Goal: Information Seeking & Learning: Learn about a topic

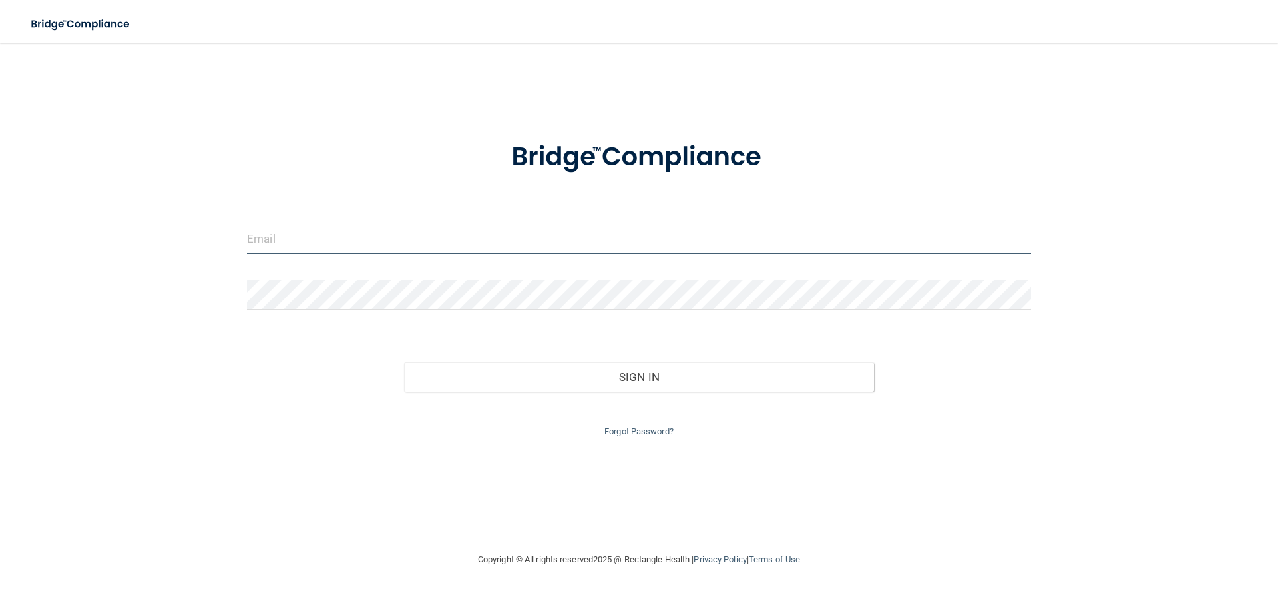
click at [298, 247] on input "email" at bounding box center [639, 239] width 784 height 30
type input "[EMAIL_ADDRESS][DOMAIN_NAME]"
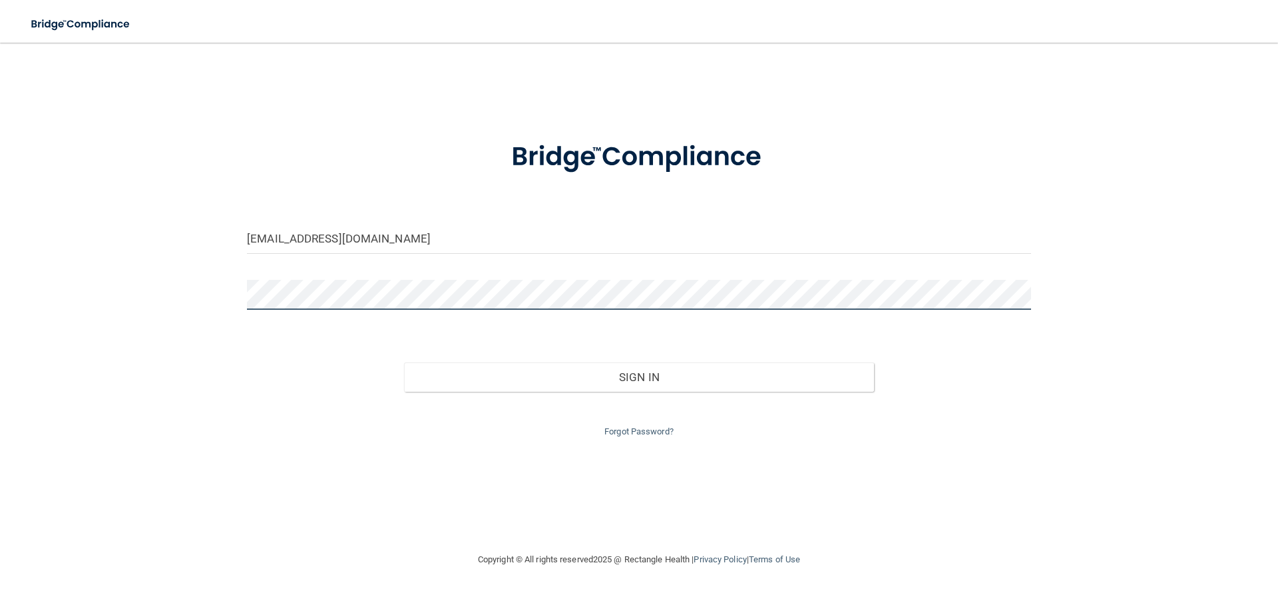
click at [404, 362] on button "Sign In" at bounding box center [639, 376] width 471 height 29
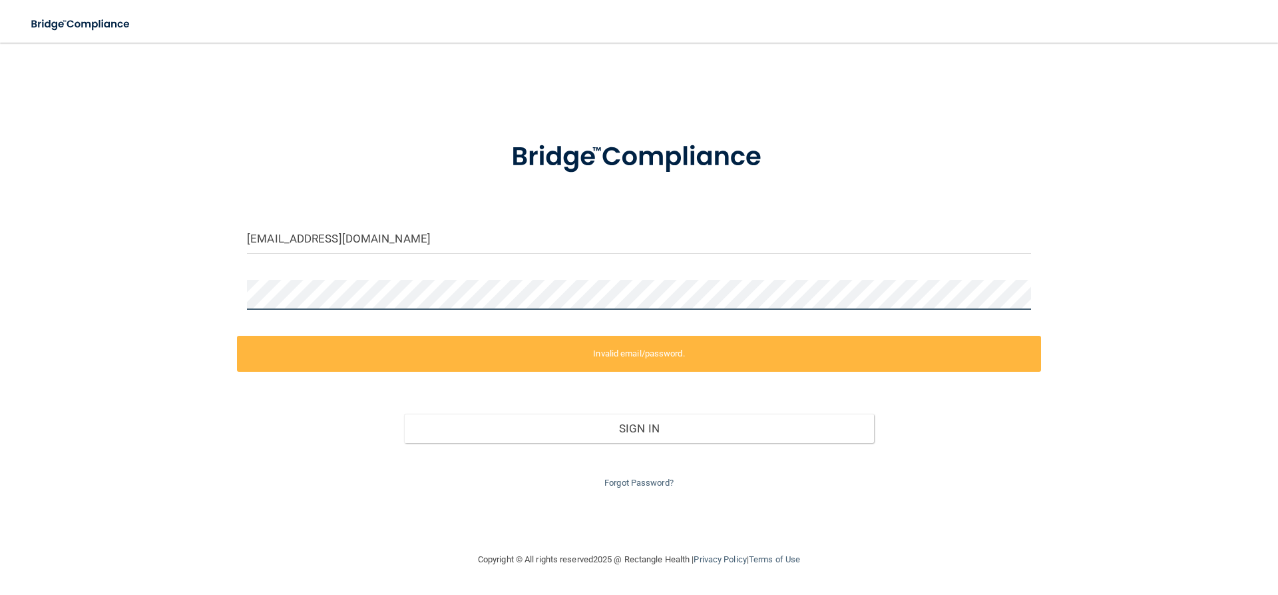
click at [233, 296] on div "surfin2c@gmail.com Invalid email/password. You don't have permission to access …" at bounding box center [639, 297] width 1225 height 482
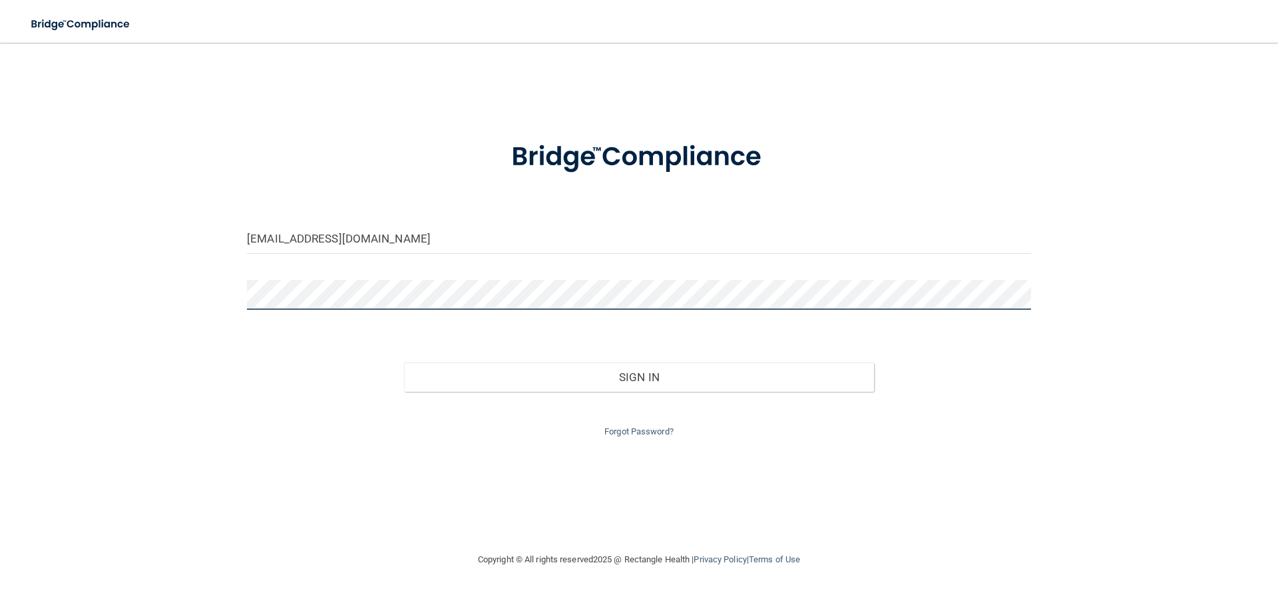
click at [404, 362] on button "Sign In" at bounding box center [639, 376] width 471 height 29
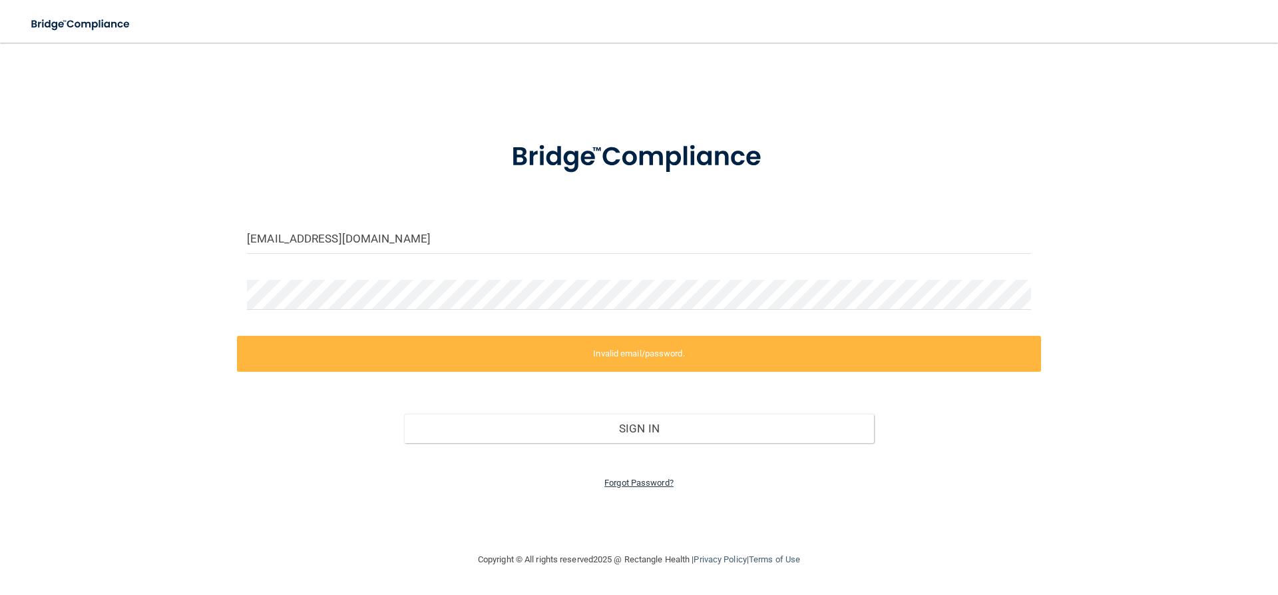
click at [643, 483] on link "Forgot Password?" at bounding box center [639, 482] width 69 height 10
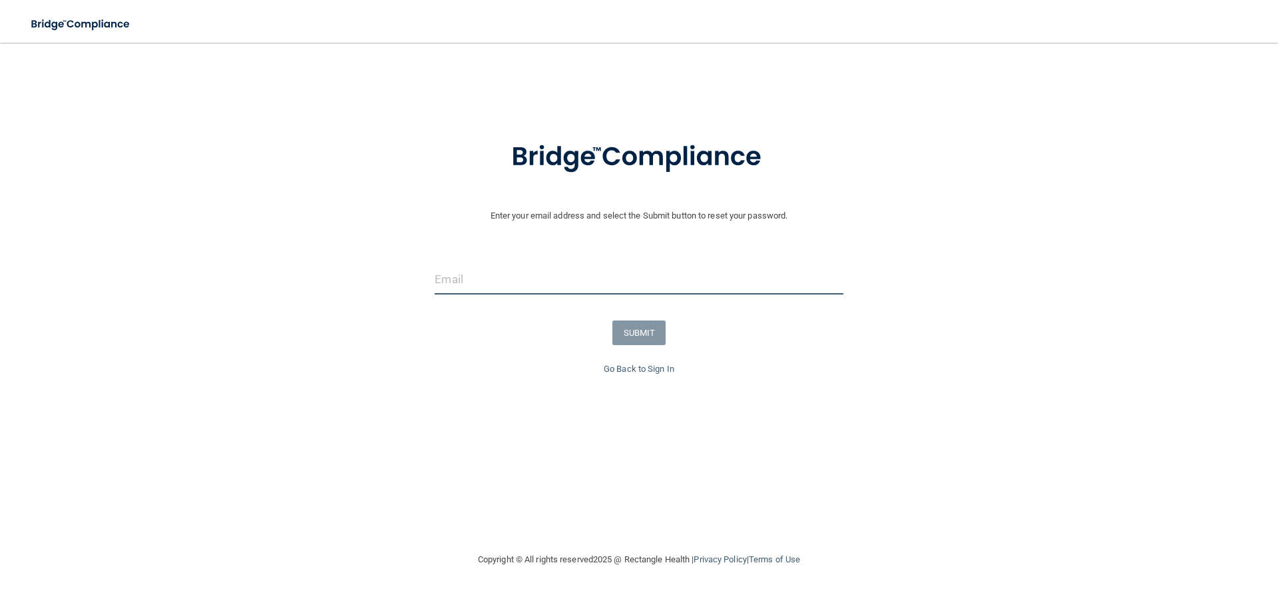
click at [522, 283] on input "email" at bounding box center [639, 279] width 408 height 30
click at [663, 285] on input "email" at bounding box center [639, 279] width 408 height 30
type input "[EMAIL_ADDRESS][DOMAIN_NAME]"
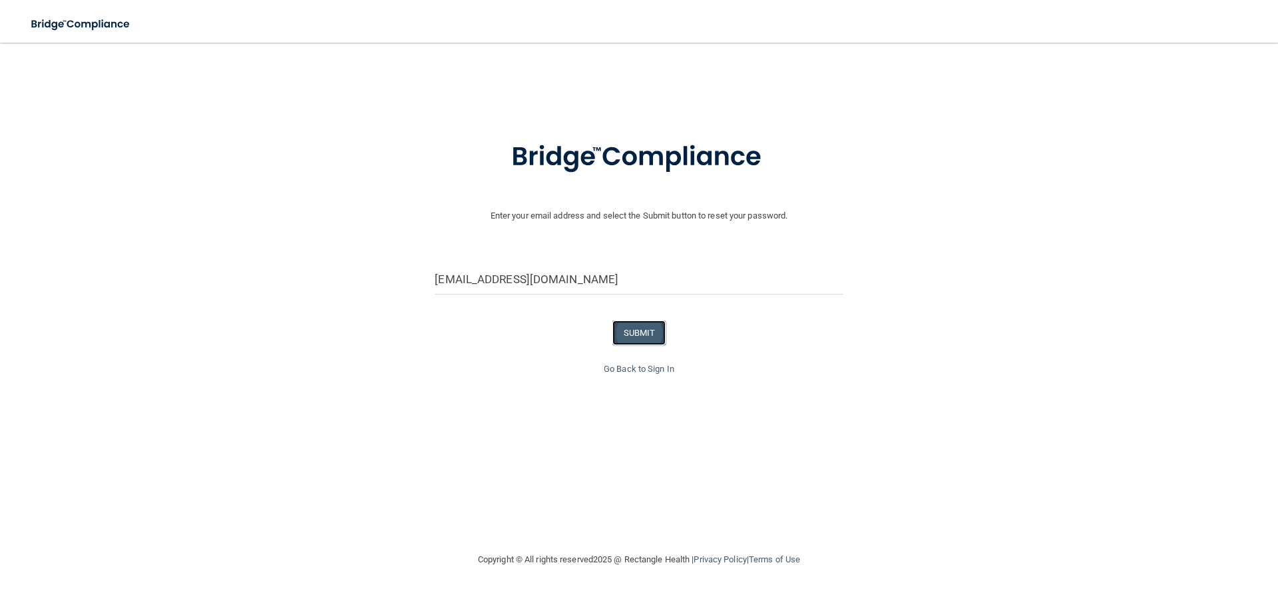
click at [625, 330] on button "SUBMIT" at bounding box center [640, 332] width 54 height 25
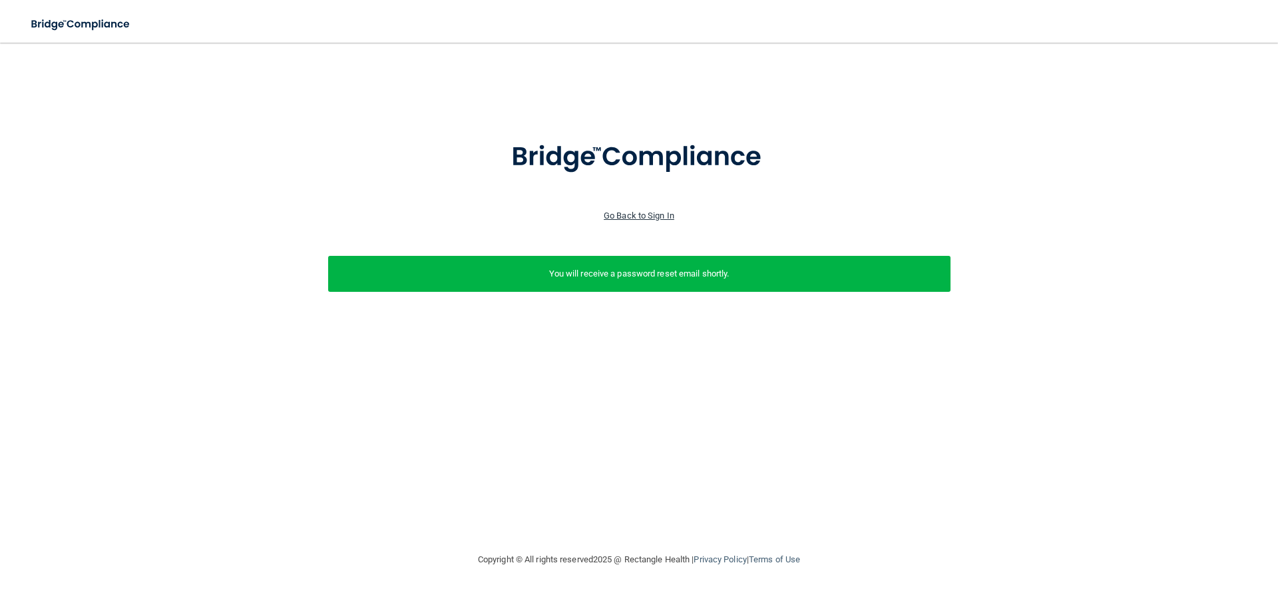
click at [643, 216] on link "Go Back to Sign In" at bounding box center [639, 215] width 71 height 10
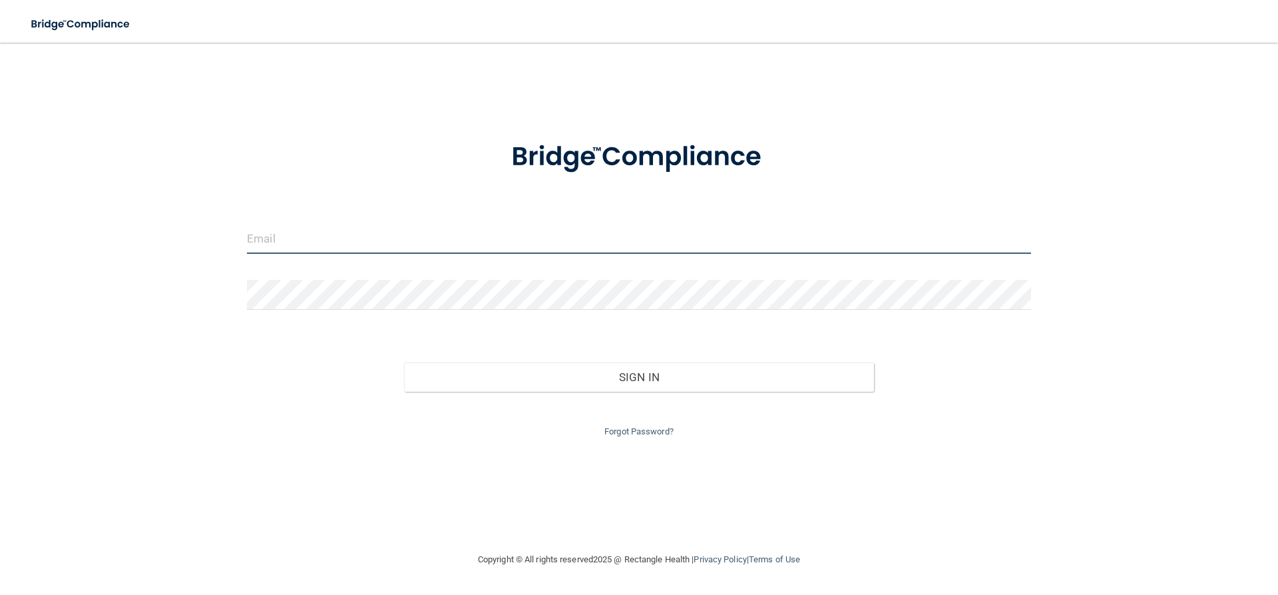
click at [559, 240] on input "email" at bounding box center [639, 239] width 784 height 30
type input "[EMAIL_ADDRESS][DOMAIN_NAME]"
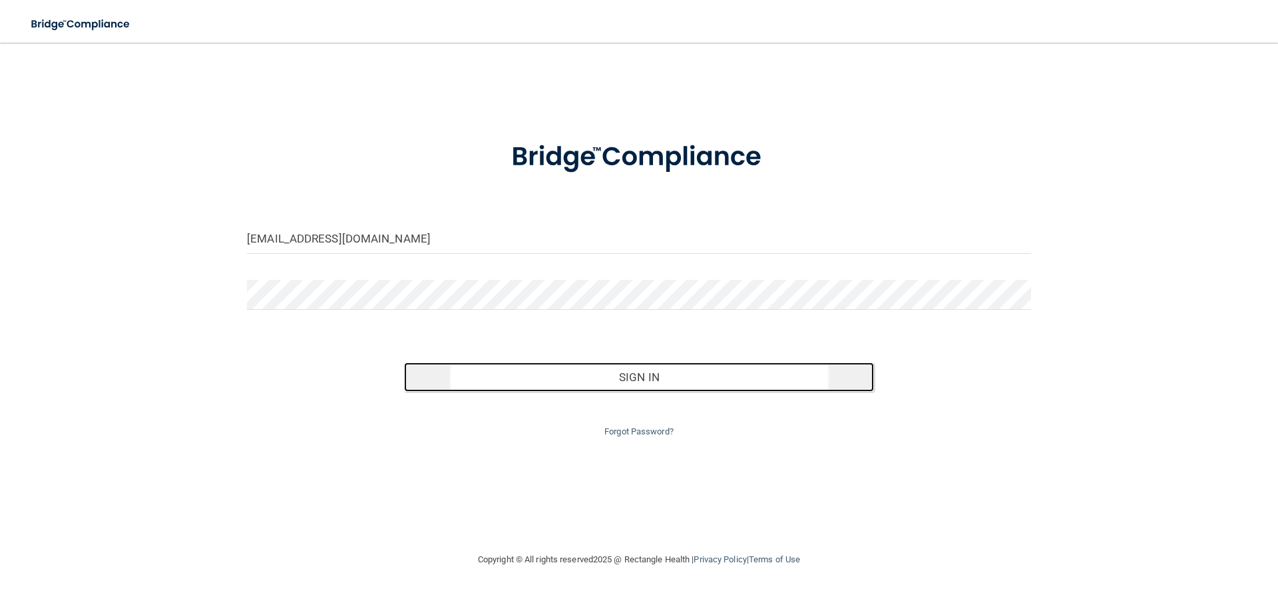
click at [716, 374] on button "Sign In" at bounding box center [639, 376] width 471 height 29
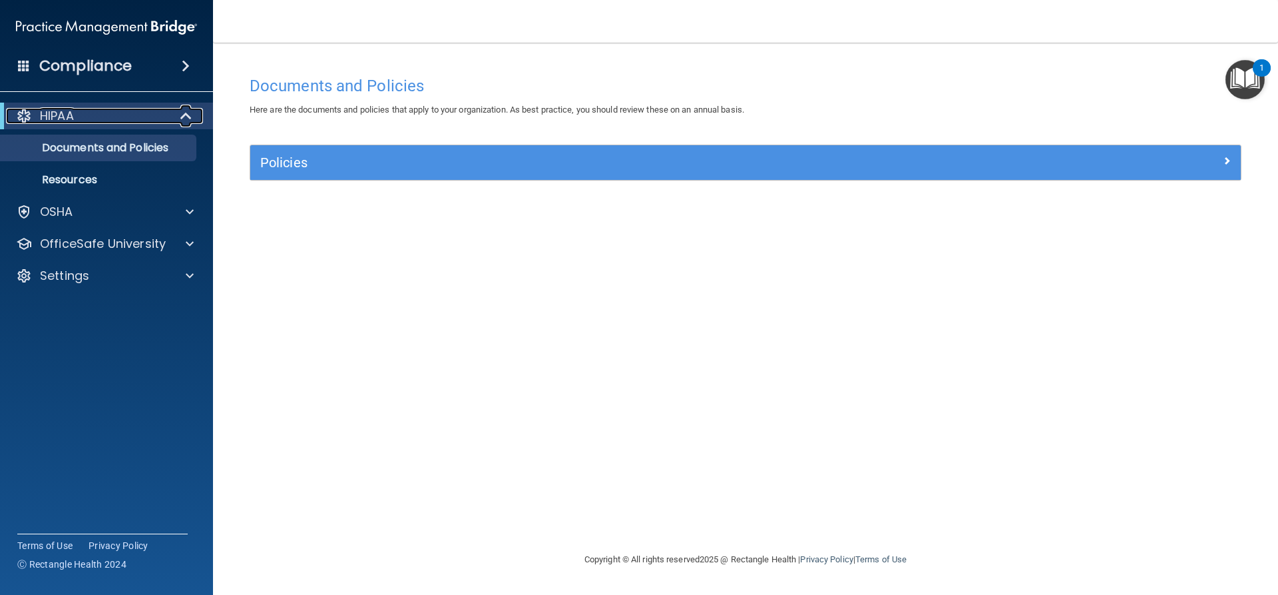
click at [188, 116] on span at bounding box center [187, 116] width 11 height 16
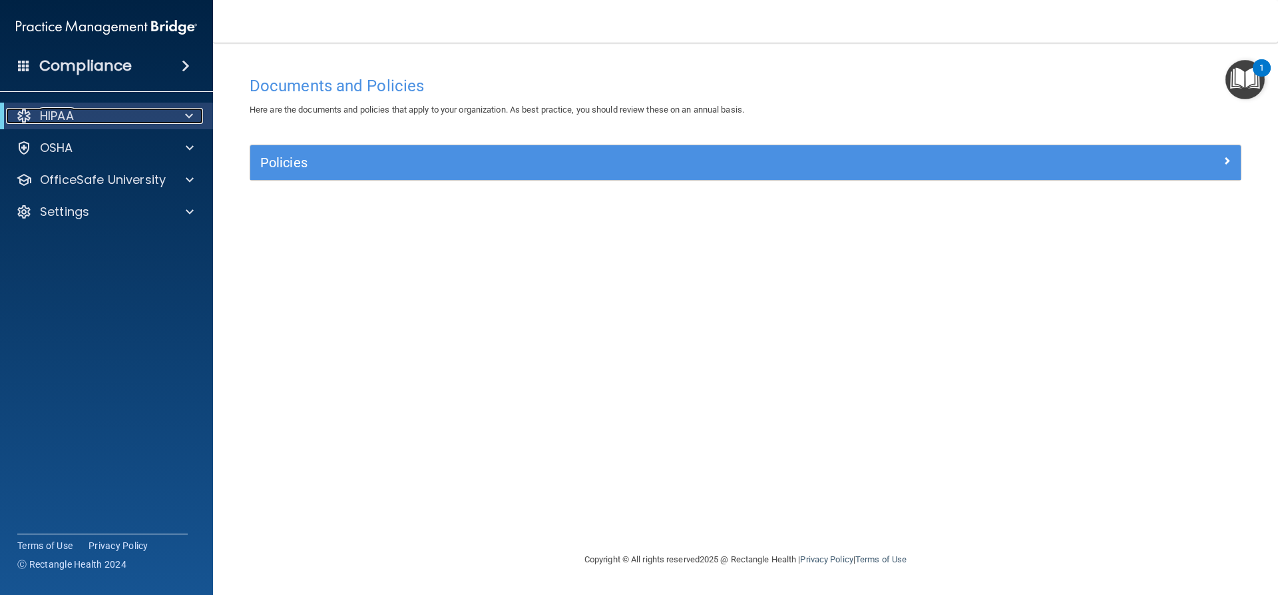
click at [186, 116] on span at bounding box center [189, 116] width 8 height 16
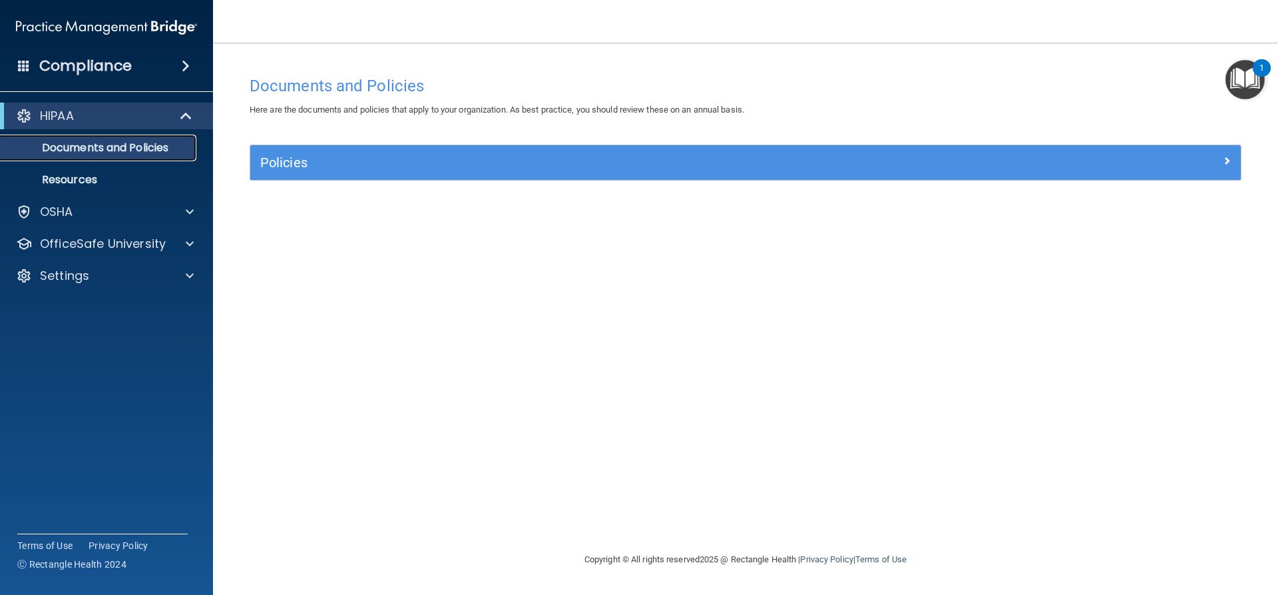
click at [174, 144] on p "Documents and Policies" at bounding box center [100, 147] width 182 height 13
click at [104, 145] on p "Documents and Policies" at bounding box center [100, 147] width 182 height 13
click at [495, 149] on div "Policies" at bounding box center [745, 162] width 991 height 35
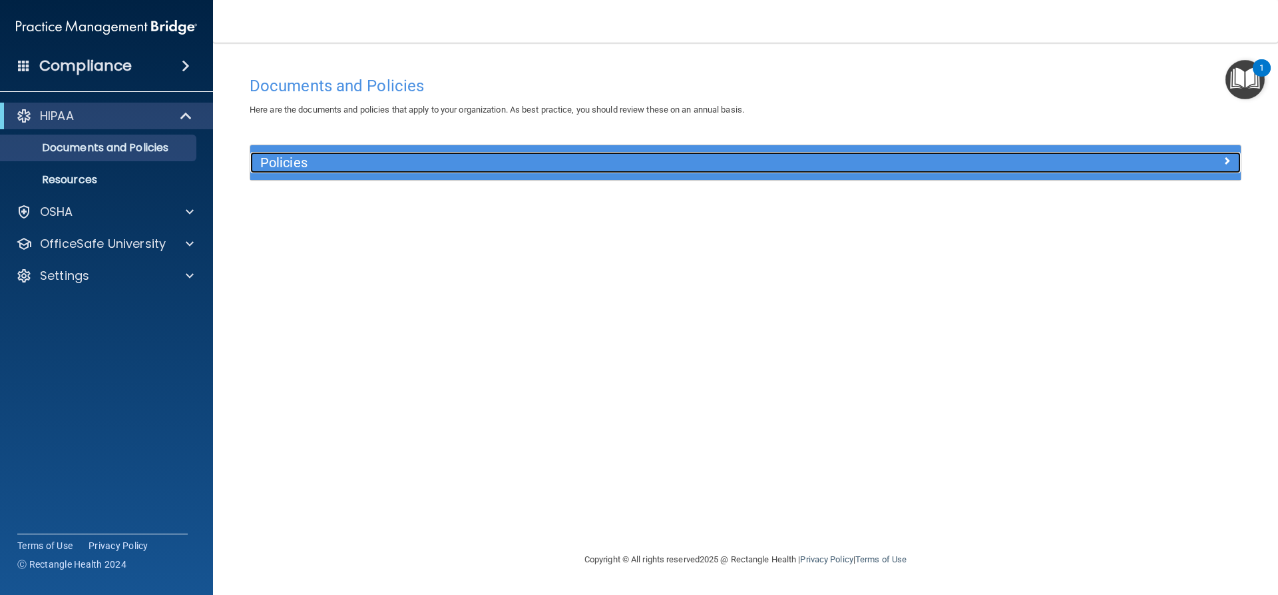
click at [499, 158] on h5 "Policies" at bounding box center [621, 162] width 723 height 15
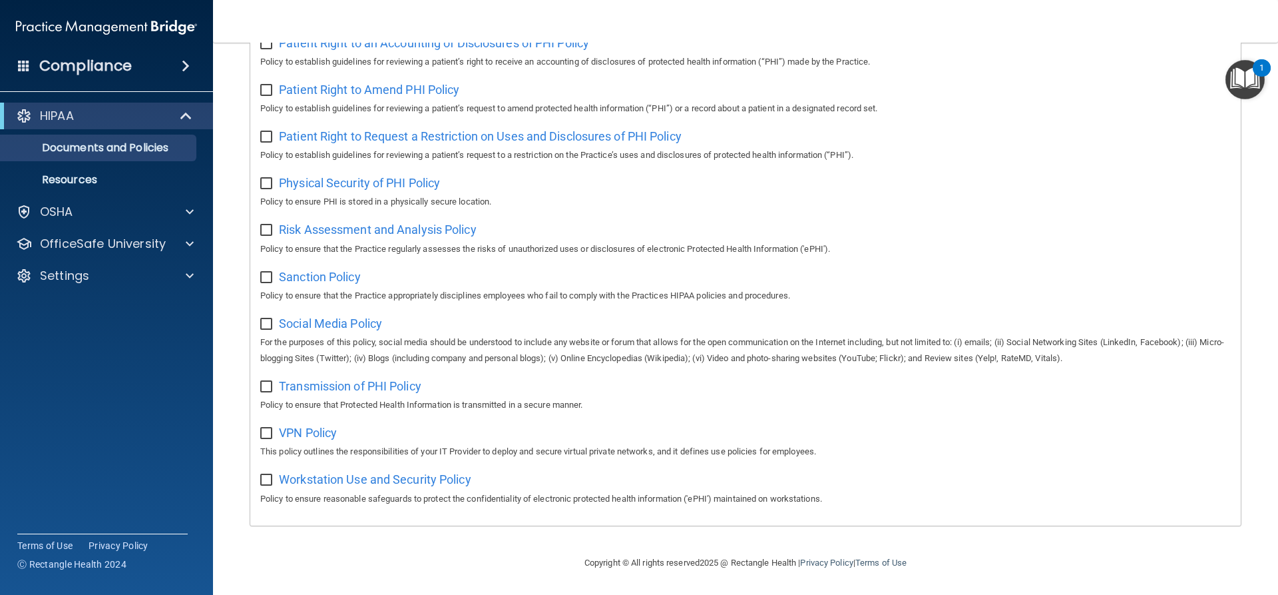
scroll to position [741, 0]
click at [94, 210] on div "OSHA" at bounding box center [88, 212] width 165 height 16
click at [112, 64] on h4 "Compliance" at bounding box center [85, 66] width 93 height 19
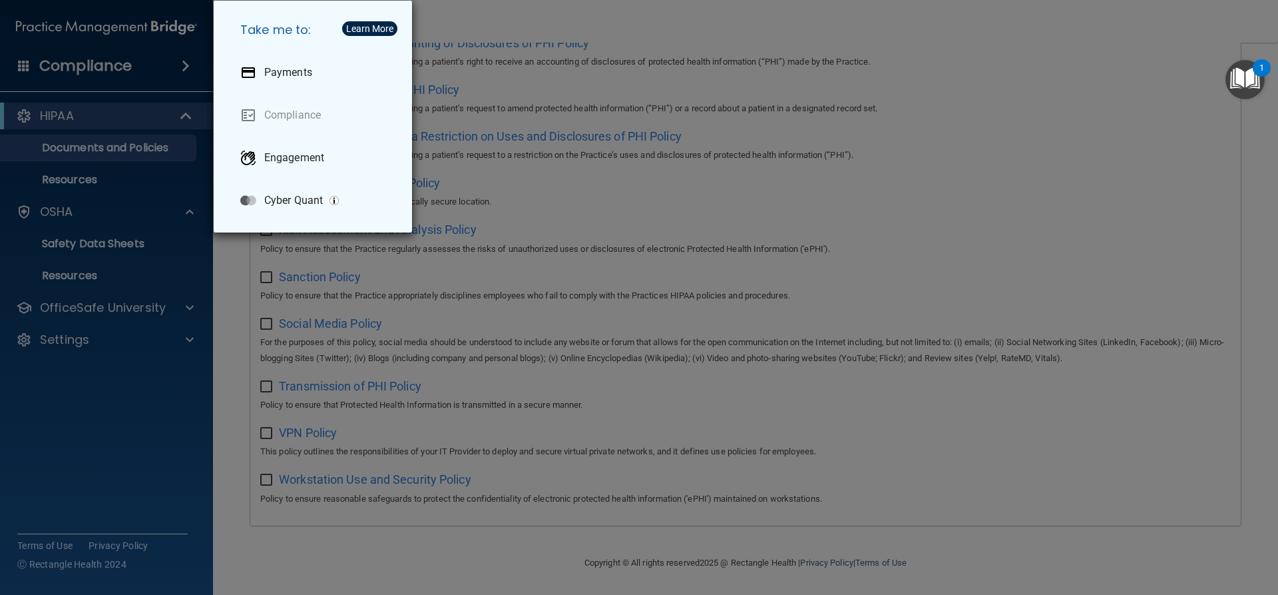
click at [69, 149] on div "Take me to: Payments Compliance Engagement Cyber Quant" at bounding box center [639, 297] width 1278 height 595
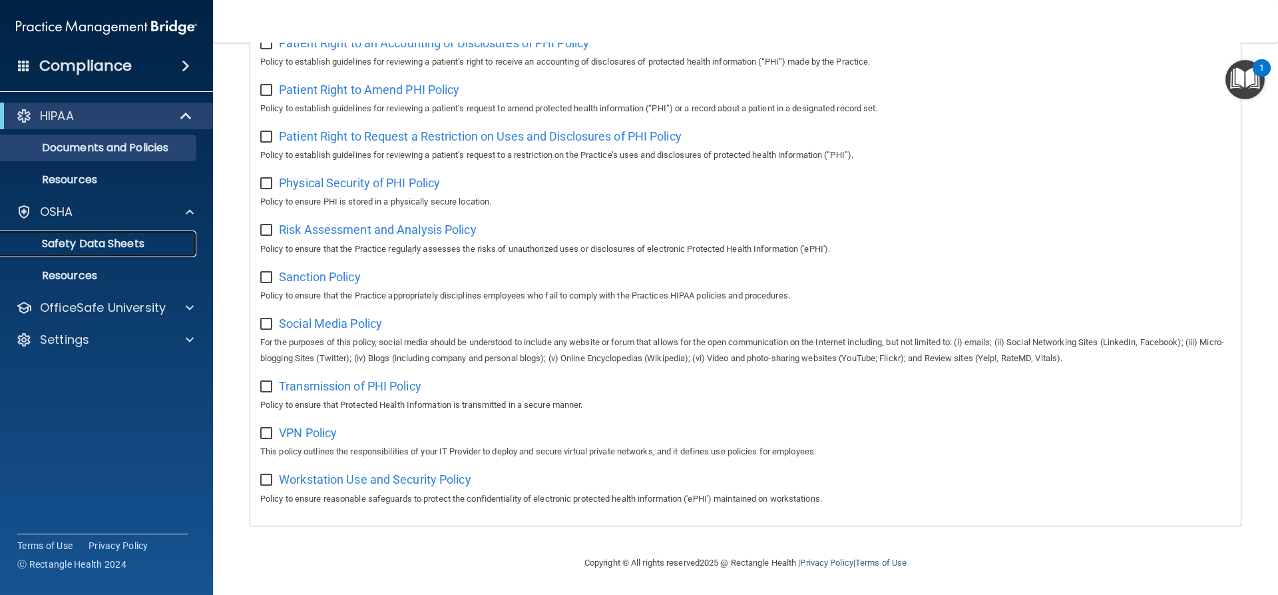
click at [65, 243] on p "Safety Data Sheets" at bounding box center [100, 243] width 182 height 13
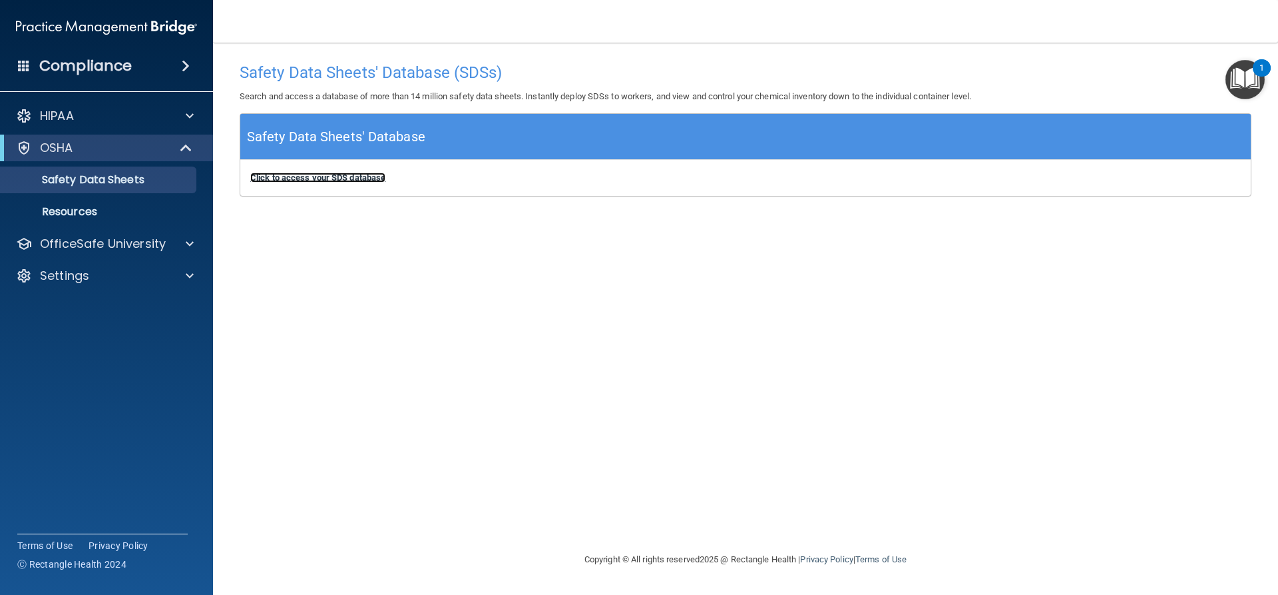
click at [318, 178] on b "Click to access your SDS database" at bounding box center [317, 177] width 135 height 10
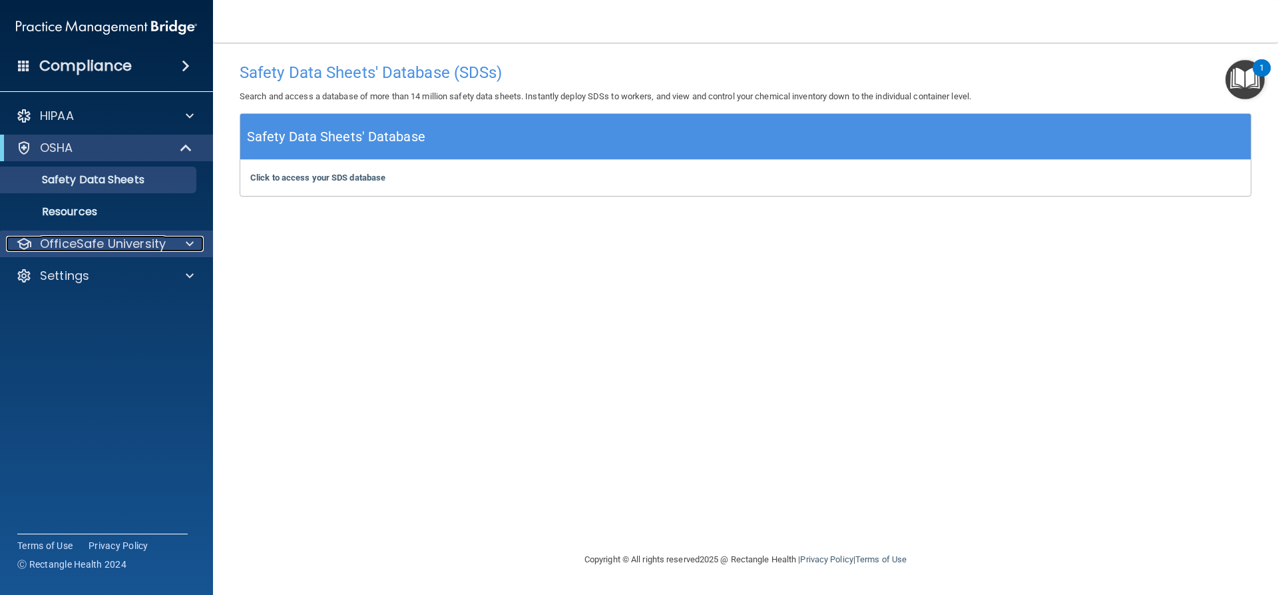
click at [98, 242] on p "OfficeSafe University" at bounding box center [103, 244] width 126 height 16
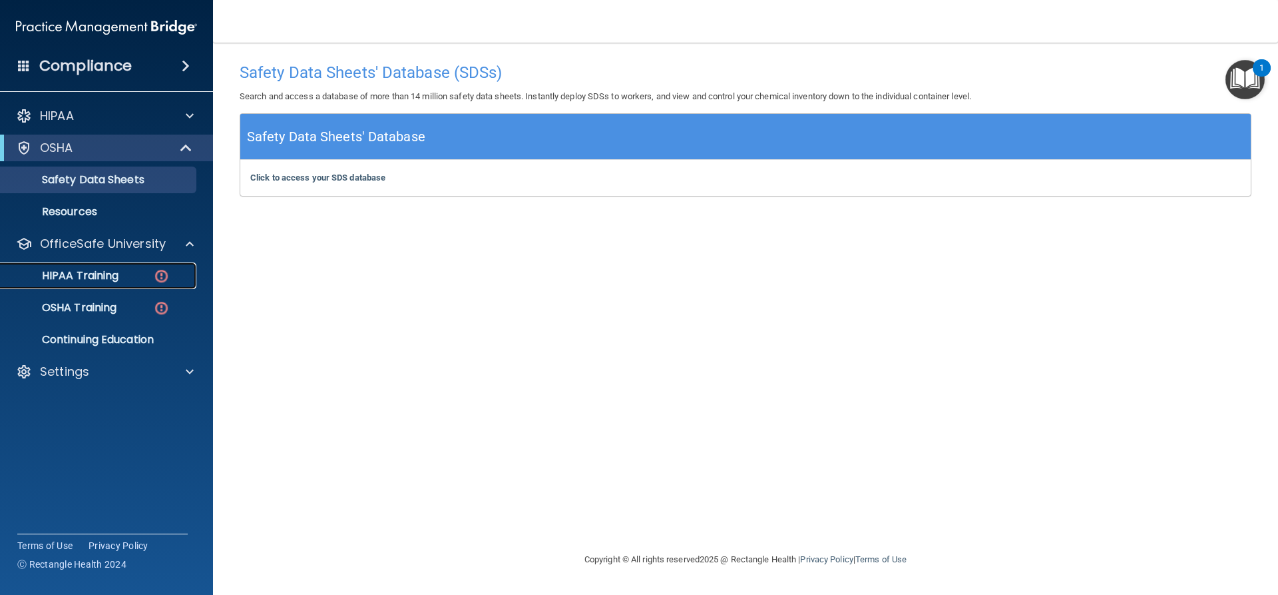
click at [93, 273] on p "HIPAA Training" at bounding box center [64, 275] width 110 height 13
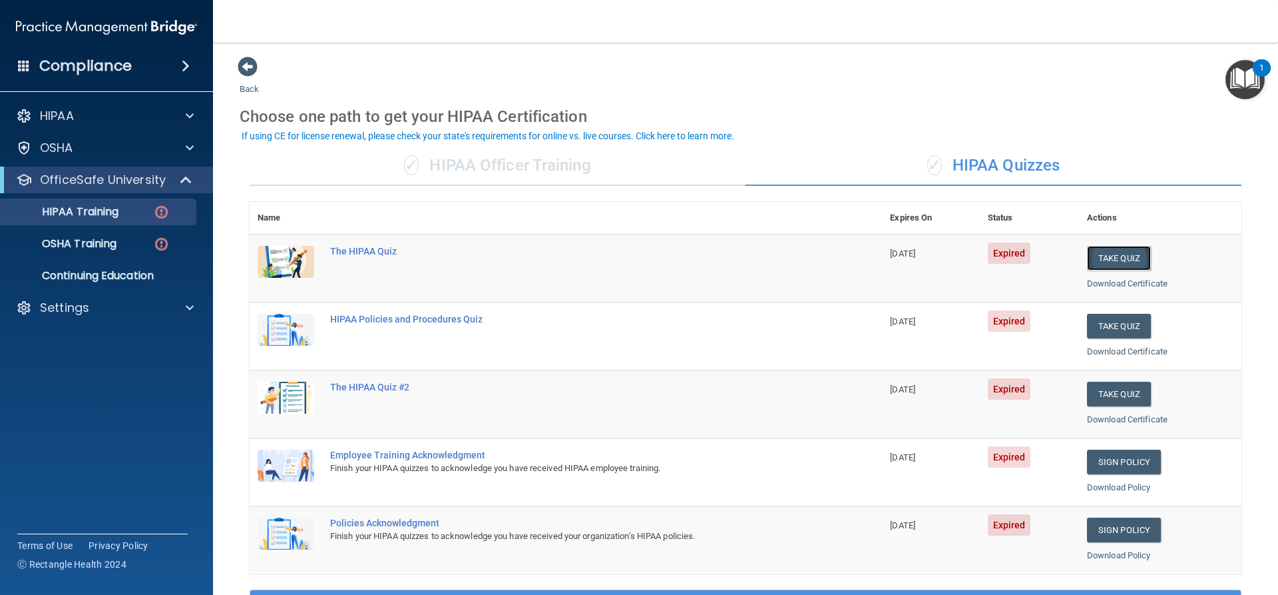
click at [1097, 256] on button "Take Quiz" at bounding box center [1119, 258] width 64 height 25
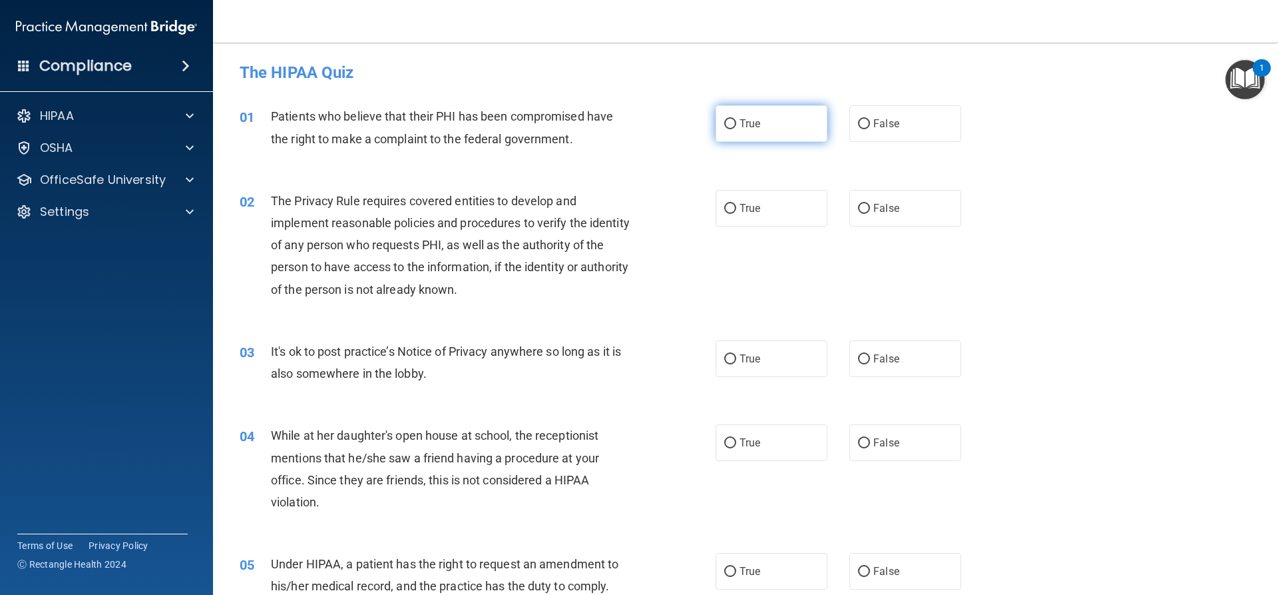
click at [745, 131] on label "True" at bounding box center [772, 123] width 112 height 37
click at [736, 129] on input "True" at bounding box center [730, 124] width 12 height 10
radio input "true"
click at [740, 206] on span "True" at bounding box center [750, 208] width 21 height 13
click at [736, 206] on input "True" at bounding box center [730, 209] width 12 height 10
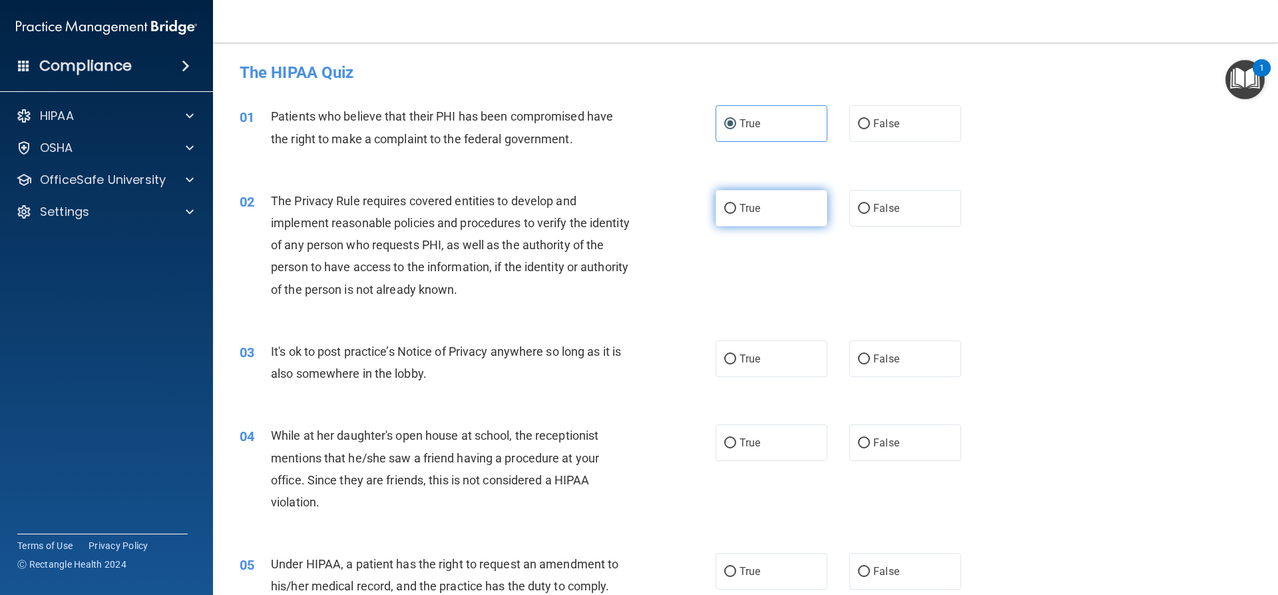
radio input "true"
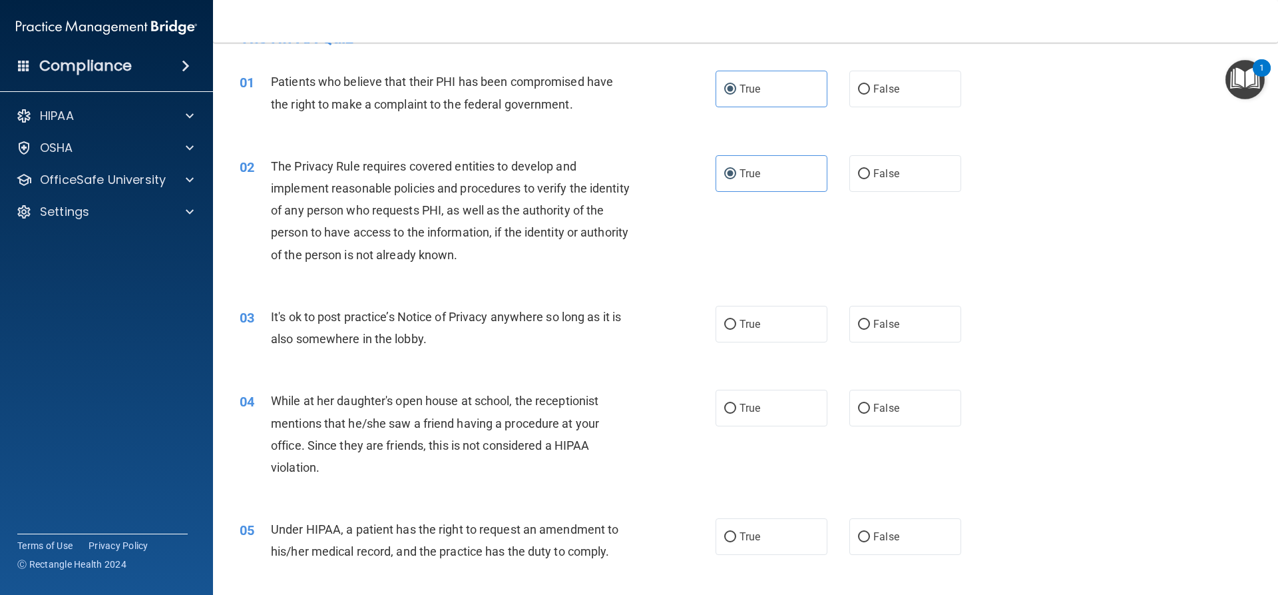
scroll to position [67, 0]
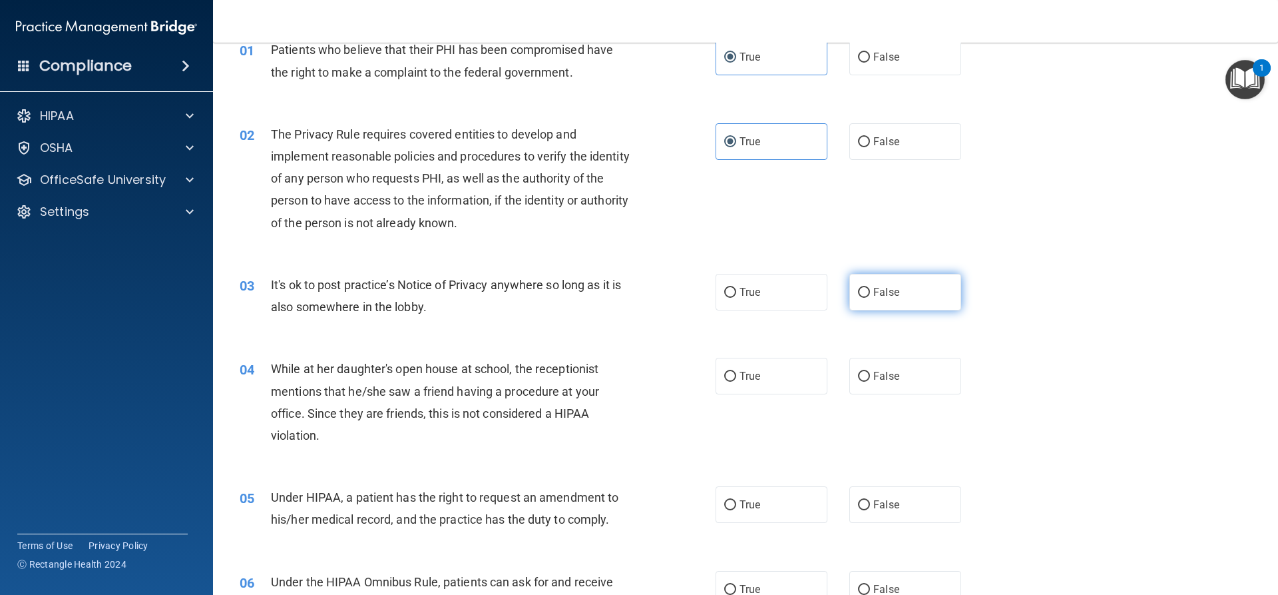
click at [874, 296] on span "False" at bounding box center [887, 292] width 26 height 13
click at [870, 296] on input "False" at bounding box center [864, 293] width 12 height 10
radio input "true"
click at [868, 366] on label "False" at bounding box center [906, 376] width 112 height 37
click at [868, 372] on input "False" at bounding box center [864, 377] width 12 height 10
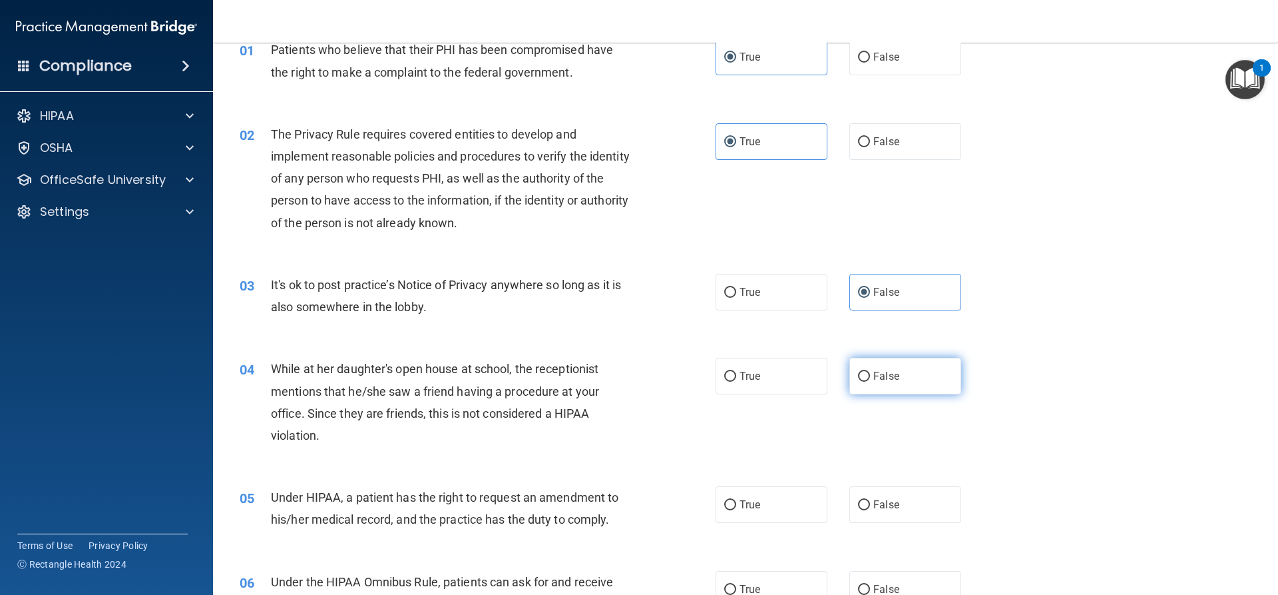
radio input "true"
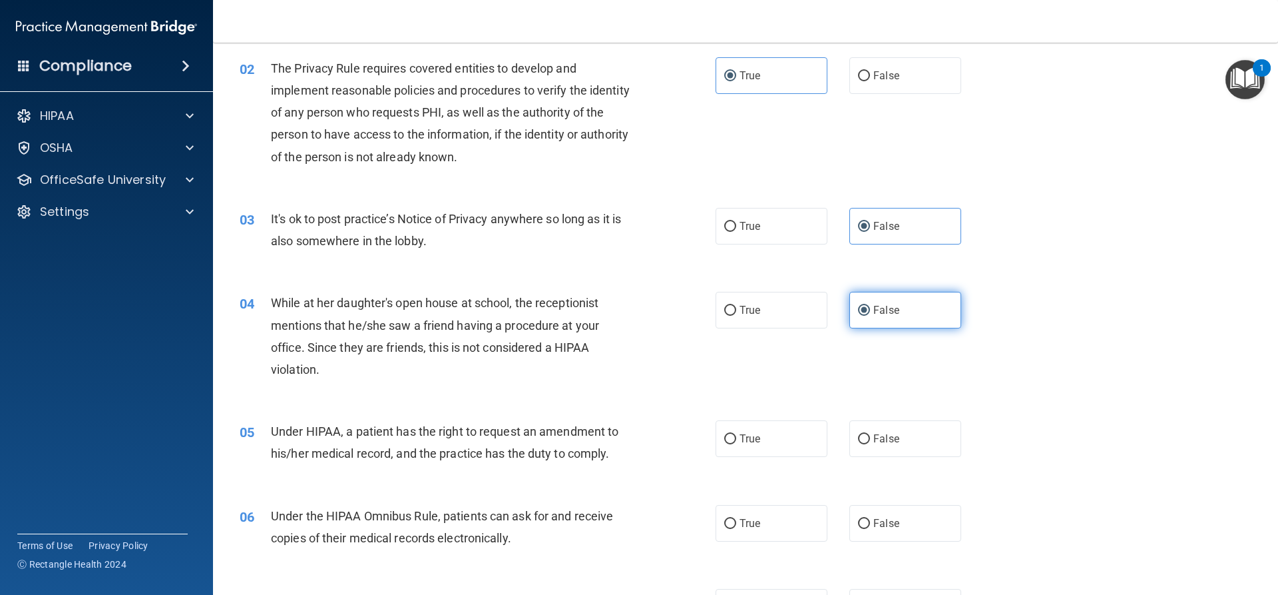
scroll to position [200, 0]
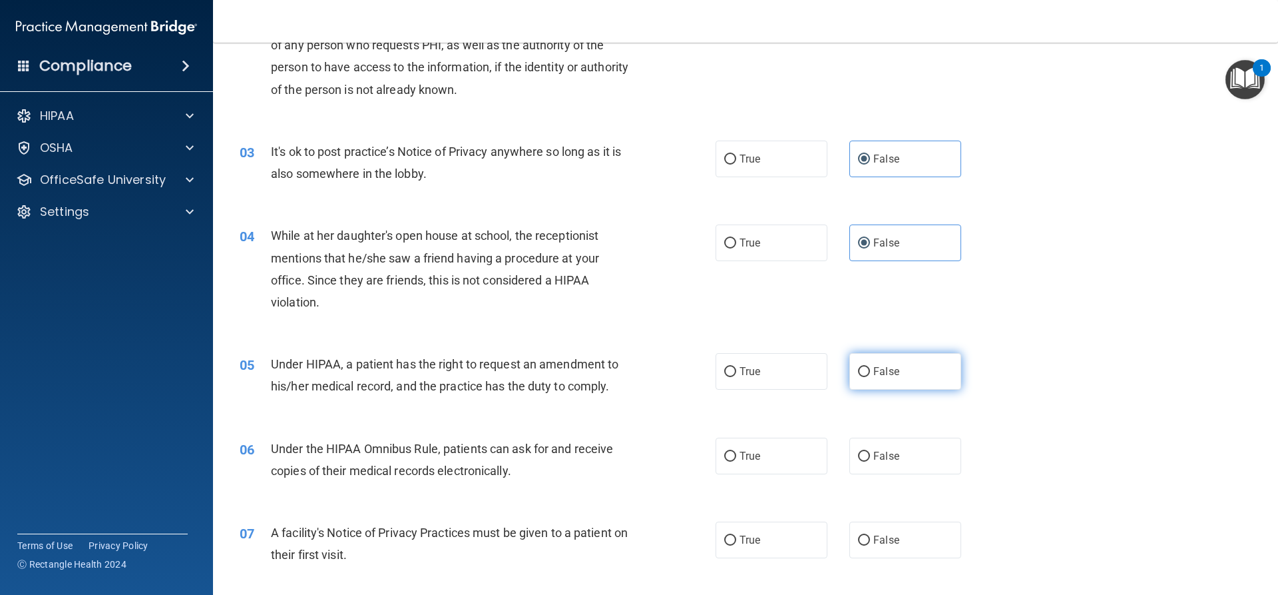
click at [874, 383] on label "False" at bounding box center [906, 371] width 112 height 37
click at [870, 377] on input "False" at bounding box center [864, 372] width 12 height 10
radio input "true"
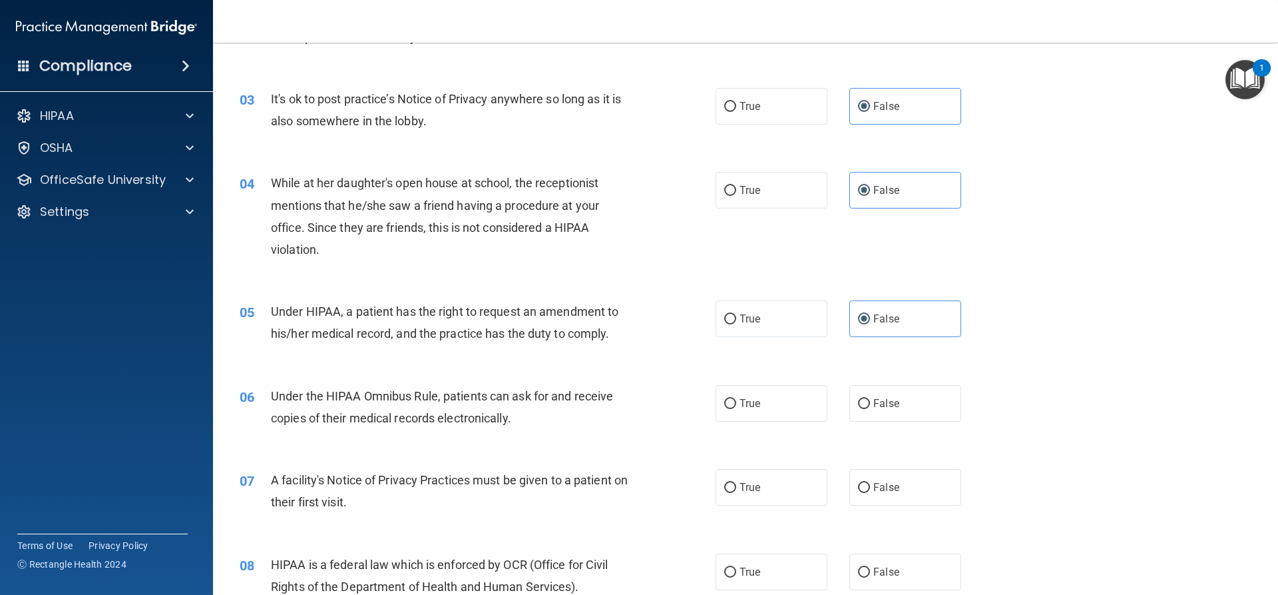
scroll to position [333, 0]
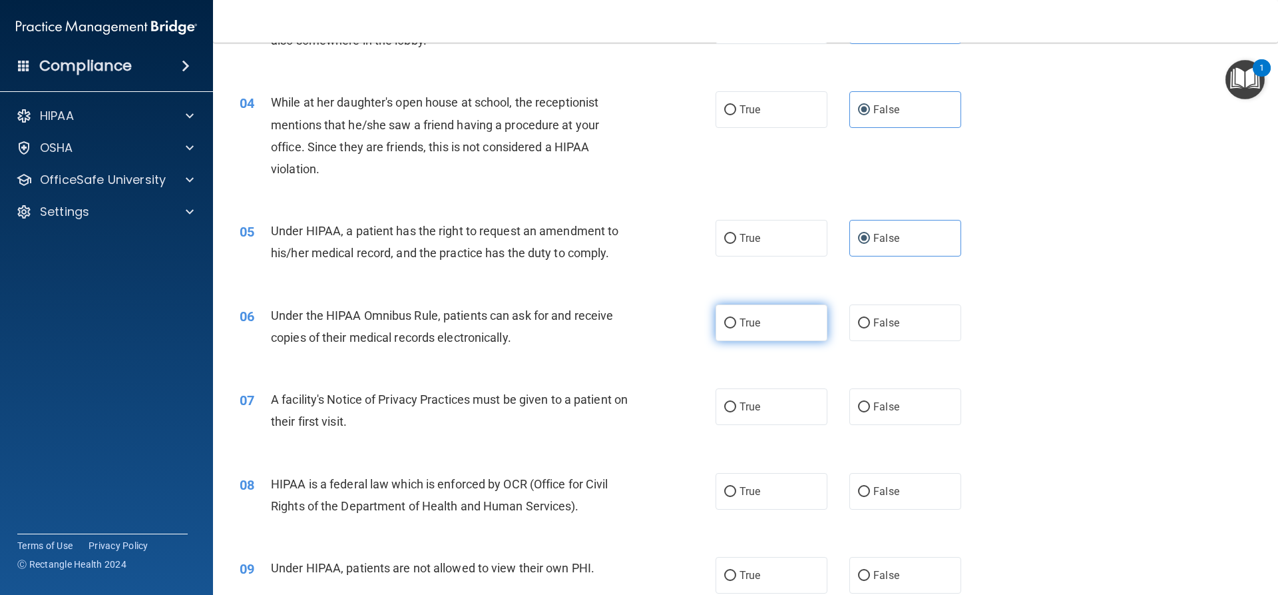
click at [767, 314] on label "True" at bounding box center [772, 322] width 112 height 37
click at [736, 318] on input "True" at bounding box center [730, 323] width 12 height 10
radio input "true"
click at [779, 402] on label "True" at bounding box center [772, 406] width 112 height 37
click at [736, 402] on input "True" at bounding box center [730, 407] width 12 height 10
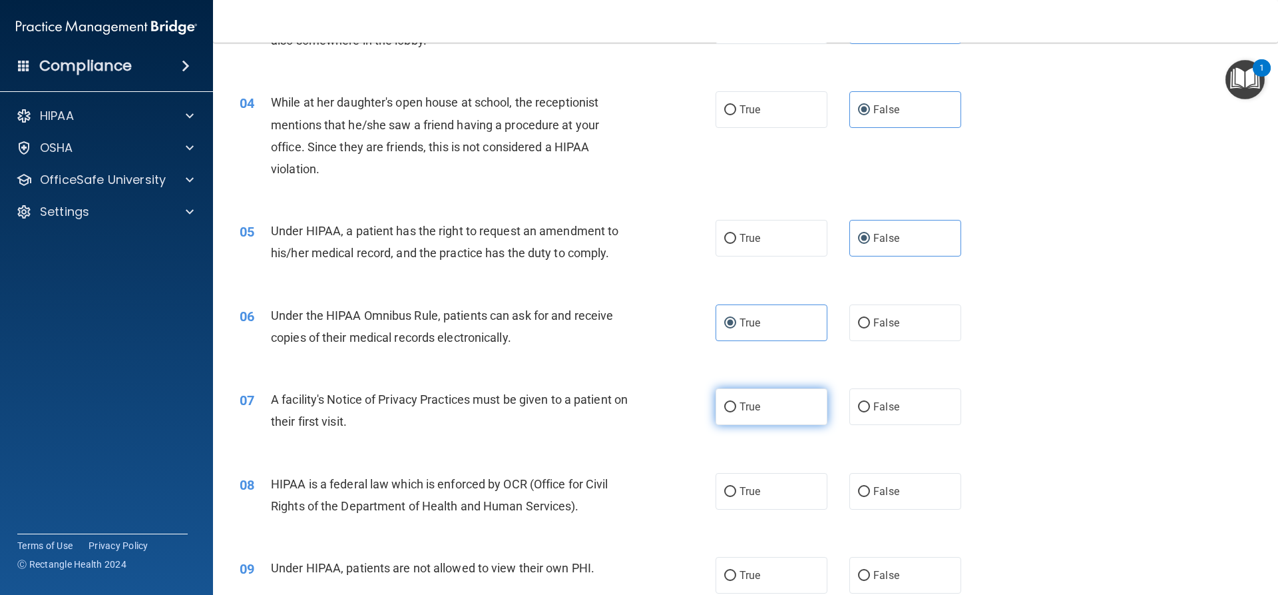
radio input "true"
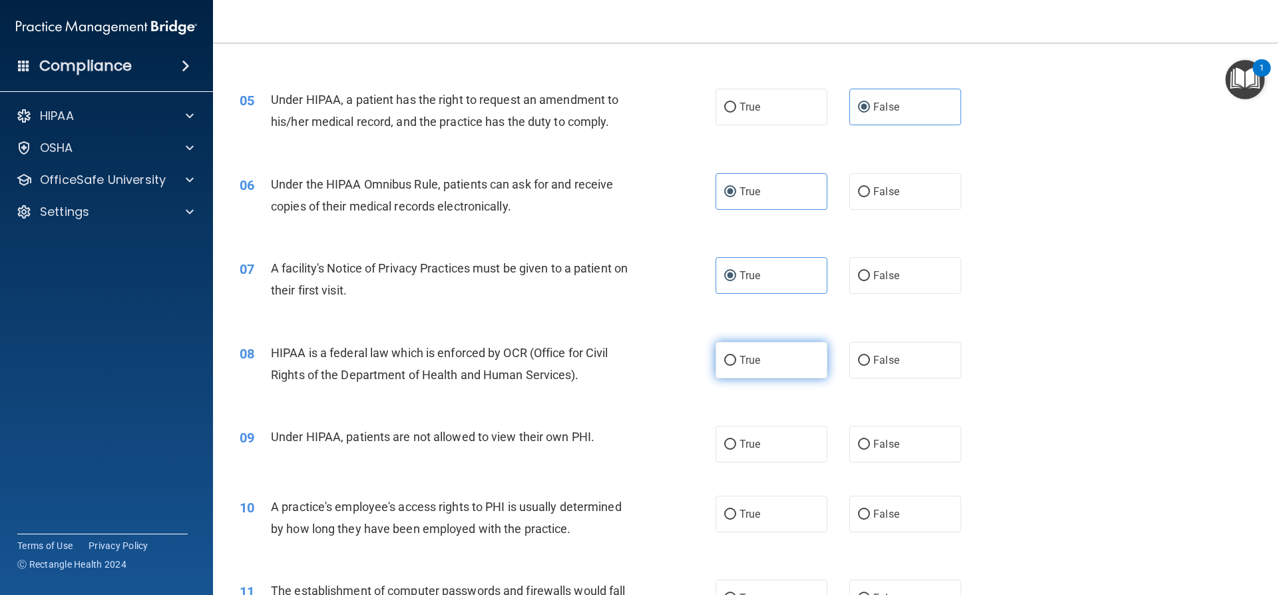
scroll to position [466, 0]
click at [756, 358] on span "True" at bounding box center [750, 358] width 21 height 13
click at [736, 358] on input "True" at bounding box center [730, 359] width 12 height 10
radio input "true"
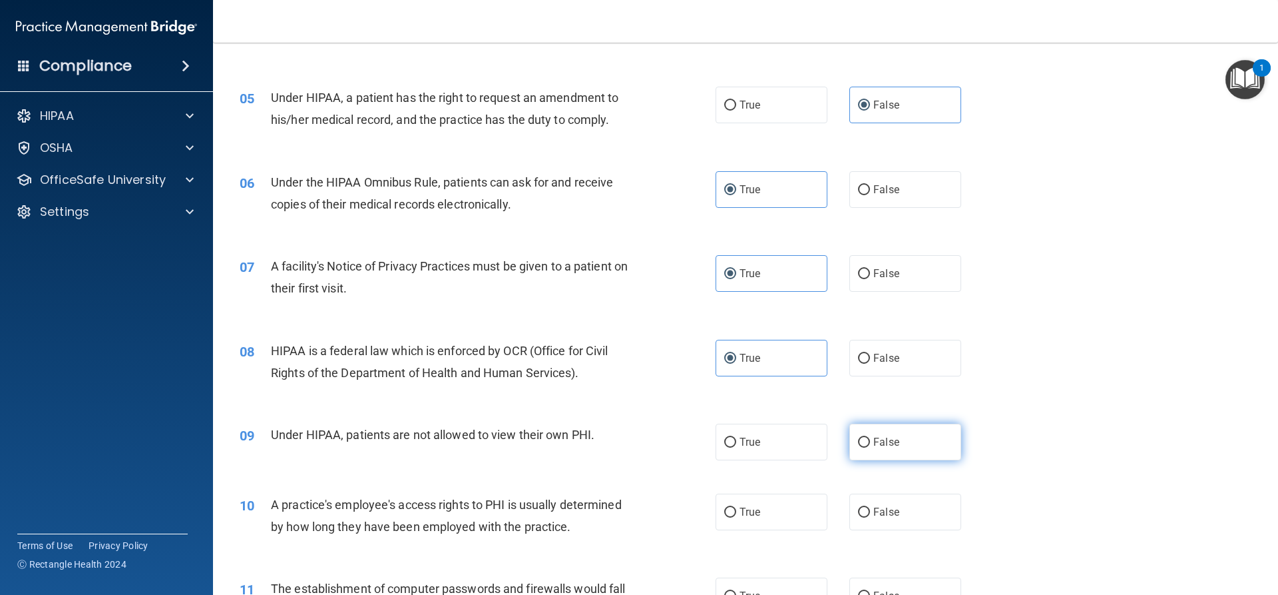
click at [862, 438] on input "False" at bounding box center [864, 442] width 12 height 10
radio input "true"
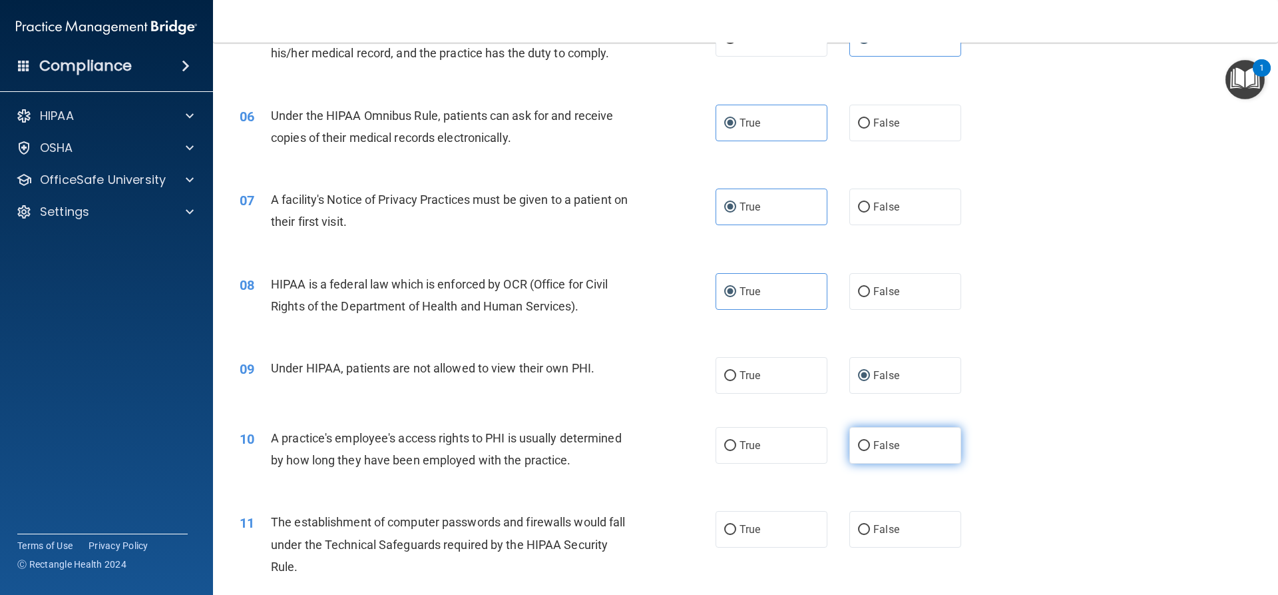
click at [857, 438] on label "False" at bounding box center [906, 445] width 112 height 37
click at [858, 441] on input "False" at bounding box center [864, 446] width 12 height 10
radio input "true"
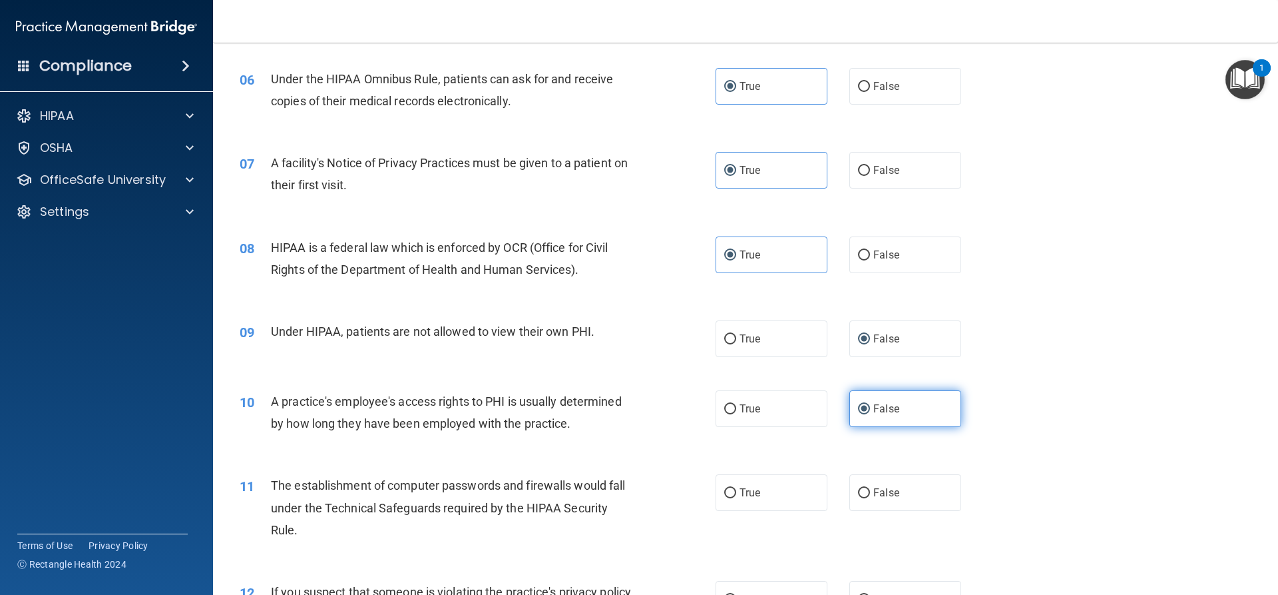
scroll to position [599, 0]
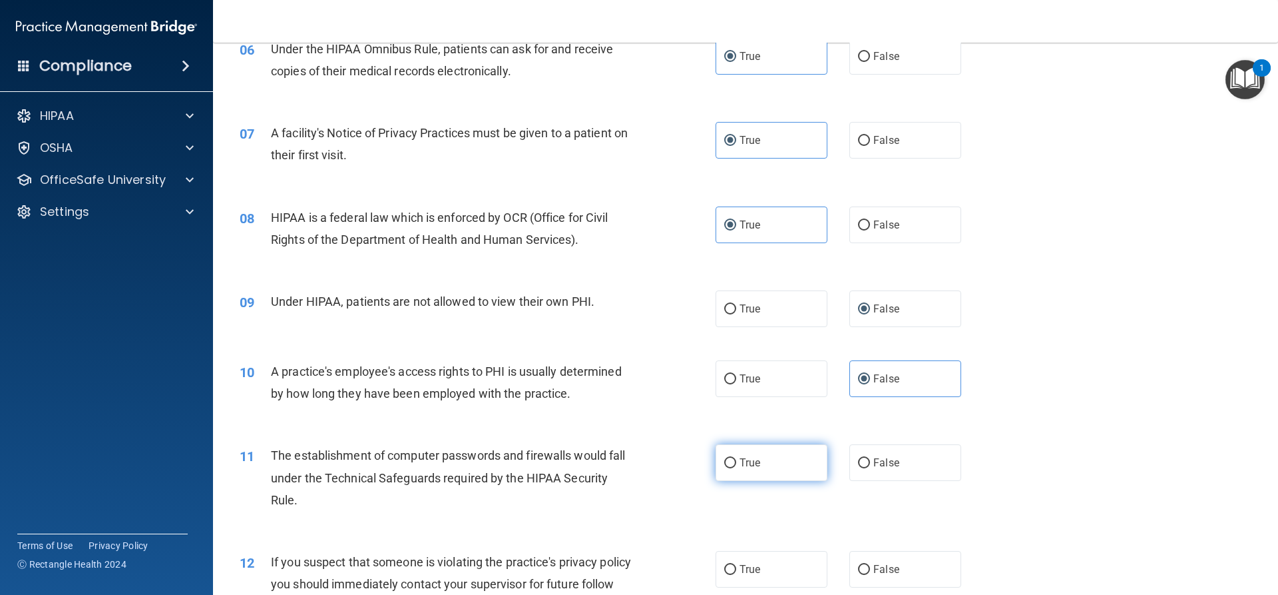
click at [772, 457] on label "True" at bounding box center [772, 462] width 112 height 37
click at [736, 458] on input "True" at bounding box center [730, 463] width 12 height 10
radio input "true"
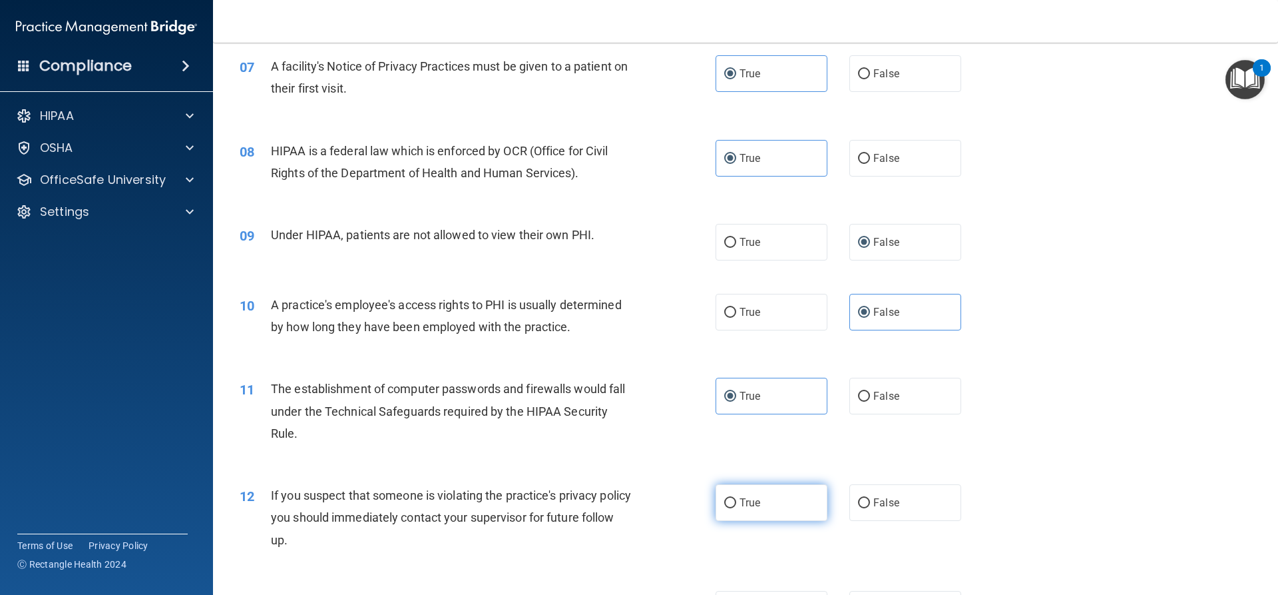
click at [780, 490] on label "True" at bounding box center [772, 502] width 112 height 37
click at [736, 498] on input "True" at bounding box center [730, 503] width 12 height 10
radio input "true"
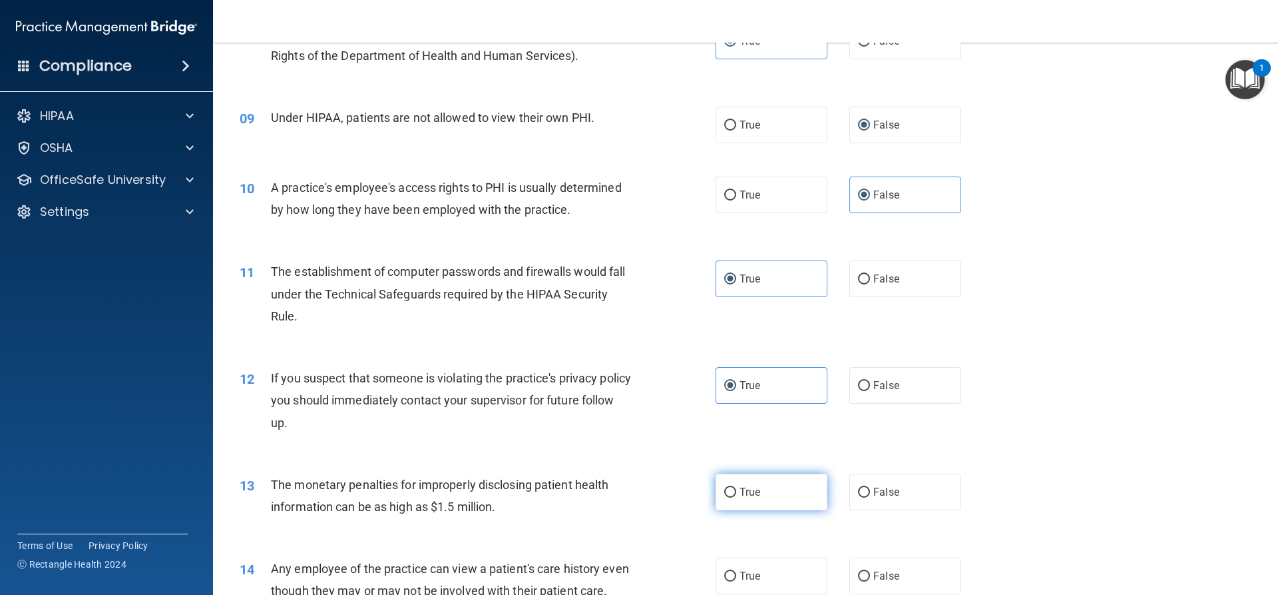
scroll to position [799, 0]
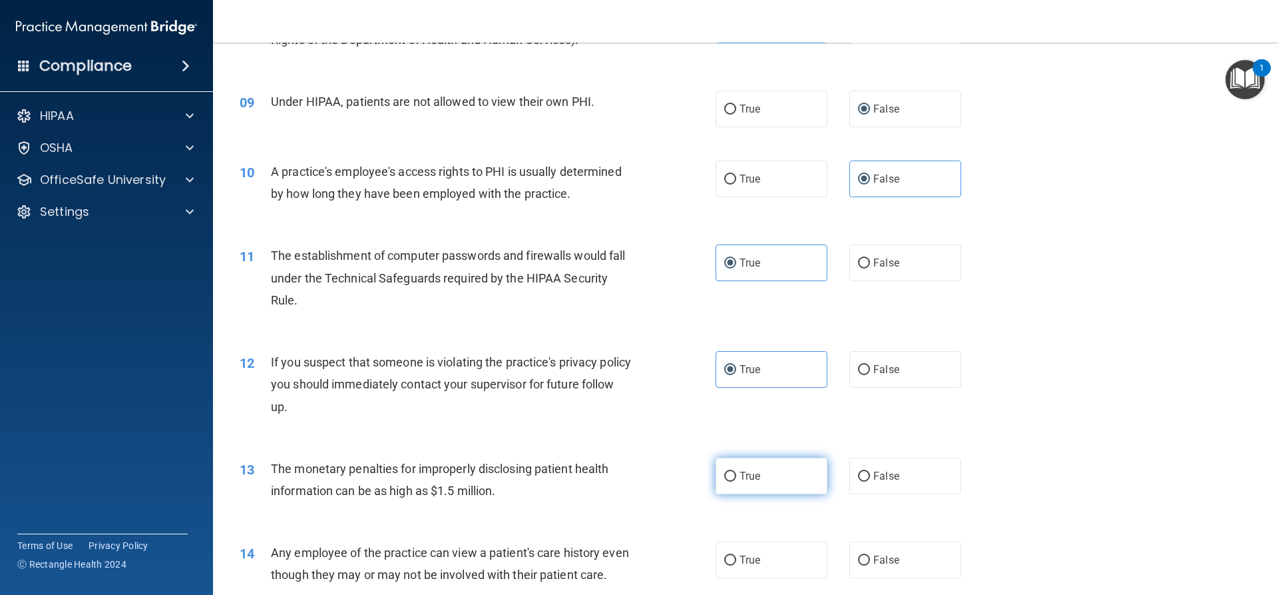
click at [776, 481] on label "True" at bounding box center [772, 475] width 112 height 37
click at [736, 481] on input "True" at bounding box center [730, 476] width 12 height 10
radio input "true"
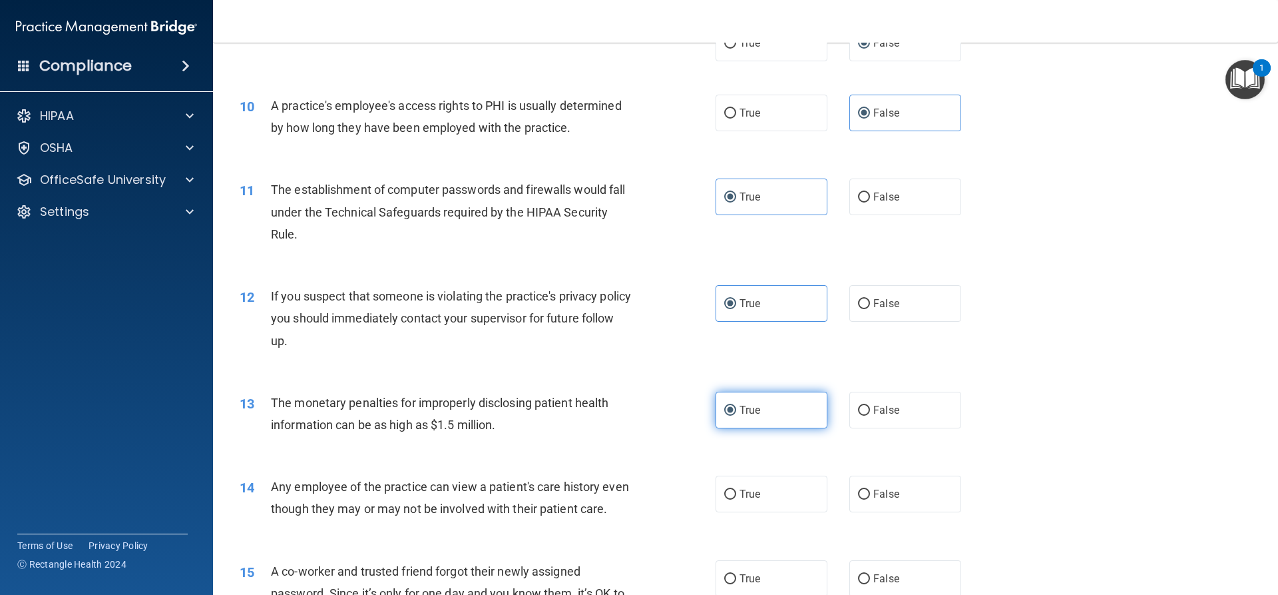
scroll to position [866, 0]
click at [855, 485] on label "False" at bounding box center [906, 493] width 112 height 37
click at [858, 489] on input "False" at bounding box center [864, 494] width 12 height 10
radio input "true"
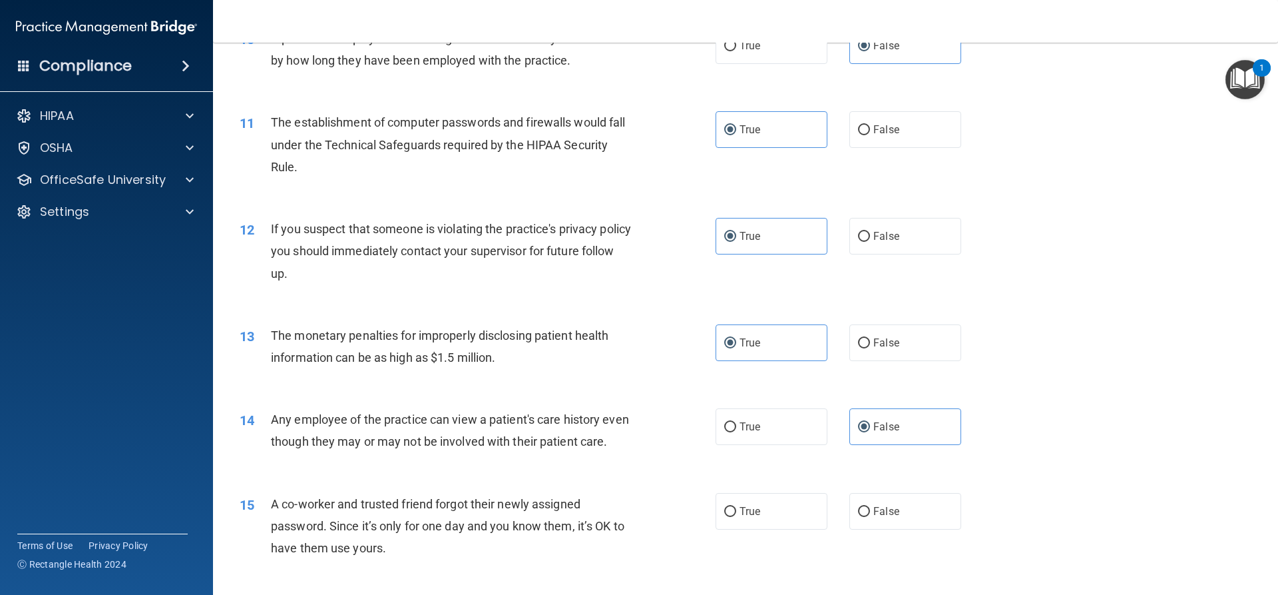
scroll to position [999, 0]
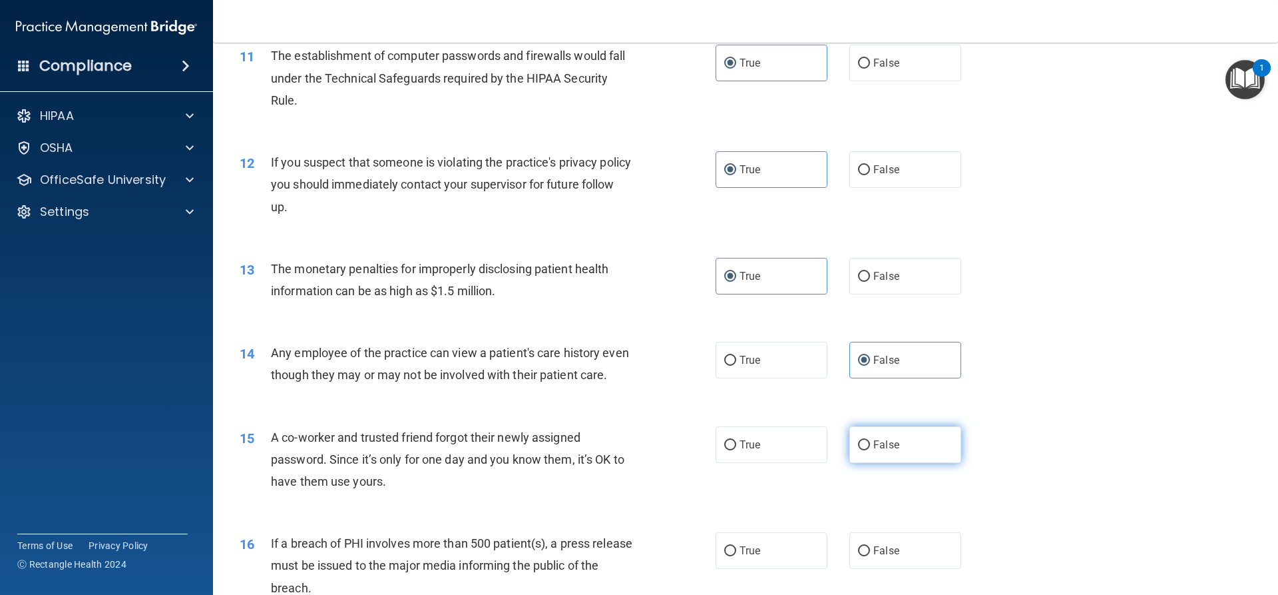
click at [858, 450] on input "False" at bounding box center [864, 445] width 12 height 10
radio input "true"
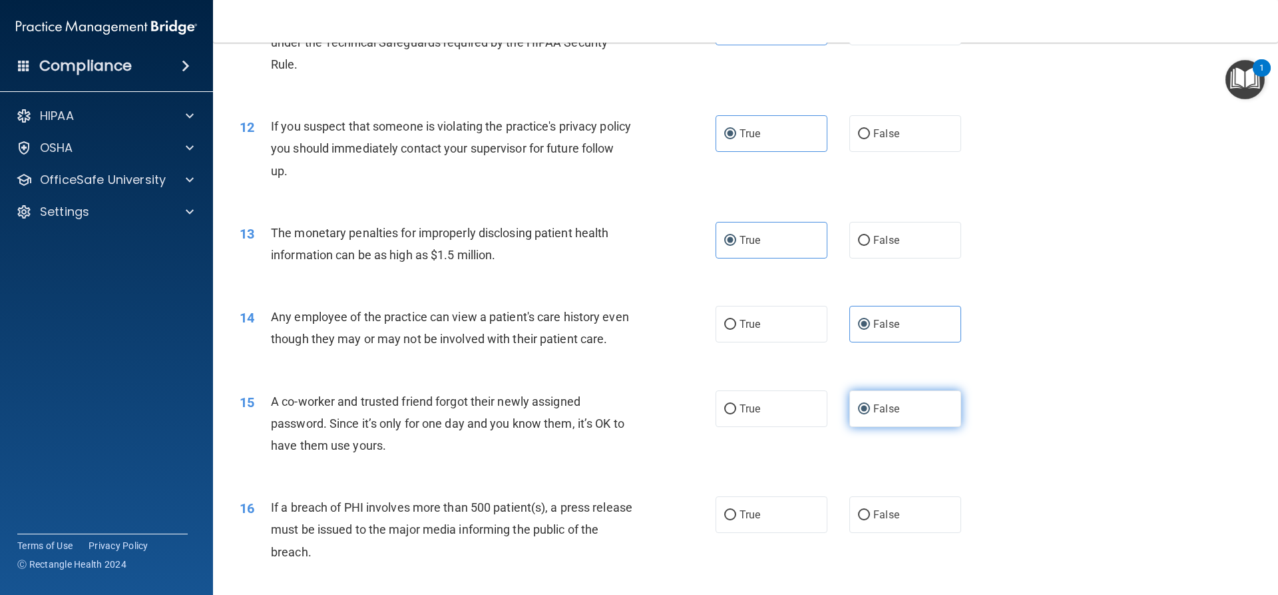
scroll to position [1065, 0]
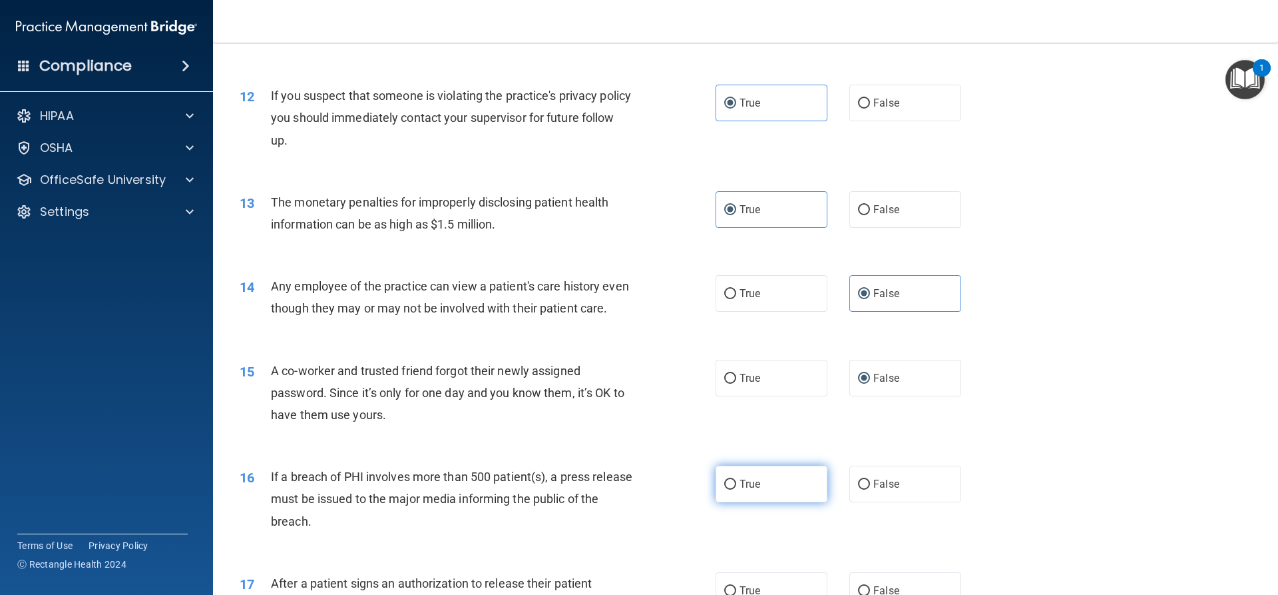
click at [765, 499] on label "True" at bounding box center [772, 483] width 112 height 37
click at [736, 489] on input "True" at bounding box center [730, 484] width 12 height 10
radio input "true"
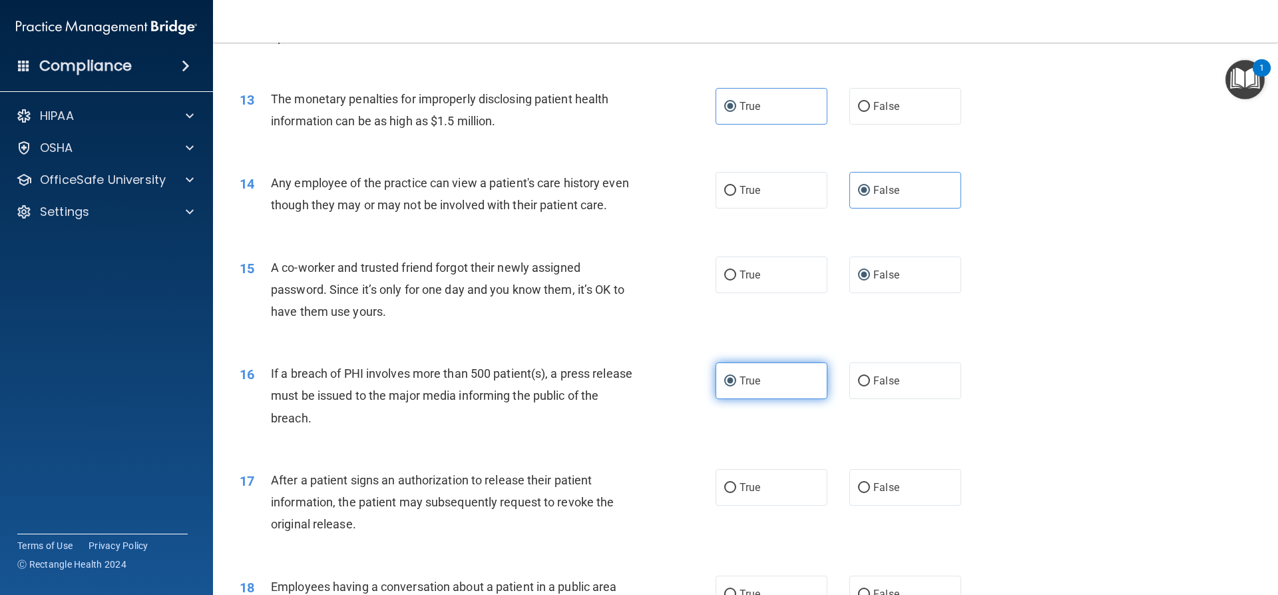
scroll to position [1198, 0]
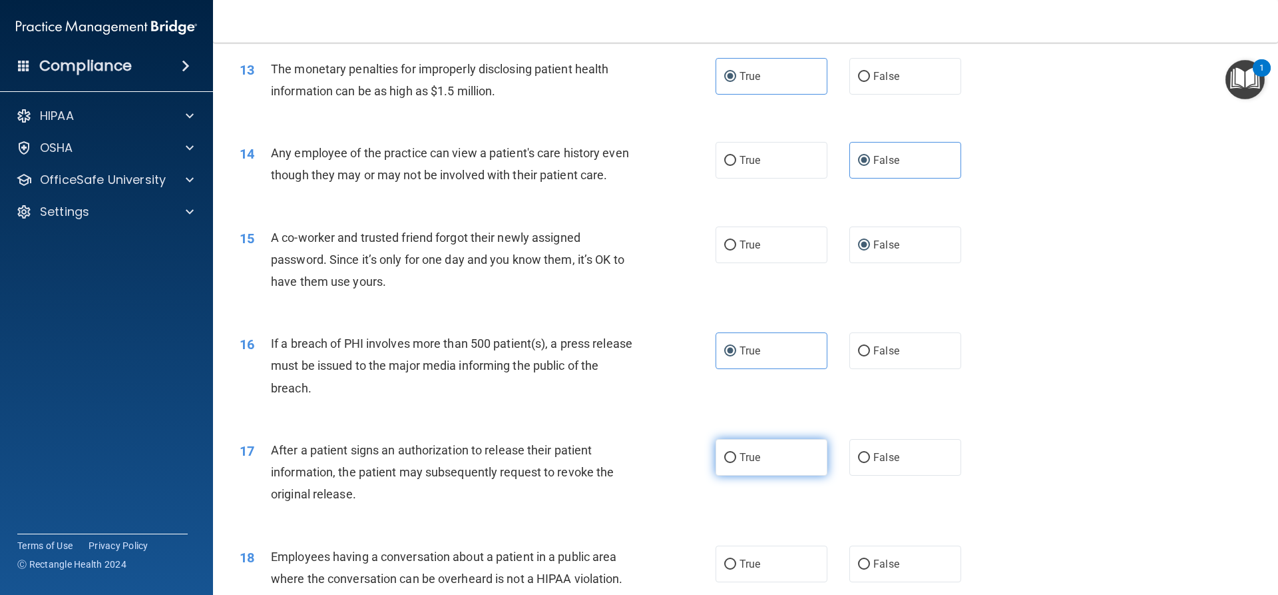
click at [765, 475] on label "True" at bounding box center [772, 457] width 112 height 37
click at [736, 463] on input "True" at bounding box center [730, 458] width 12 height 10
radio input "true"
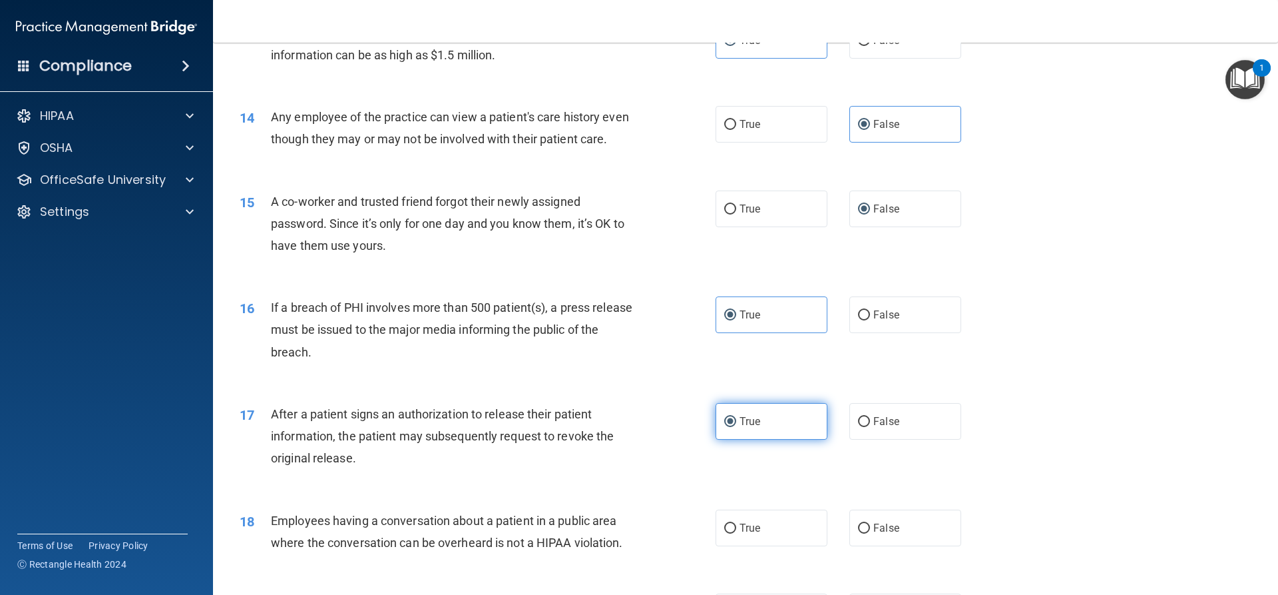
scroll to position [1265, 0]
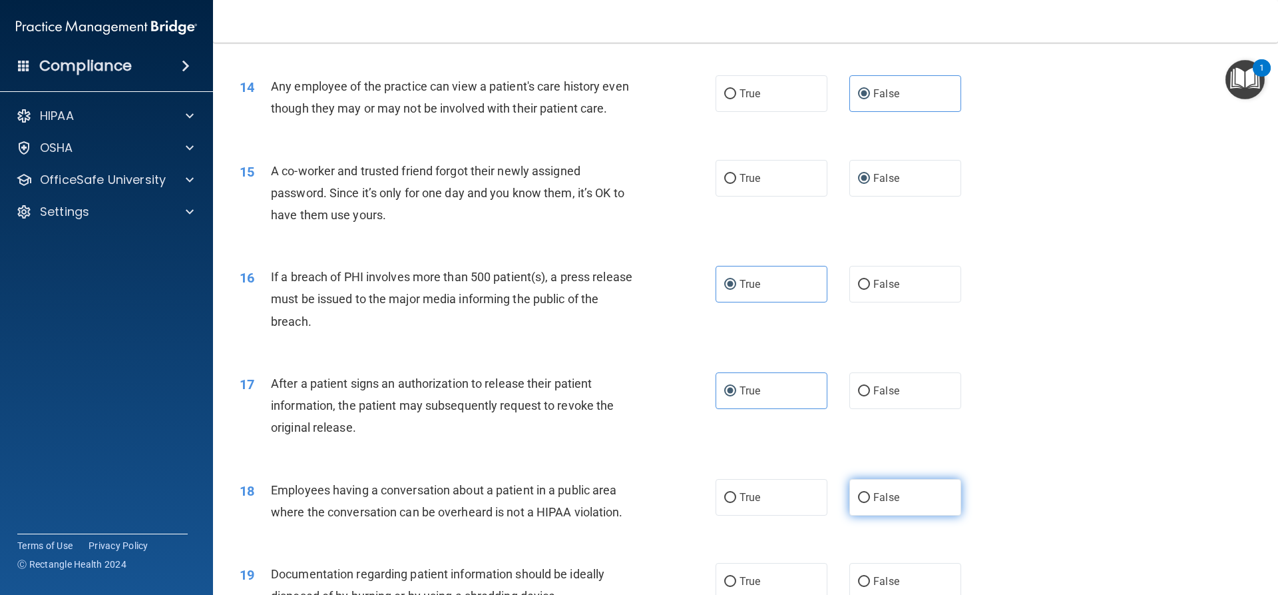
click at [866, 511] on label "False" at bounding box center [906, 497] width 112 height 37
click at [866, 503] on input "False" at bounding box center [864, 498] width 12 height 10
radio input "true"
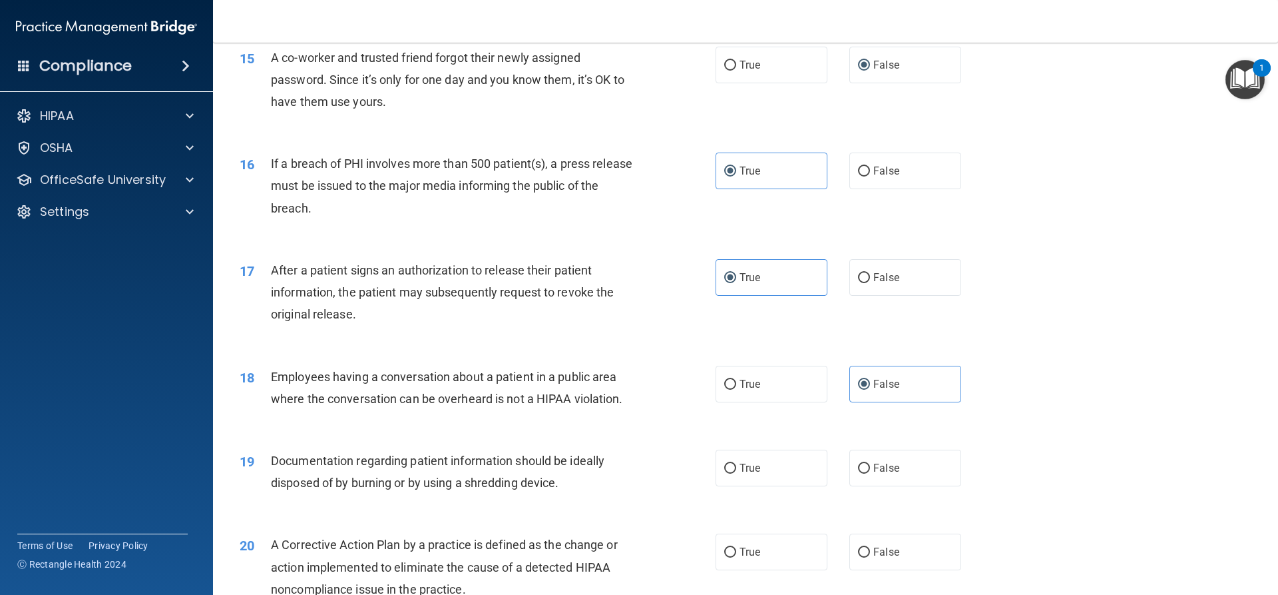
scroll to position [1398, 0]
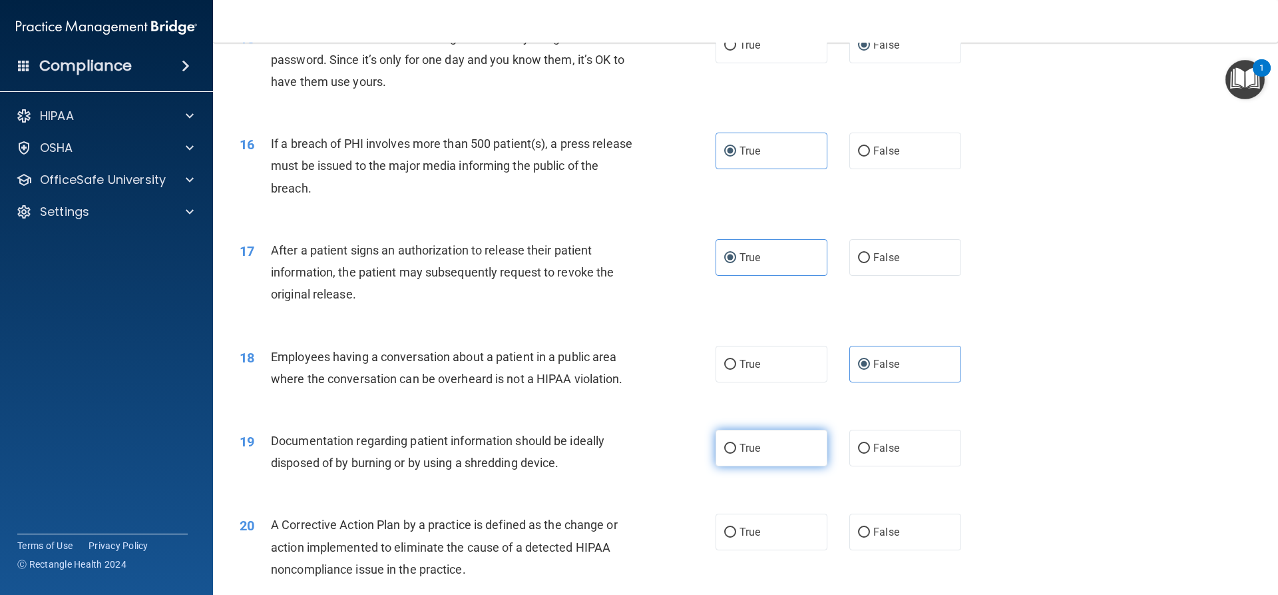
click at [768, 466] on label "True" at bounding box center [772, 447] width 112 height 37
click at [736, 453] on input "True" at bounding box center [730, 448] width 12 height 10
radio input "true"
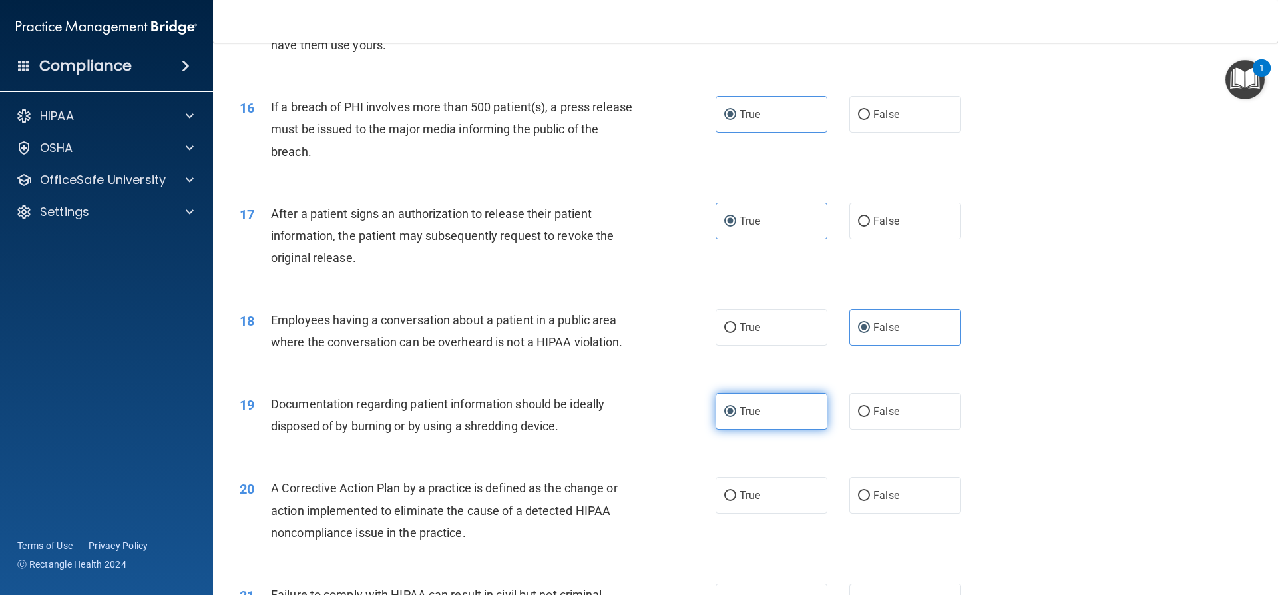
scroll to position [1465, 0]
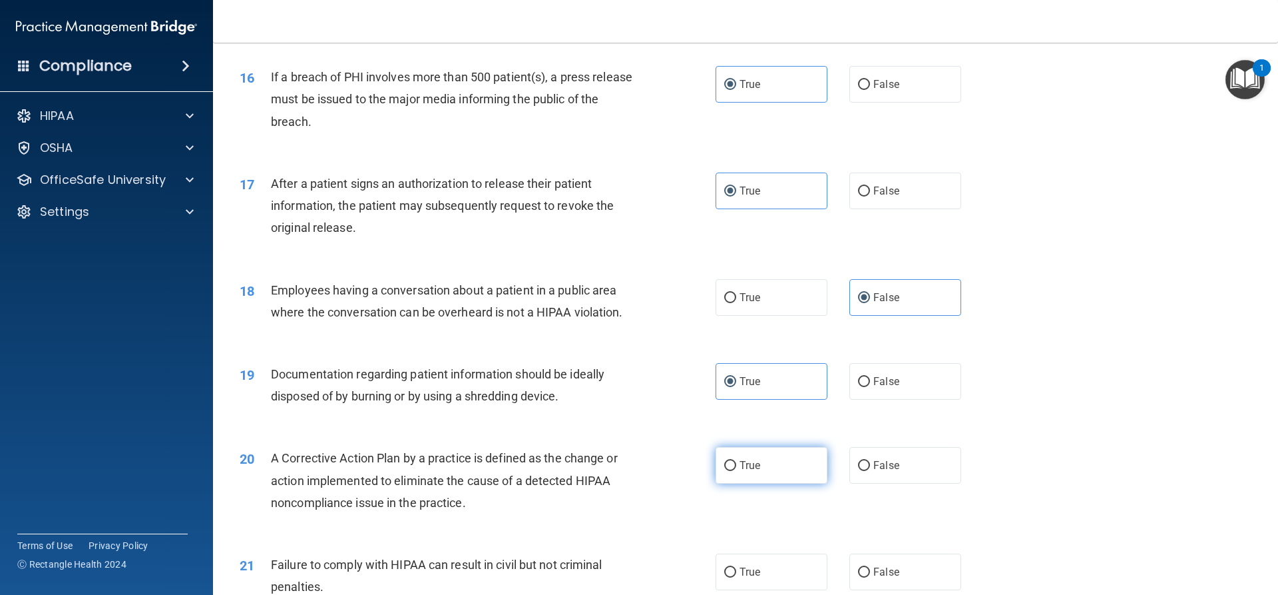
click at [770, 483] on label "True" at bounding box center [772, 465] width 112 height 37
click at [736, 471] on input "True" at bounding box center [730, 466] width 12 height 10
radio input "true"
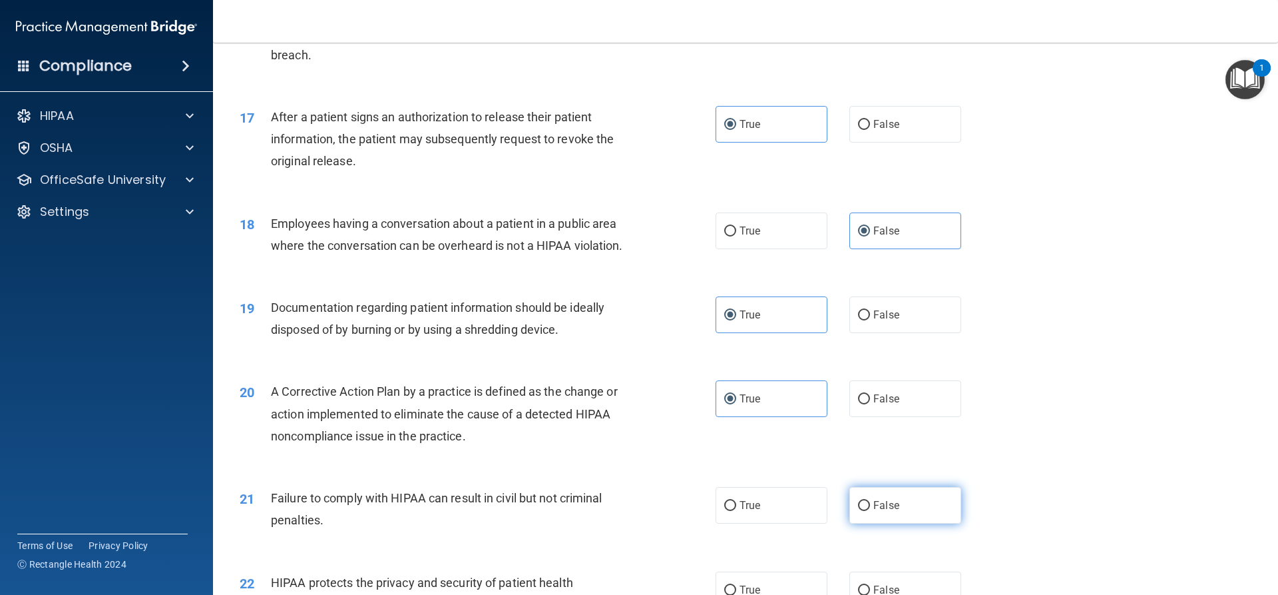
click at [862, 513] on label "False" at bounding box center [906, 505] width 112 height 37
click at [862, 511] on input "False" at bounding box center [864, 506] width 12 height 10
radio input "true"
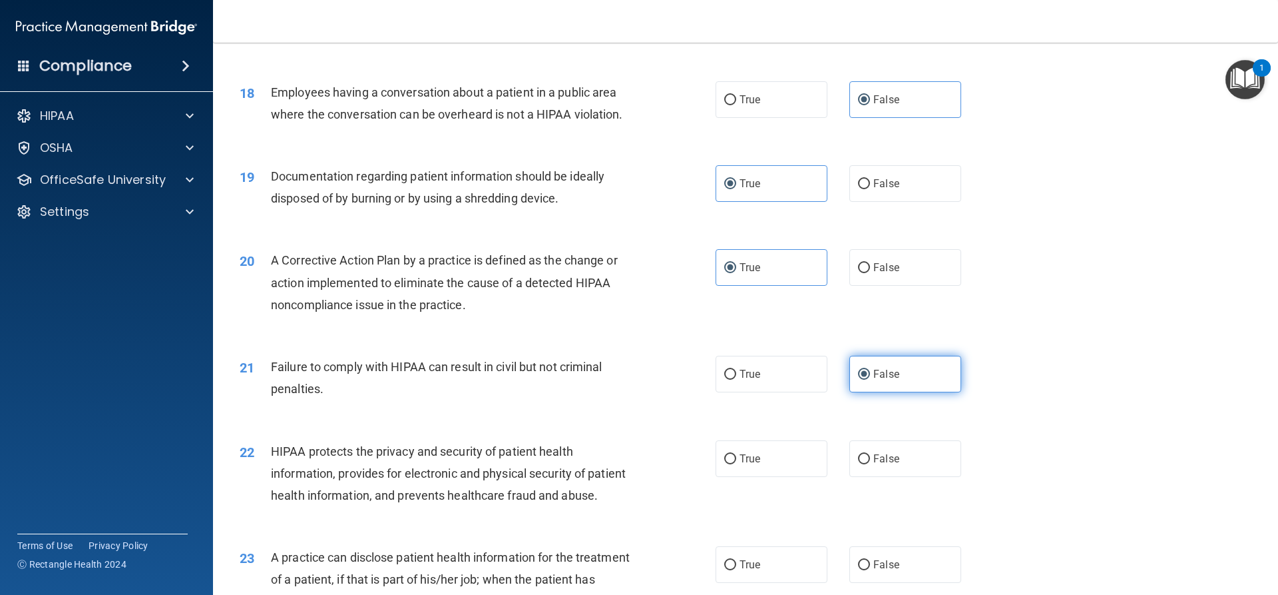
scroll to position [1665, 0]
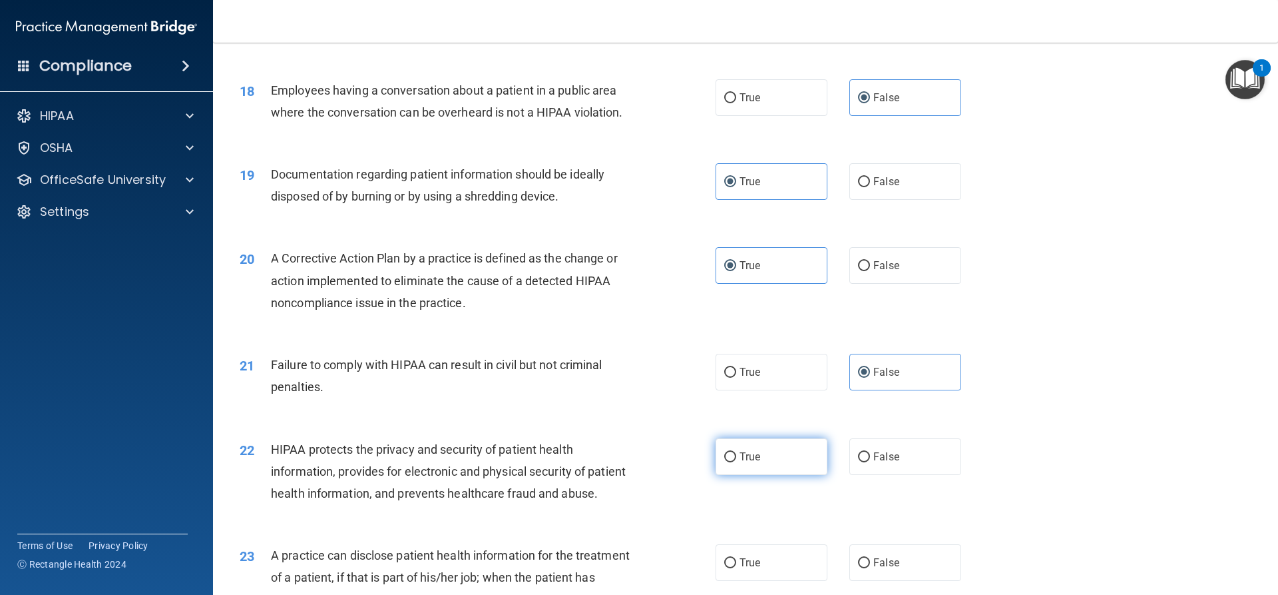
click at [758, 465] on label "True" at bounding box center [772, 456] width 112 height 37
click at [736, 462] on input "True" at bounding box center [730, 457] width 12 height 10
radio input "true"
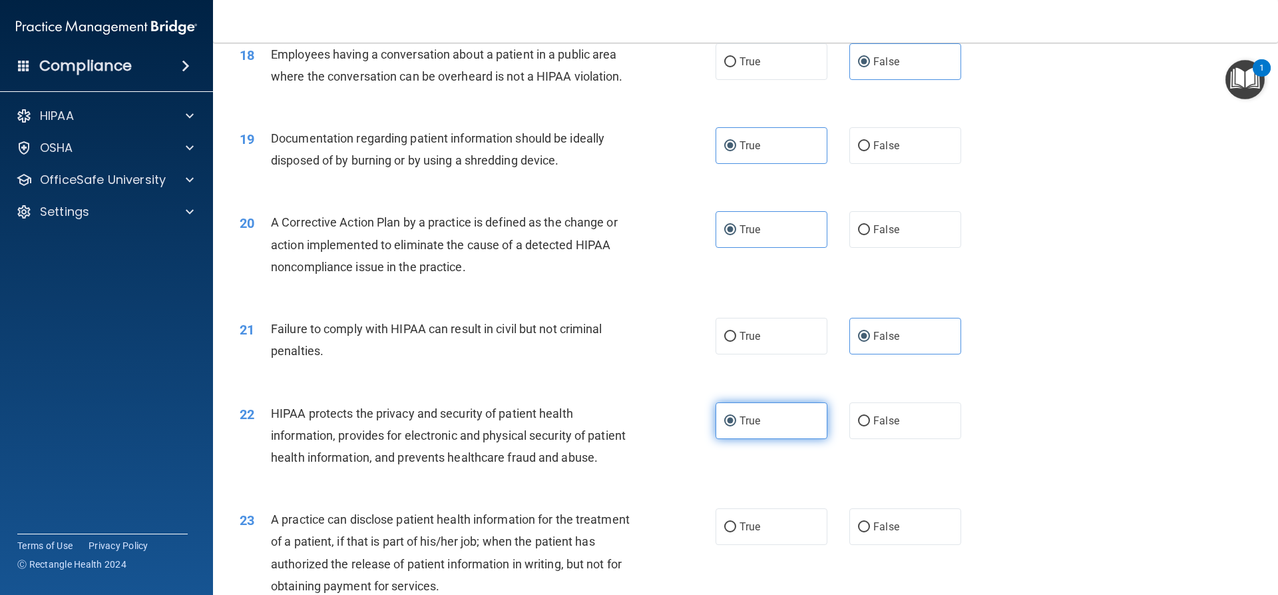
scroll to position [1731, 0]
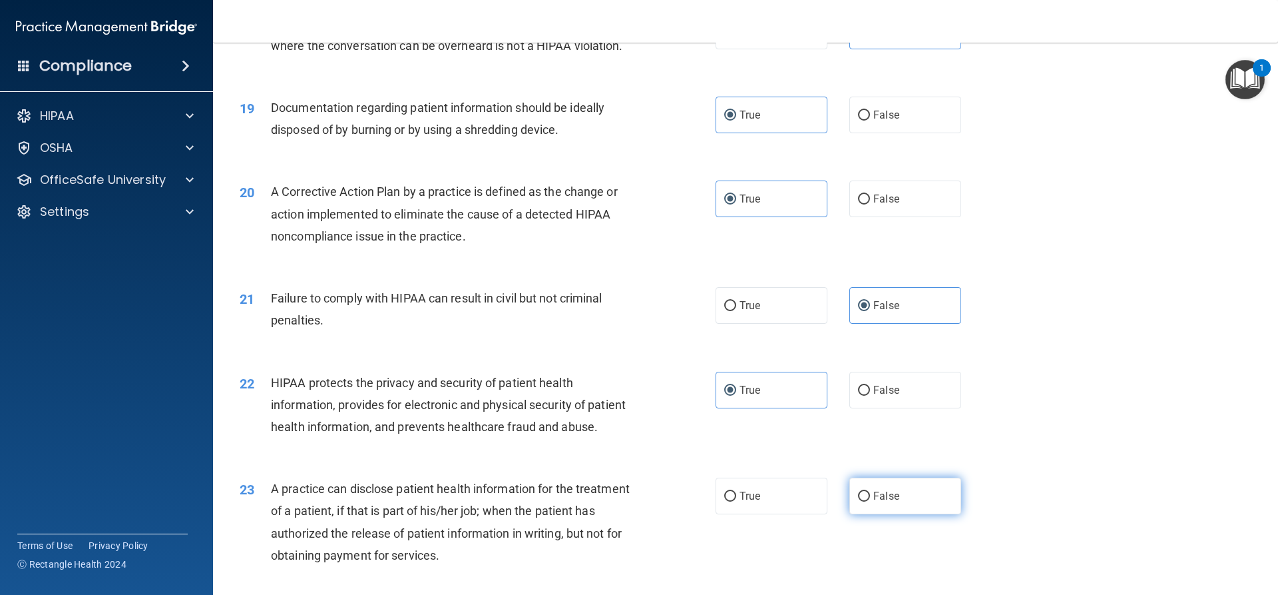
click at [860, 514] on label "False" at bounding box center [906, 495] width 112 height 37
click at [860, 501] on input "False" at bounding box center [864, 496] width 12 height 10
radio input "true"
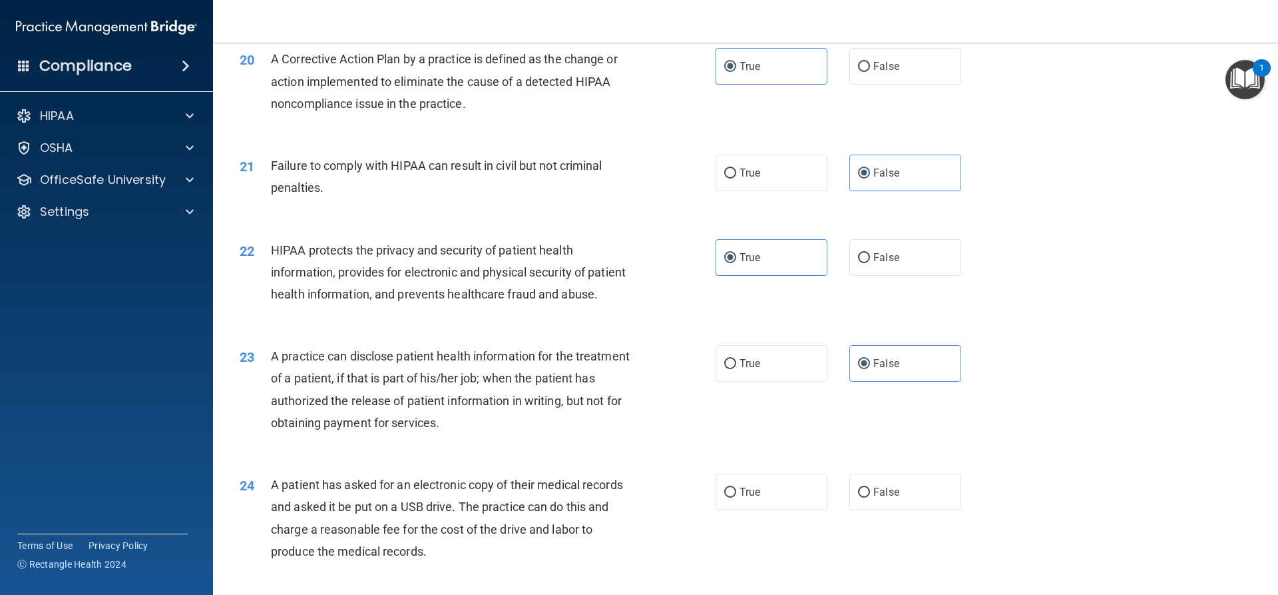
scroll to position [1864, 0]
click at [782, 509] on label "True" at bounding box center [772, 491] width 112 height 37
click at [736, 497] on input "True" at bounding box center [730, 492] width 12 height 10
radio input "true"
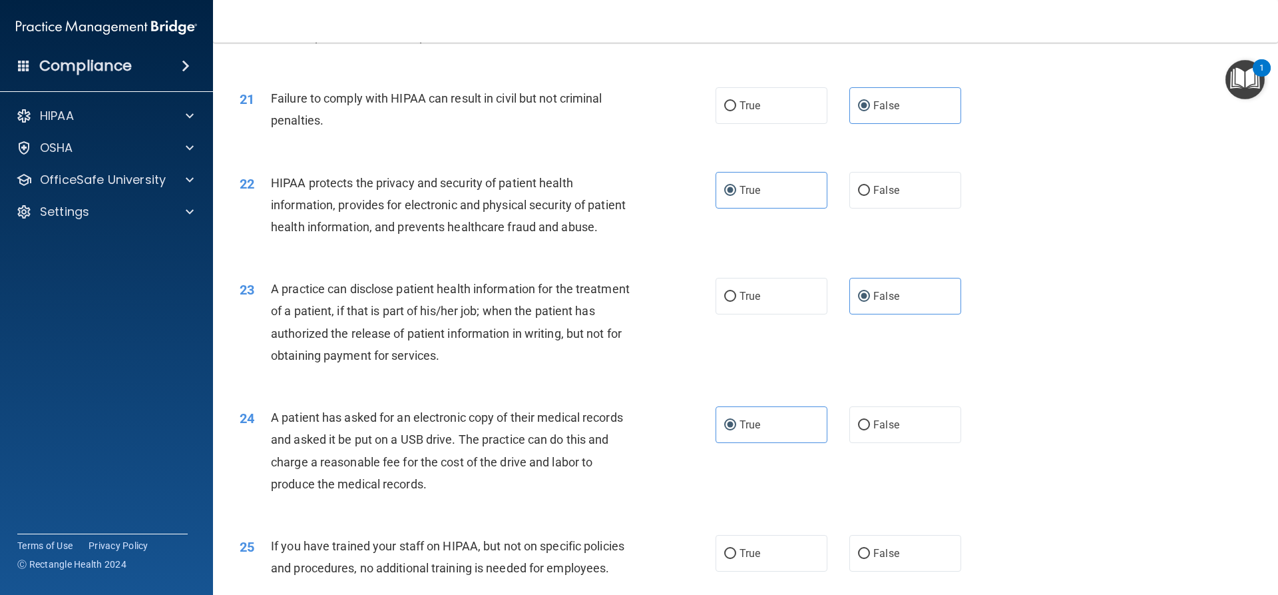
scroll to position [1997, 0]
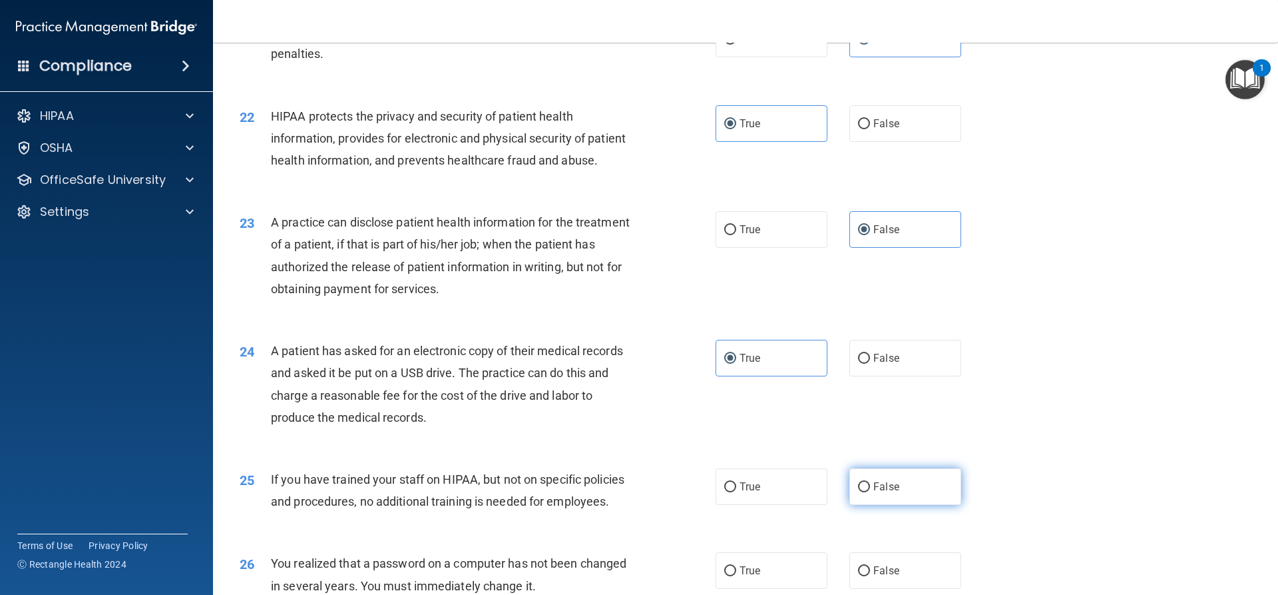
click at [874, 493] on span "False" at bounding box center [887, 486] width 26 height 13
click at [870, 492] on input "False" at bounding box center [864, 487] width 12 height 10
radio input "true"
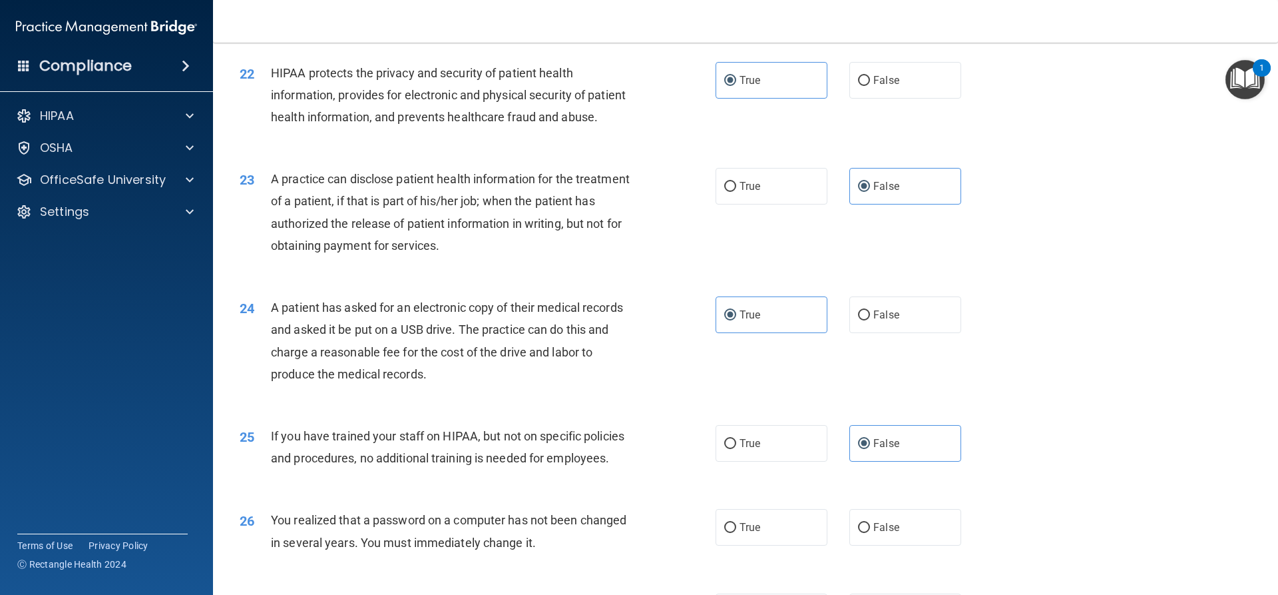
scroll to position [2064, 0]
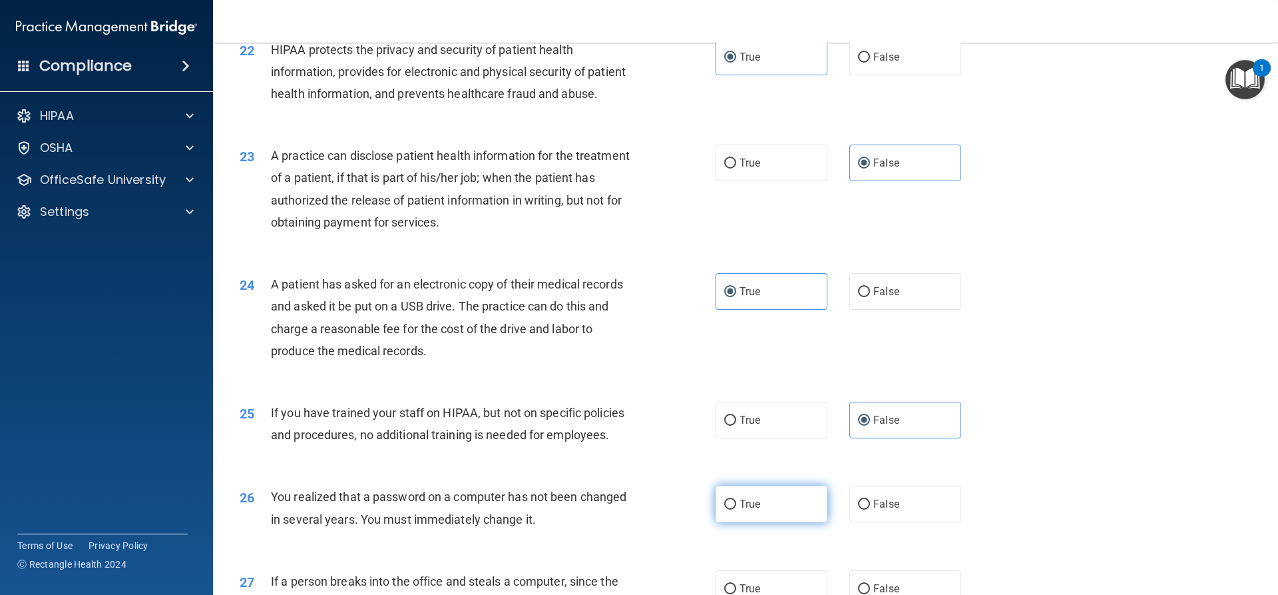
click at [778, 522] on label "True" at bounding box center [772, 503] width 112 height 37
click at [736, 509] on input "True" at bounding box center [730, 504] width 12 height 10
radio input "true"
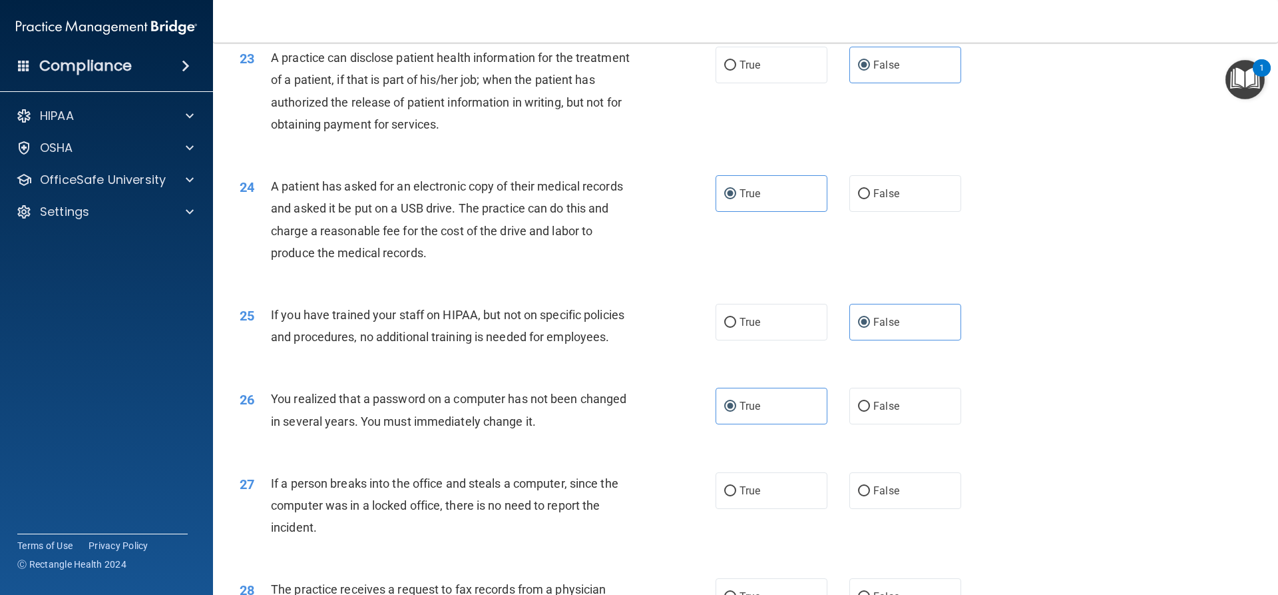
scroll to position [2197, 0]
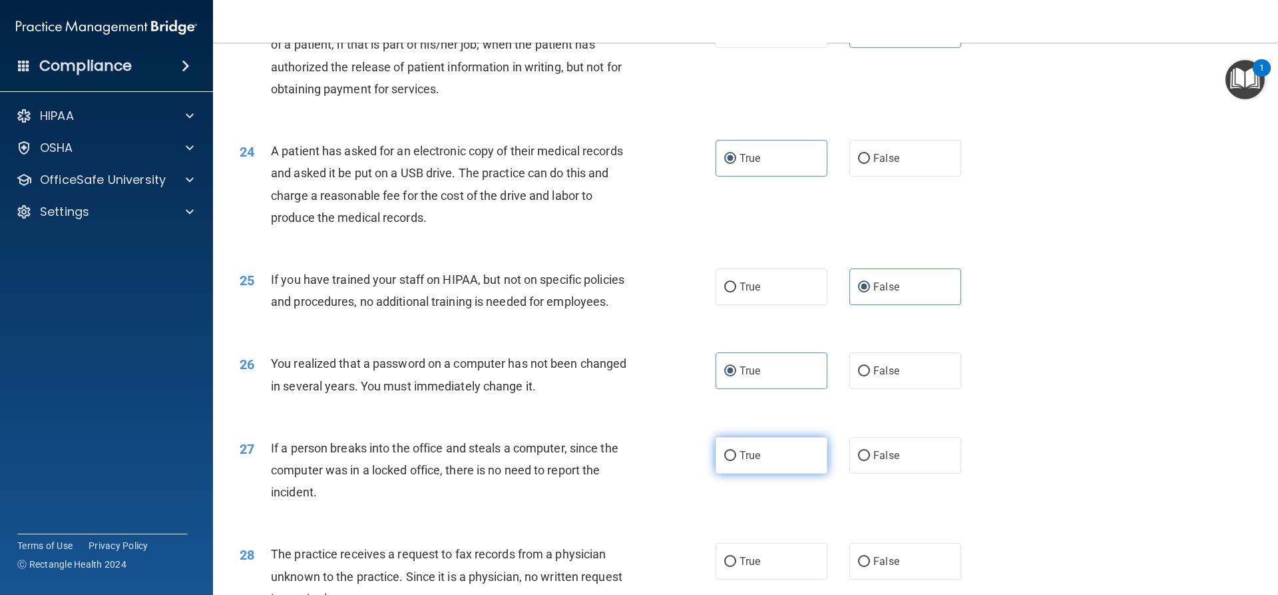
click at [781, 473] on label "True" at bounding box center [772, 455] width 112 height 37
click at [736, 461] on input "True" at bounding box center [730, 456] width 12 height 10
radio input "true"
click at [874, 461] on span "False" at bounding box center [887, 455] width 26 height 13
click at [870, 461] on input "False" at bounding box center [864, 456] width 12 height 10
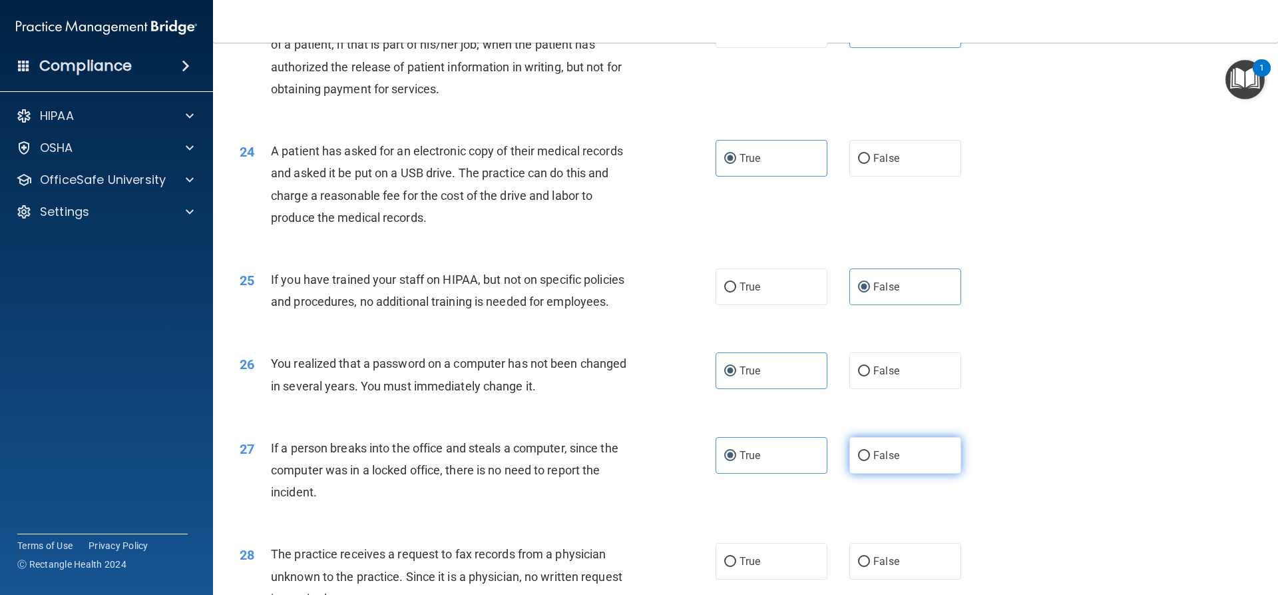
radio input "true"
radio input "false"
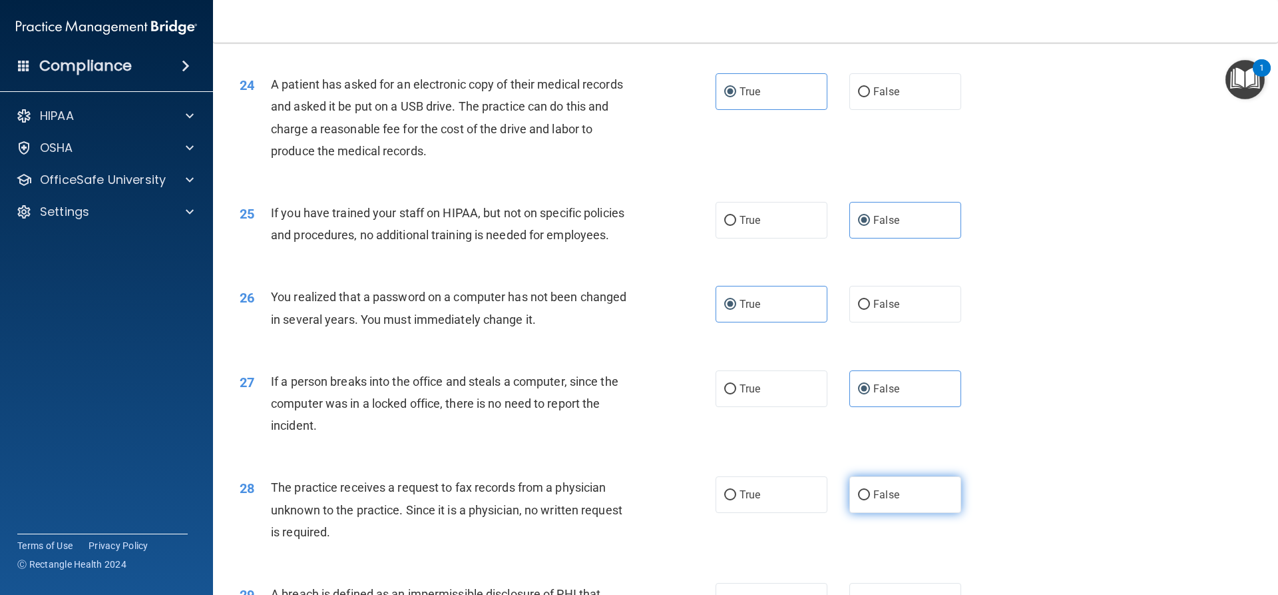
click at [866, 513] on label "False" at bounding box center [906, 494] width 112 height 37
click at [866, 500] on input "False" at bounding box center [864, 495] width 12 height 10
radio input "true"
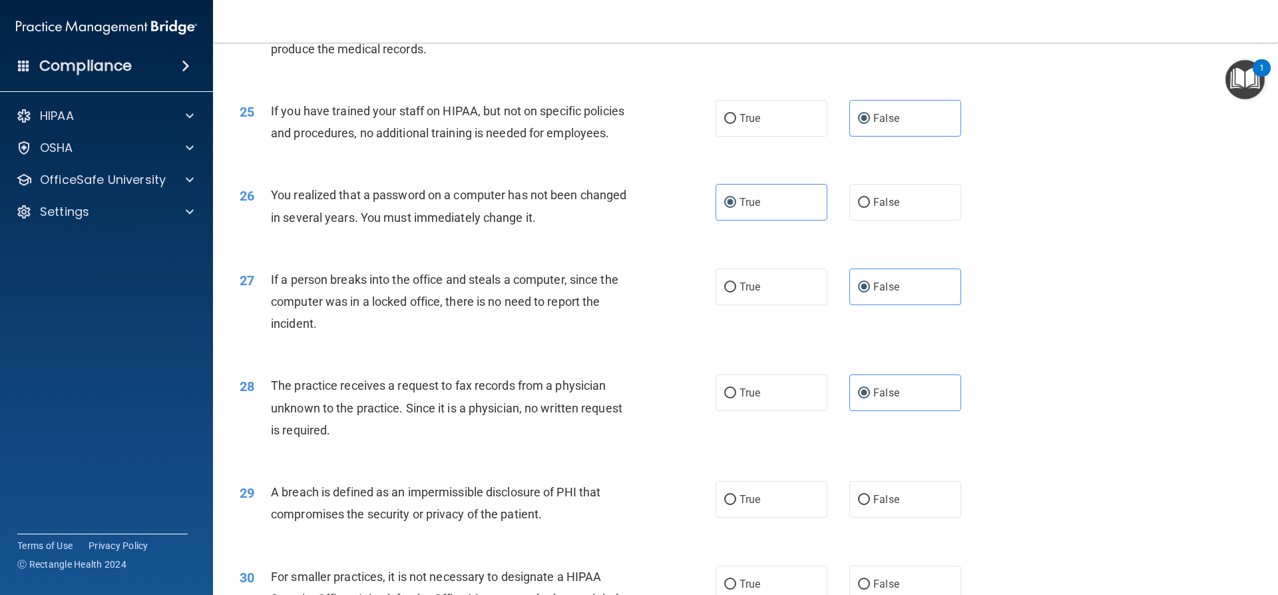
scroll to position [2397, 0]
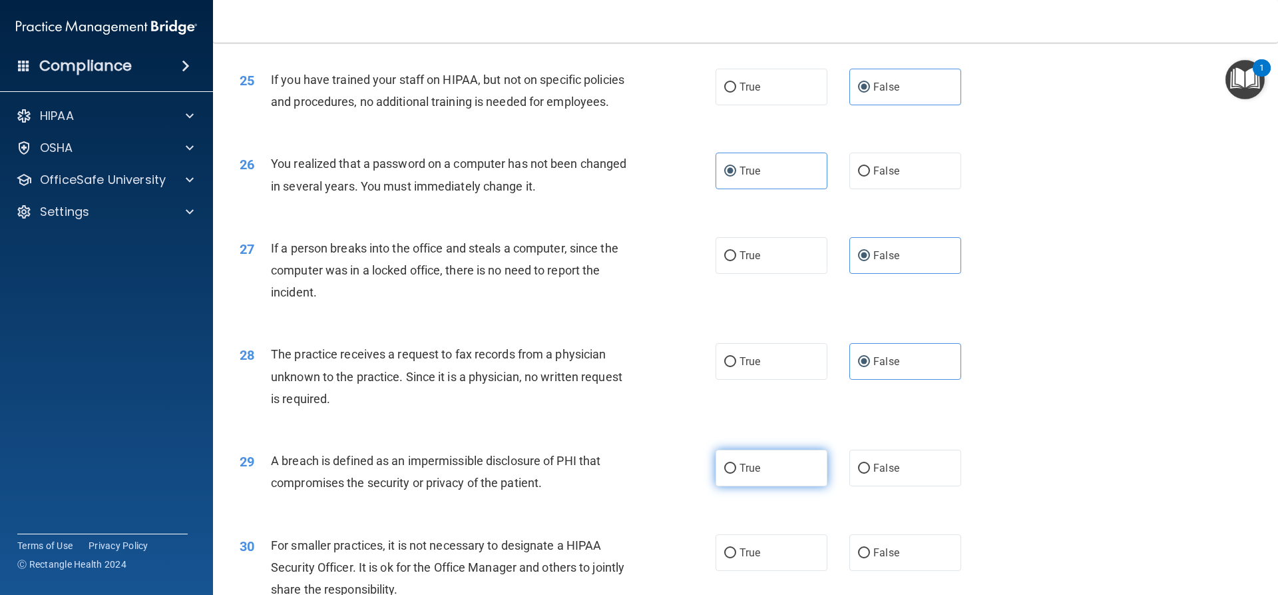
click at [786, 486] on label "True" at bounding box center [772, 467] width 112 height 37
click at [736, 473] on input "True" at bounding box center [730, 468] width 12 height 10
radio input "true"
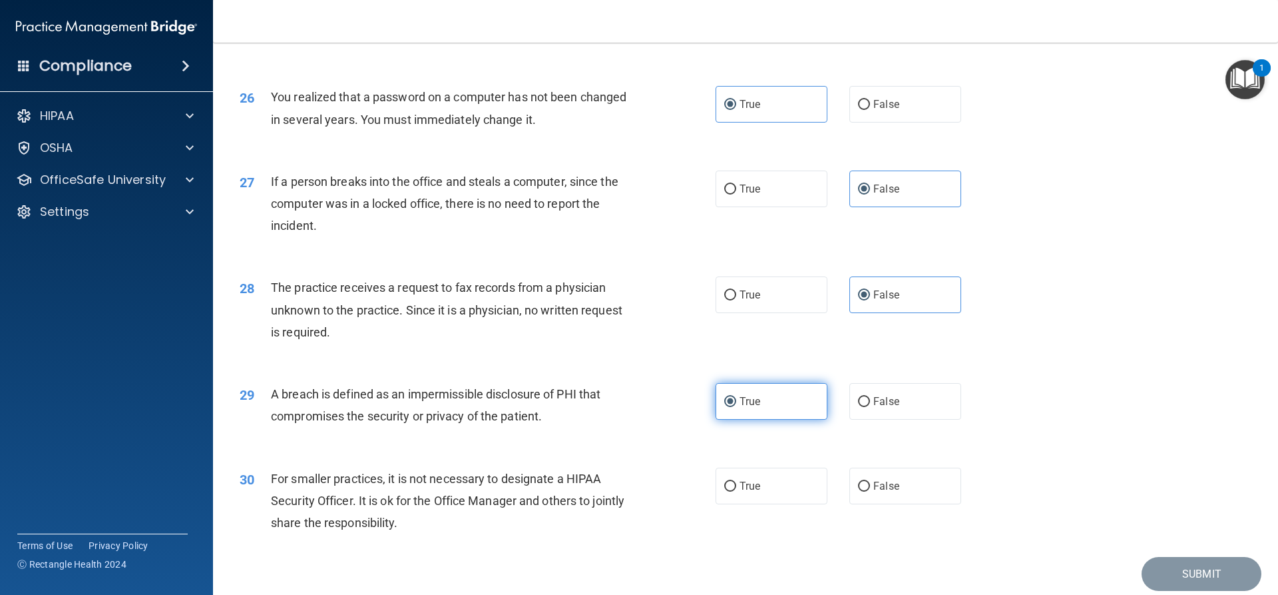
scroll to position [2530, 0]
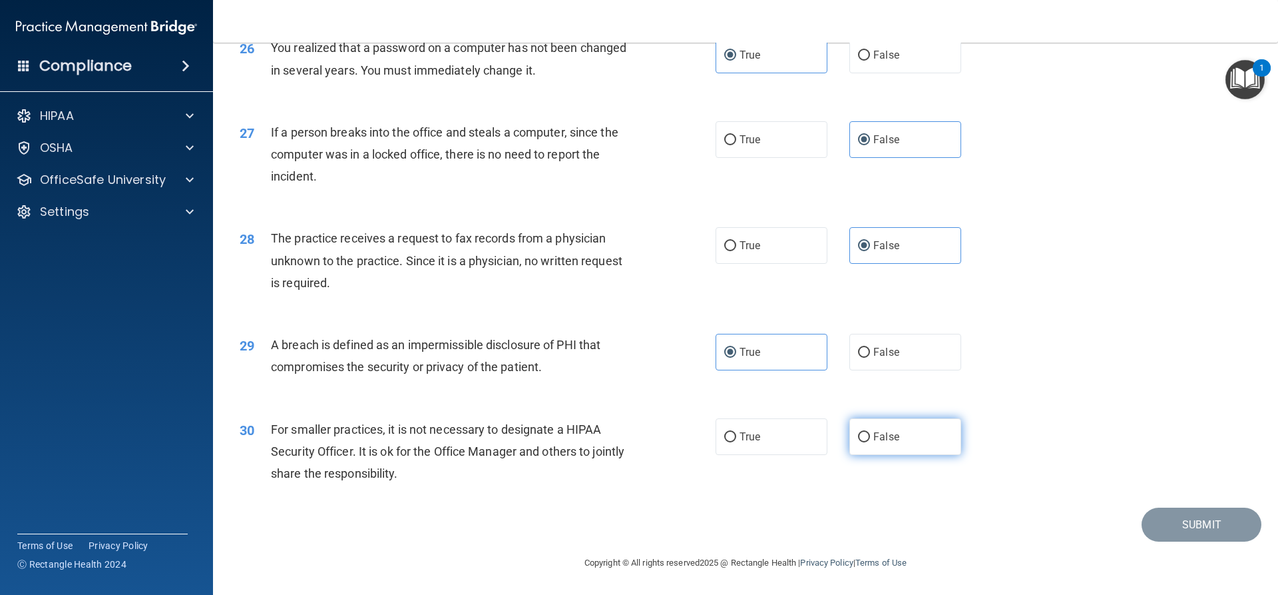
click at [860, 442] on input "False" at bounding box center [864, 437] width 12 height 10
radio input "true"
click at [1157, 522] on button "Submit" at bounding box center [1202, 524] width 120 height 34
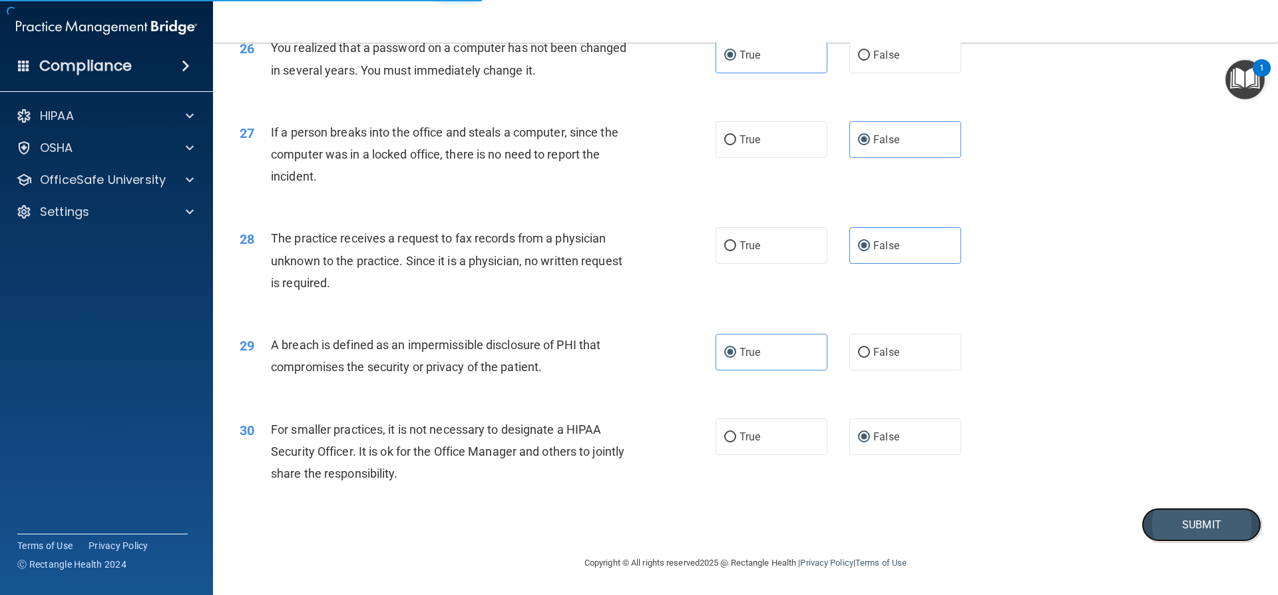
click at [1191, 521] on button "Submit" at bounding box center [1202, 524] width 120 height 34
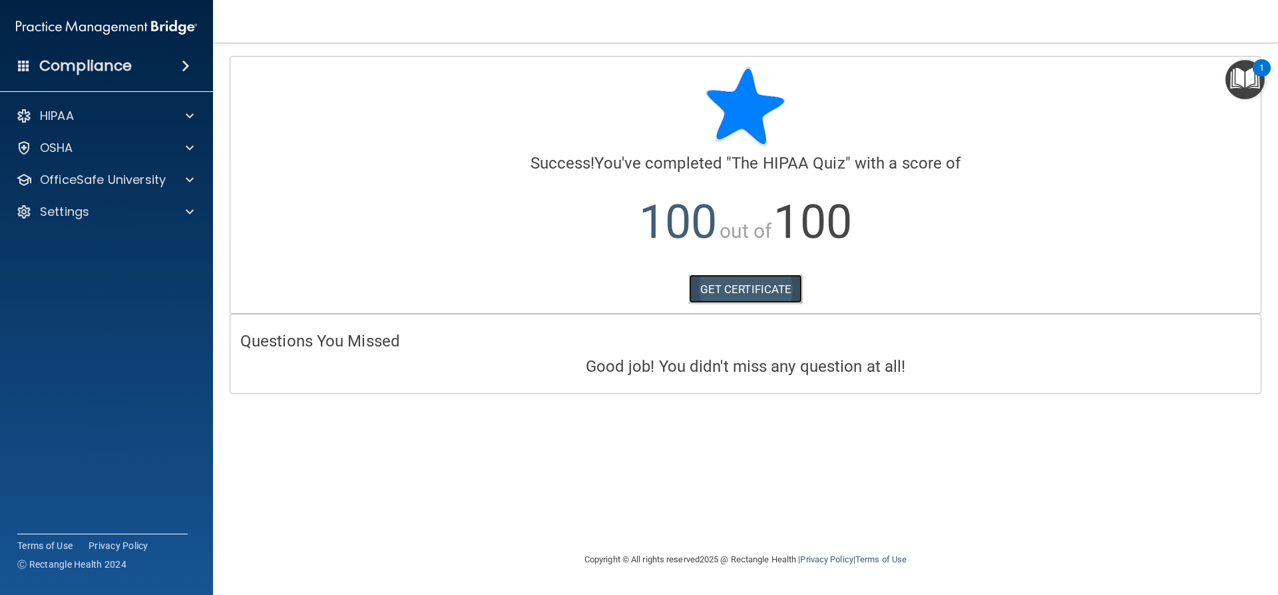
click at [736, 287] on link "GET CERTIFICATE" at bounding box center [746, 288] width 114 height 29
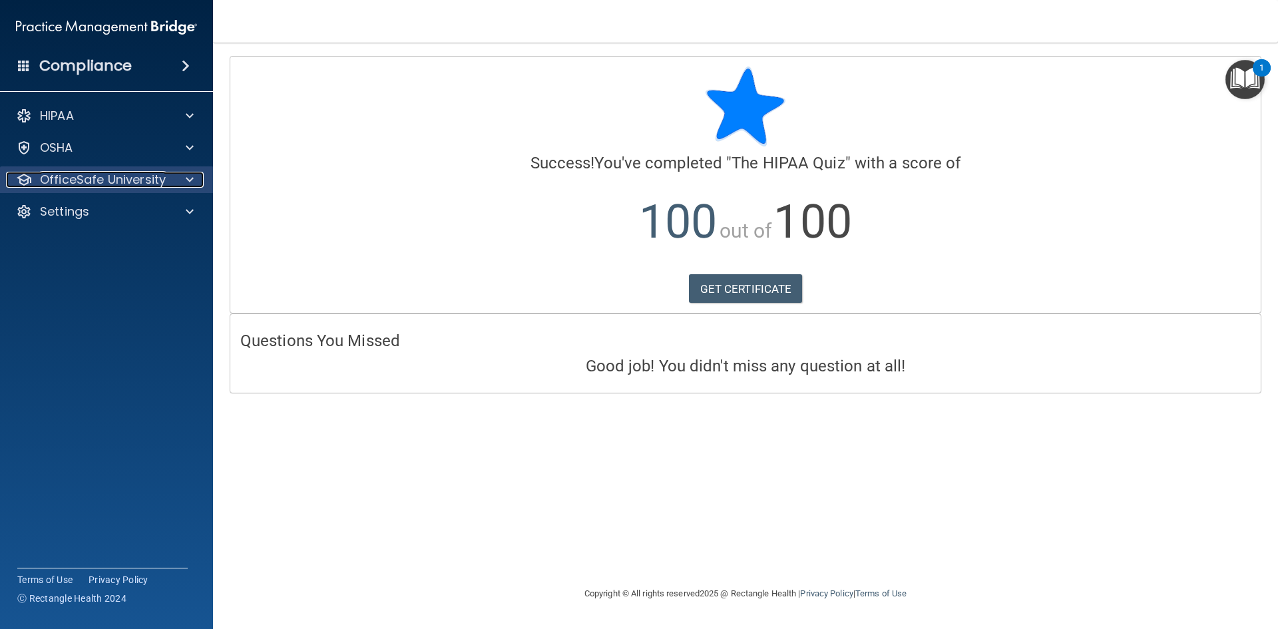
click at [148, 178] on p "OfficeSafe University" at bounding box center [103, 180] width 126 height 16
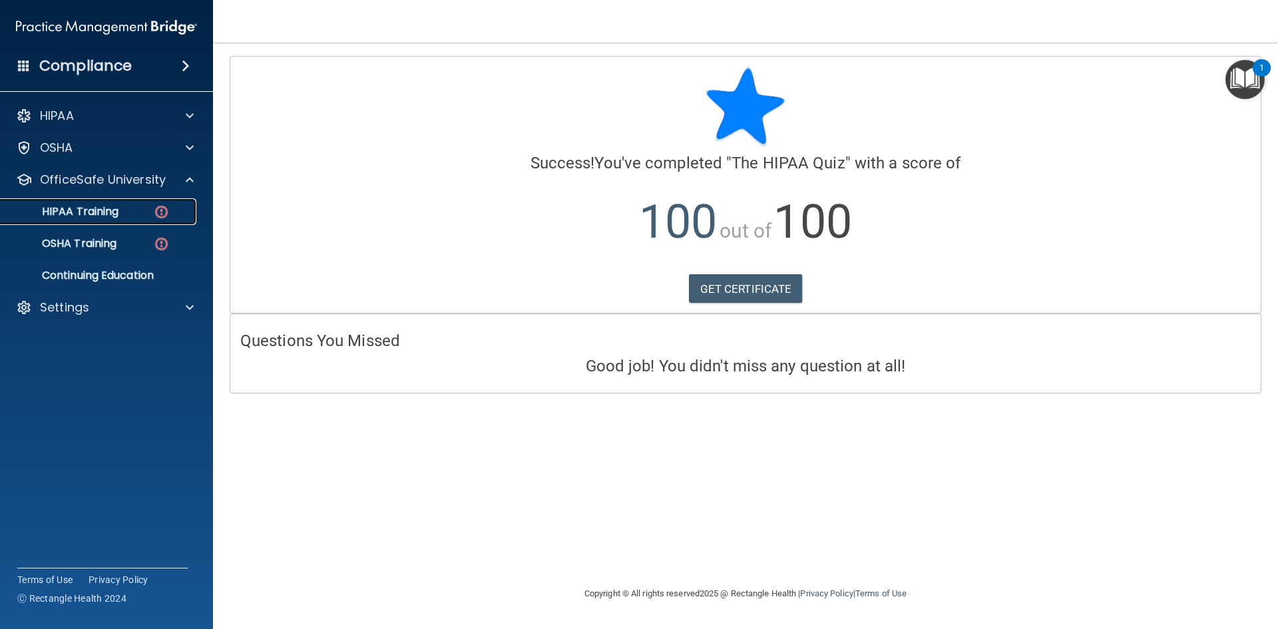
click at [145, 203] on link "HIPAA Training" at bounding box center [92, 211] width 210 height 27
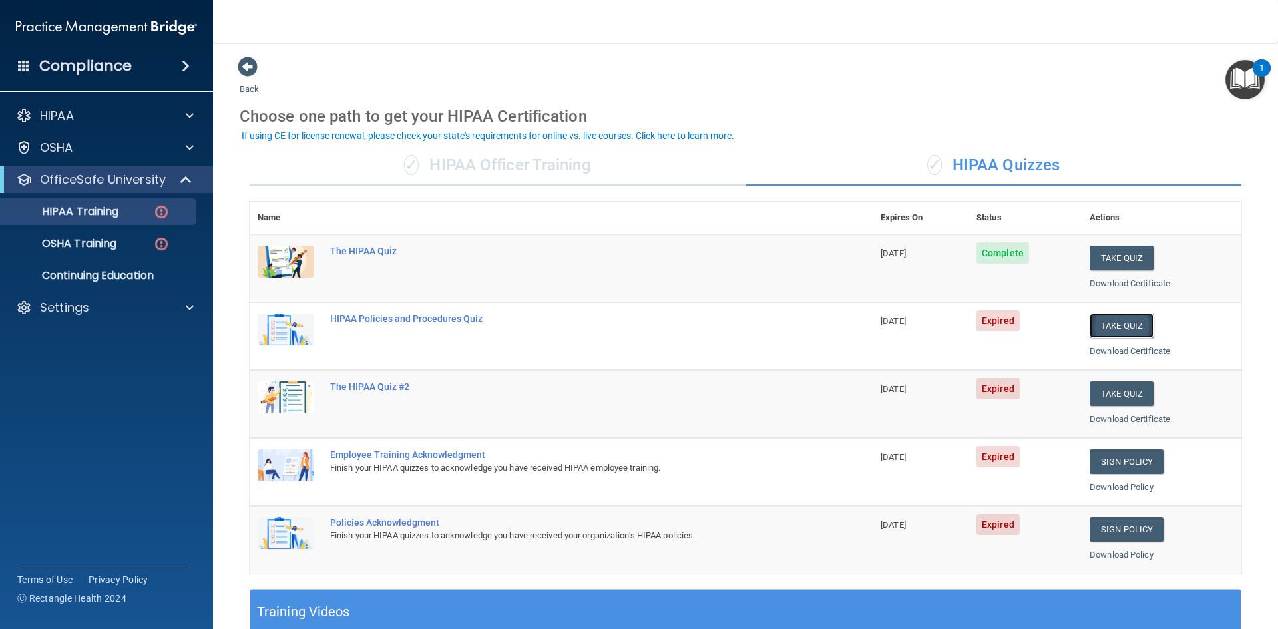
click at [1122, 326] on button "Take Quiz" at bounding box center [1122, 326] width 64 height 25
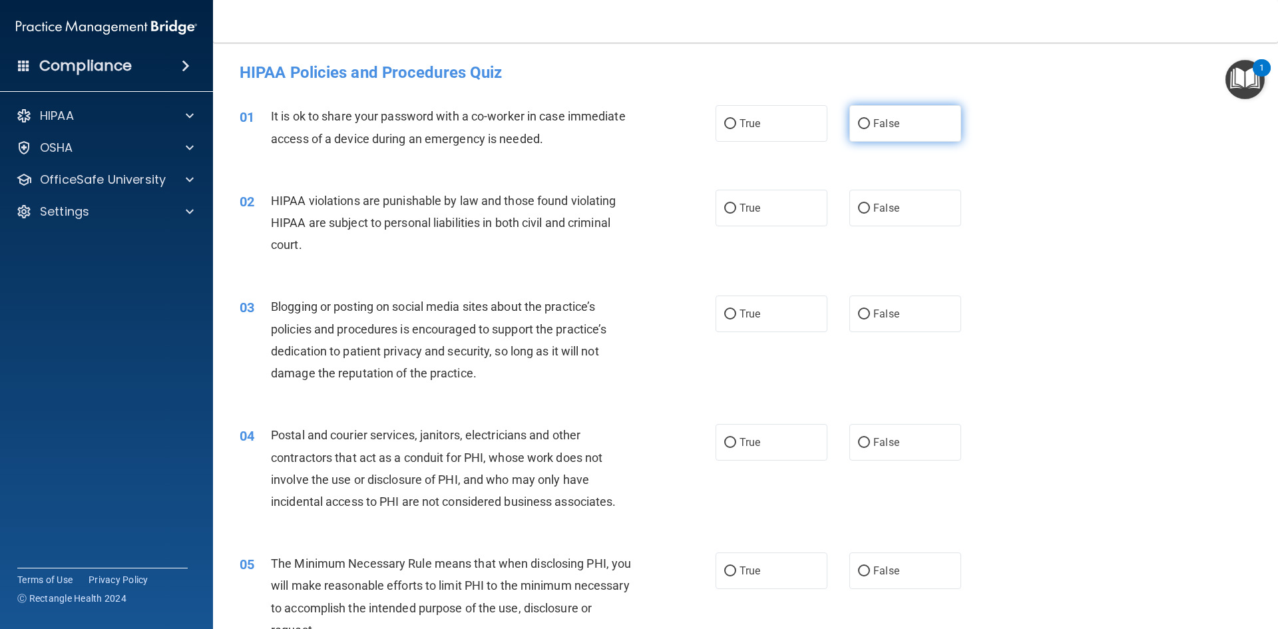
click at [874, 123] on span "False" at bounding box center [887, 123] width 26 height 13
click at [870, 123] on input "False" at bounding box center [864, 124] width 12 height 10
radio input "true"
click at [760, 211] on label "True" at bounding box center [772, 208] width 112 height 37
click at [736, 211] on input "True" at bounding box center [730, 209] width 12 height 10
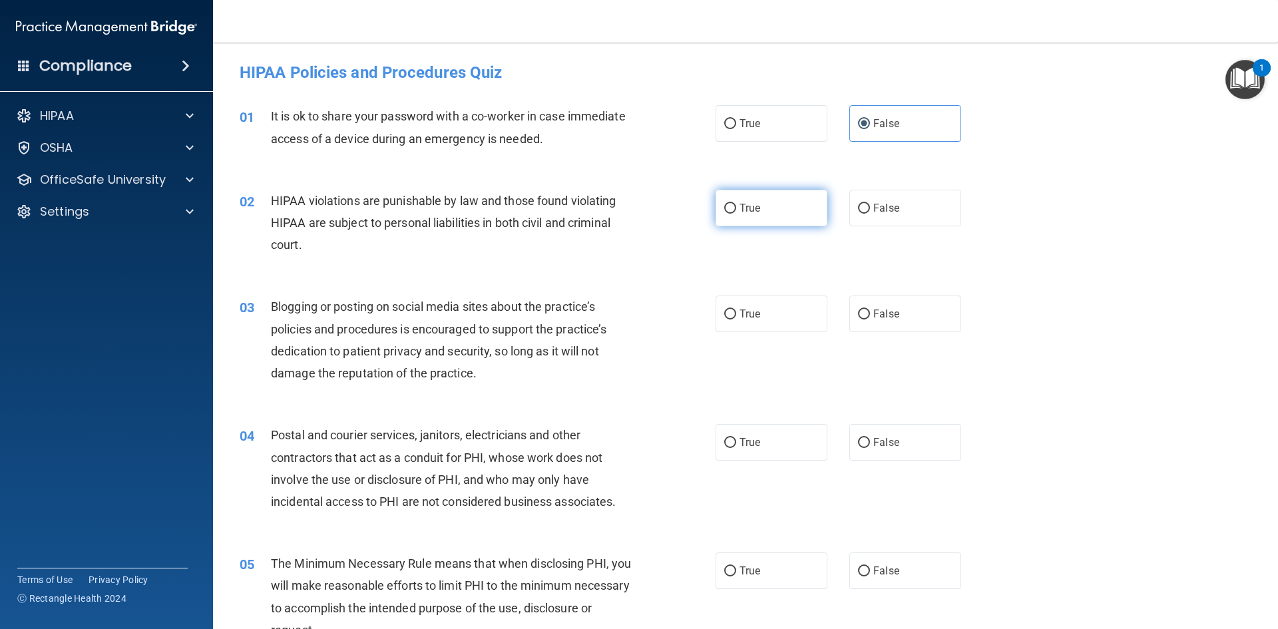
radio input "true"
click at [874, 312] on span "False" at bounding box center [887, 314] width 26 height 13
click at [870, 312] on input "False" at bounding box center [864, 315] width 12 height 10
radio input "true"
click at [744, 442] on span "True" at bounding box center [750, 442] width 21 height 13
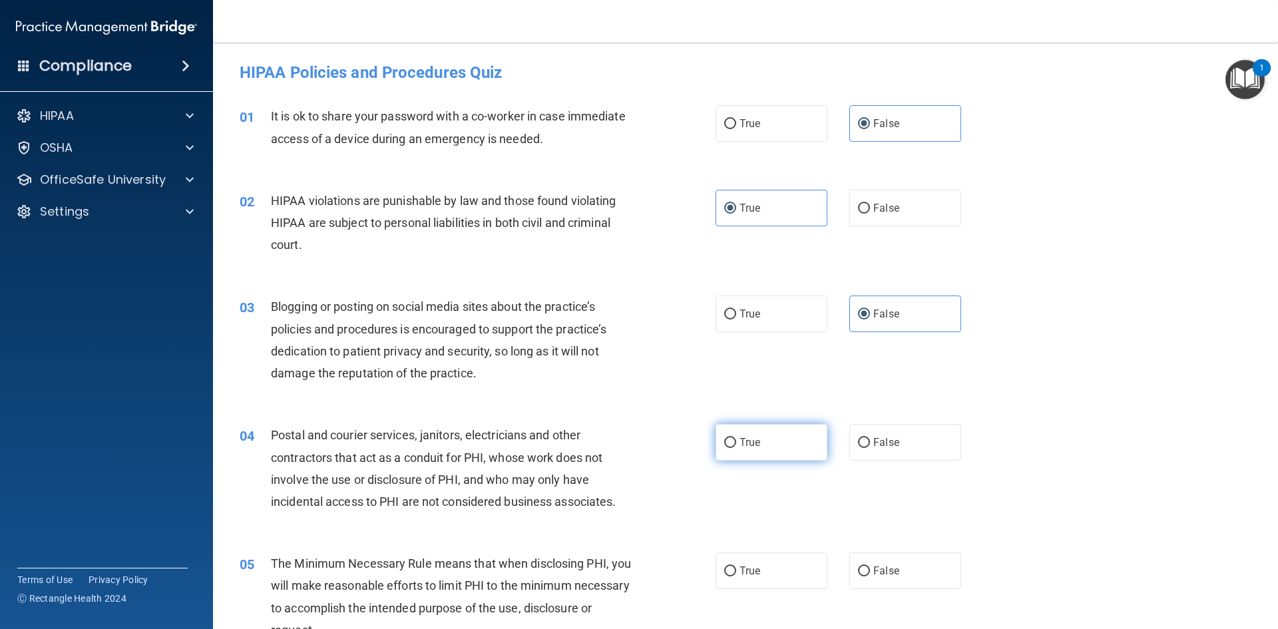
click at [736, 442] on input "True" at bounding box center [730, 443] width 12 height 10
radio input "true"
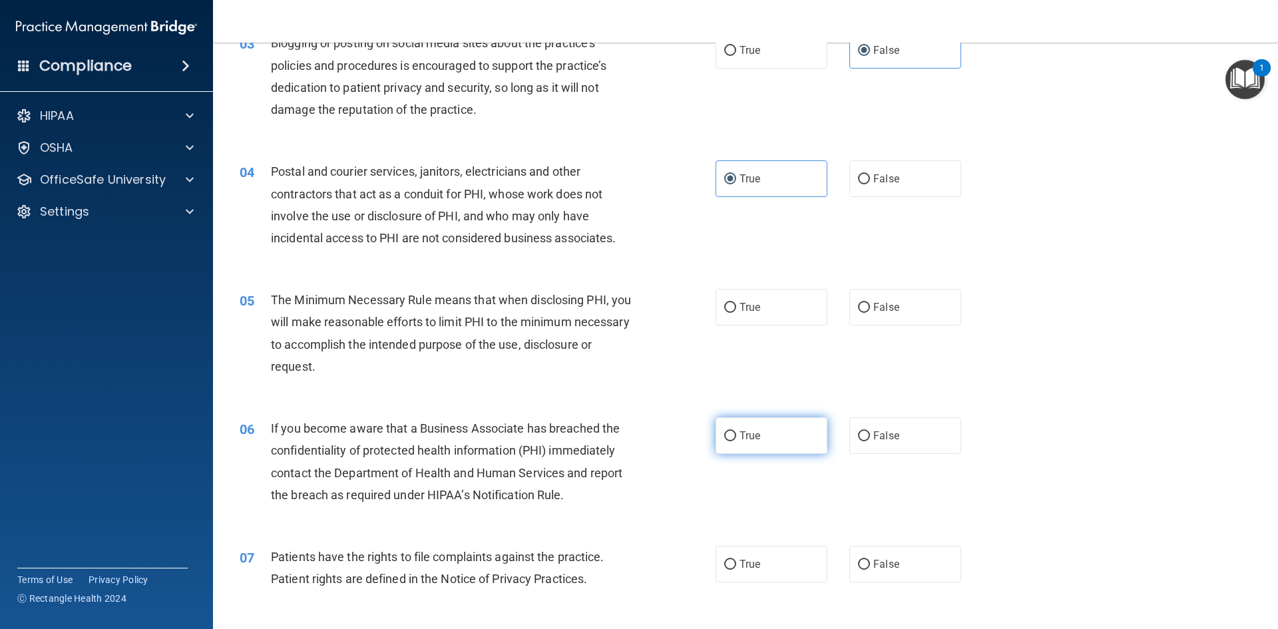
scroll to position [266, 0]
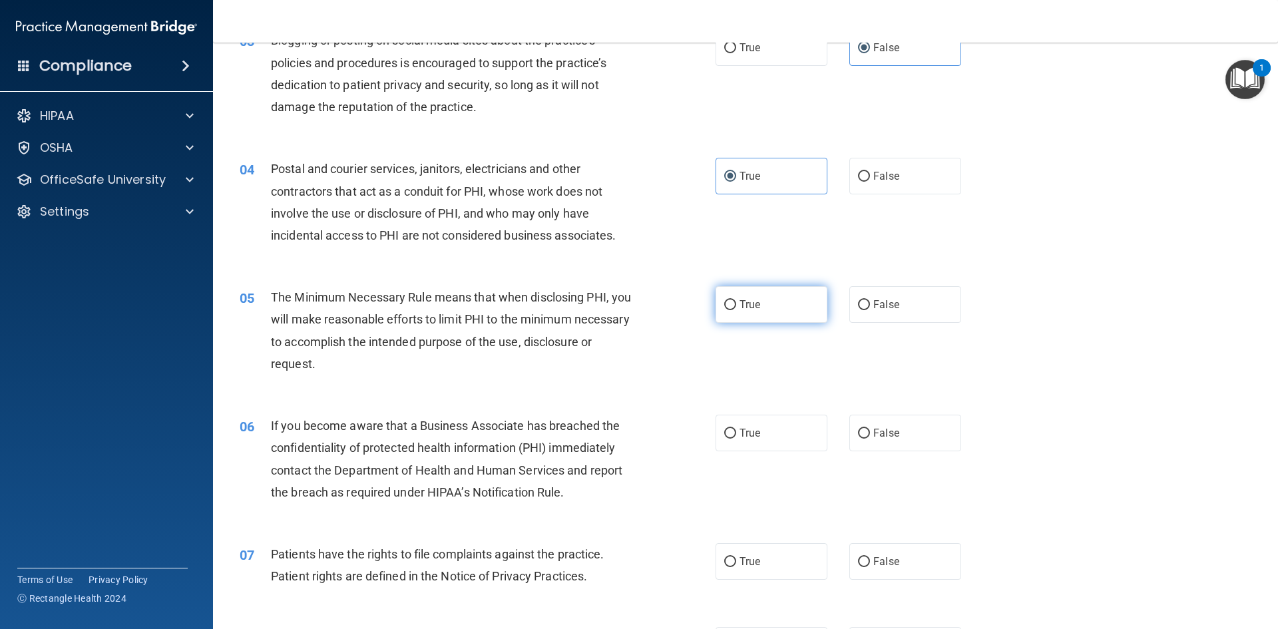
click at [723, 293] on label "True" at bounding box center [772, 304] width 112 height 37
click at [724, 300] on input "True" at bounding box center [730, 305] width 12 height 10
radio input "true"
click at [860, 432] on input "False" at bounding box center [864, 434] width 12 height 10
radio input "true"
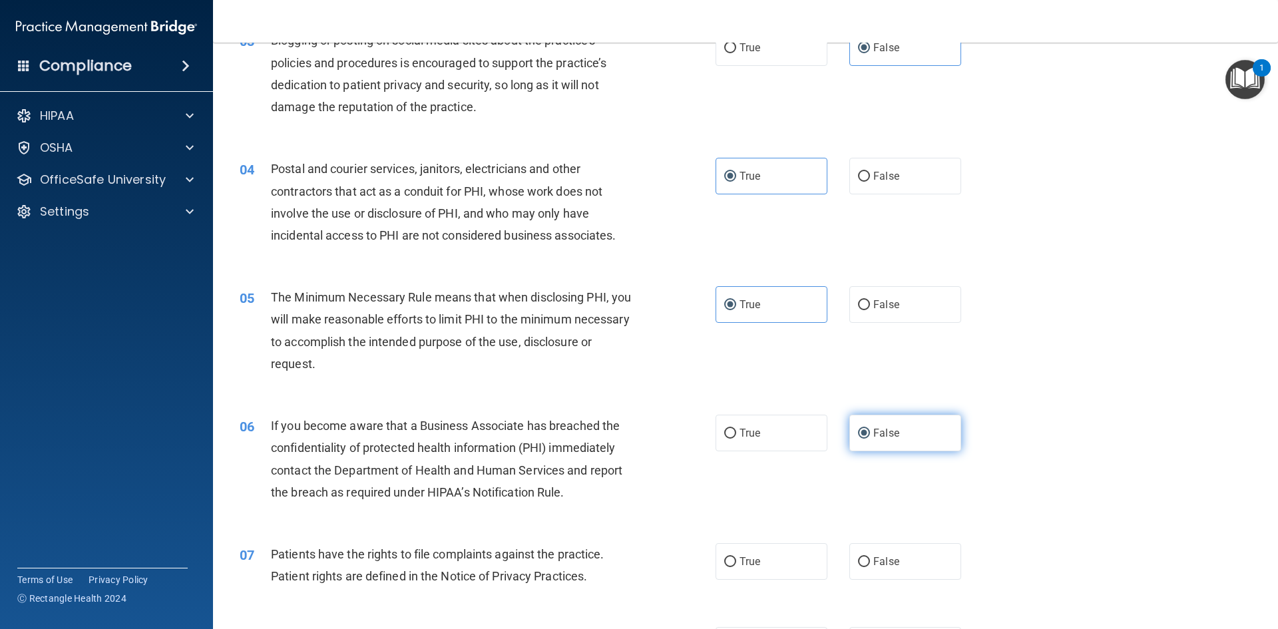
scroll to position [399, 0]
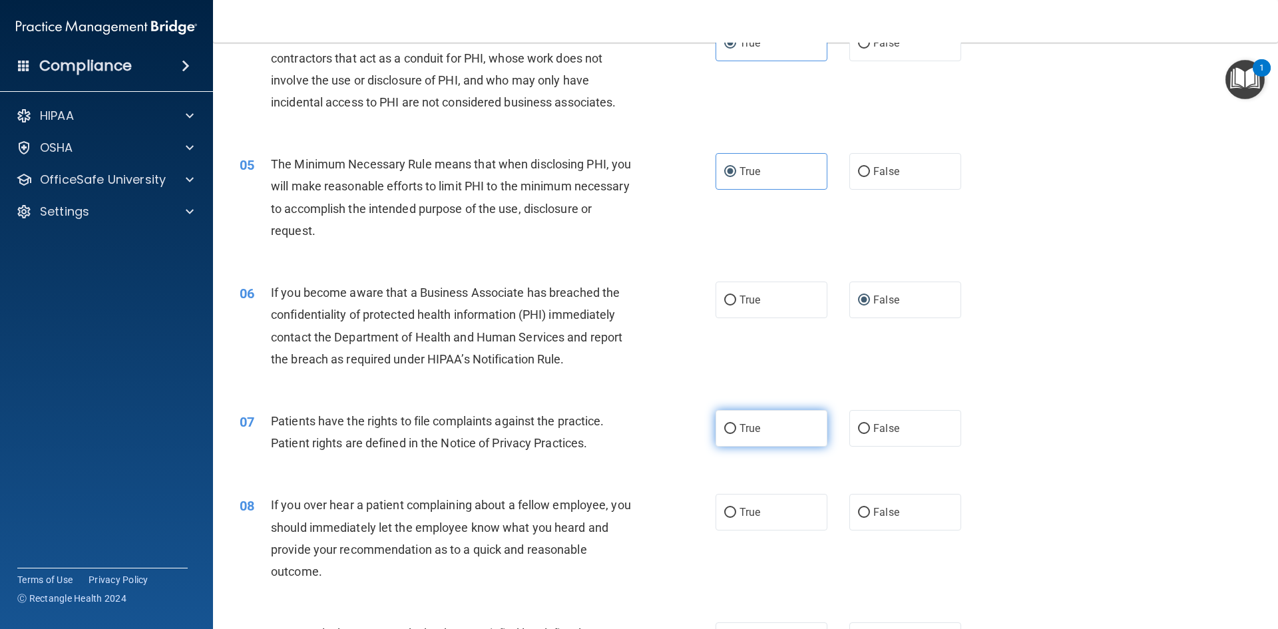
click at [756, 439] on label "True" at bounding box center [772, 428] width 112 height 37
click at [736, 434] on input "True" at bounding box center [730, 429] width 12 height 10
radio input "true"
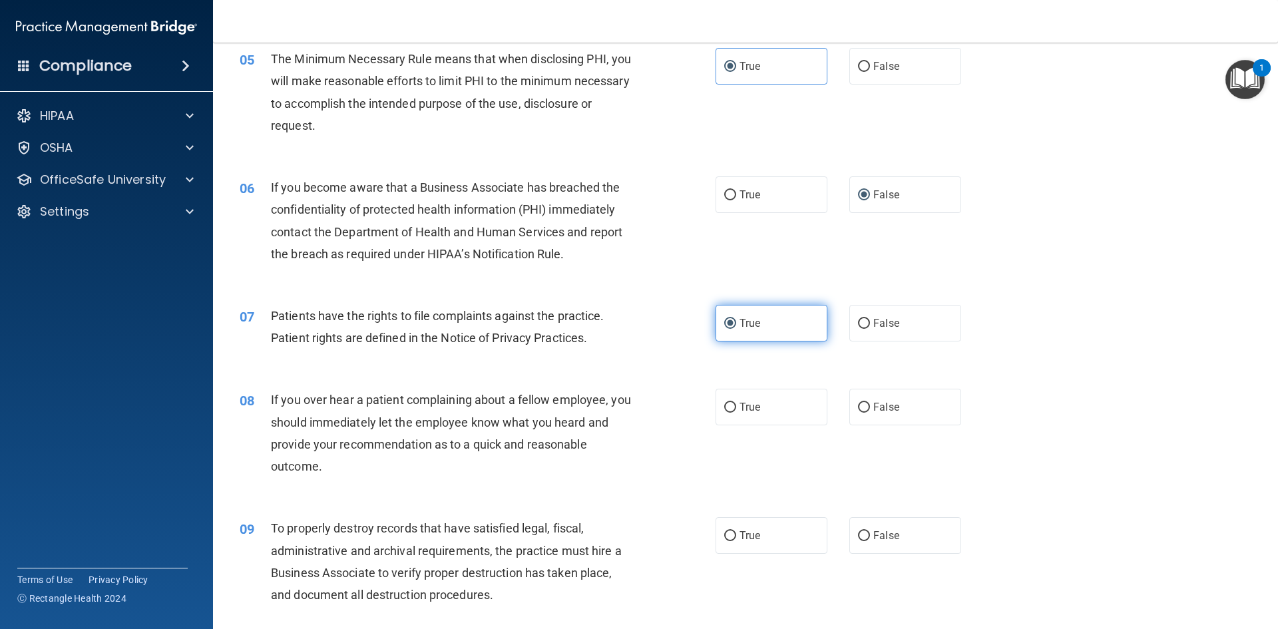
scroll to position [599, 0]
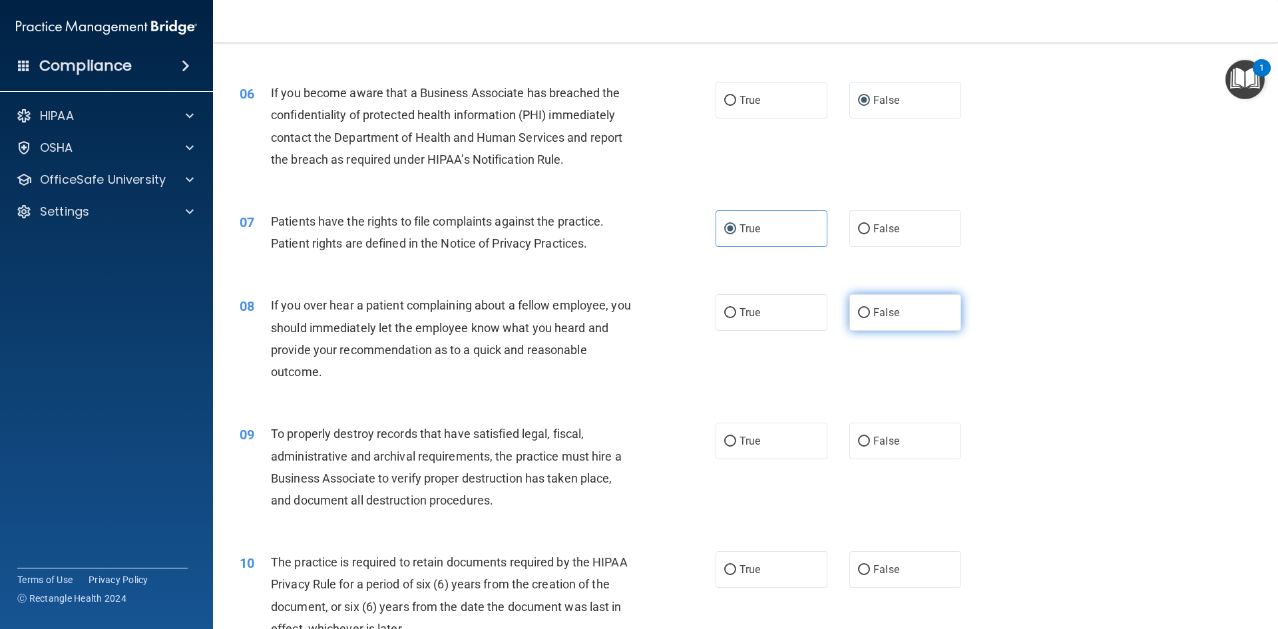
click at [912, 315] on label "False" at bounding box center [906, 312] width 112 height 37
click at [870, 315] on input "False" at bounding box center [864, 313] width 12 height 10
radio input "true"
click at [876, 447] on label "False" at bounding box center [906, 441] width 112 height 37
click at [870, 447] on input "False" at bounding box center [864, 442] width 12 height 10
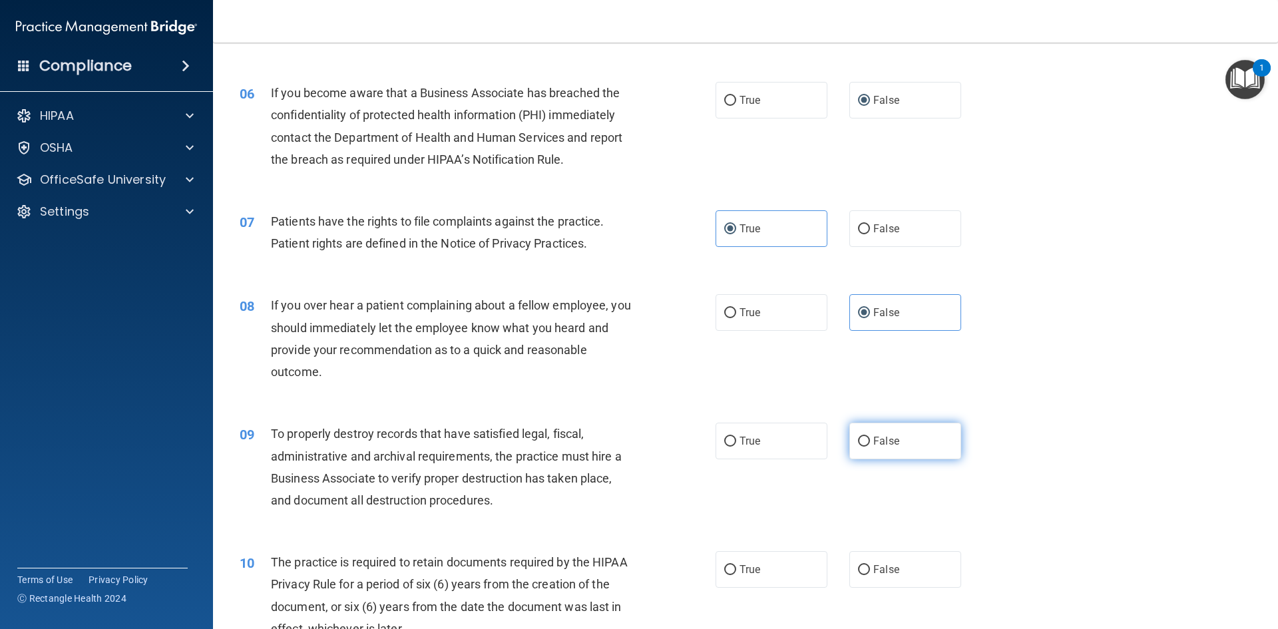
radio input "true"
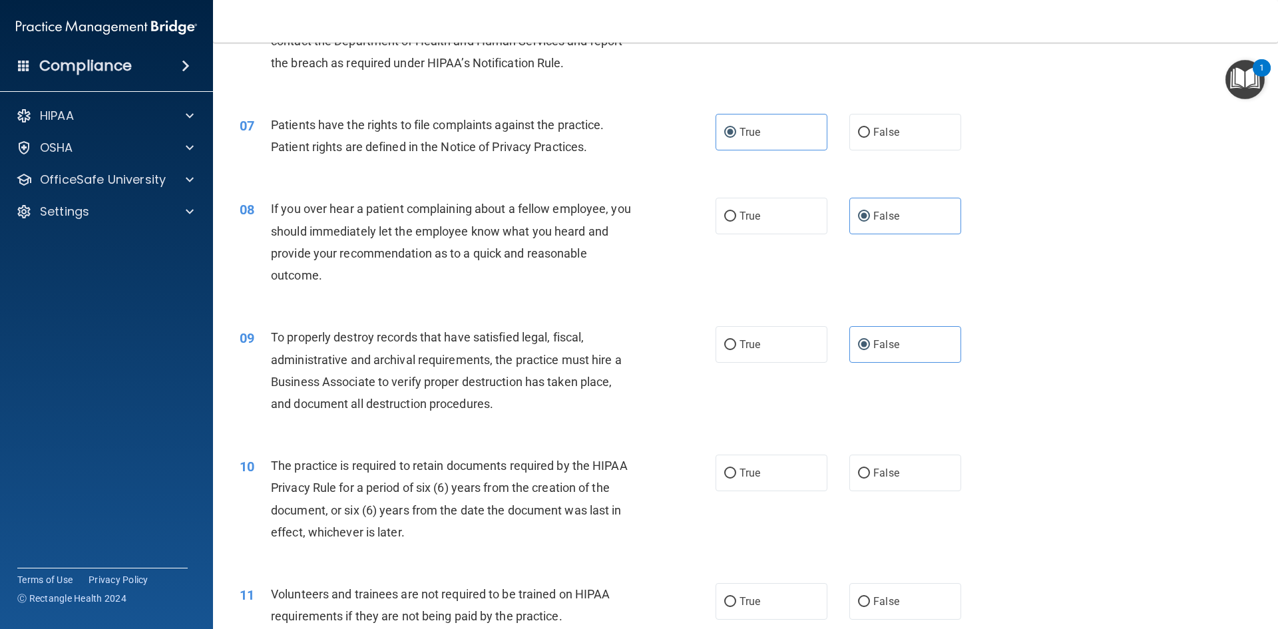
scroll to position [732, 0]
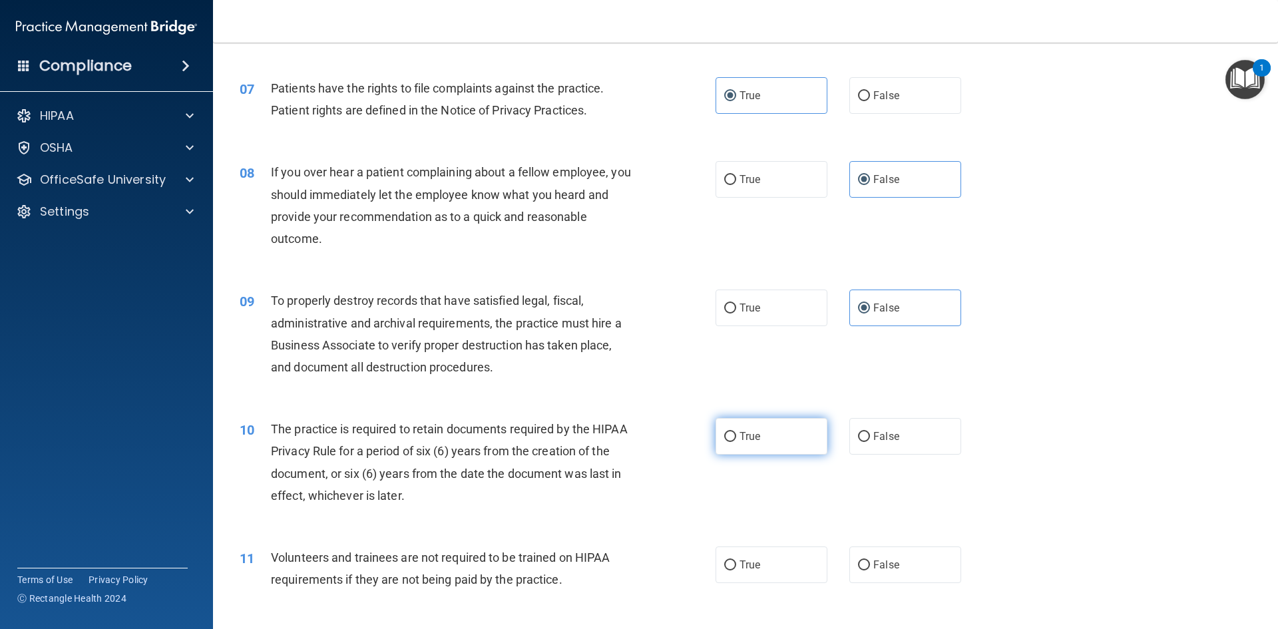
click at [780, 436] on label "True" at bounding box center [772, 436] width 112 height 37
click at [736, 436] on input "True" at bounding box center [730, 437] width 12 height 10
radio input "true"
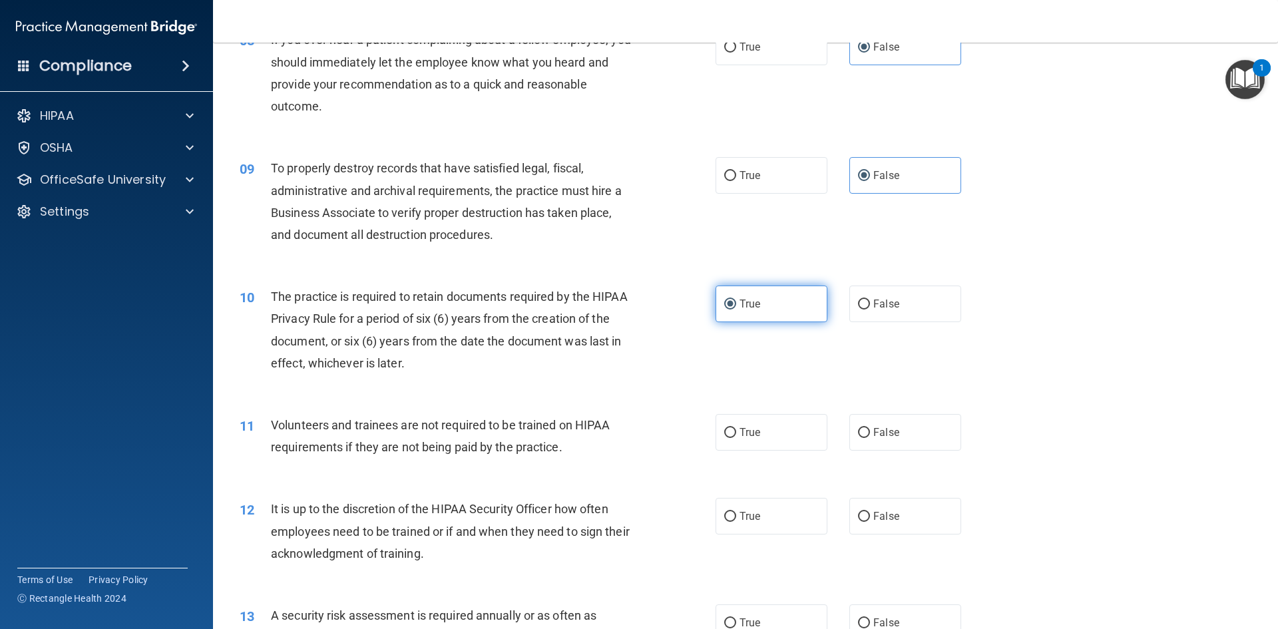
scroll to position [932, 0]
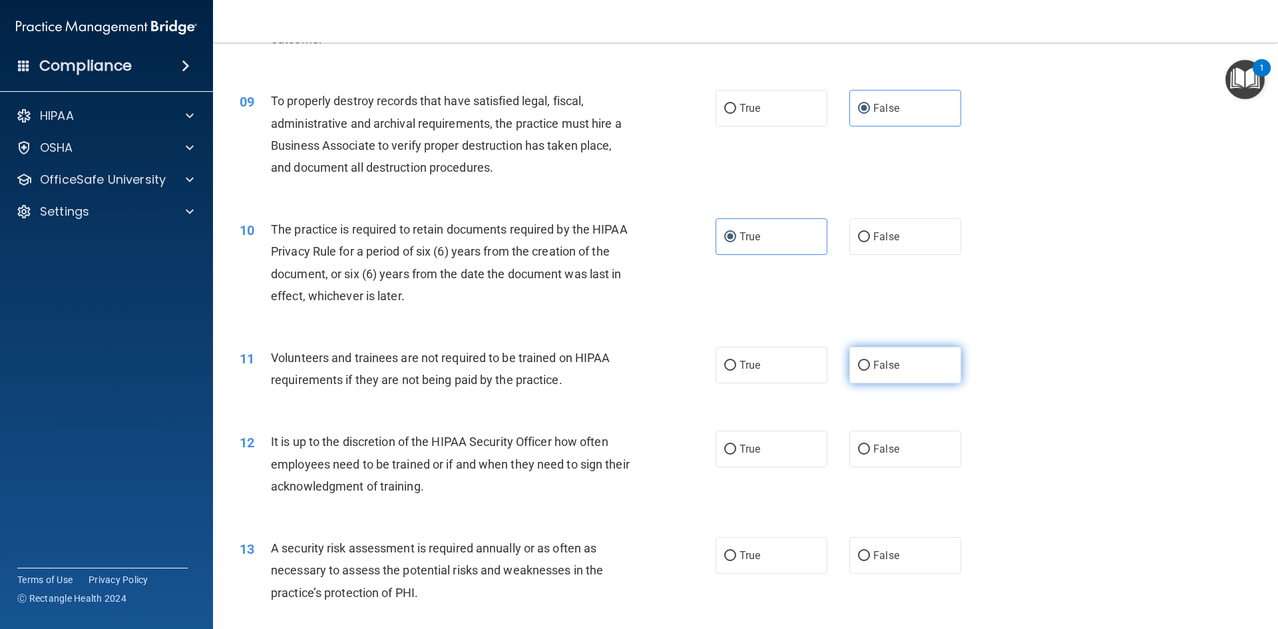
click at [896, 382] on label "False" at bounding box center [906, 365] width 112 height 37
click at [870, 371] on input "False" at bounding box center [864, 366] width 12 height 10
radio input "true"
click at [890, 451] on span "False" at bounding box center [887, 449] width 26 height 13
click at [870, 451] on input "False" at bounding box center [864, 450] width 12 height 10
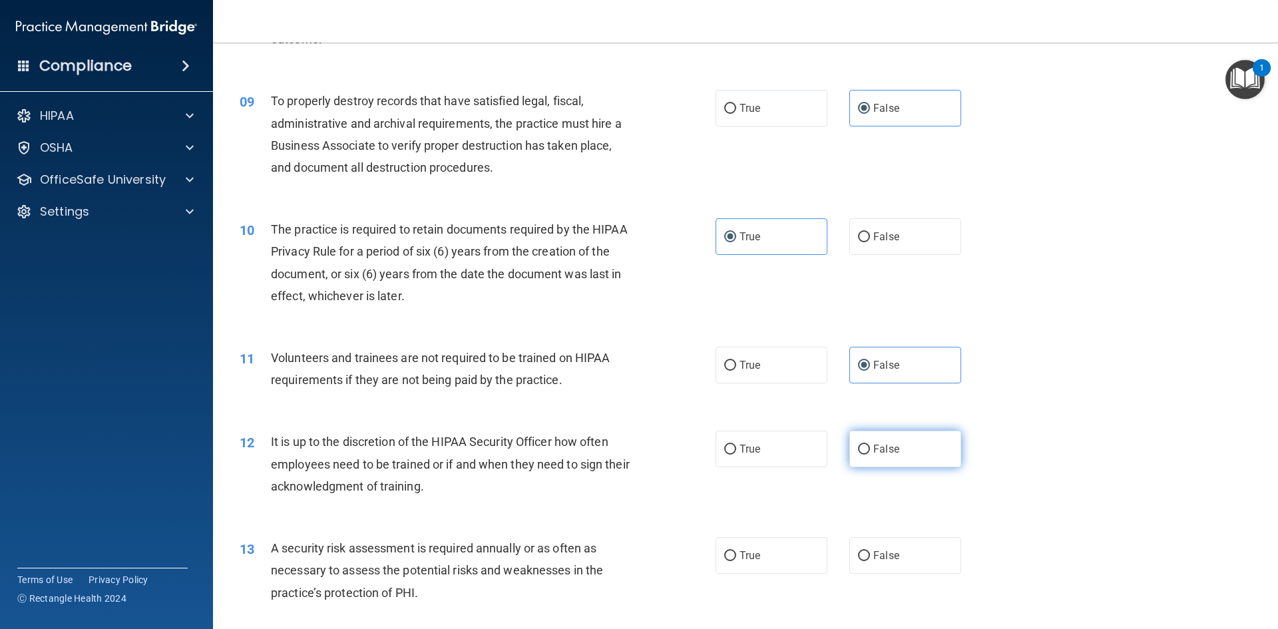
radio input "true"
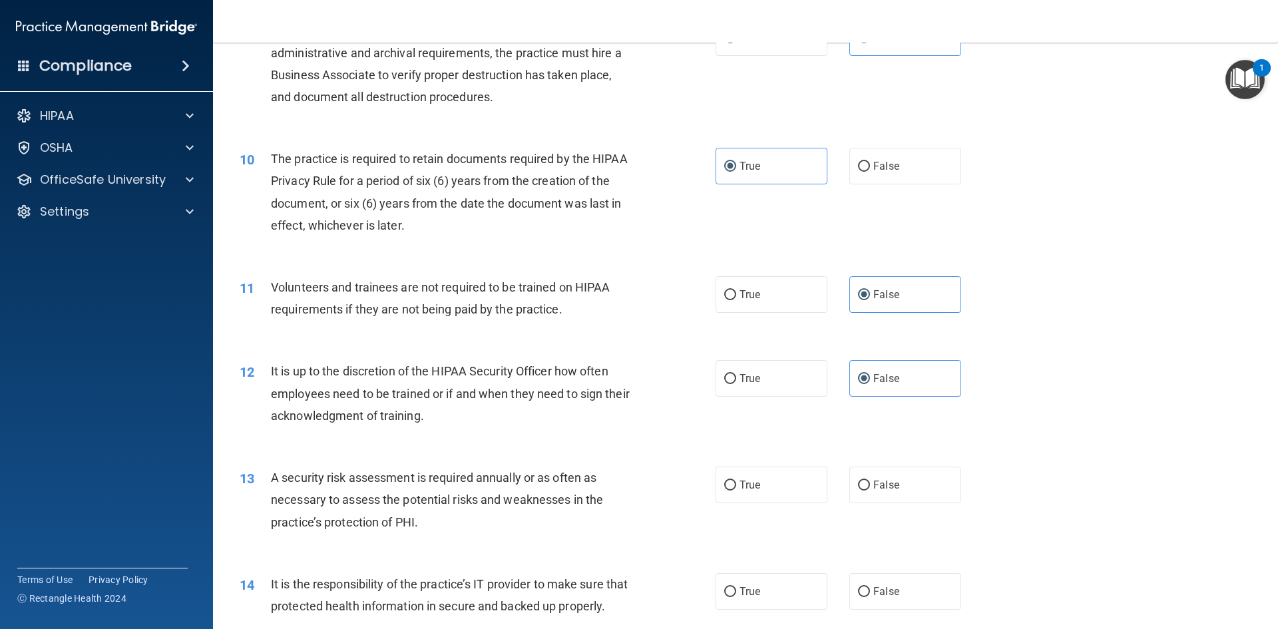
scroll to position [1065, 0]
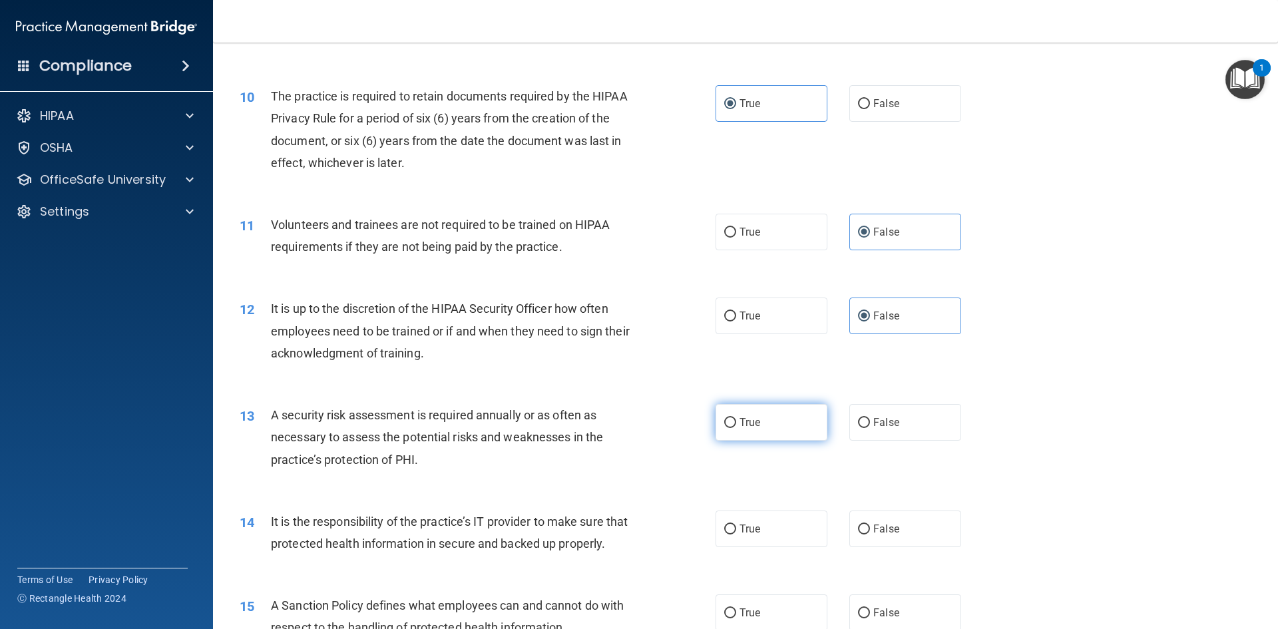
click at [798, 423] on label "True" at bounding box center [772, 422] width 112 height 37
click at [736, 423] on input "True" at bounding box center [730, 423] width 12 height 10
radio input "true"
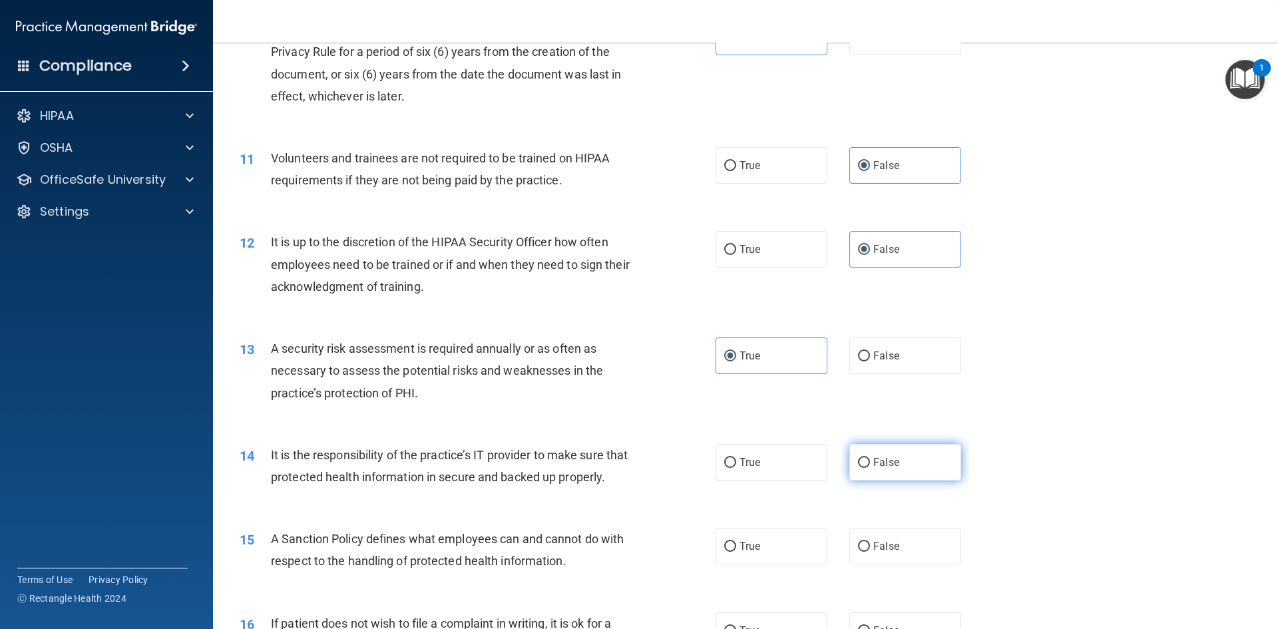
click at [912, 467] on label "False" at bounding box center [906, 462] width 112 height 37
click at [870, 467] on input "False" at bounding box center [864, 463] width 12 height 10
radio input "true"
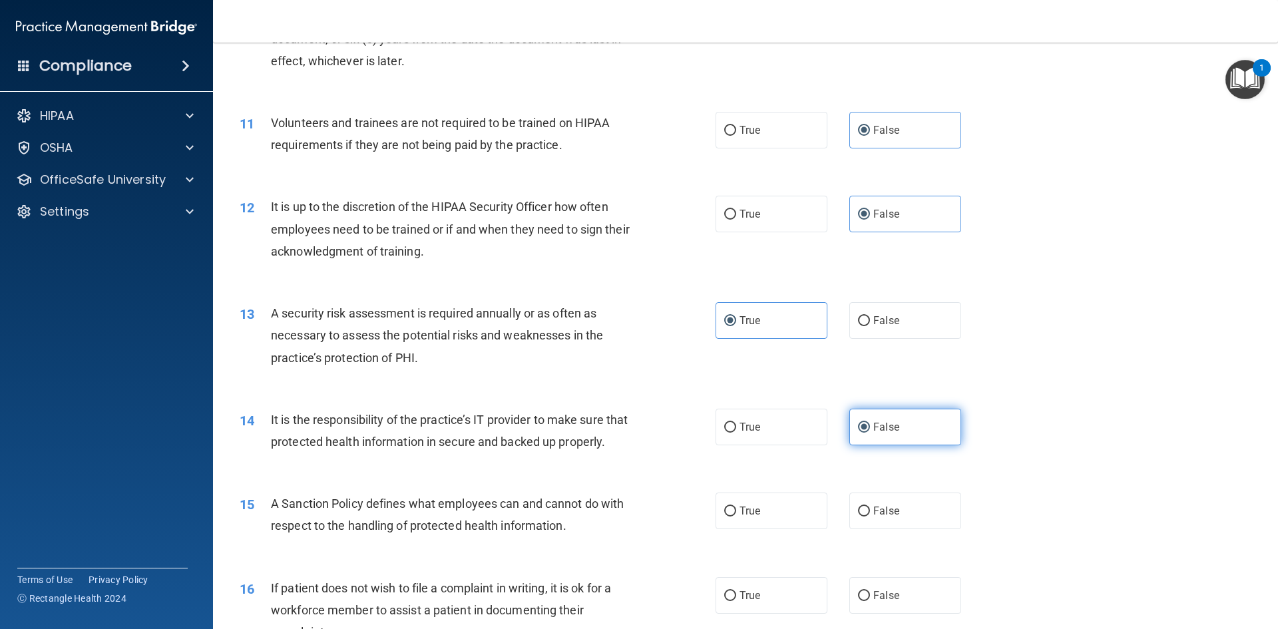
scroll to position [1198, 0]
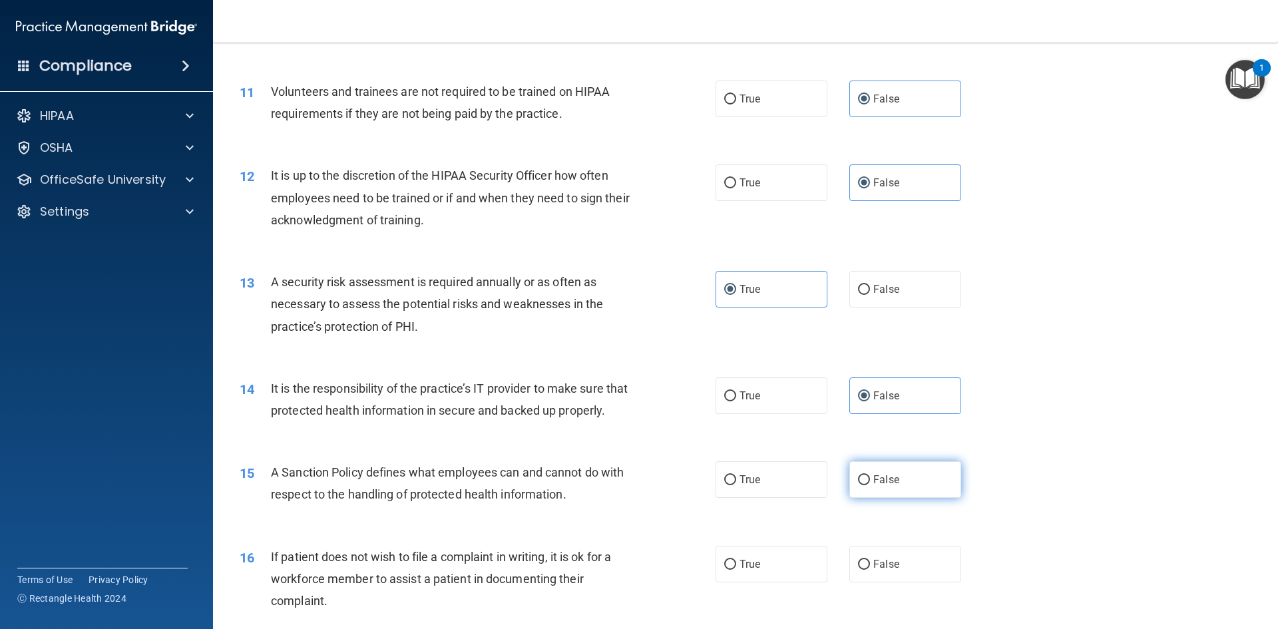
click at [897, 486] on label "False" at bounding box center [906, 479] width 112 height 37
click at [870, 485] on input "False" at bounding box center [864, 480] width 12 height 10
radio input "true"
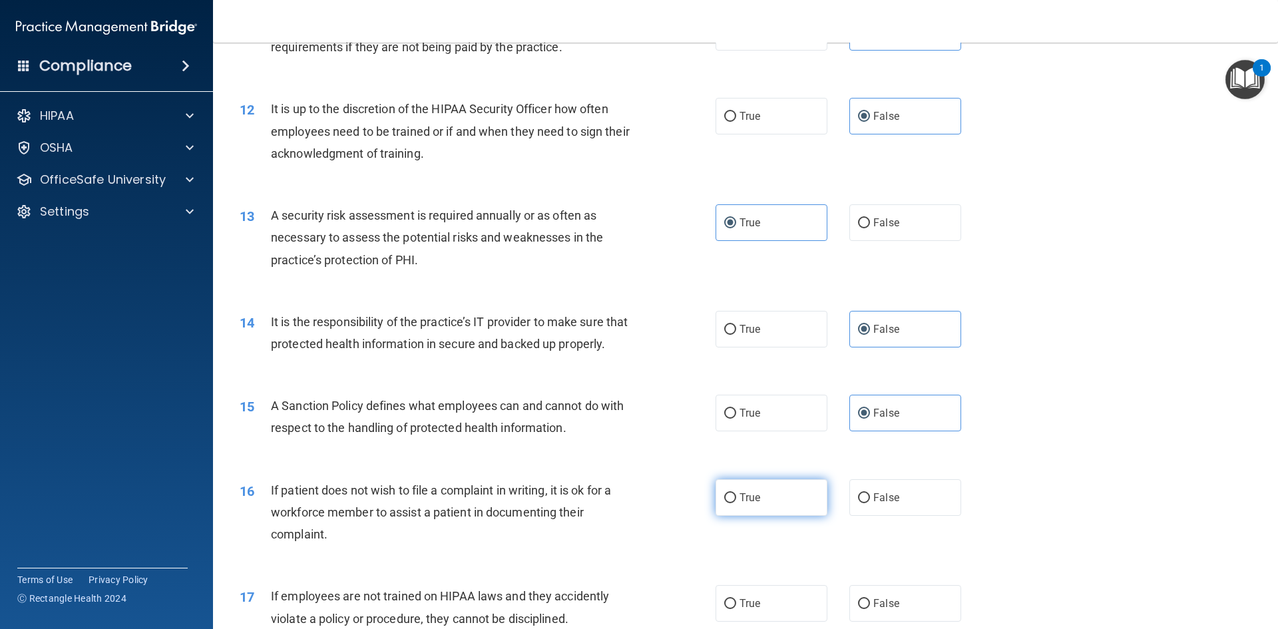
click at [747, 513] on label "True" at bounding box center [772, 497] width 112 height 37
click at [736, 503] on input "True" at bounding box center [730, 498] width 12 height 10
radio input "true"
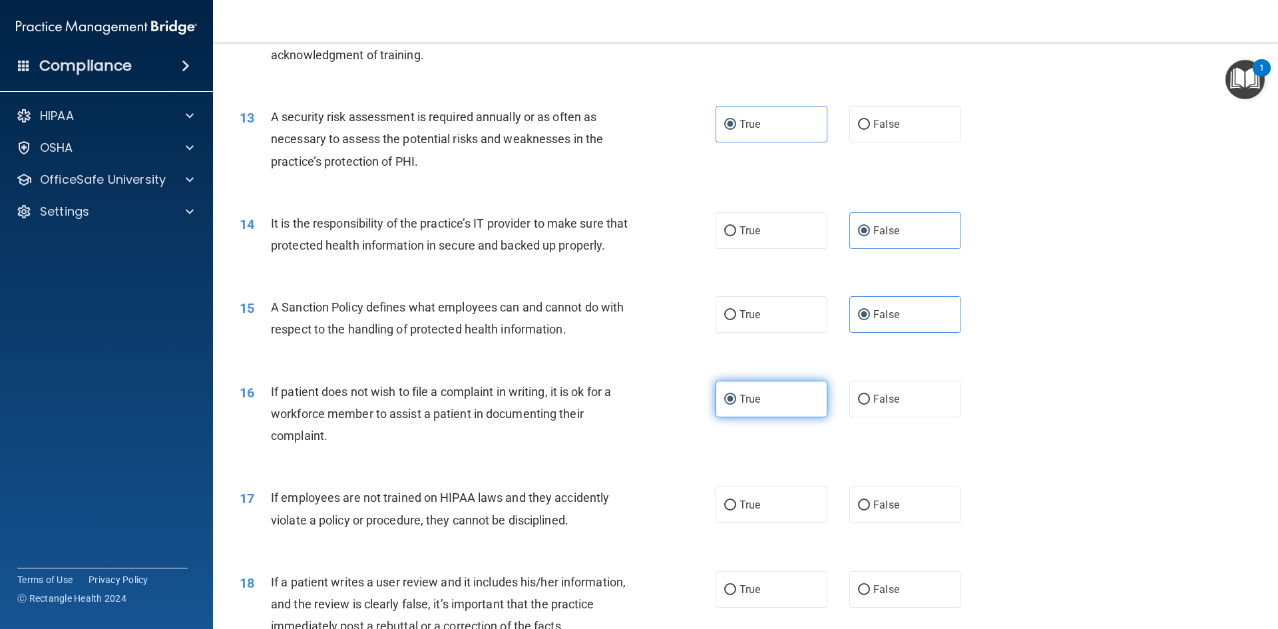
scroll to position [1398, 0]
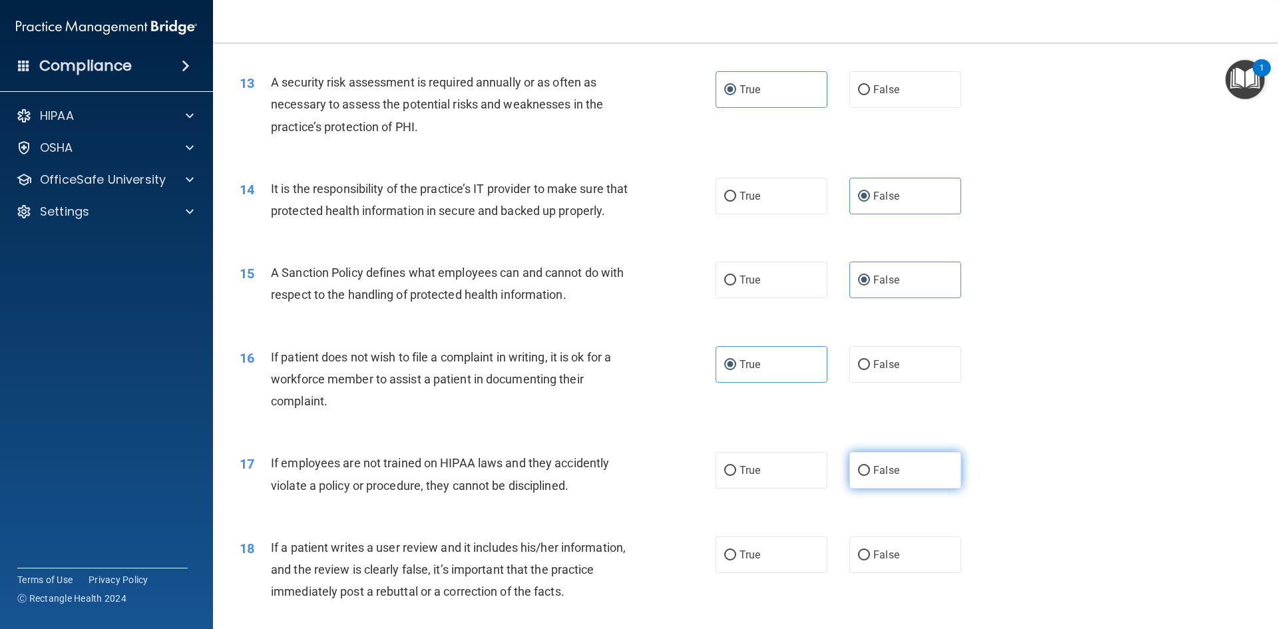
click at [875, 477] on span "False" at bounding box center [887, 470] width 26 height 13
click at [870, 476] on input "False" at bounding box center [864, 471] width 12 height 10
radio input "true"
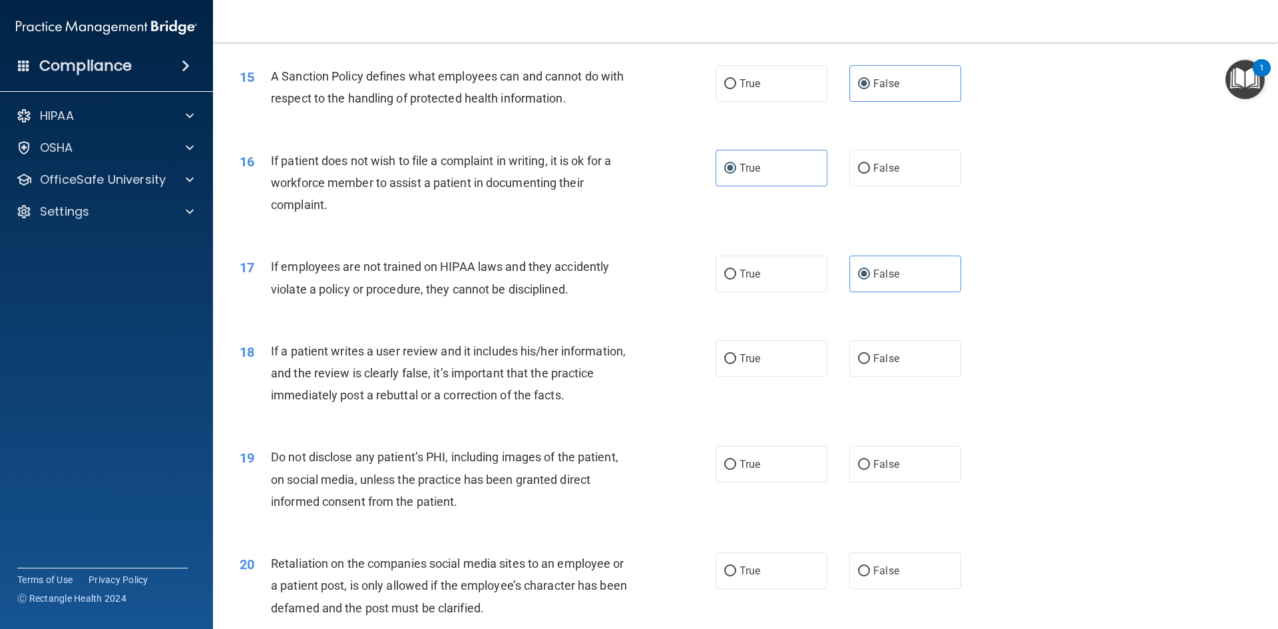
scroll to position [1598, 0]
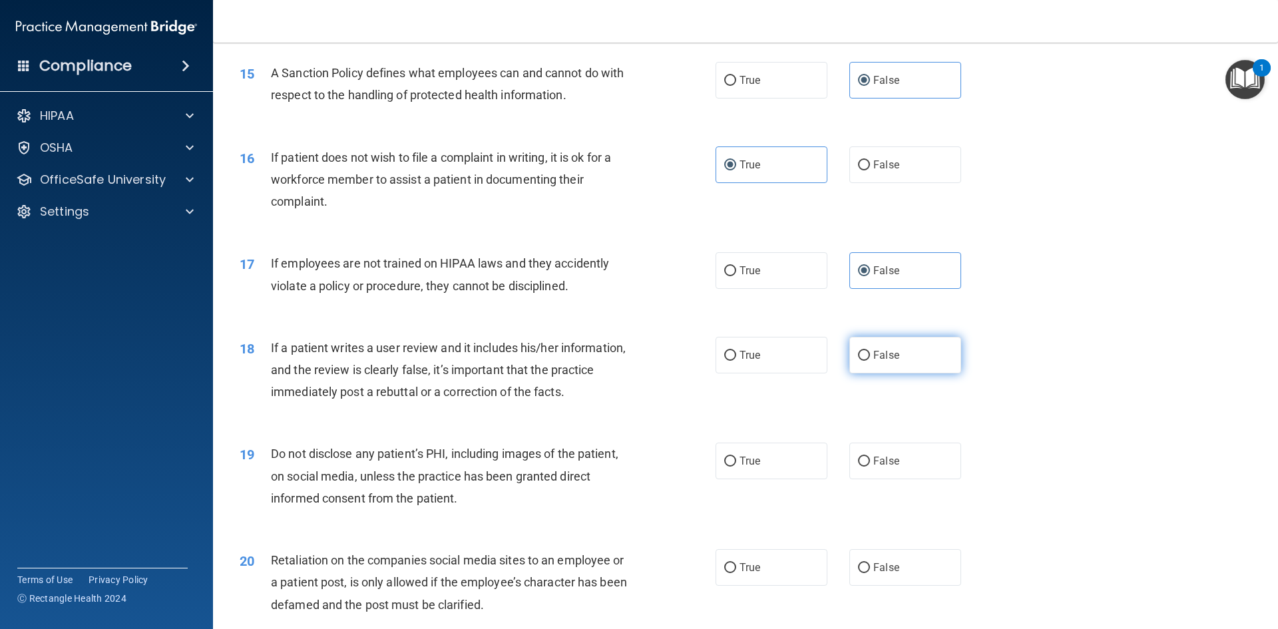
click at [876, 374] on label "False" at bounding box center [906, 355] width 112 height 37
click at [870, 361] on input "False" at bounding box center [864, 356] width 12 height 10
radio input "true"
click at [776, 472] on label "True" at bounding box center [772, 461] width 112 height 37
click at [736, 467] on input "True" at bounding box center [730, 462] width 12 height 10
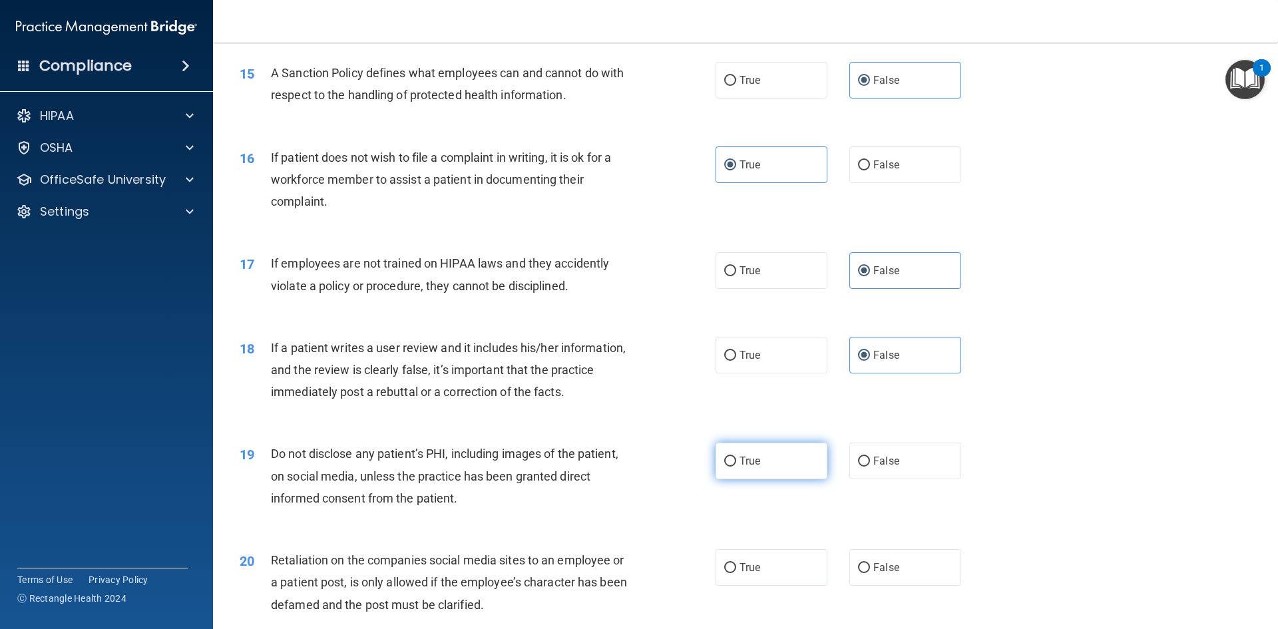
radio input "true"
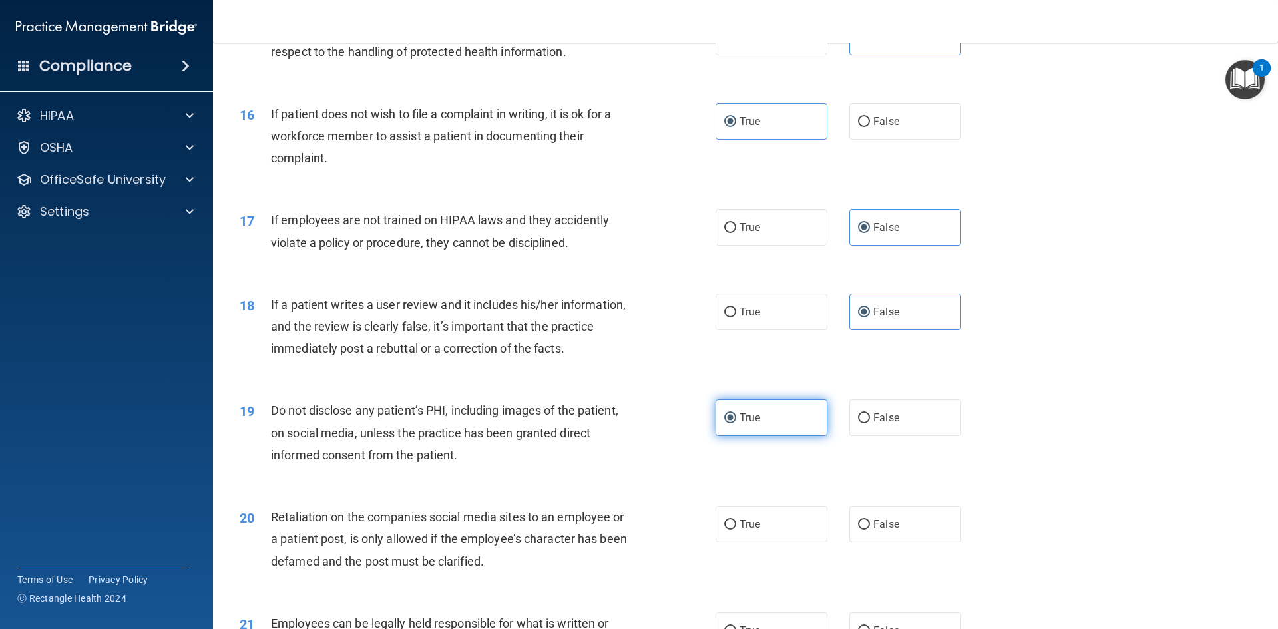
scroll to position [1665, 0]
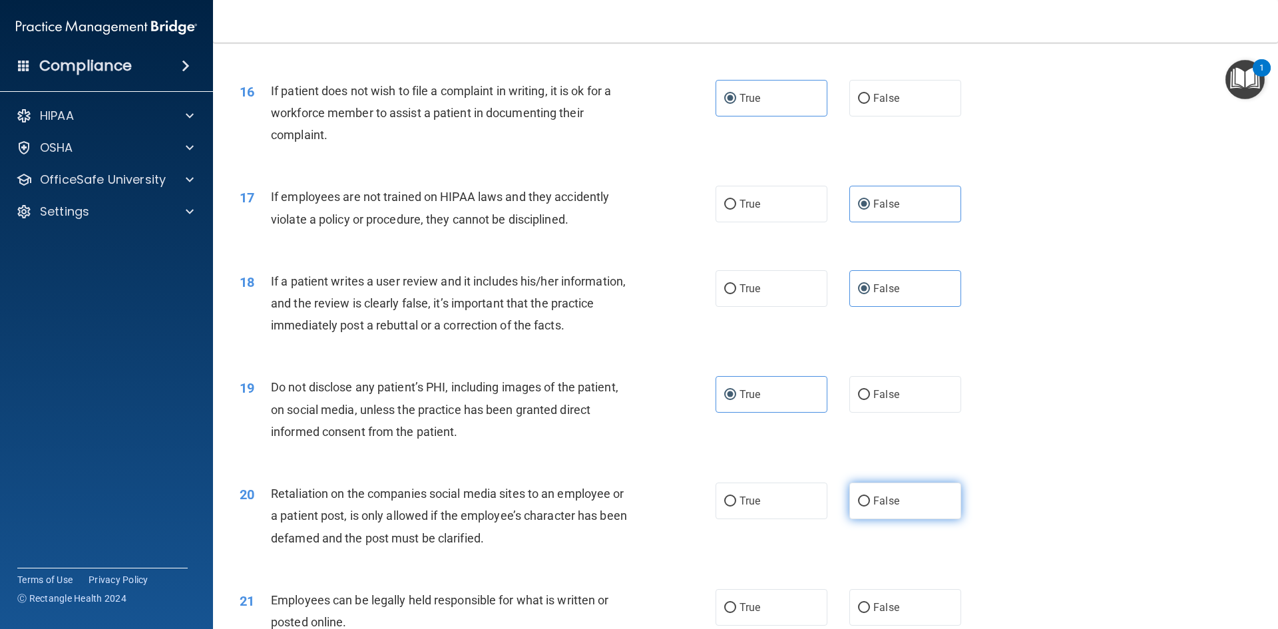
click at [880, 507] on span "False" at bounding box center [887, 501] width 26 height 13
click at [870, 507] on input "False" at bounding box center [864, 502] width 12 height 10
radio input "true"
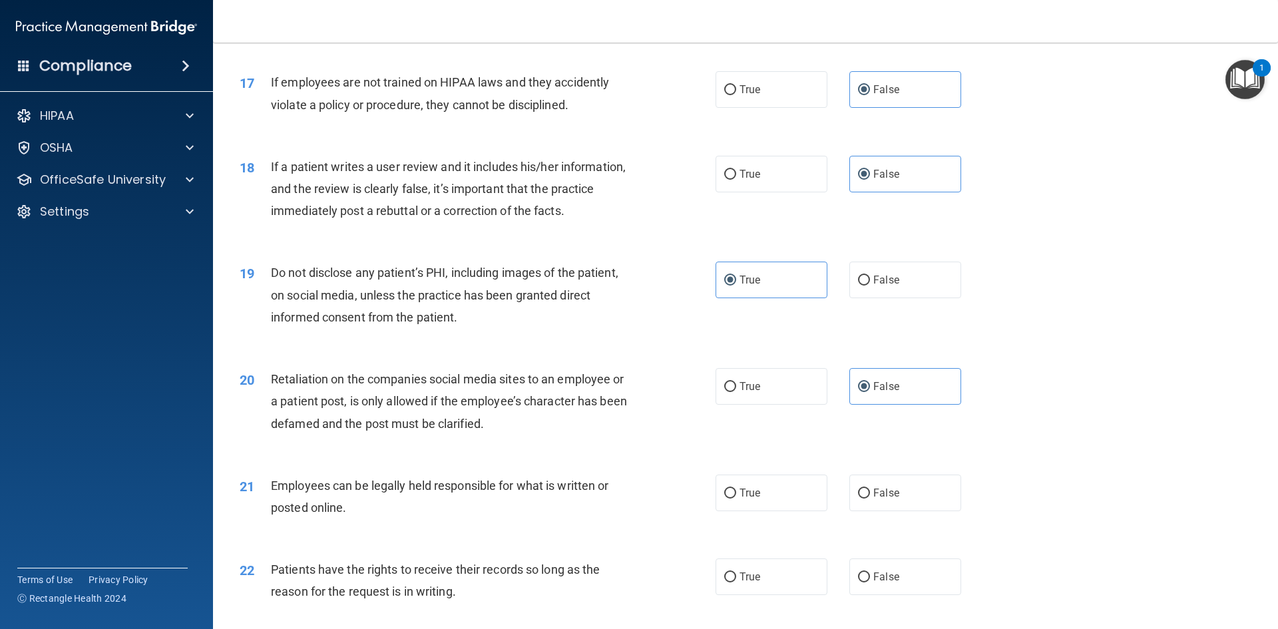
scroll to position [1798, 0]
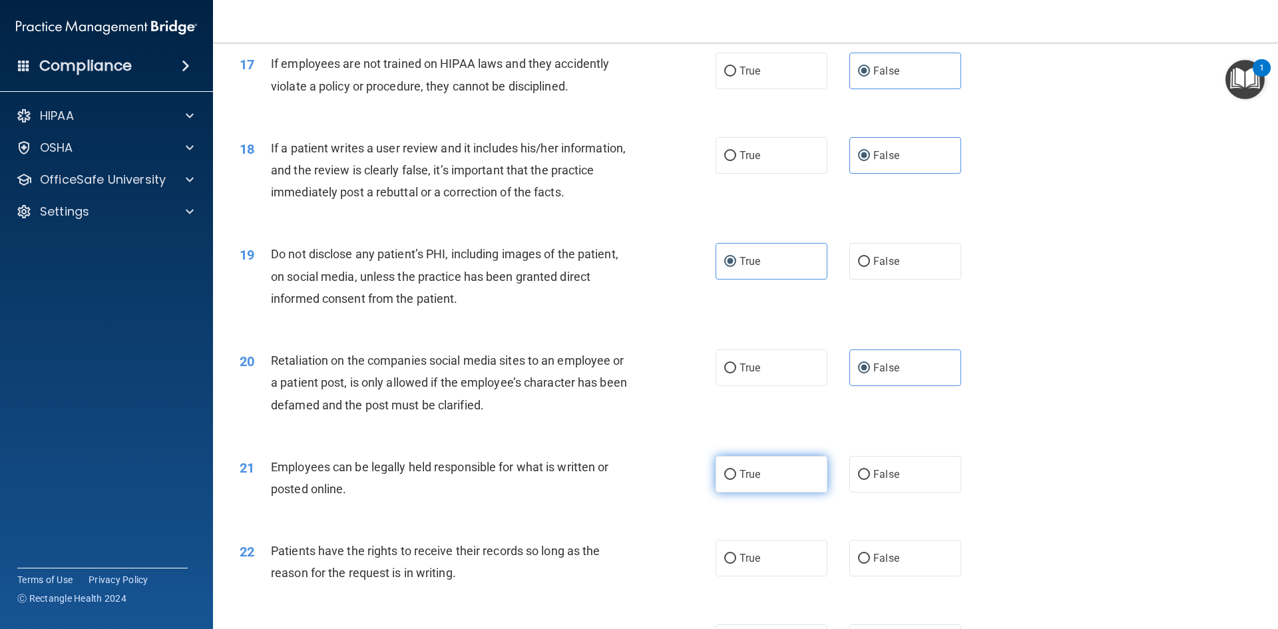
click at [778, 482] on label "True" at bounding box center [772, 474] width 112 height 37
click at [736, 480] on input "True" at bounding box center [730, 475] width 12 height 10
radio input "true"
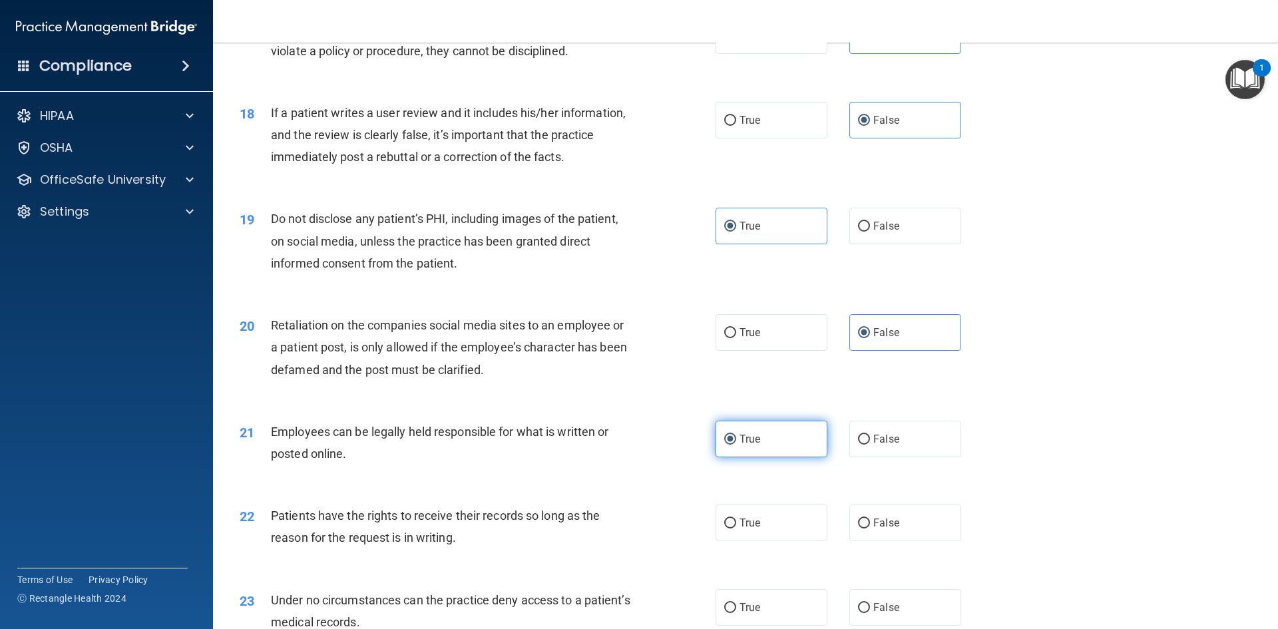
scroll to position [1864, 0]
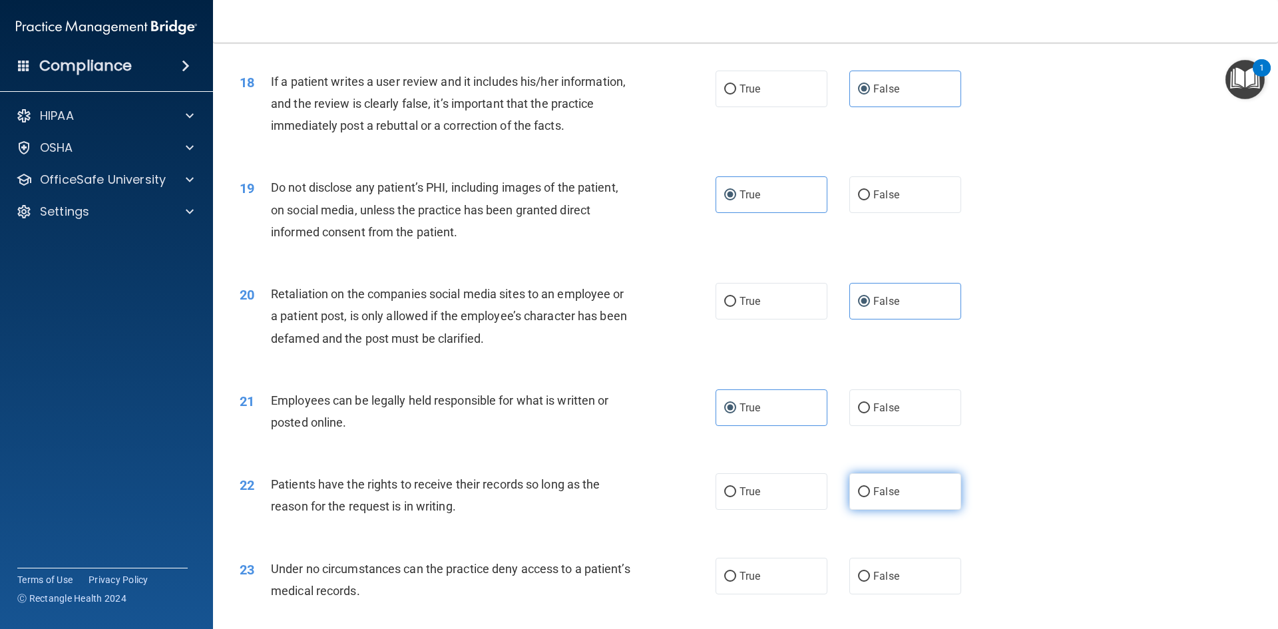
click at [874, 498] on span "False" at bounding box center [887, 491] width 26 height 13
click at [870, 497] on input "False" at bounding box center [864, 492] width 12 height 10
radio input "true"
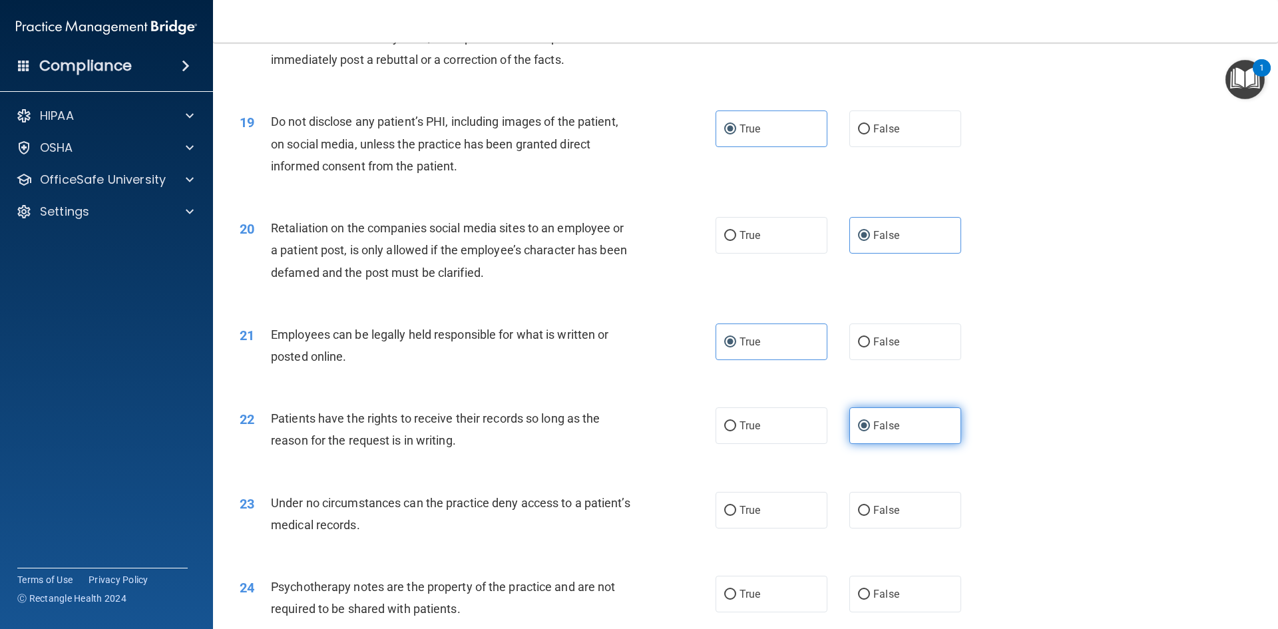
scroll to position [1931, 0]
click at [874, 516] on span "False" at bounding box center [887, 509] width 26 height 13
click at [870, 515] on input "False" at bounding box center [864, 510] width 12 height 10
radio input "true"
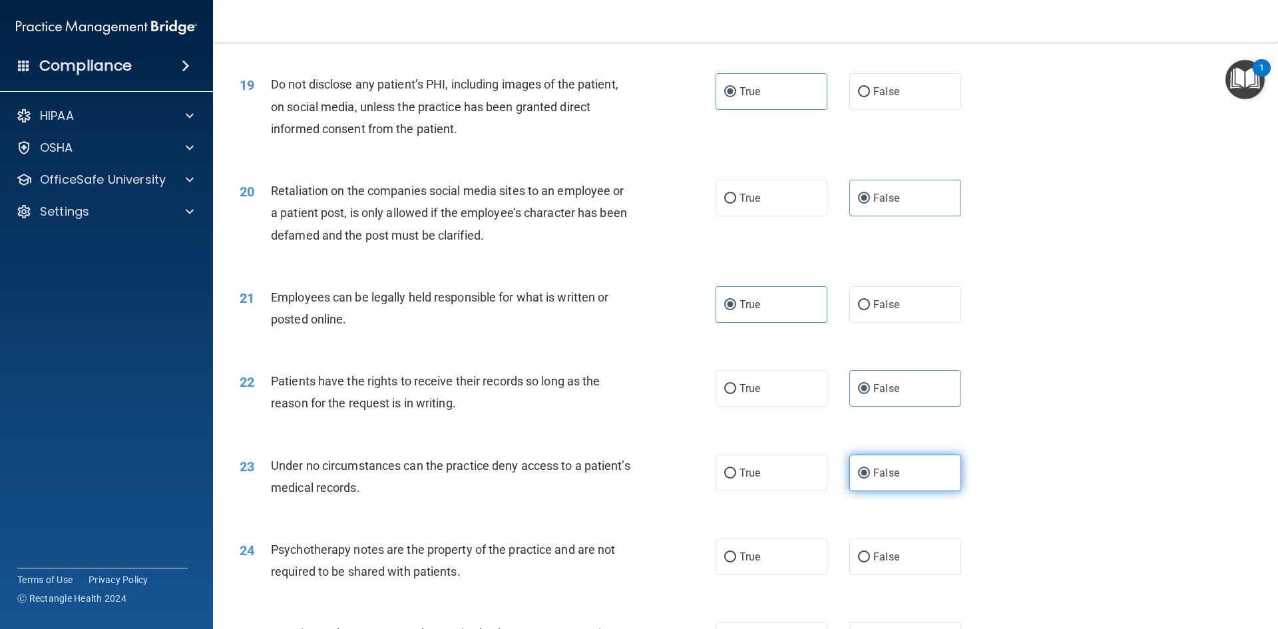
scroll to position [1997, 0]
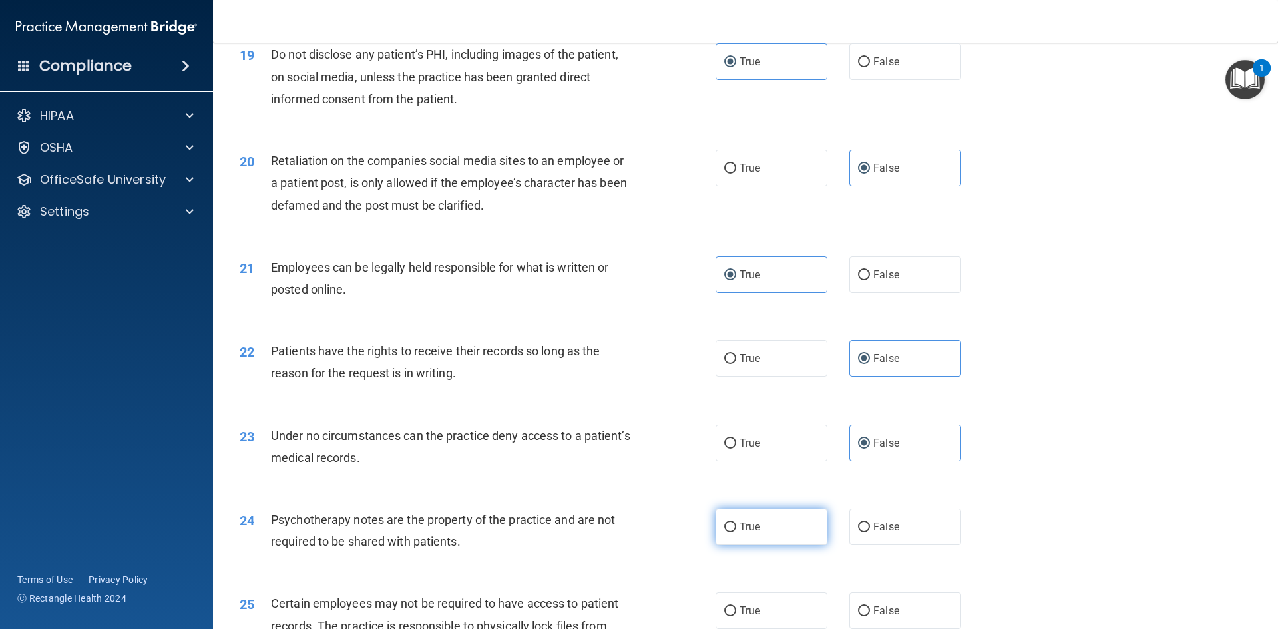
click at [782, 542] on label "True" at bounding box center [772, 527] width 112 height 37
click at [736, 533] on input "True" at bounding box center [730, 528] width 12 height 10
radio input "true"
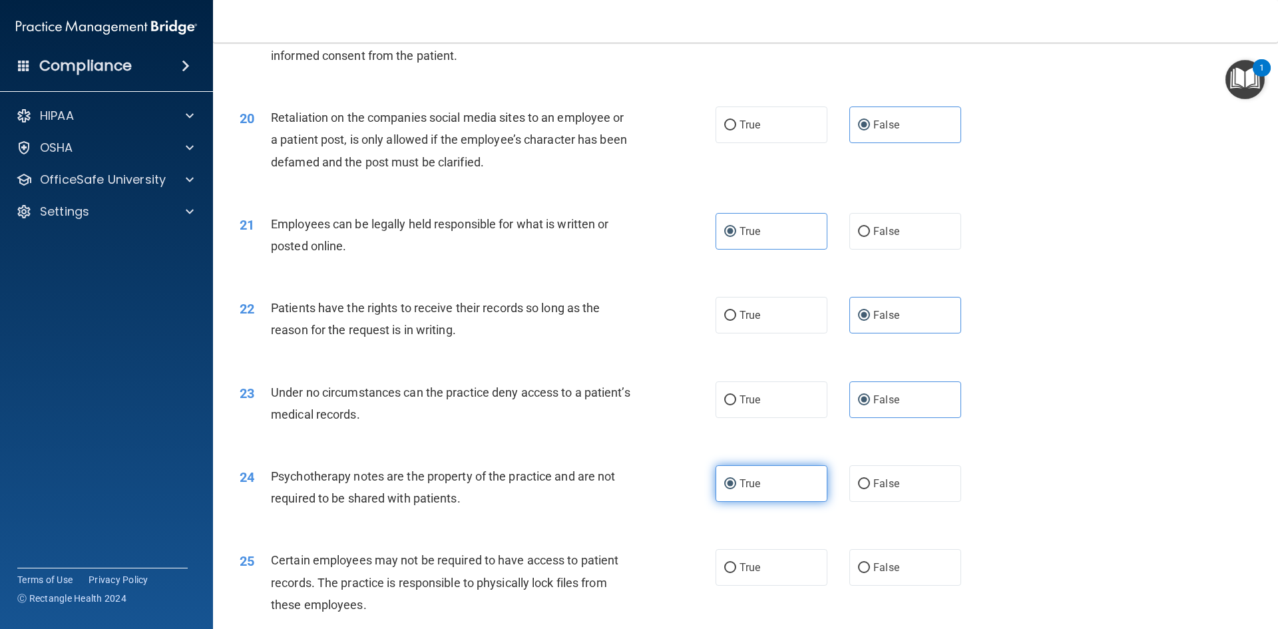
scroll to position [2064, 0]
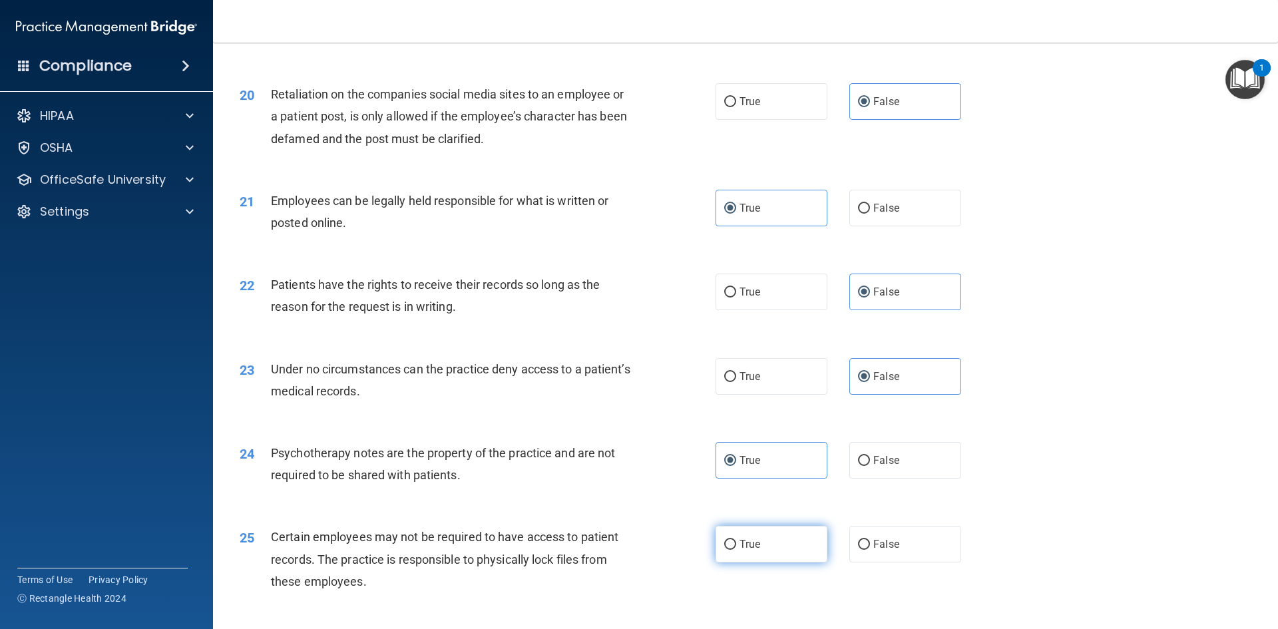
click at [771, 563] on label "True" at bounding box center [772, 544] width 112 height 37
click at [736, 550] on input "True" at bounding box center [730, 545] width 12 height 10
radio input "true"
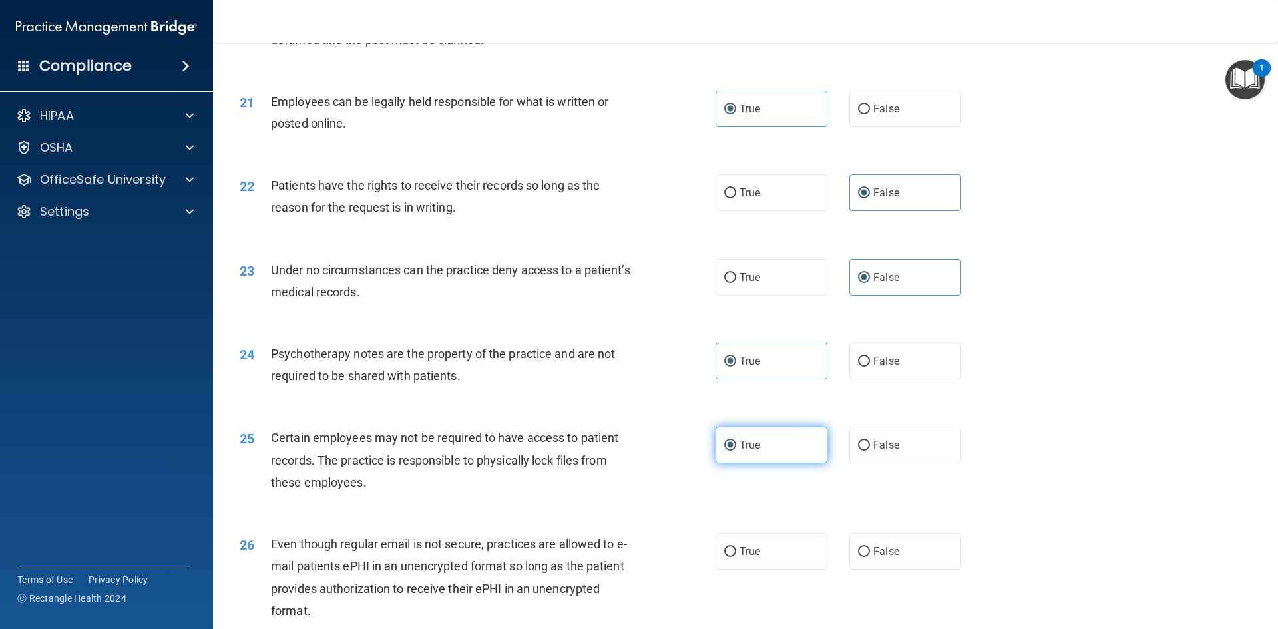
scroll to position [2197, 0]
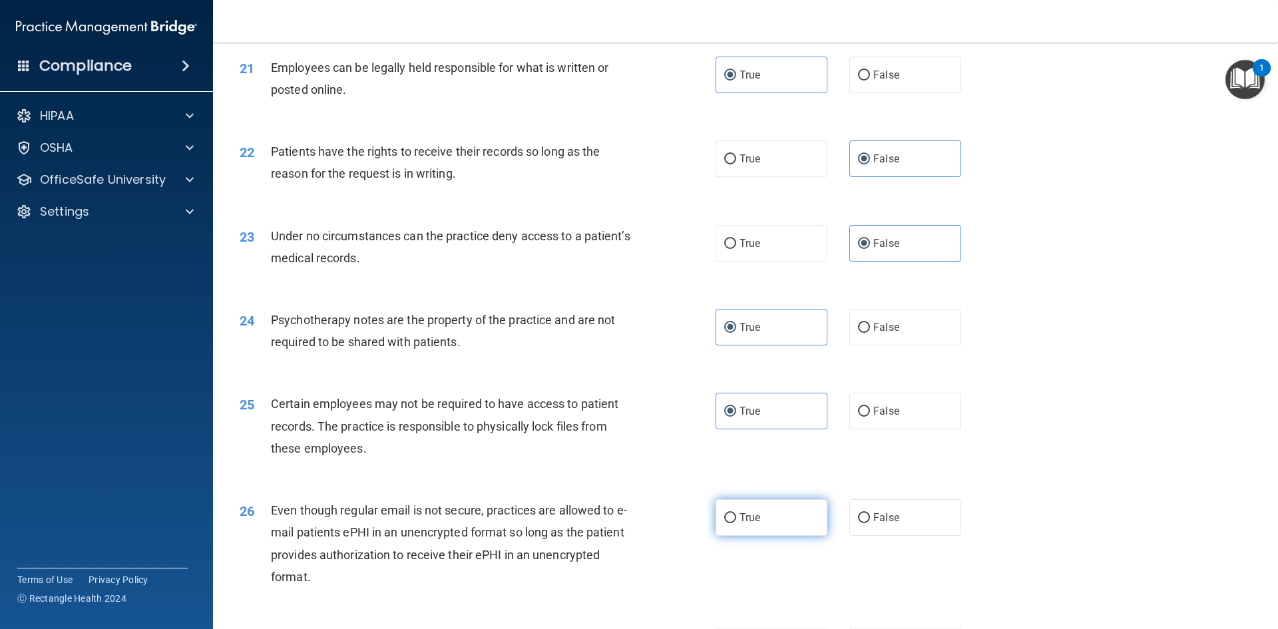
click at [772, 536] on label "True" at bounding box center [772, 517] width 112 height 37
click at [736, 523] on input "True" at bounding box center [730, 518] width 12 height 10
radio input "true"
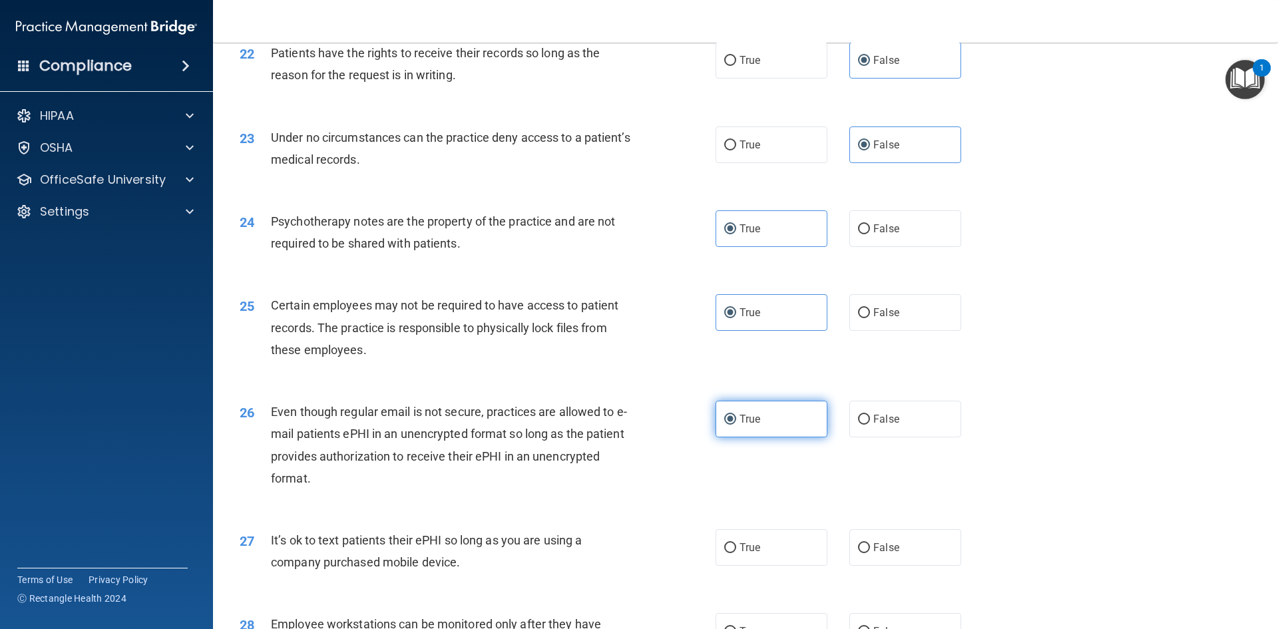
scroll to position [2330, 0]
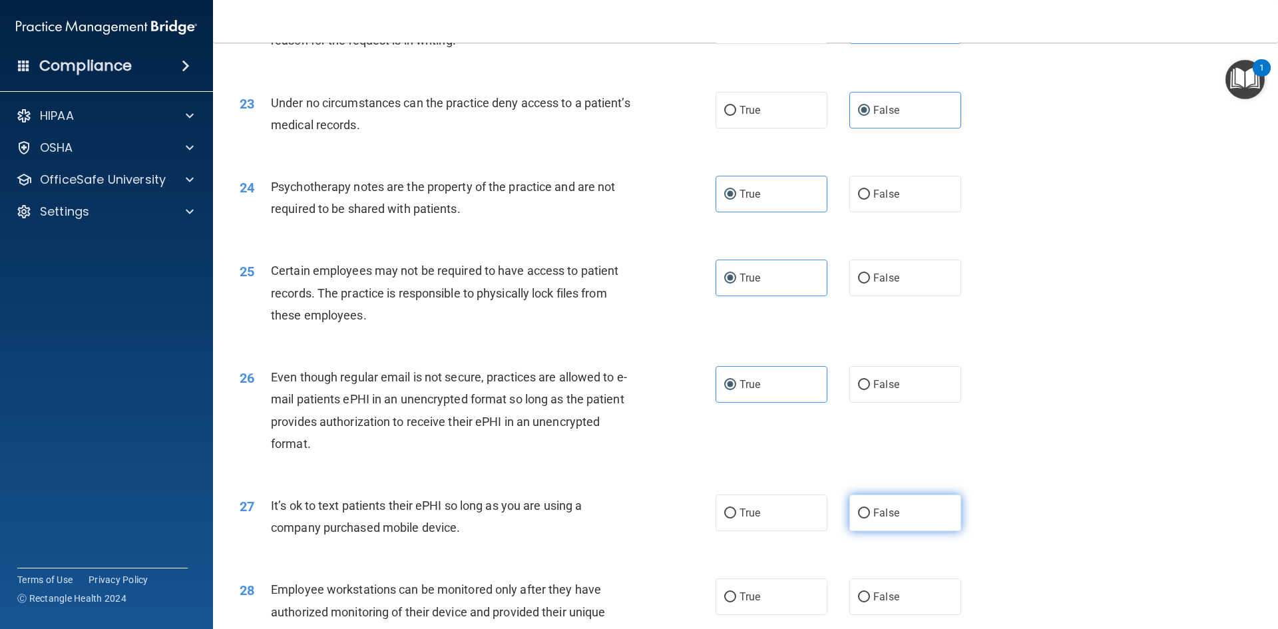
click at [889, 519] on span "False" at bounding box center [887, 513] width 26 height 13
click at [870, 519] on input "False" at bounding box center [864, 514] width 12 height 10
radio input "true"
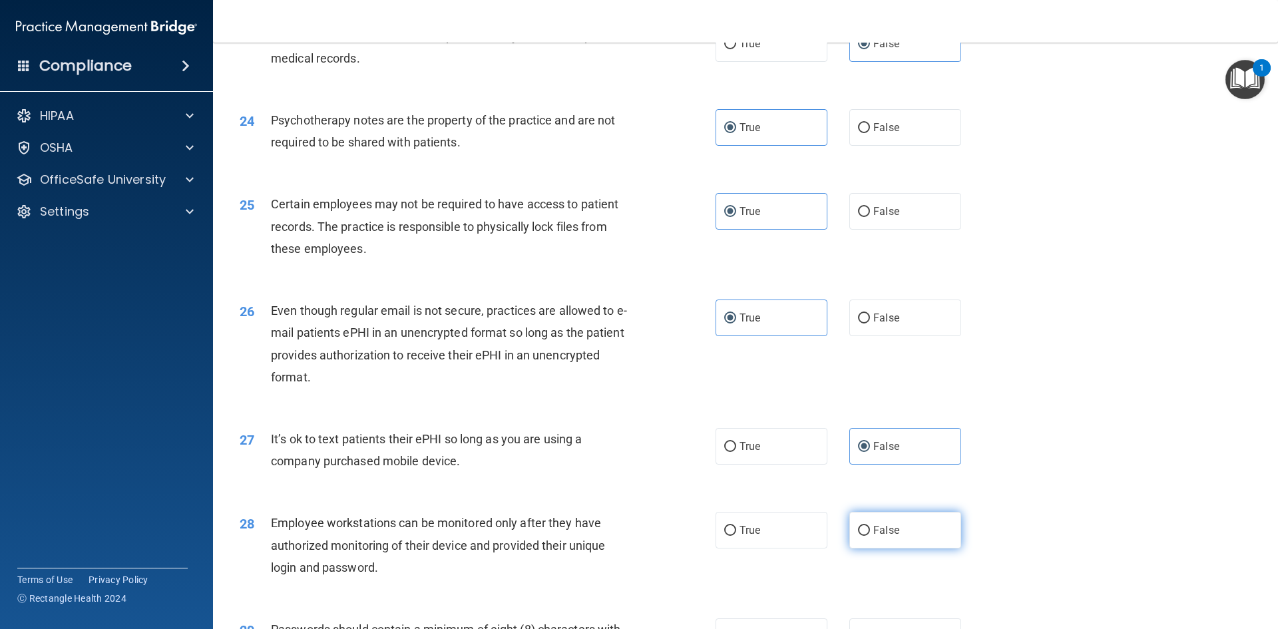
click at [883, 539] on label "False" at bounding box center [906, 530] width 112 height 37
click at [870, 536] on input "False" at bounding box center [864, 531] width 12 height 10
radio input "true"
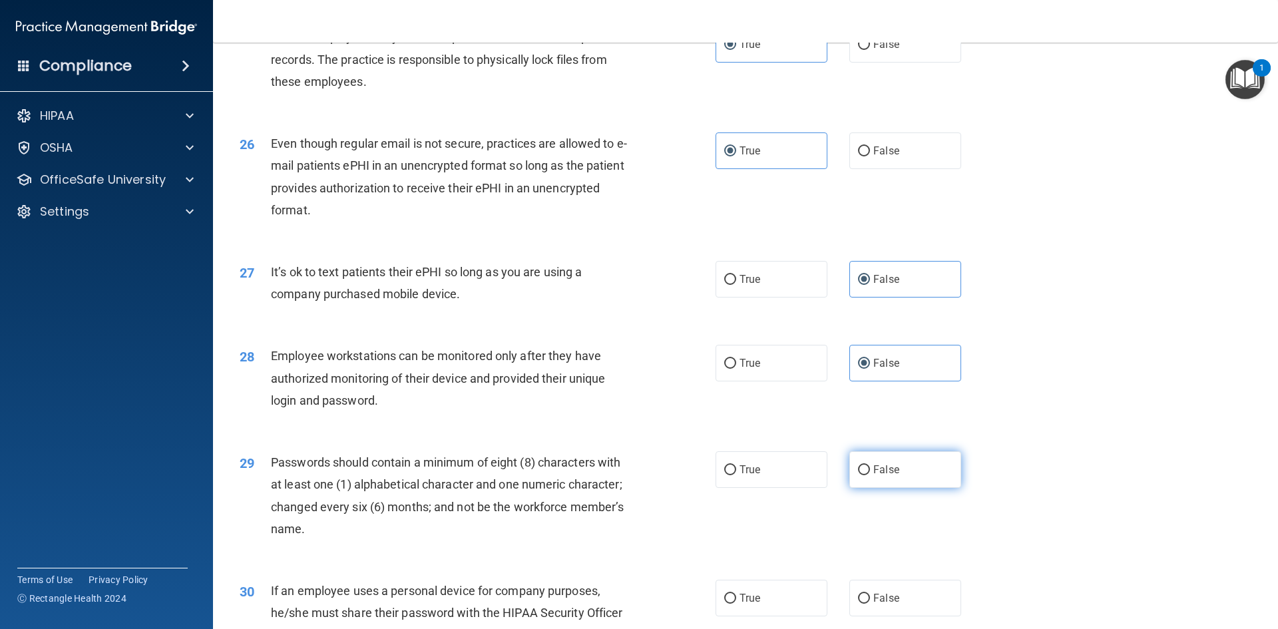
scroll to position [2597, 0]
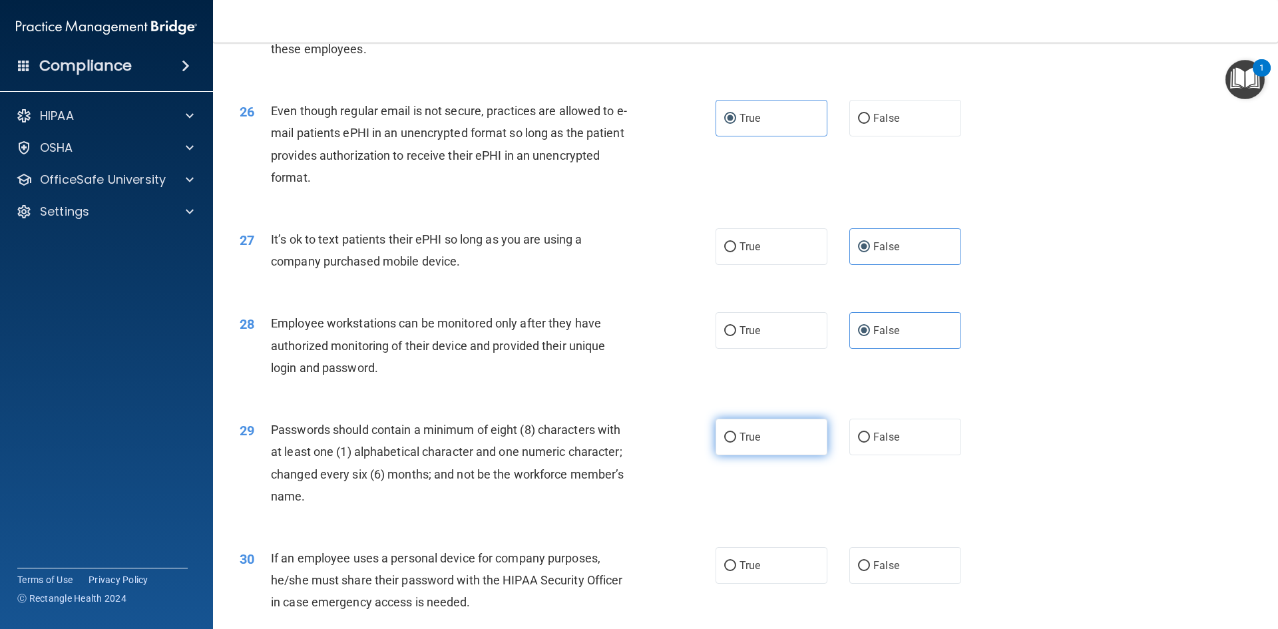
click at [799, 455] on label "True" at bounding box center [772, 437] width 112 height 37
click at [736, 443] on input "True" at bounding box center [730, 438] width 12 height 10
radio input "true"
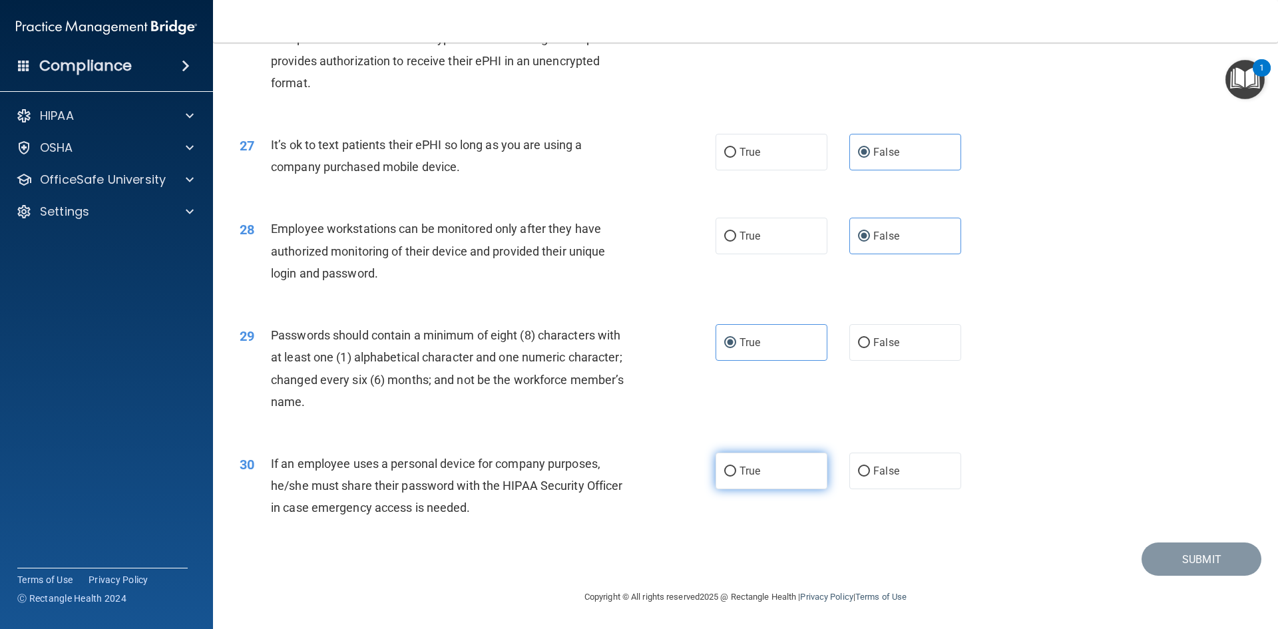
scroll to position [2713, 0]
click at [895, 465] on label "False" at bounding box center [906, 471] width 112 height 37
click at [870, 467] on input "False" at bounding box center [864, 472] width 12 height 10
radio input "true"
click at [1169, 565] on button "Submit" at bounding box center [1202, 560] width 120 height 34
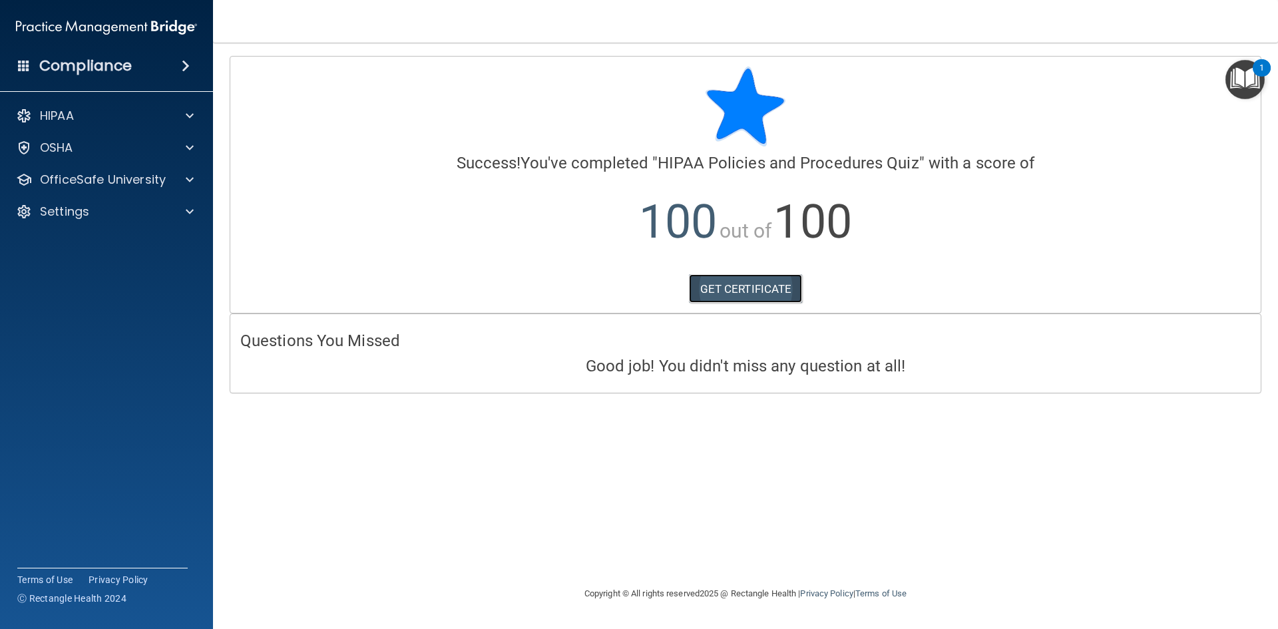
click at [723, 291] on link "GET CERTIFICATE" at bounding box center [746, 288] width 114 height 29
click at [82, 119] on div "HIPAA" at bounding box center [88, 116] width 165 height 16
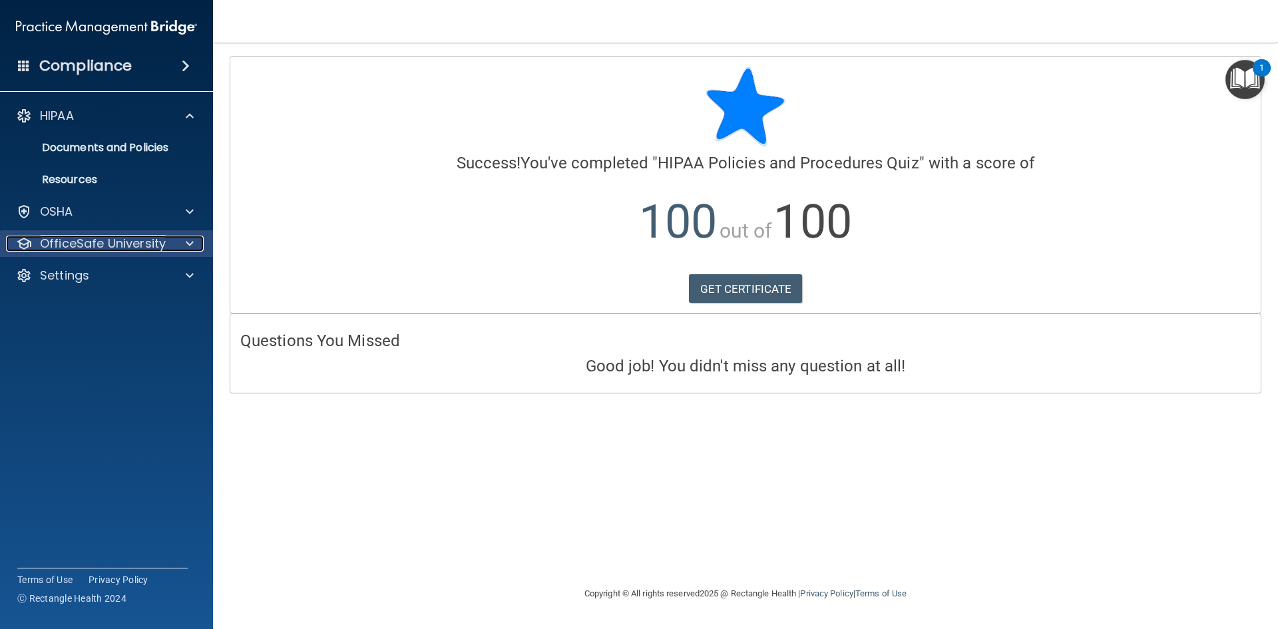
click at [79, 240] on p "OfficeSafe University" at bounding box center [103, 244] width 126 height 16
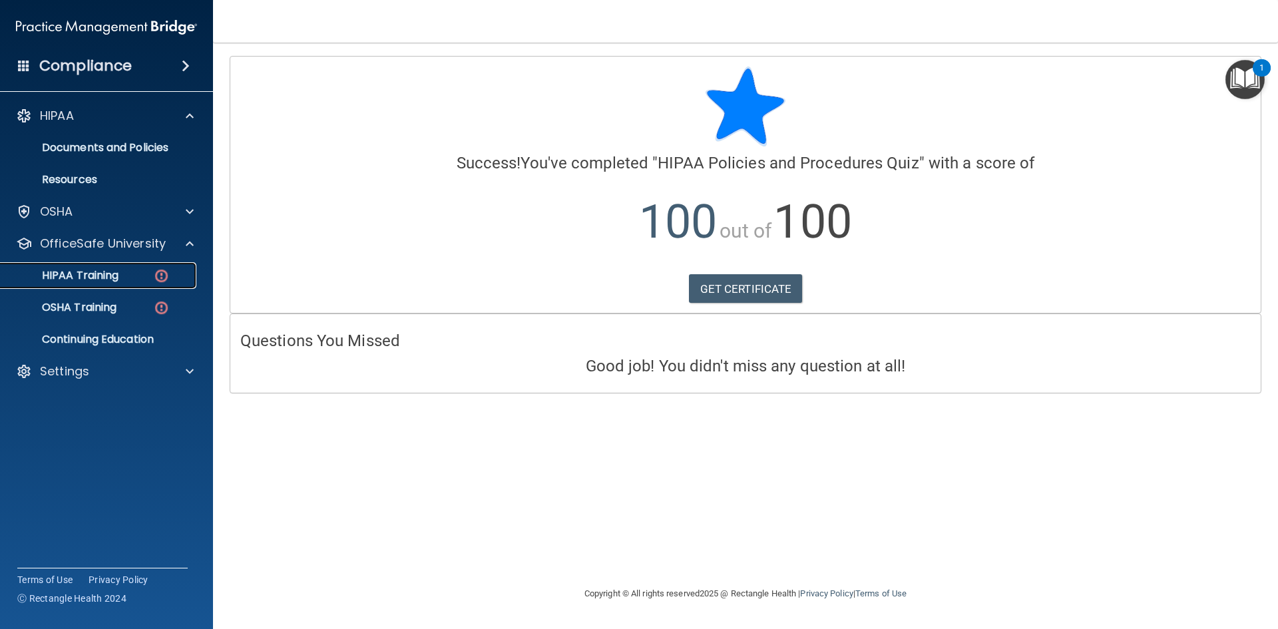
click at [85, 272] on p "HIPAA Training" at bounding box center [64, 275] width 110 height 13
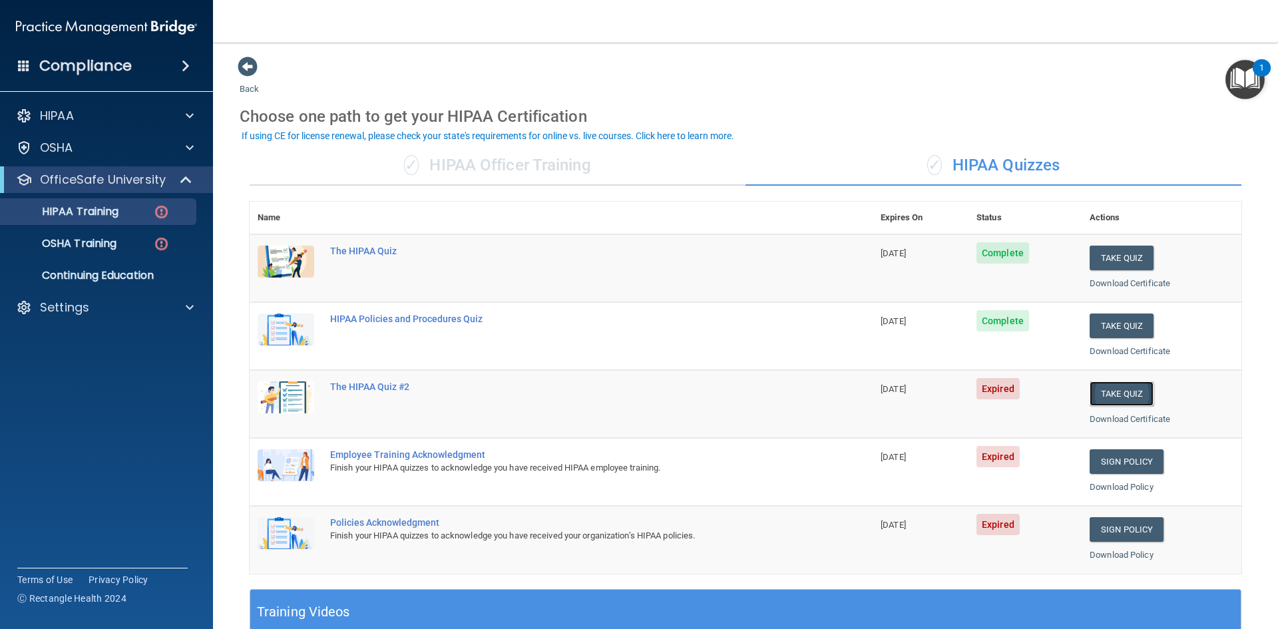
click at [1115, 394] on button "Take Quiz" at bounding box center [1122, 394] width 64 height 25
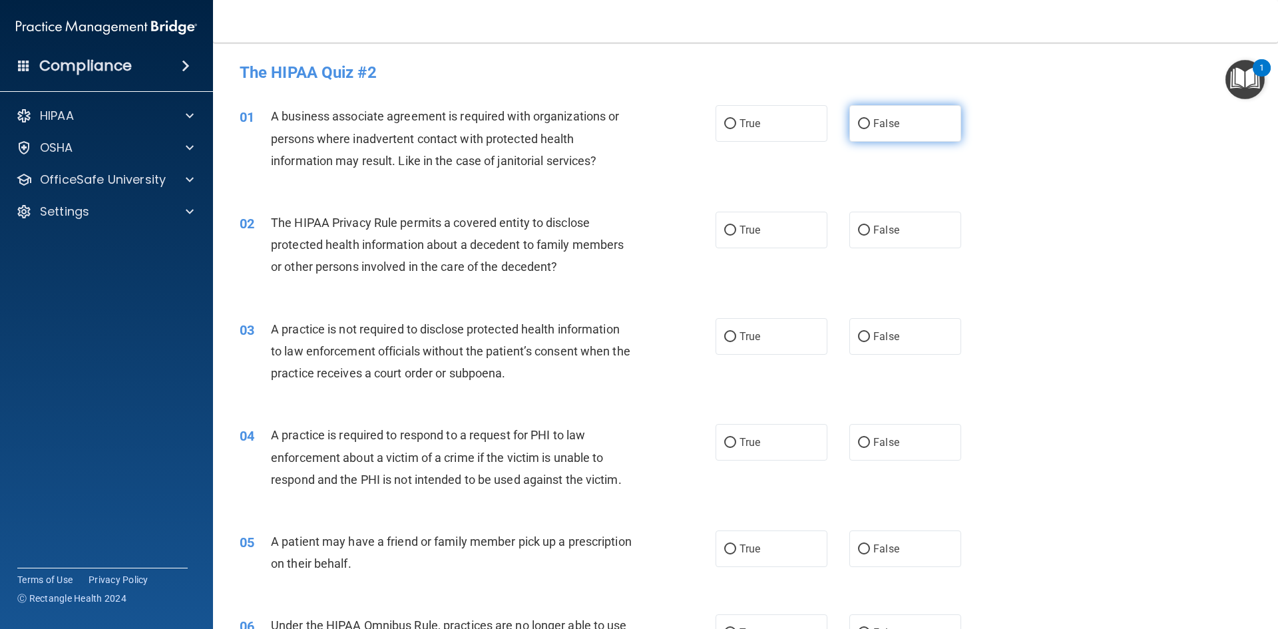
click at [874, 134] on label "False" at bounding box center [906, 123] width 112 height 37
click at [870, 129] on input "False" at bounding box center [864, 124] width 12 height 10
radio input "true"
click at [762, 228] on label "True" at bounding box center [772, 230] width 112 height 37
click at [736, 228] on input "True" at bounding box center [730, 231] width 12 height 10
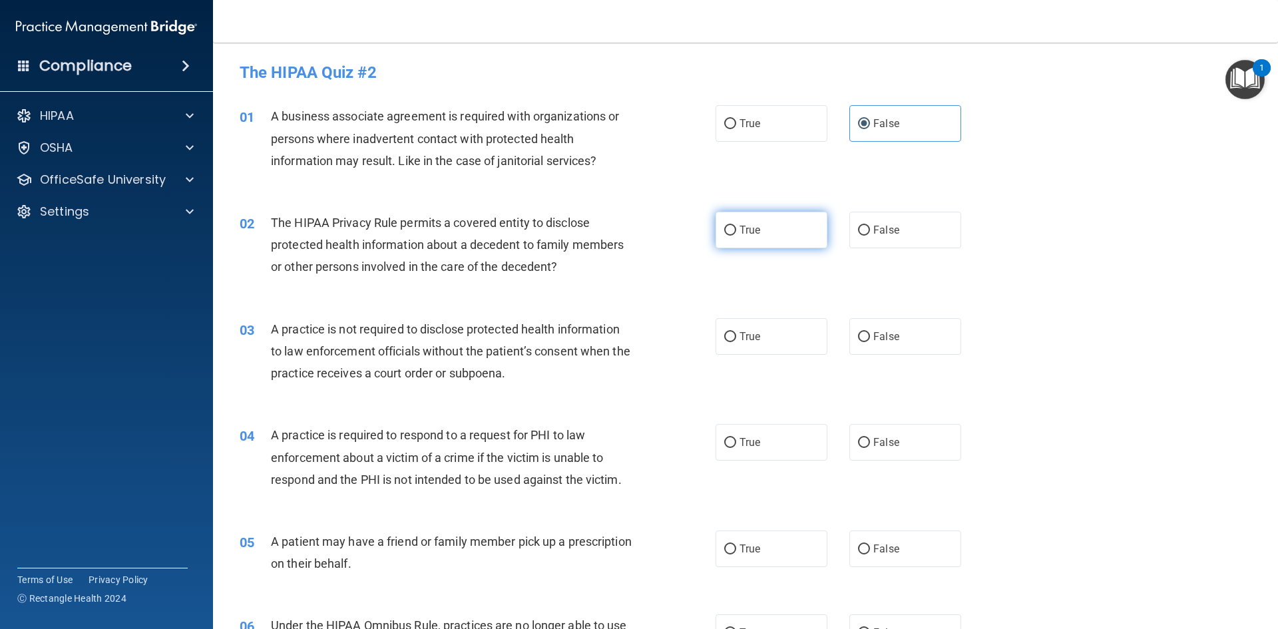
radio input "true"
click at [898, 341] on label "False" at bounding box center [906, 336] width 112 height 37
click at [870, 341] on input "False" at bounding box center [864, 337] width 12 height 10
radio input "true"
click at [761, 440] on label "True" at bounding box center [772, 442] width 112 height 37
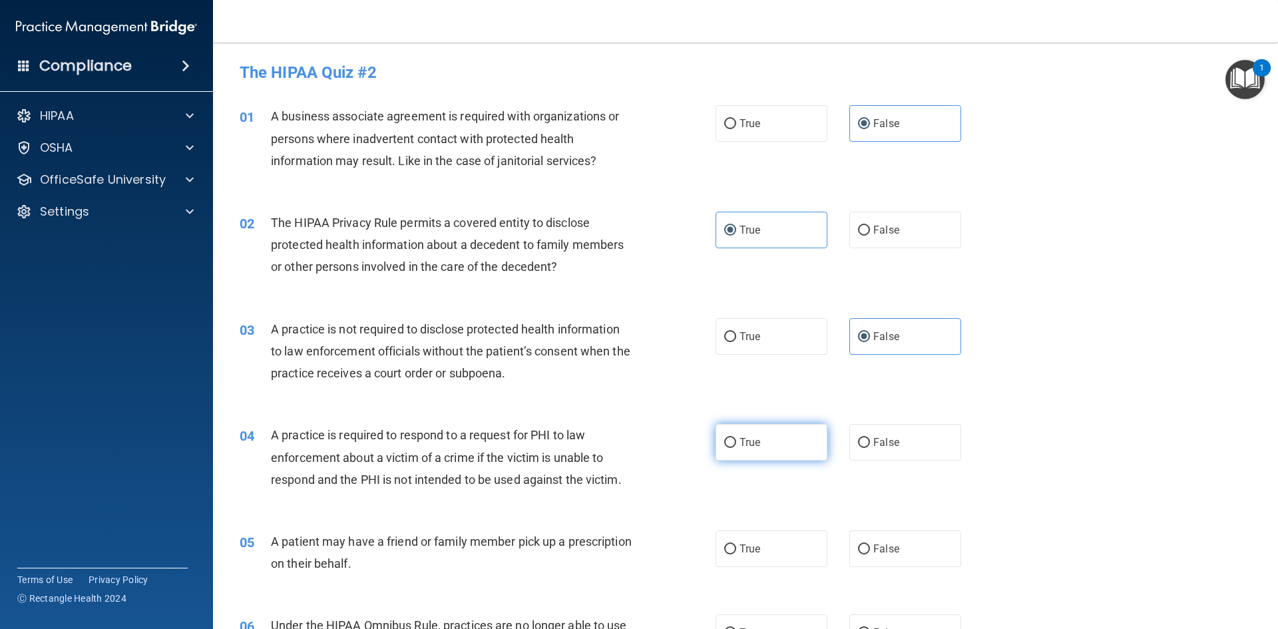
click at [736, 440] on input "True" at bounding box center [730, 443] width 12 height 10
radio input "true"
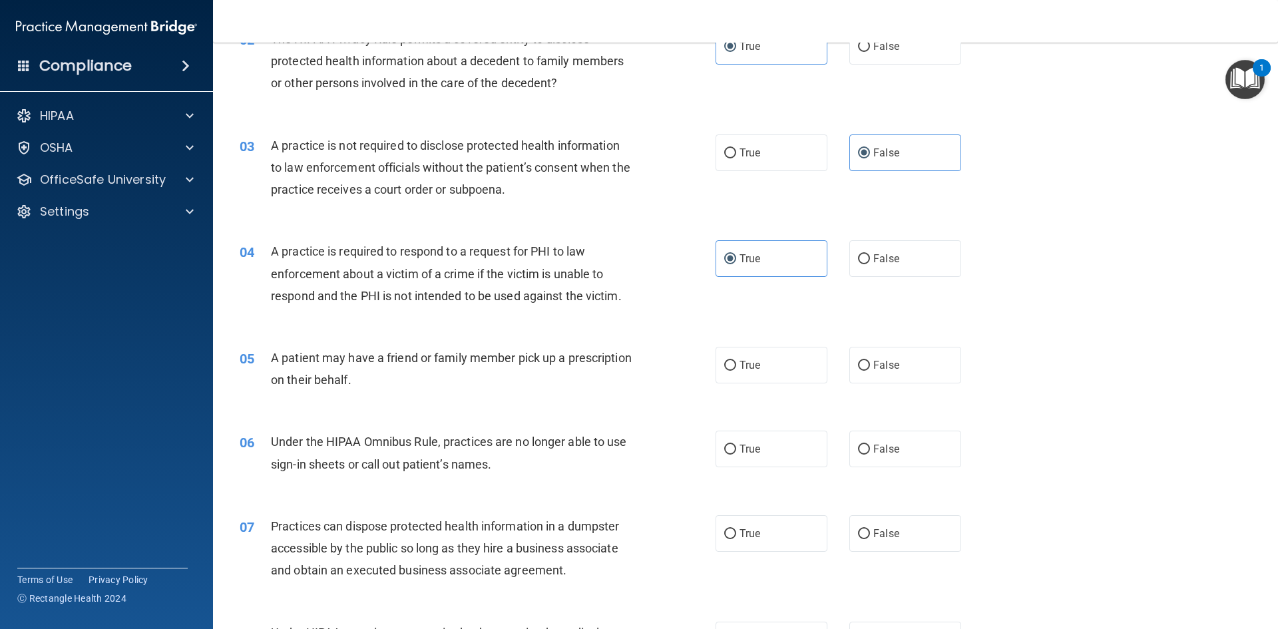
scroll to position [200, 0]
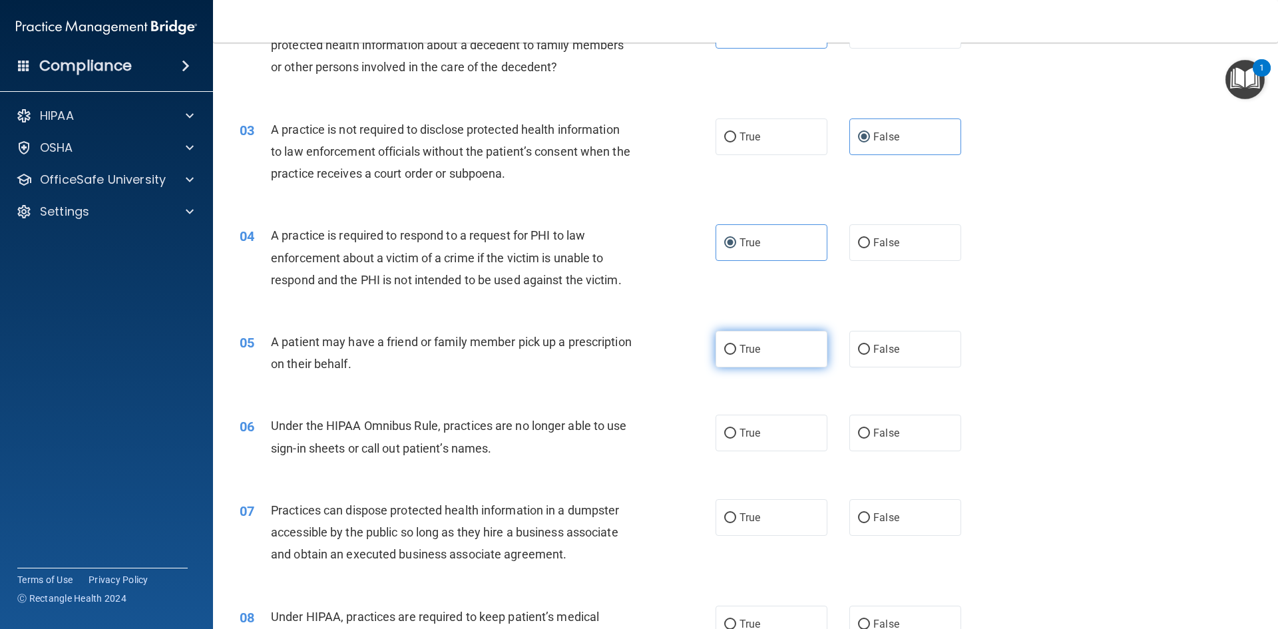
click at [740, 350] on span "True" at bounding box center [750, 349] width 21 height 13
click at [736, 350] on input "True" at bounding box center [730, 350] width 12 height 10
radio input "true"
click at [858, 435] on input "False" at bounding box center [864, 434] width 12 height 10
radio input "true"
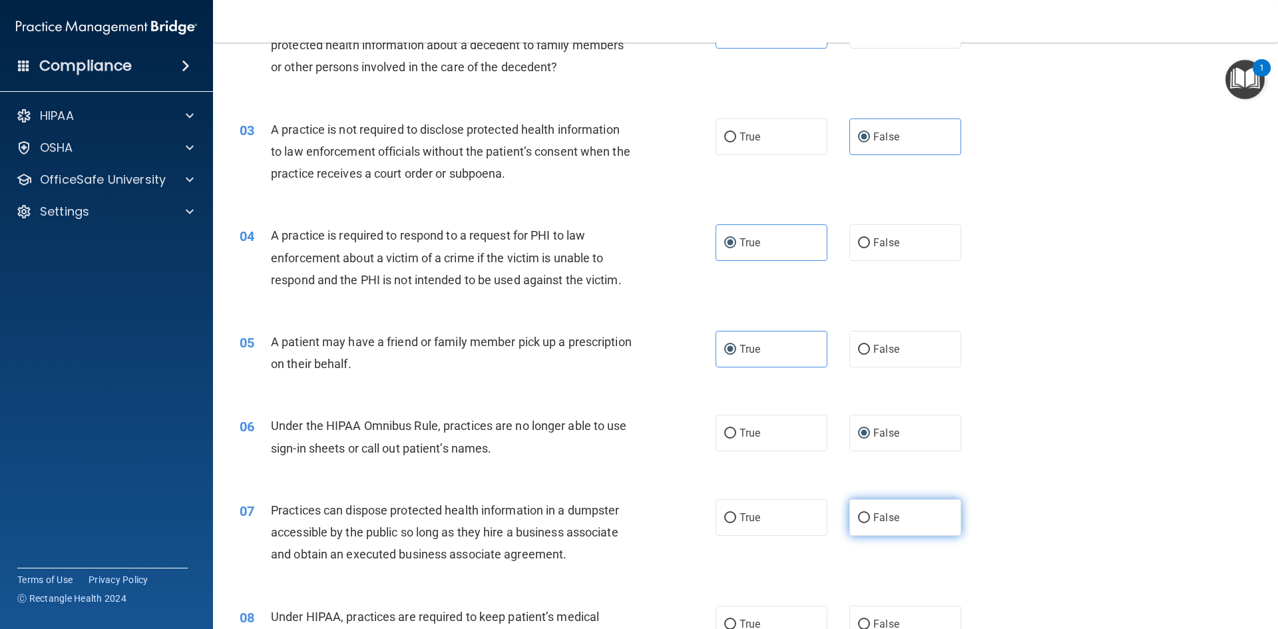
click at [876, 512] on span "False" at bounding box center [887, 517] width 26 height 13
click at [870, 513] on input "False" at bounding box center [864, 518] width 12 height 10
radio input "true"
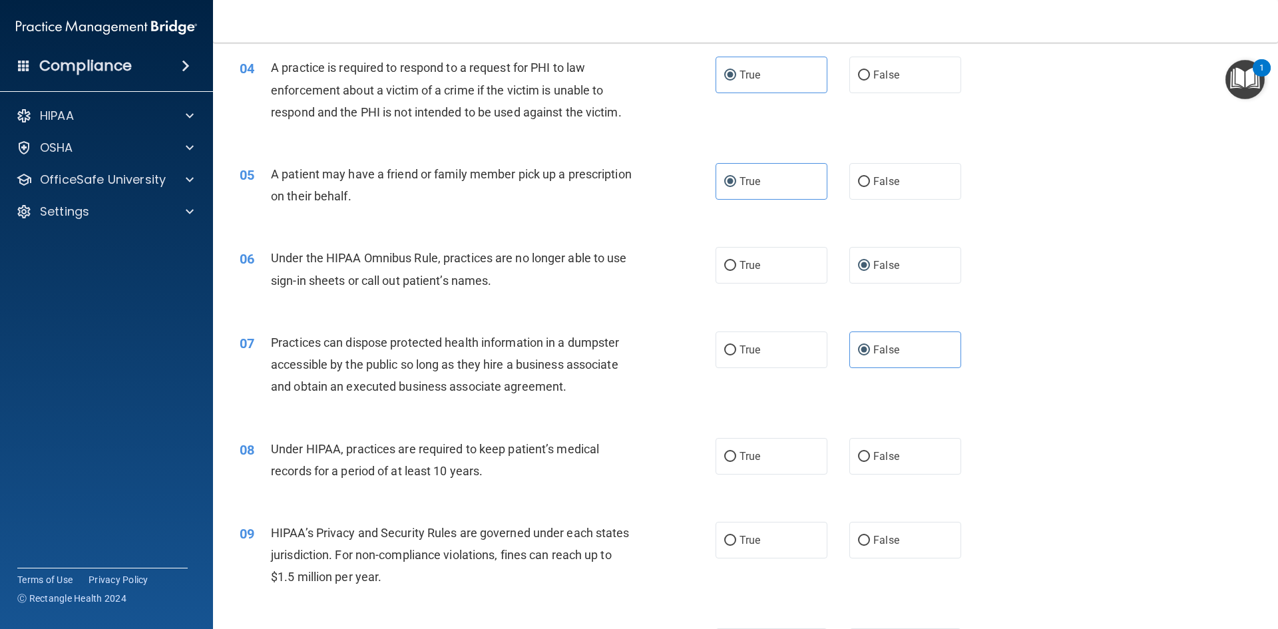
scroll to position [399, 0]
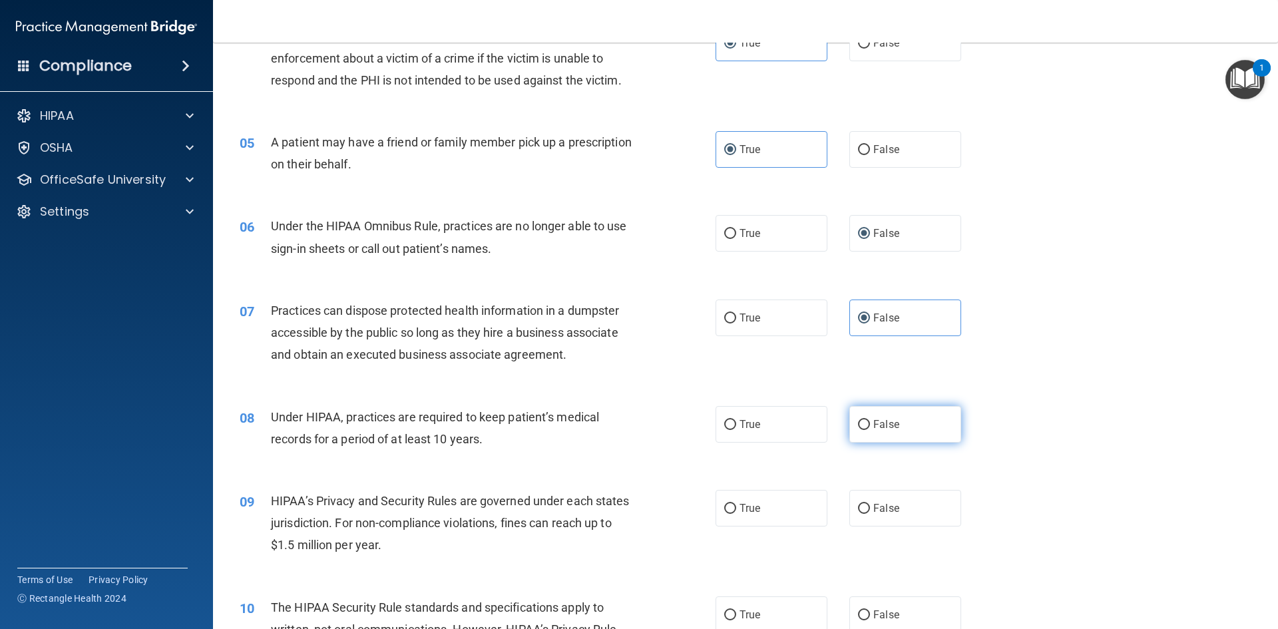
click at [888, 431] on label "False" at bounding box center [906, 424] width 112 height 37
click at [870, 430] on input "False" at bounding box center [864, 425] width 12 height 10
radio input "true"
click at [874, 512] on span "False" at bounding box center [887, 508] width 26 height 13
click at [870, 512] on input "False" at bounding box center [864, 509] width 12 height 10
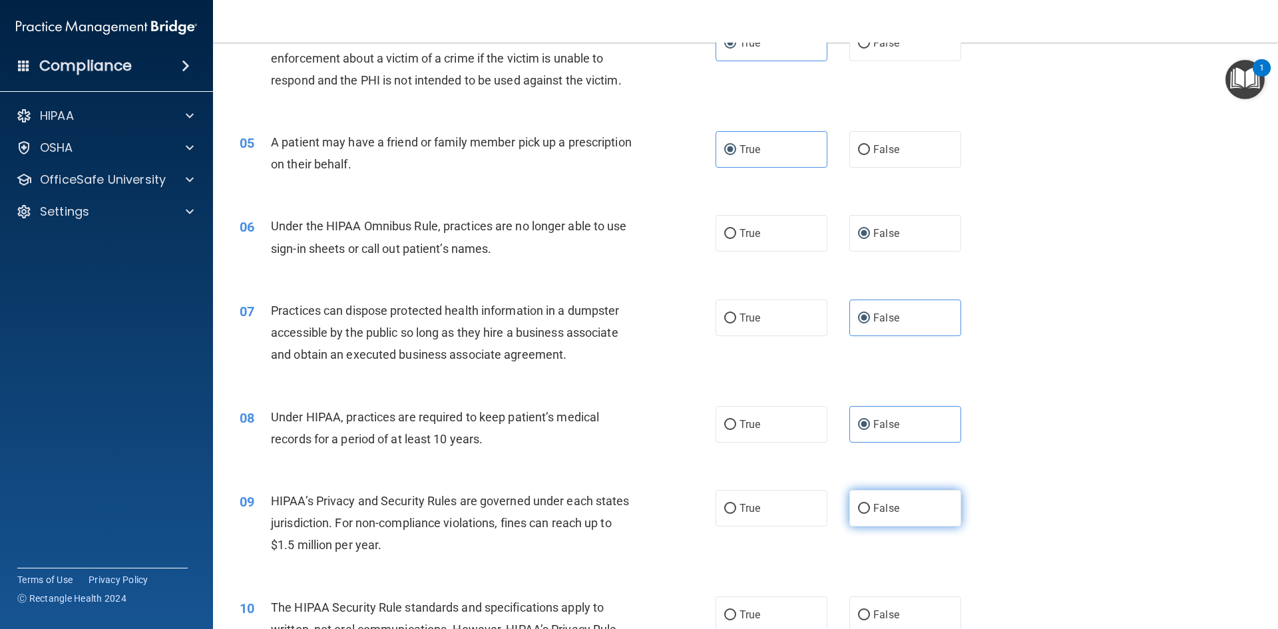
radio input "true"
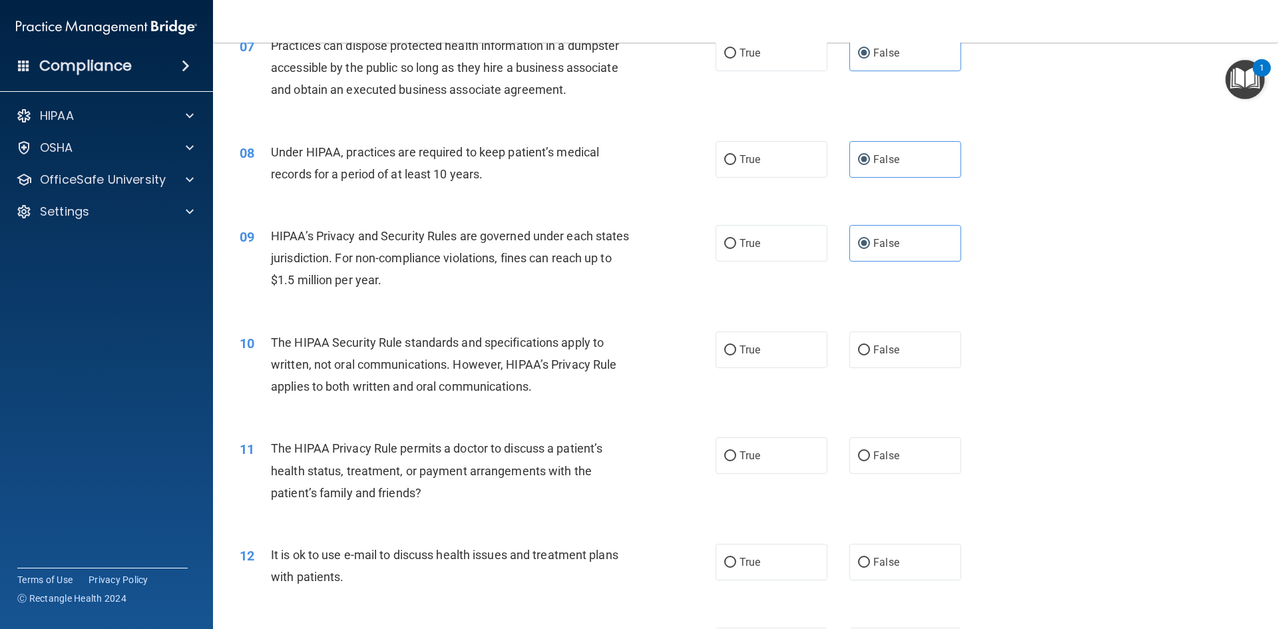
scroll to position [666, 0]
click at [776, 364] on label "True" at bounding box center [772, 348] width 112 height 37
click at [736, 354] on input "True" at bounding box center [730, 349] width 12 height 10
radio input "true"
click at [752, 455] on span "True" at bounding box center [750, 454] width 21 height 13
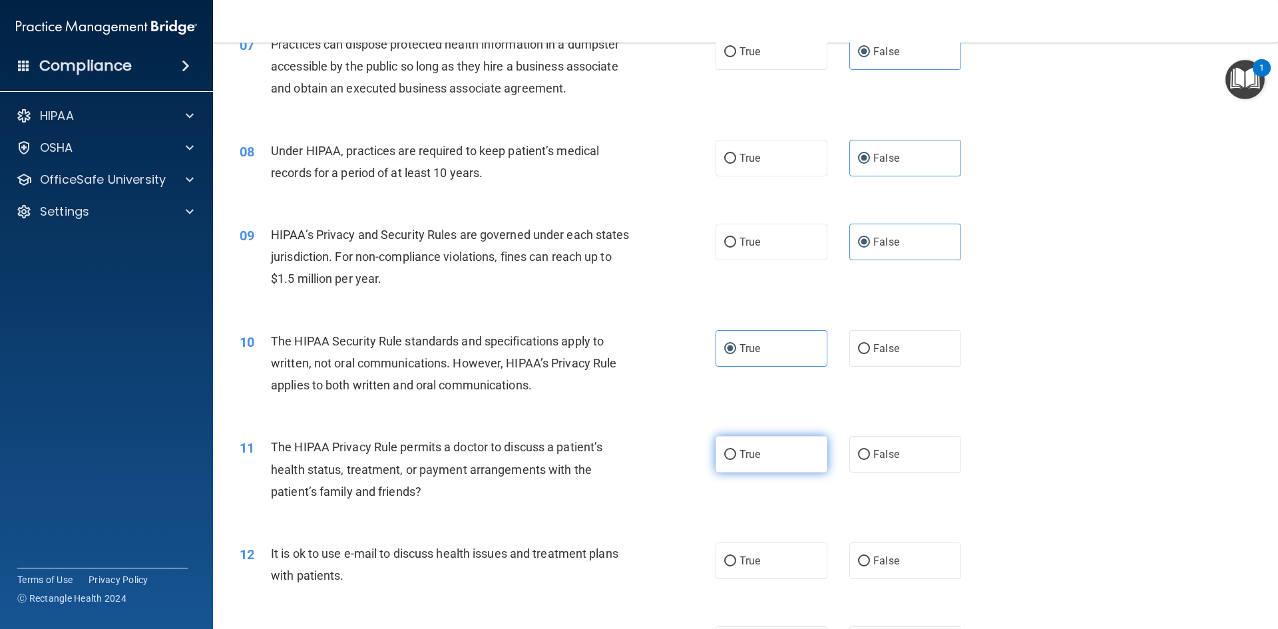
click at [736, 455] on input "True" at bounding box center [730, 455] width 12 height 10
radio input "true"
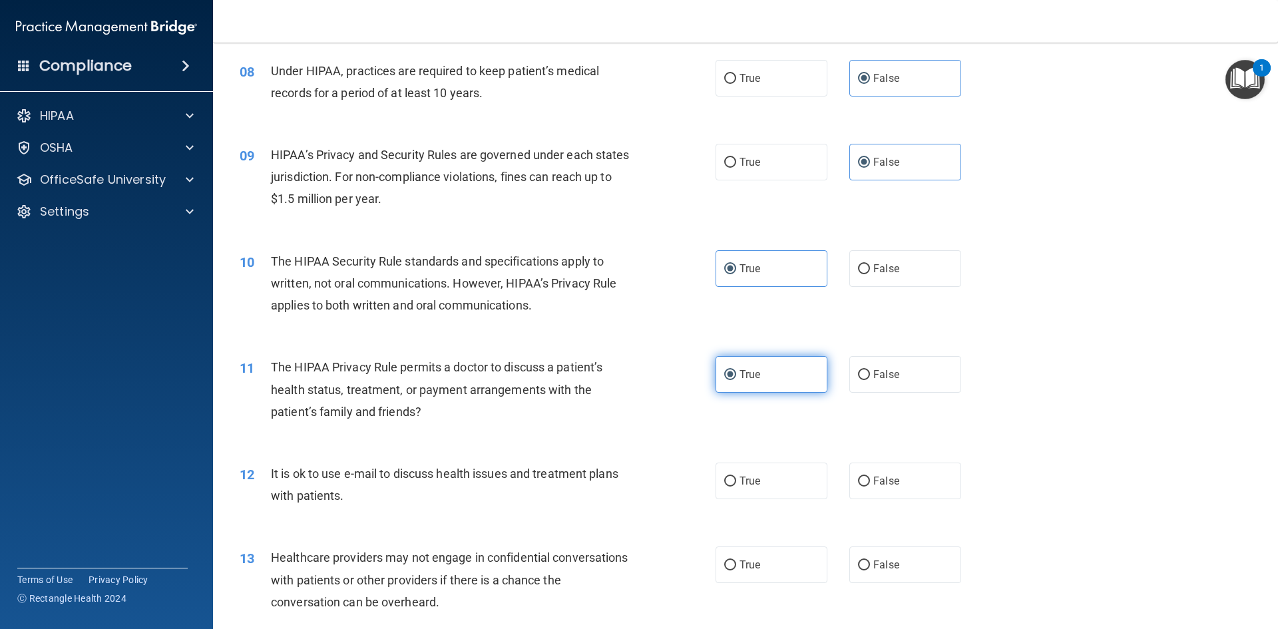
scroll to position [799, 0]
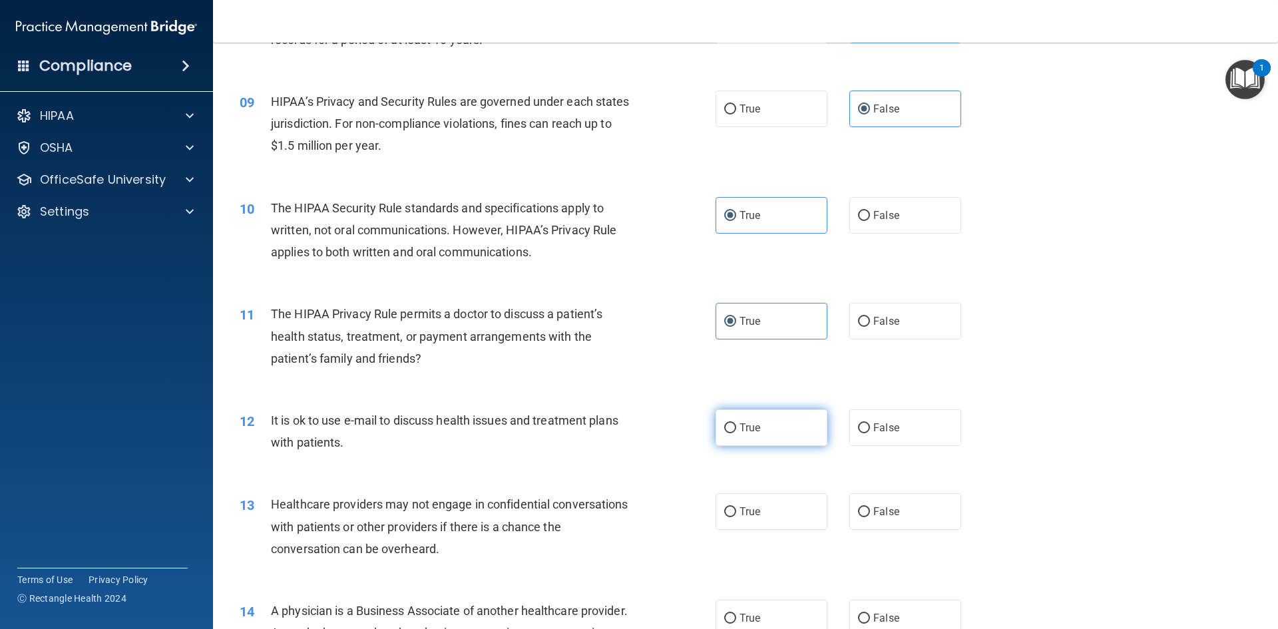
click at [744, 423] on span "True" at bounding box center [750, 427] width 21 height 13
click at [736, 423] on input "True" at bounding box center [730, 428] width 12 height 10
radio input "true"
click at [858, 509] on input "False" at bounding box center [864, 512] width 12 height 10
radio input "true"
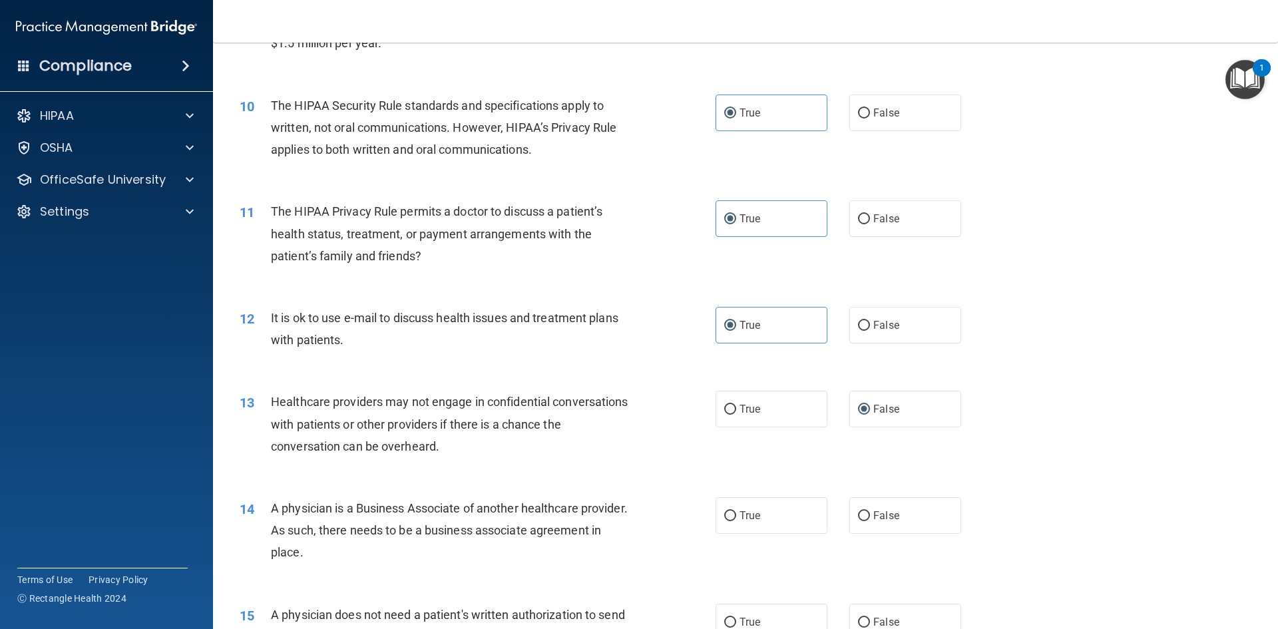
scroll to position [932, 0]
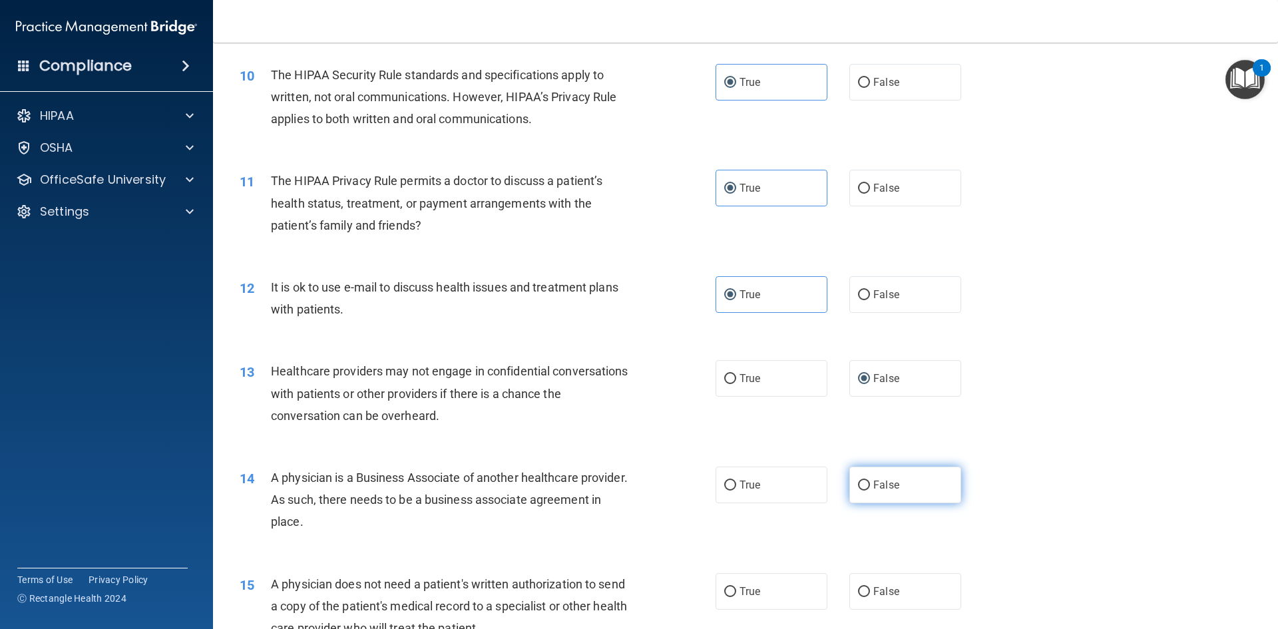
click at [886, 480] on span "False" at bounding box center [887, 485] width 26 height 13
click at [870, 481] on input "False" at bounding box center [864, 486] width 12 height 10
radio input "true"
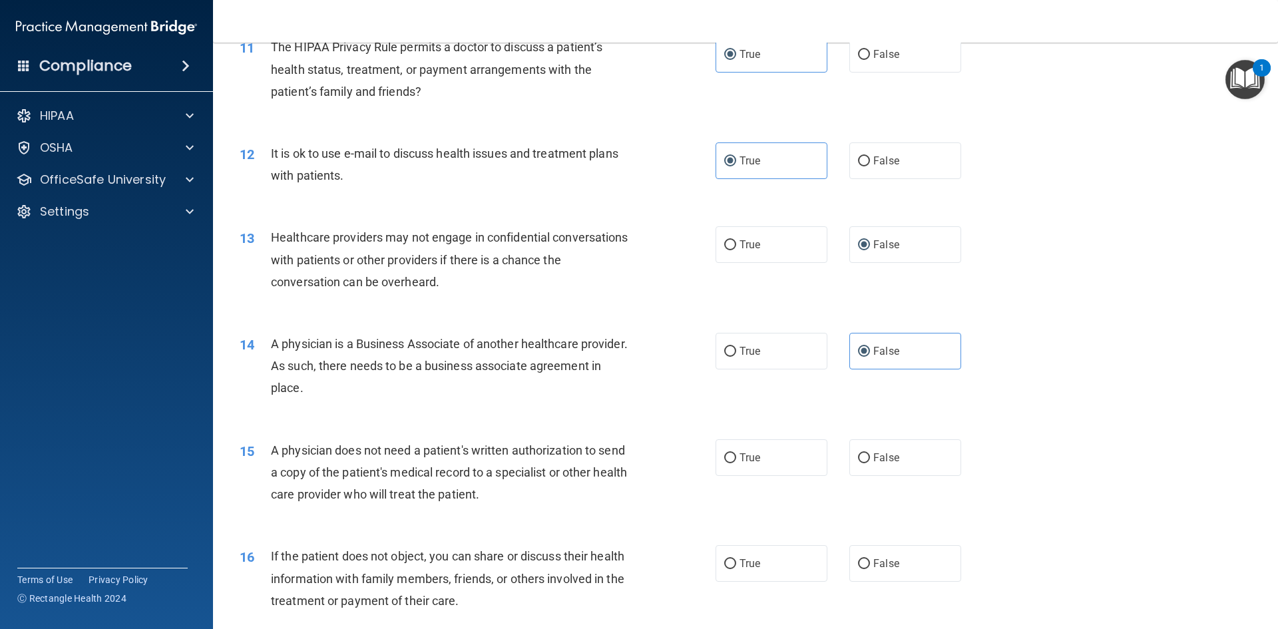
scroll to position [1132, 0]
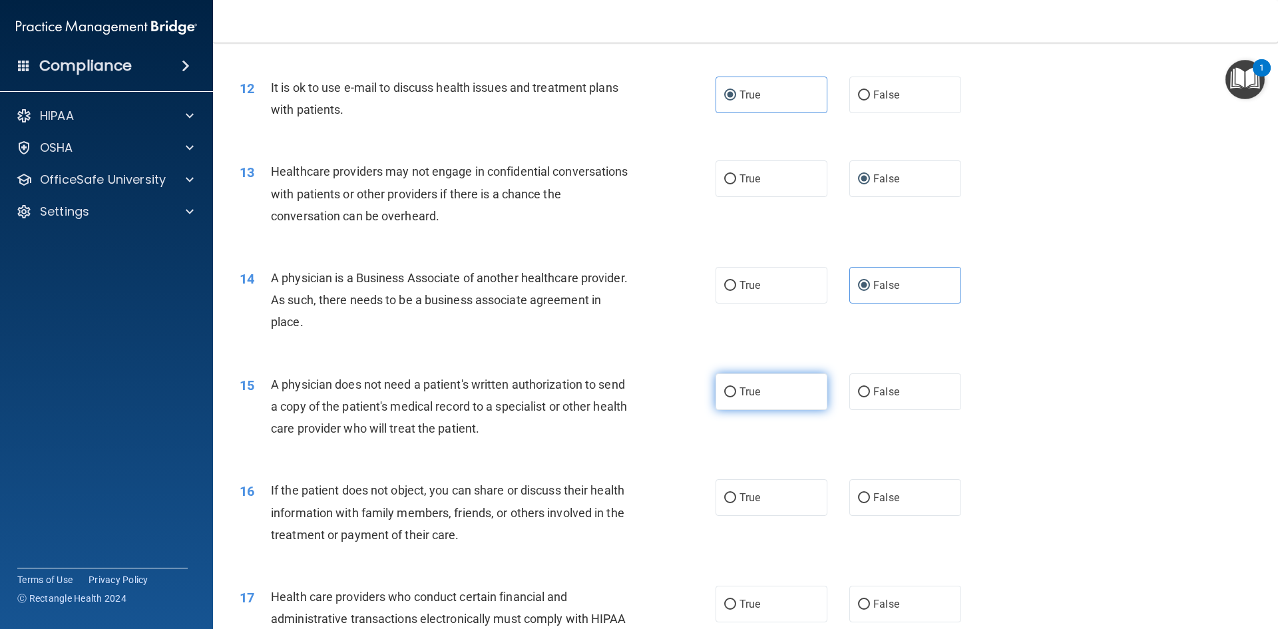
click at [785, 396] on label "True" at bounding box center [772, 392] width 112 height 37
click at [736, 396] on input "True" at bounding box center [730, 393] width 12 height 10
radio input "true"
click at [787, 485] on label "True" at bounding box center [772, 497] width 112 height 37
click at [736, 493] on input "True" at bounding box center [730, 498] width 12 height 10
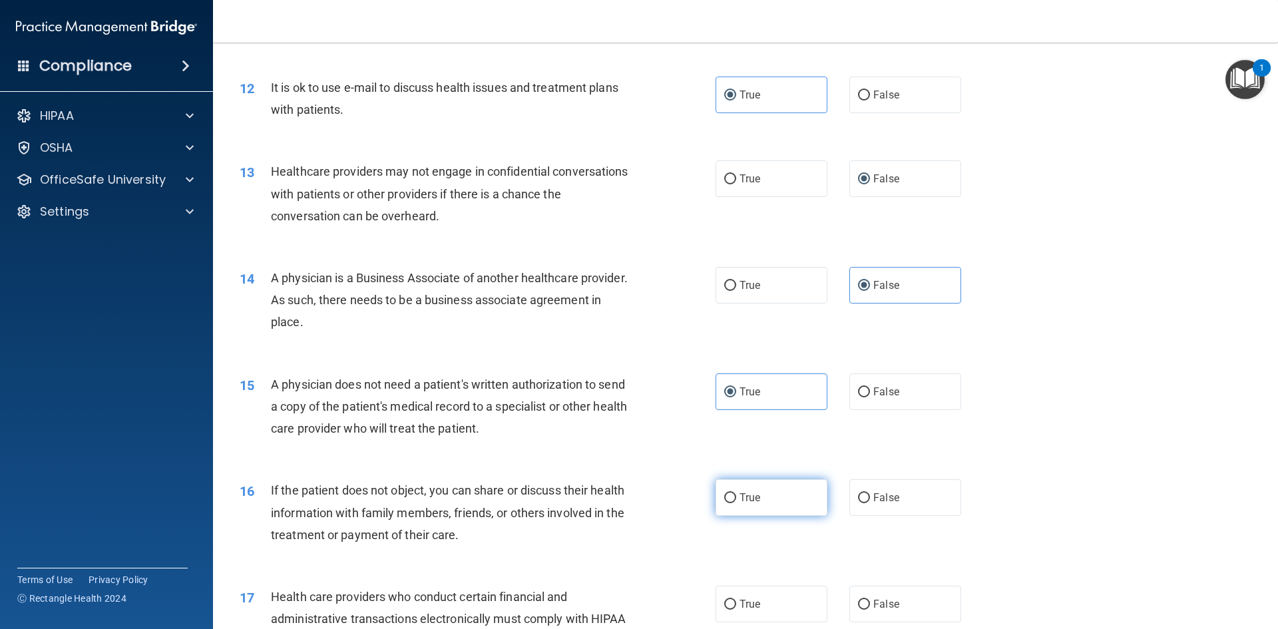
radio input "true"
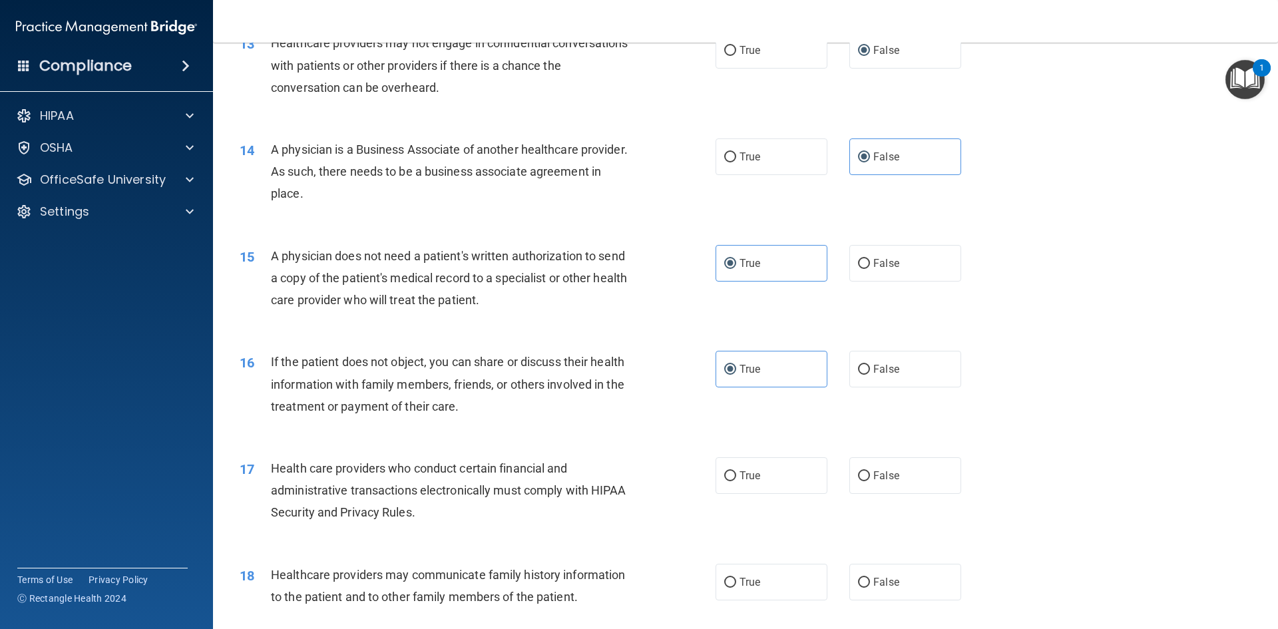
scroll to position [1265, 0]
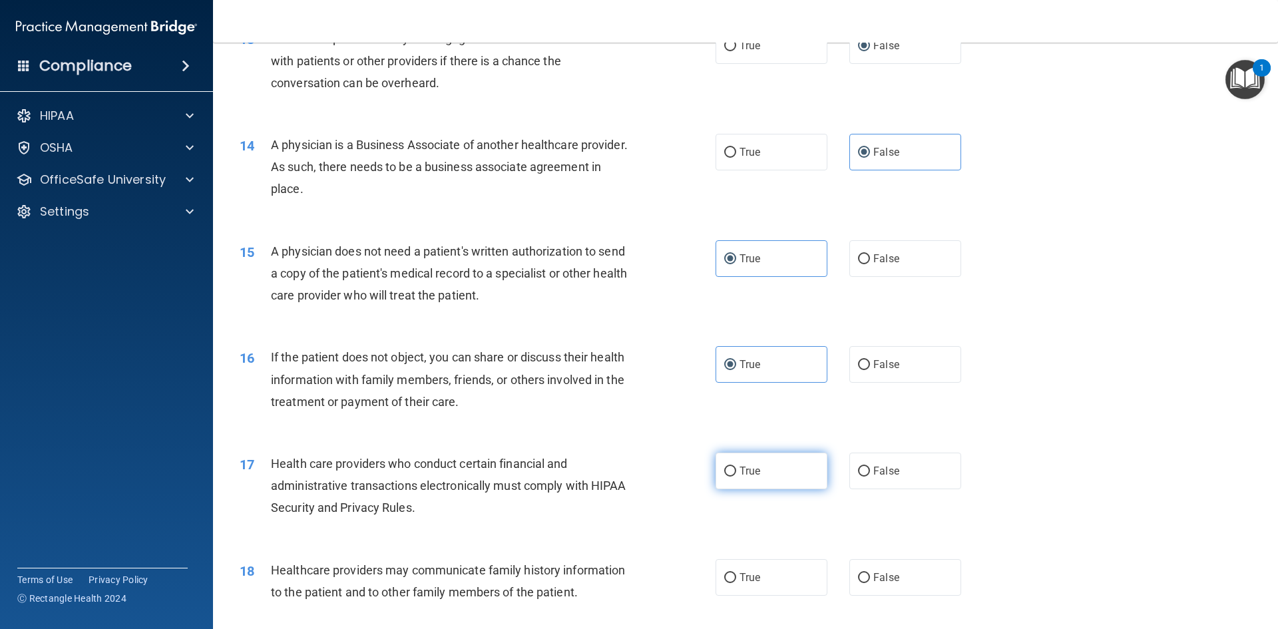
click at [785, 483] on label "True" at bounding box center [772, 471] width 112 height 37
click at [736, 477] on input "True" at bounding box center [730, 472] width 12 height 10
radio input "true"
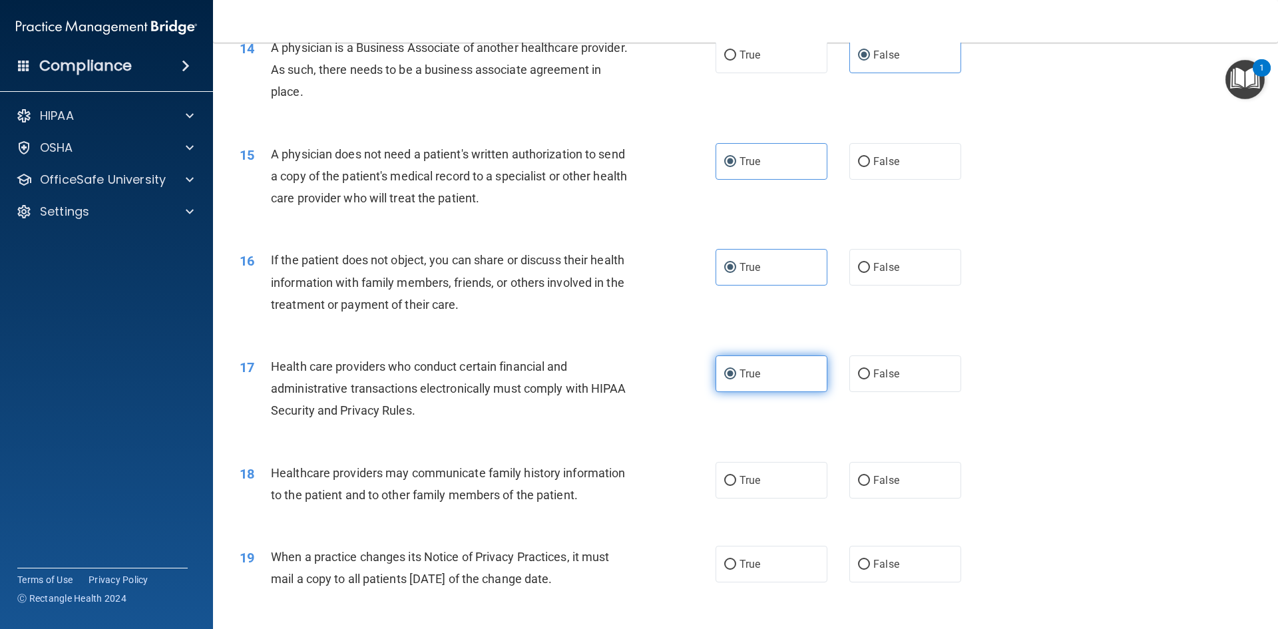
scroll to position [1398, 0]
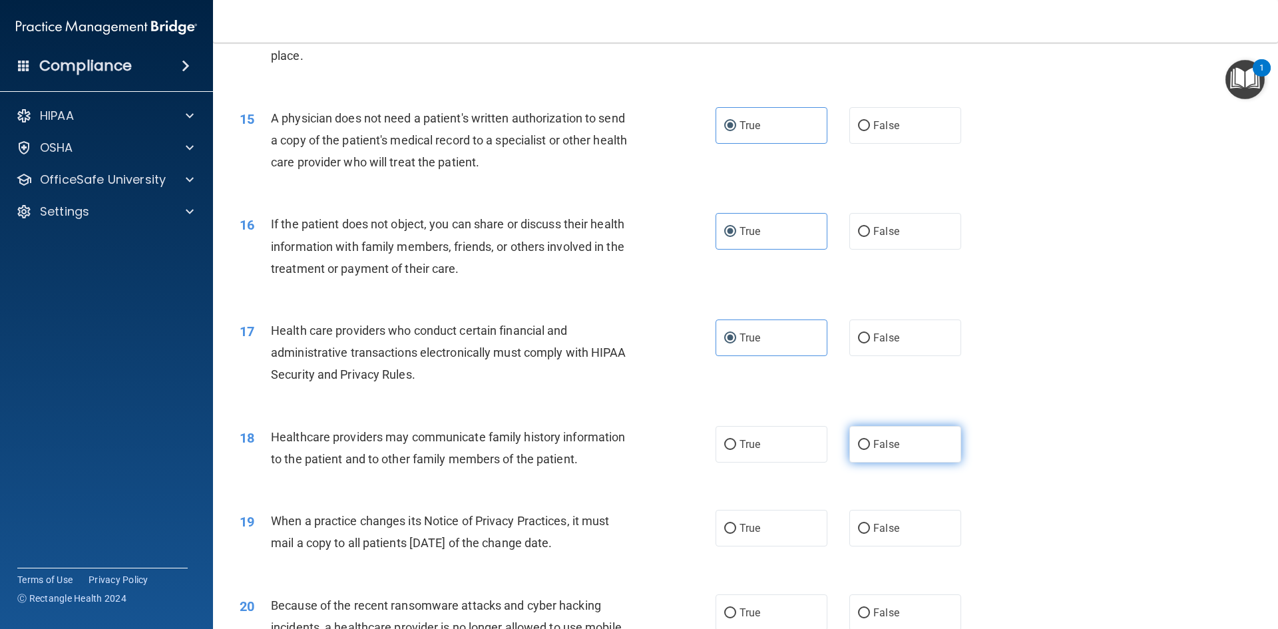
click at [882, 454] on label "False" at bounding box center [906, 444] width 112 height 37
click at [870, 450] on input "False" at bounding box center [864, 445] width 12 height 10
radio input "true"
click at [874, 531] on span "False" at bounding box center [887, 528] width 26 height 13
click at [868, 531] on input "False" at bounding box center [864, 529] width 12 height 10
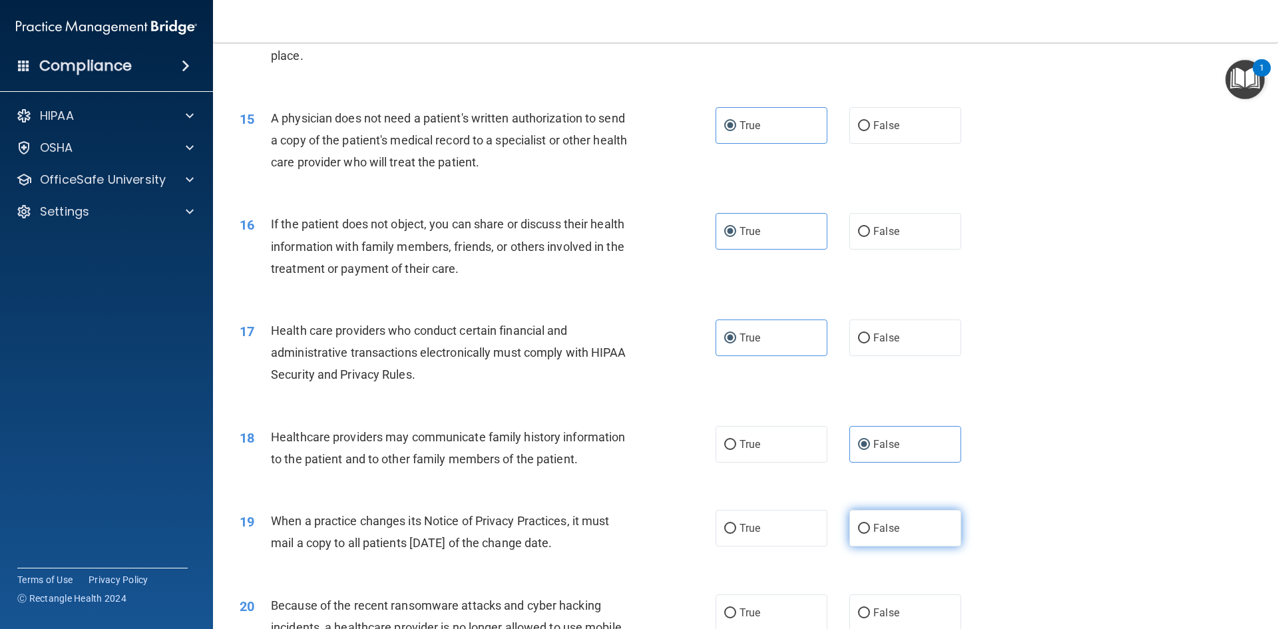
radio input "true"
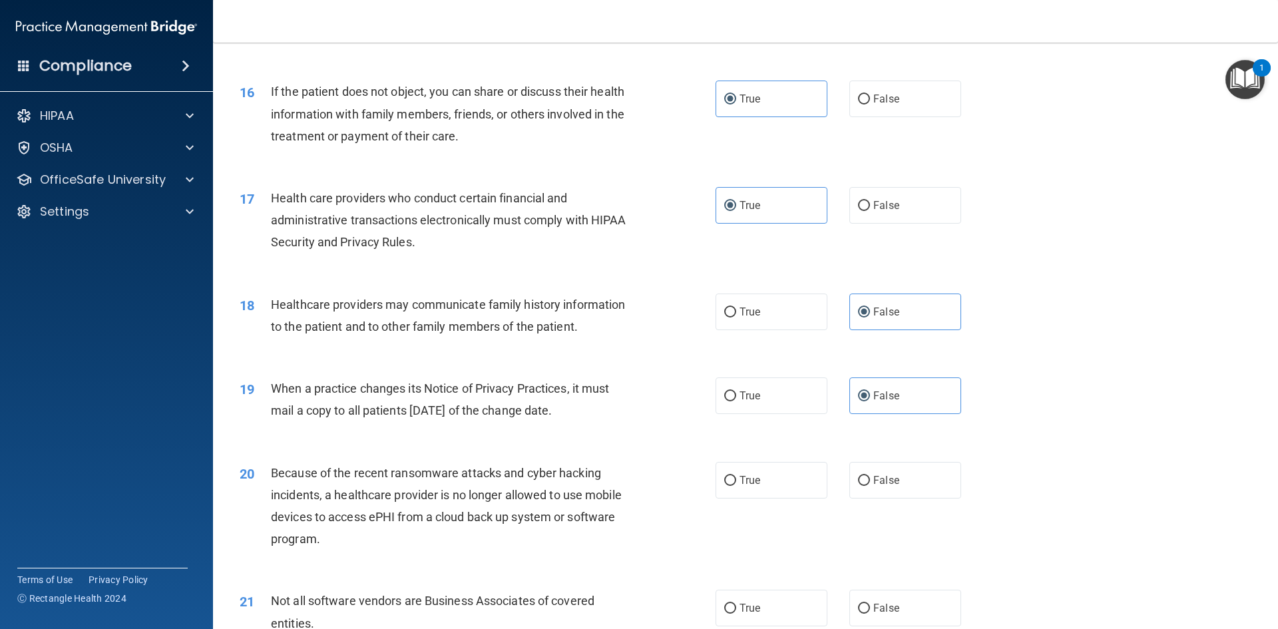
scroll to position [1531, 0]
click at [874, 477] on span "False" at bounding box center [887, 479] width 26 height 13
click at [870, 477] on input "False" at bounding box center [864, 480] width 12 height 10
radio input "true"
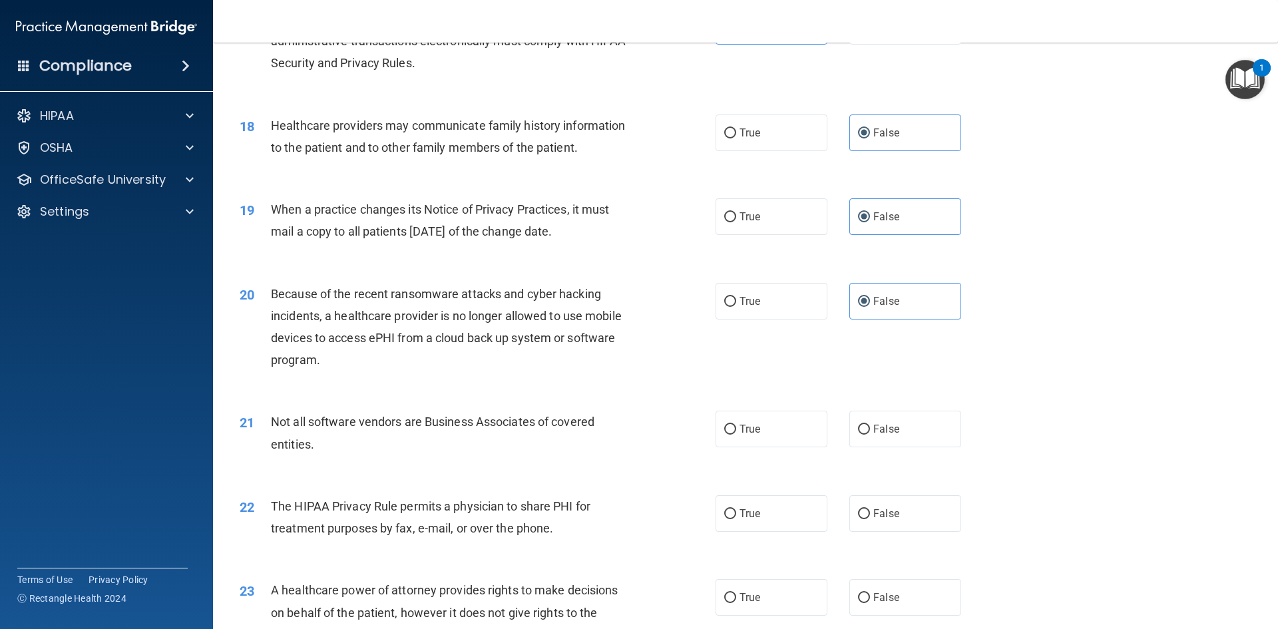
scroll to position [1731, 0]
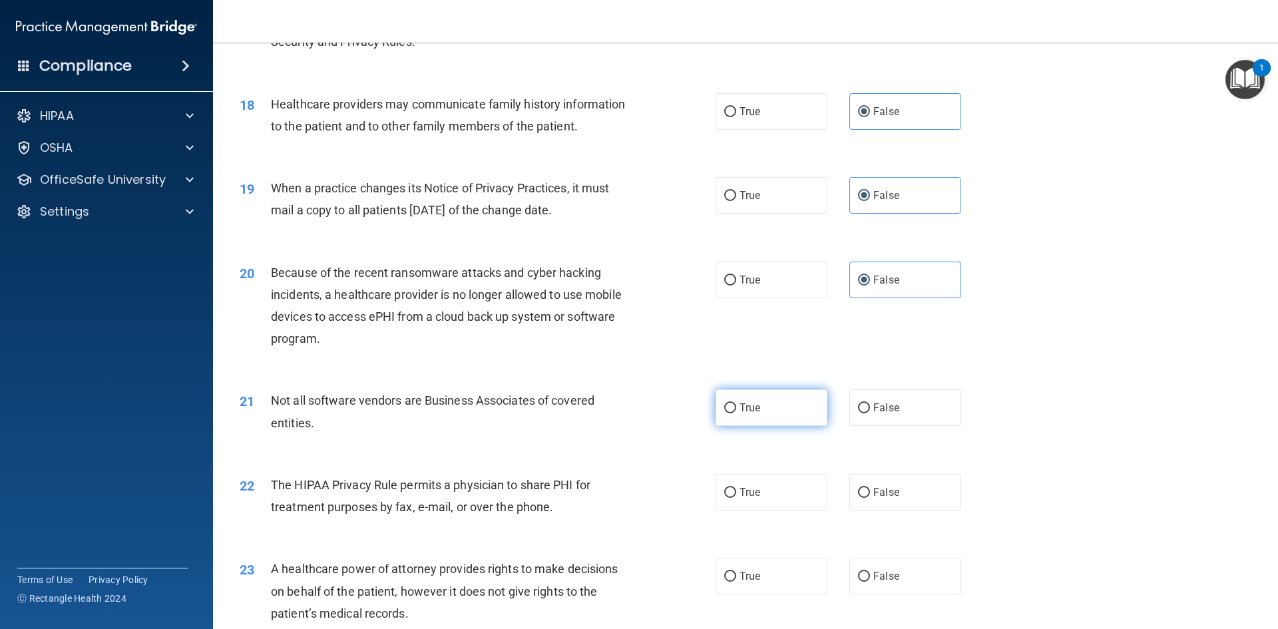
click at [770, 422] on label "True" at bounding box center [772, 408] width 112 height 37
click at [736, 413] on input "True" at bounding box center [730, 408] width 12 height 10
radio input "true"
click at [808, 492] on label "True" at bounding box center [772, 492] width 112 height 37
click at [736, 492] on input "True" at bounding box center [730, 493] width 12 height 10
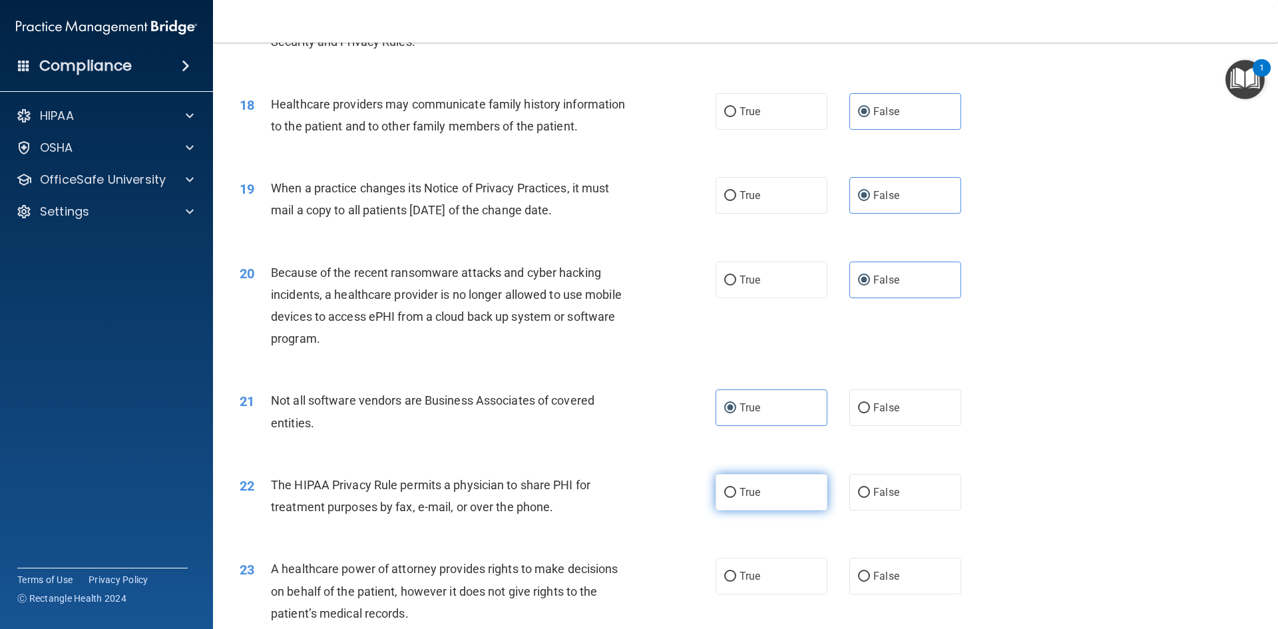
radio input "true"
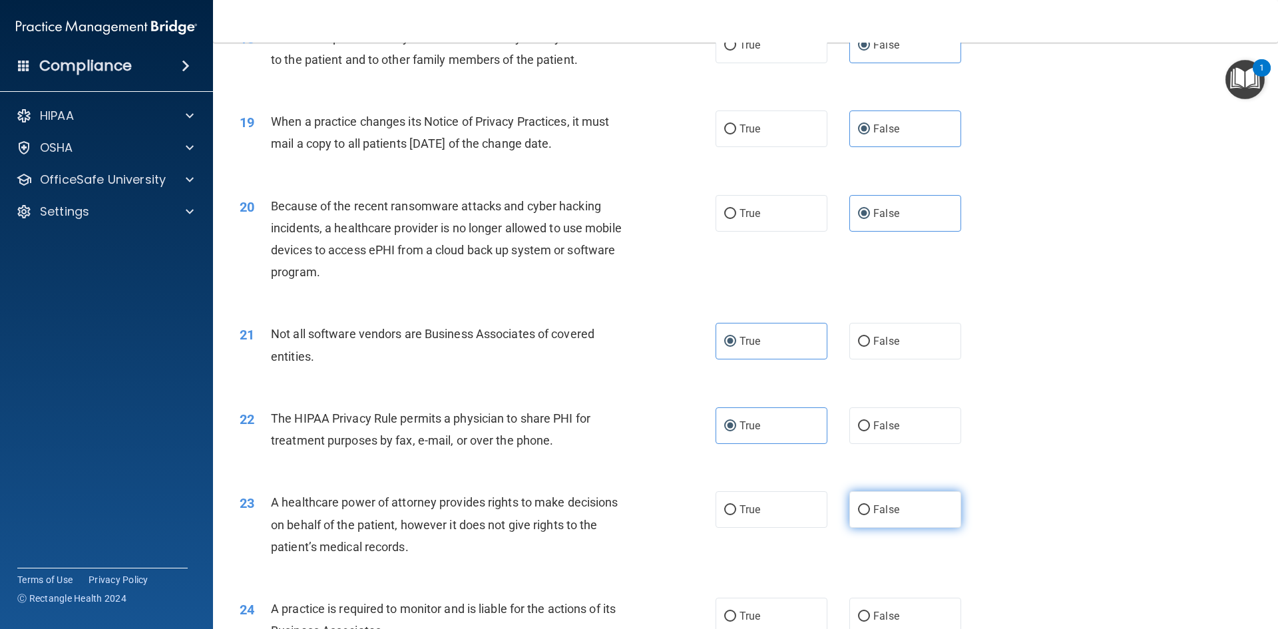
click at [876, 511] on span "False" at bounding box center [887, 509] width 26 height 13
click at [870, 511] on input "False" at bounding box center [864, 510] width 12 height 10
radio input "true"
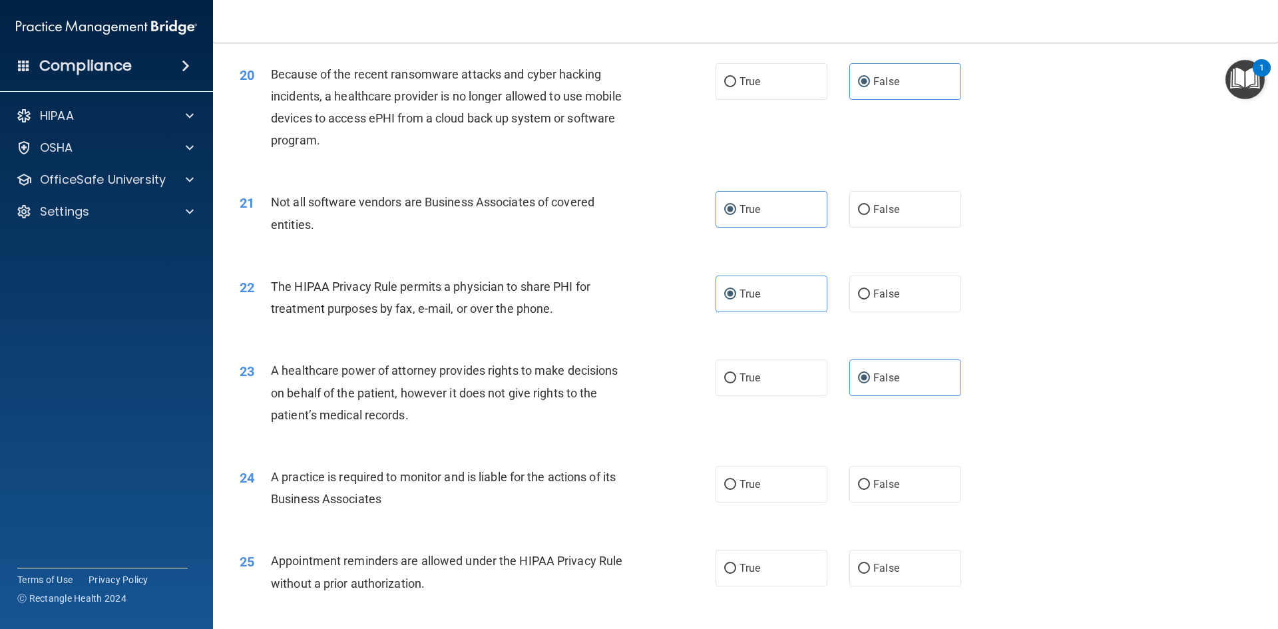
scroll to position [1931, 0]
click at [860, 485] on input "False" at bounding box center [864, 484] width 12 height 10
radio input "true"
click at [776, 559] on label "True" at bounding box center [772, 567] width 112 height 37
click at [736, 563] on input "True" at bounding box center [730, 568] width 12 height 10
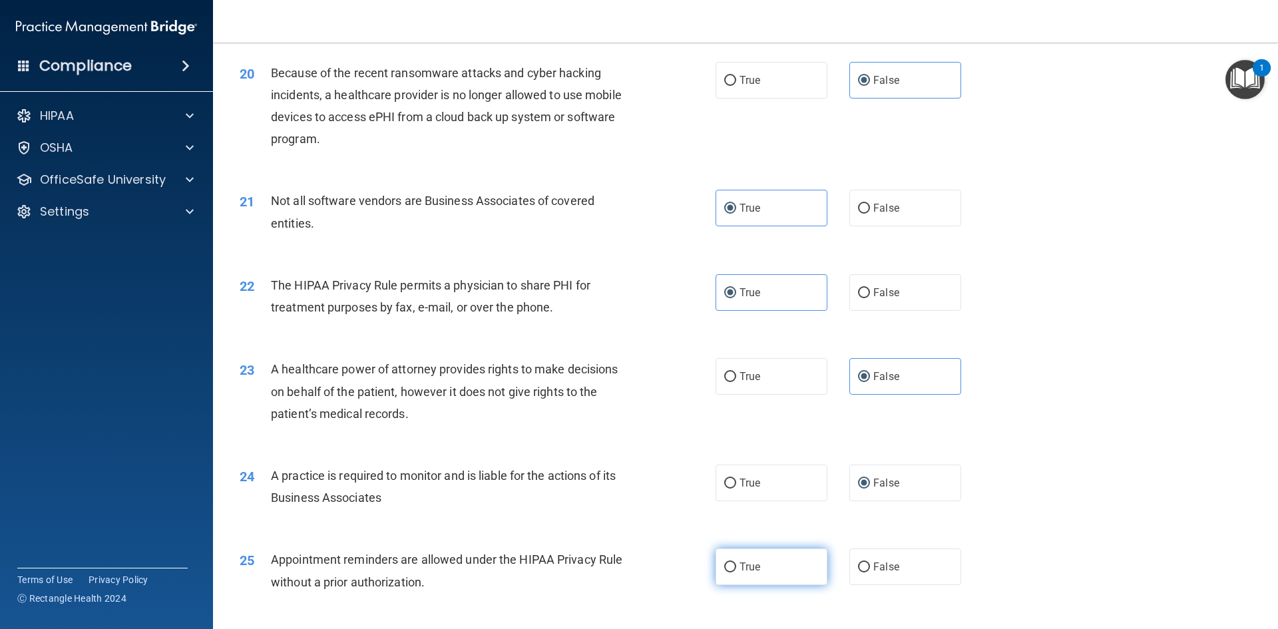
radio input "true"
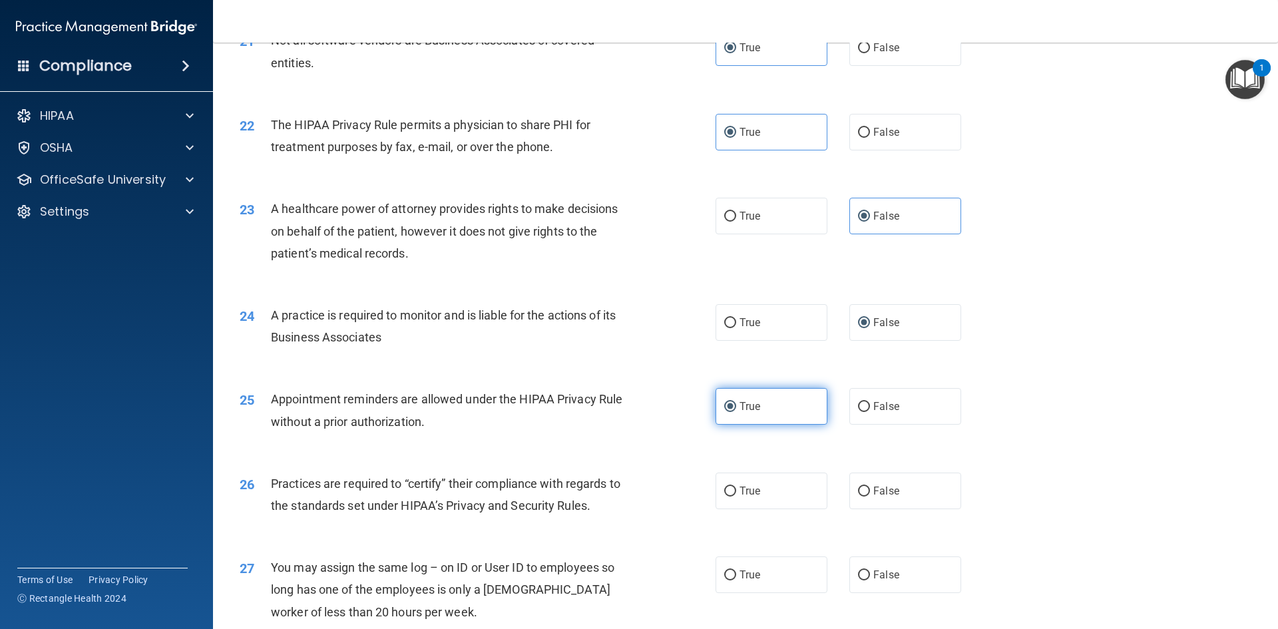
scroll to position [2131, 0]
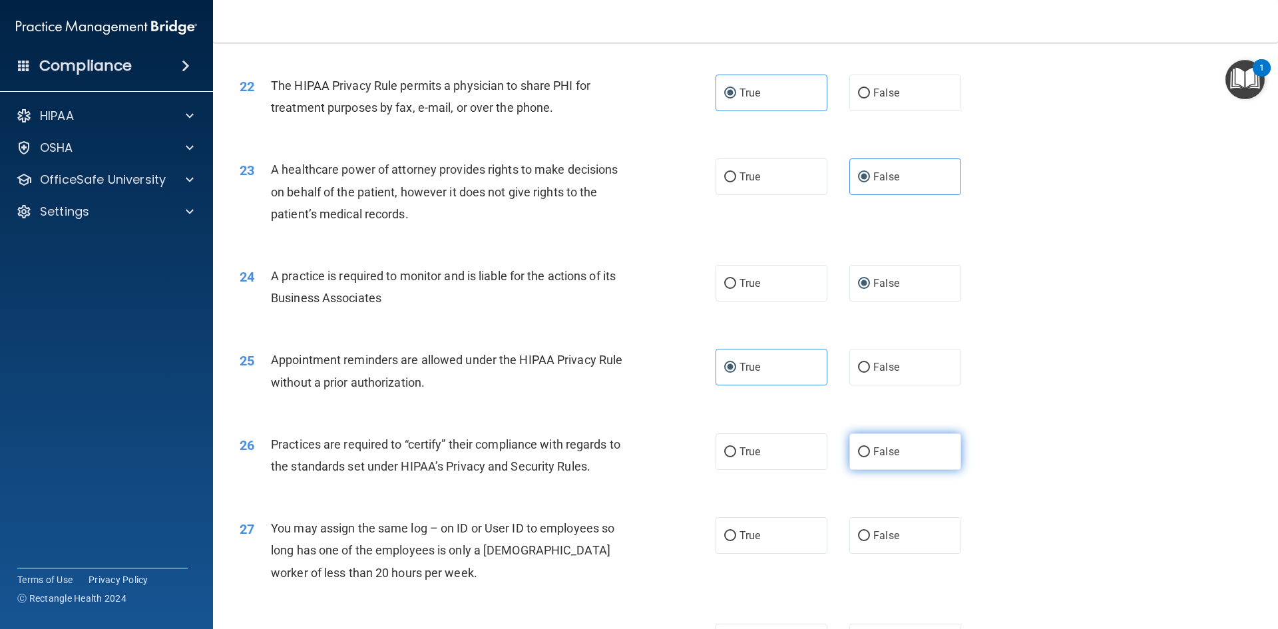
click at [879, 450] on span "False" at bounding box center [887, 451] width 26 height 13
click at [870, 450] on input "False" at bounding box center [864, 452] width 12 height 10
radio input "true"
click at [885, 546] on label "False" at bounding box center [906, 535] width 112 height 37
click at [870, 541] on input "False" at bounding box center [864, 536] width 12 height 10
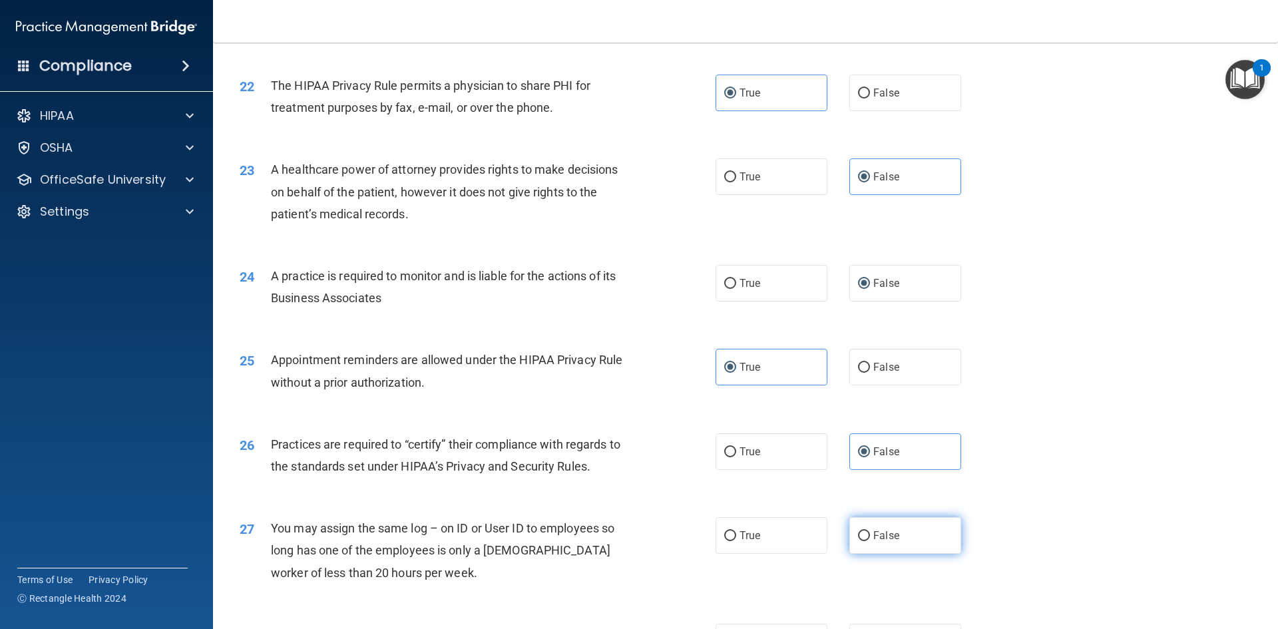
radio input "true"
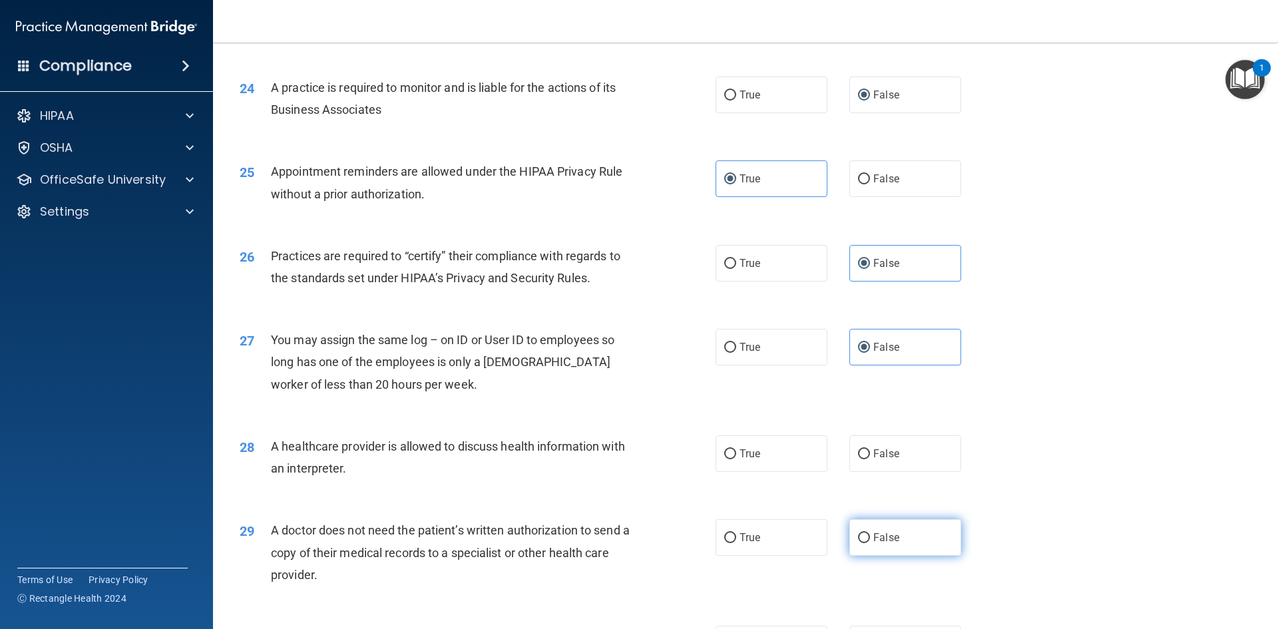
scroll to position [2330, 0]
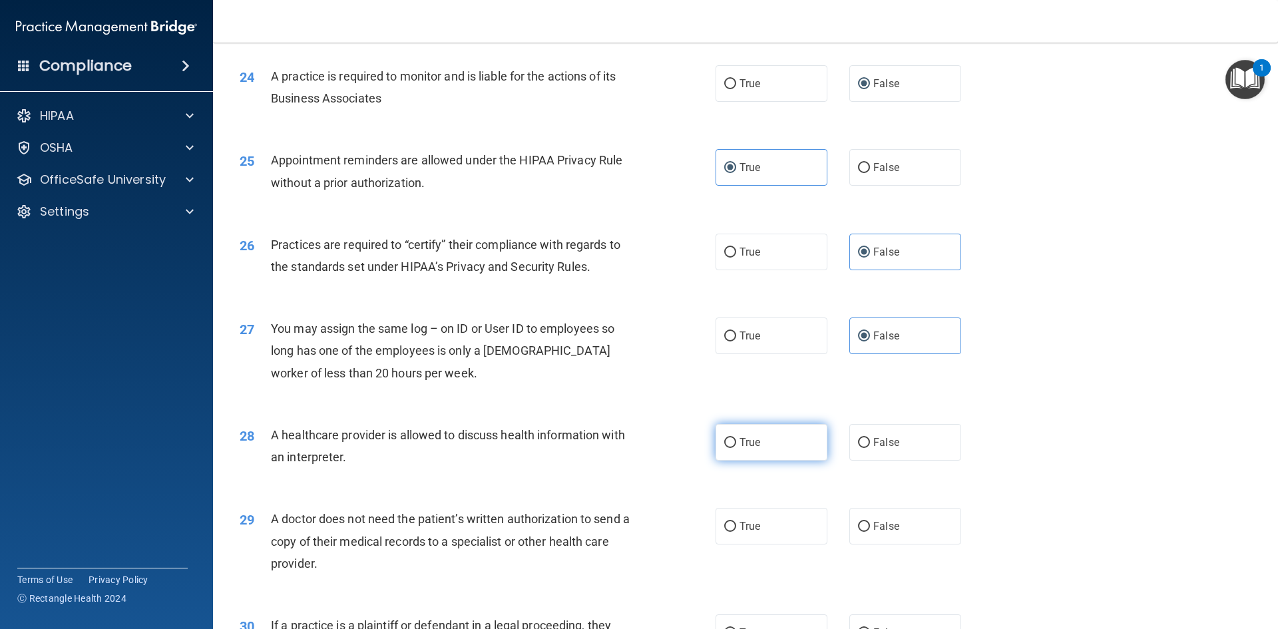
click at [784, 445] on label "True" at bounding box center [772, 442] width 112 height 37
click at [736, 445] on input "True" at bounding box center [730, 443] width 12 height 10
radio input "true"
click at [801, 517] on label "True" at bounding box center [772, 526] width 112 height 37
click at [736, 522] on input "True" at bounding box center [730, 527] width 12 height 10
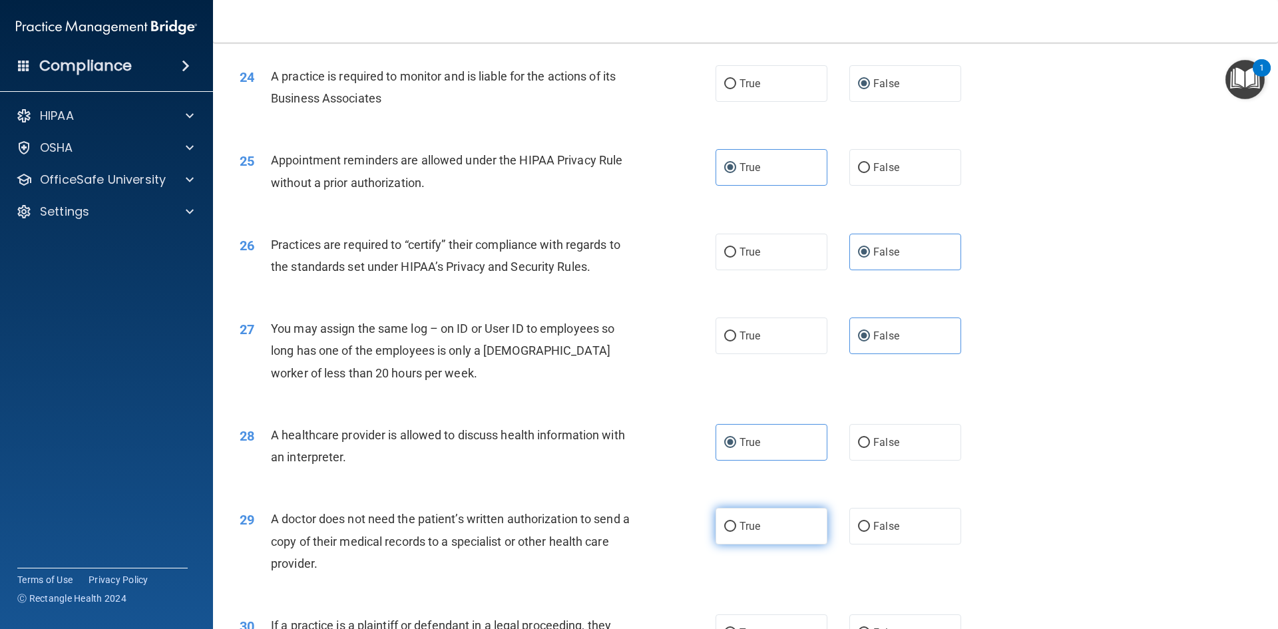
radio input "true"
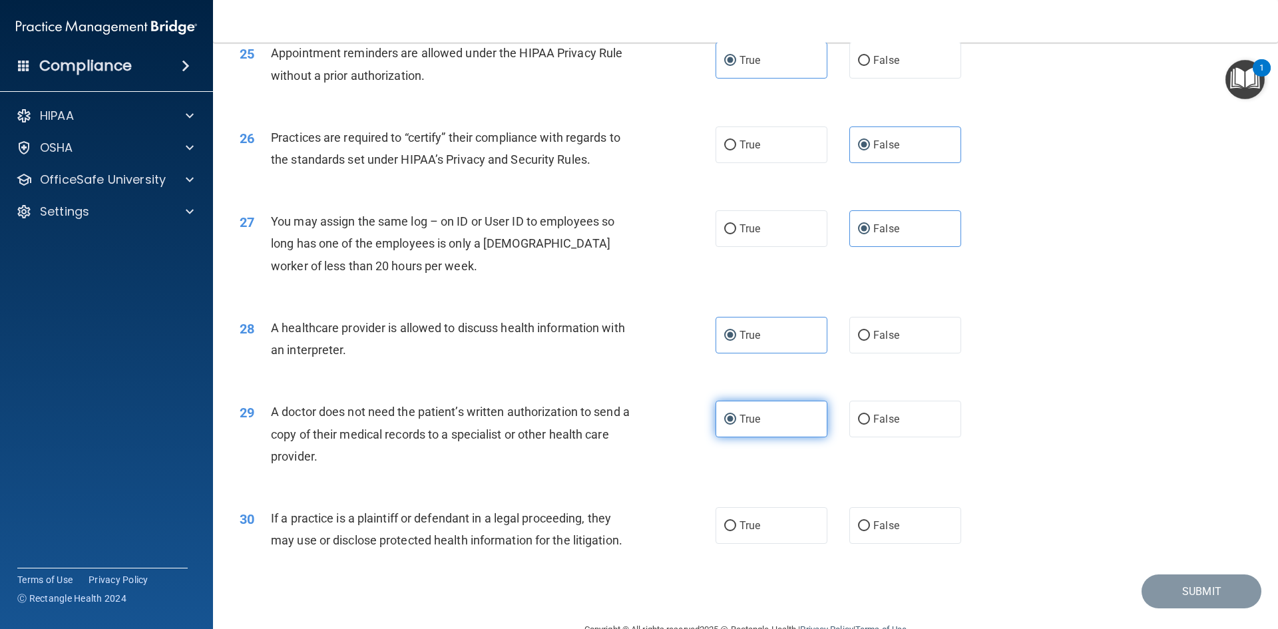
scroll to position [2464, 0]
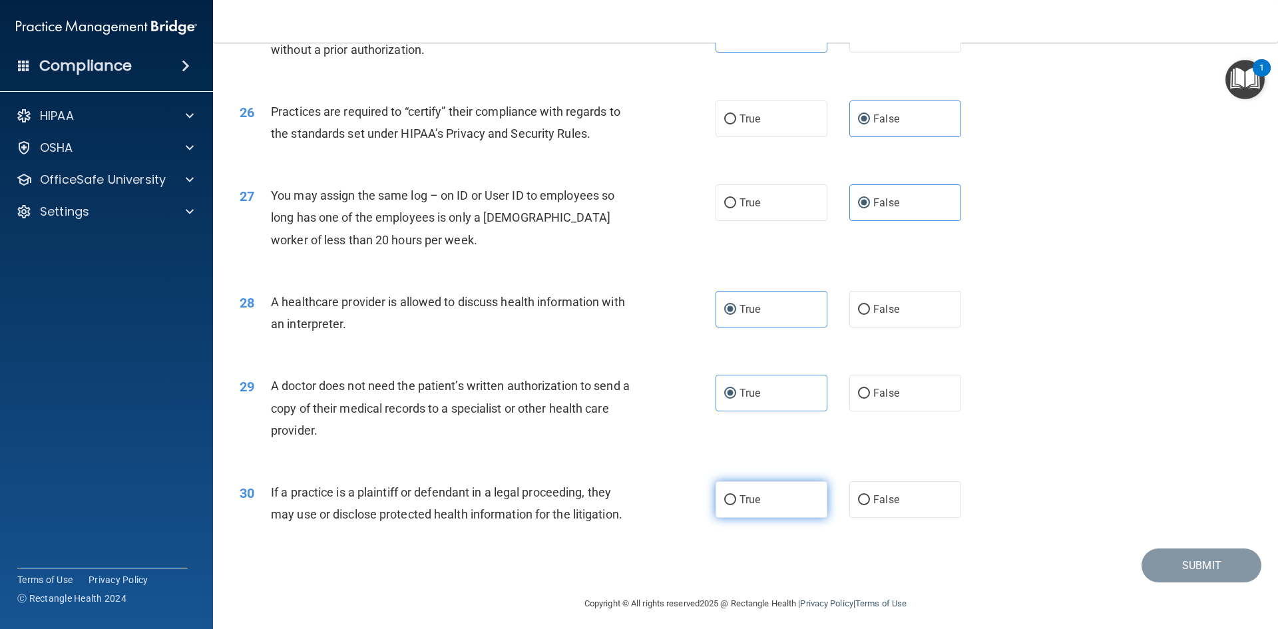
click at [788, 500] on label "True" at bounding box center [772, 499] width 112 height 37
click at [736, 500] on input "True" at bounding box center [730, 500] width 12 height 10
radio input "true"
click at [1153, 564] on button "Submit" at bounding box center [1202, 566] width 120 height 34
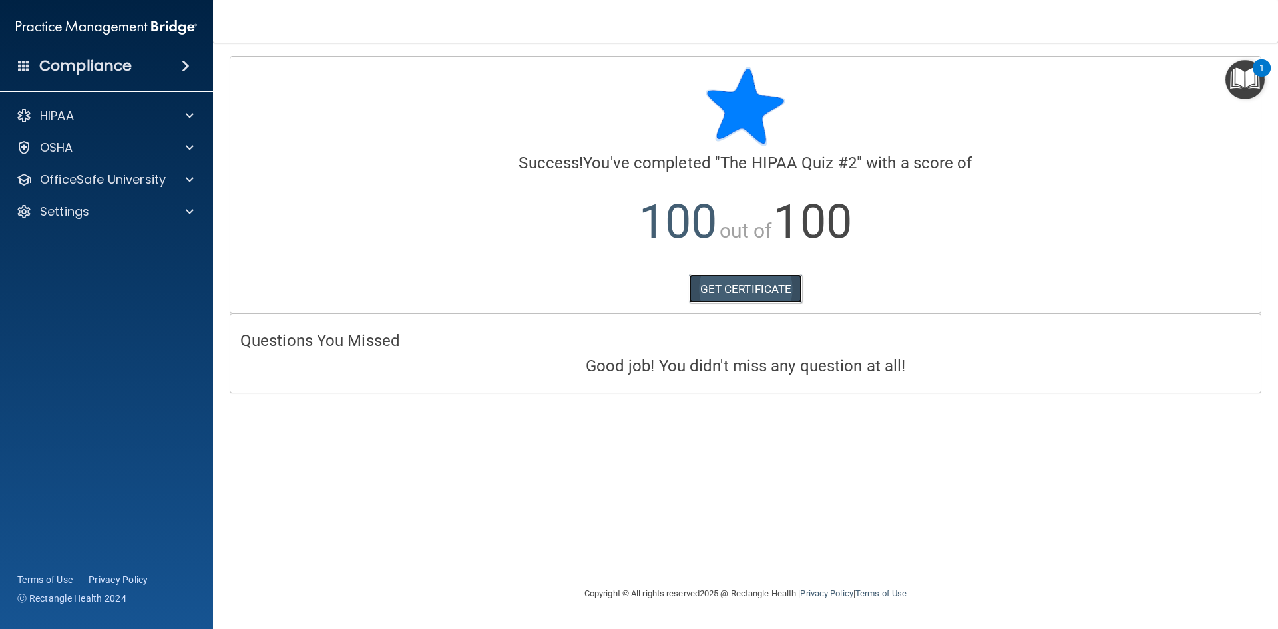
click at [764, 289] on link "GET CERTIFICATE" at bounding box center [746, 288] width 114 height 29
click at [93, 181] on p "OfficeSafe University" at bounding box center [103, 180] width 126 height 16
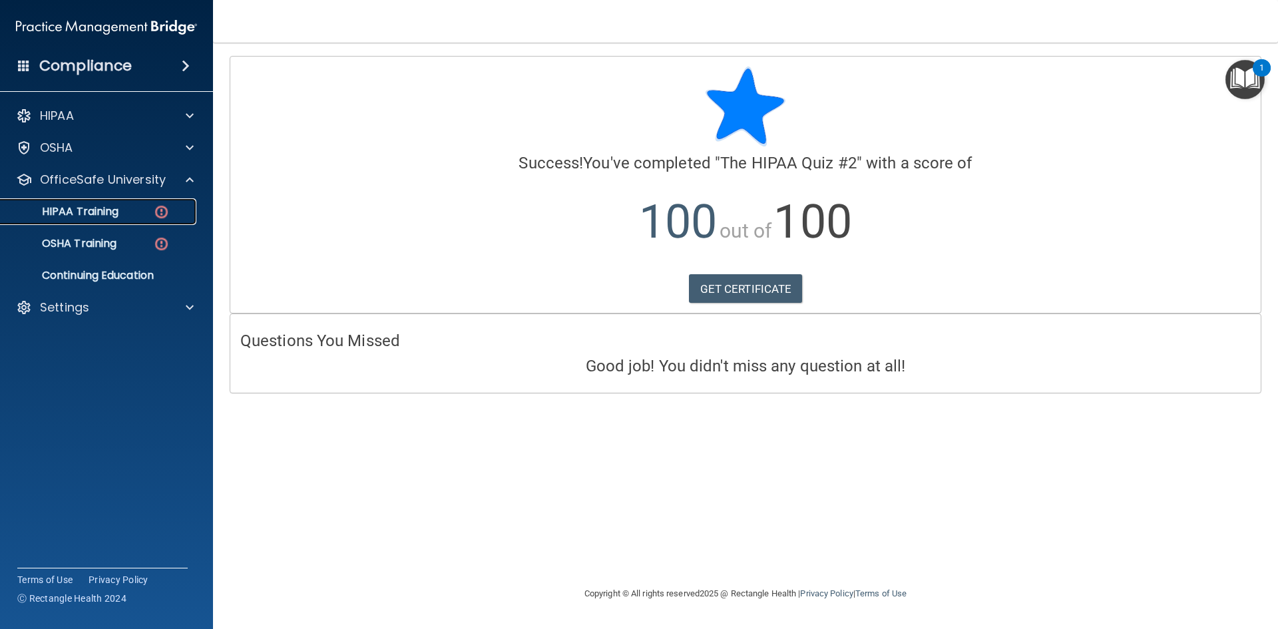
click at [97, 210] on p "HIPAA Training" at bounding box center [64, 211] width 110 height 13
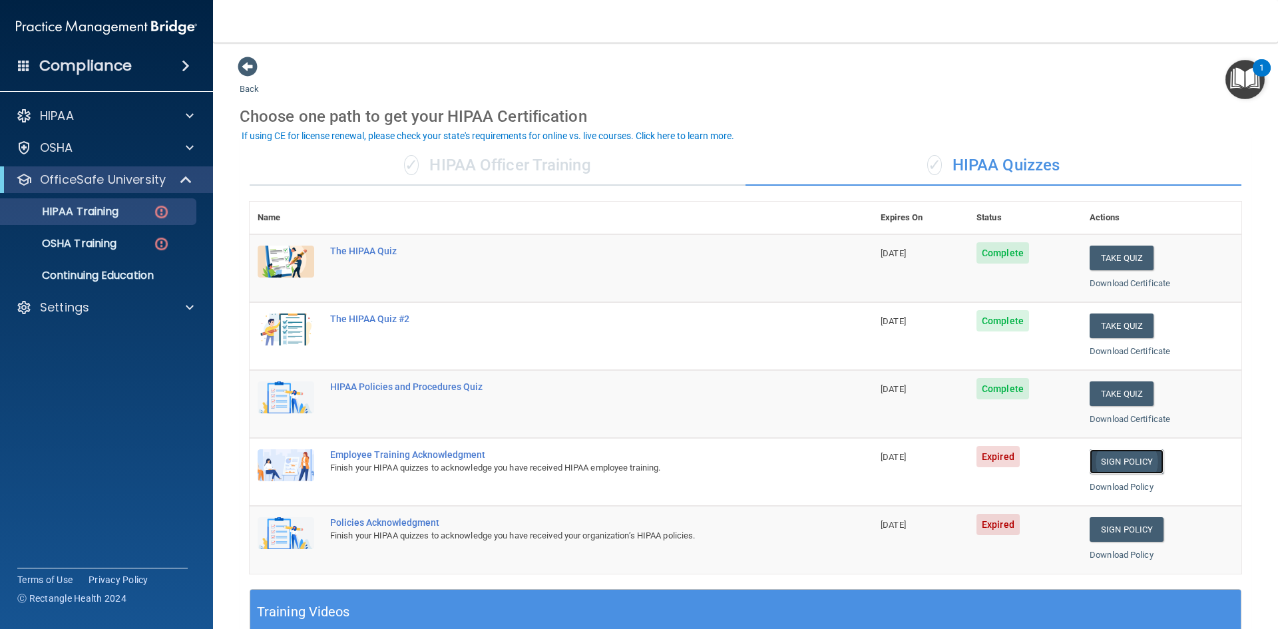
click at [1129, 465] on link "Sign Policy" at bounding box center [1127, 461] width 74 height 25
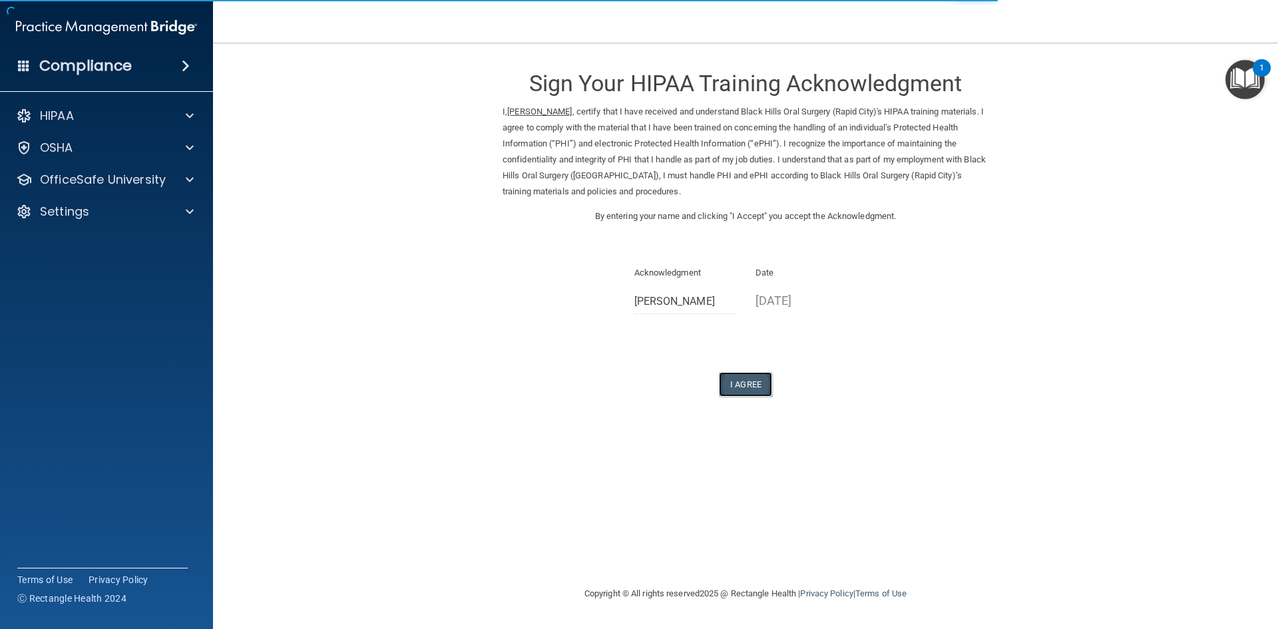
click at [752, 386] on button "I Agree" at bounding box center [745, 384] width 53 height 25
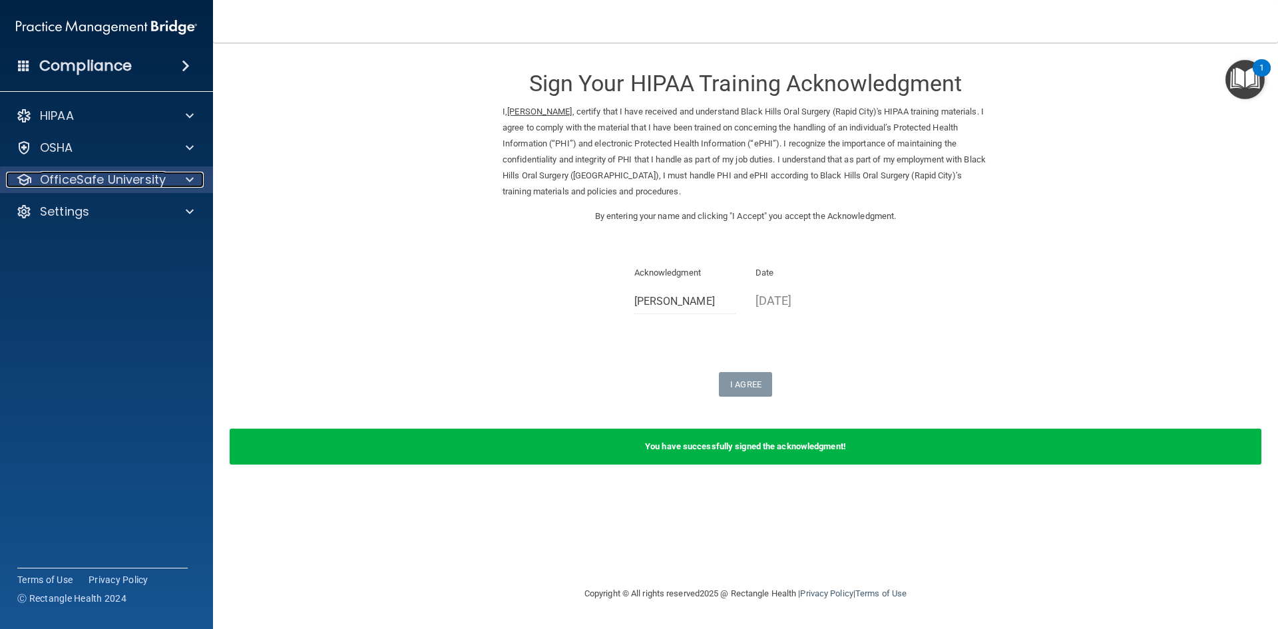
click at [63, 187] on p "OfficeSafe University" at bounding box center [103, 180] width 126 height 16
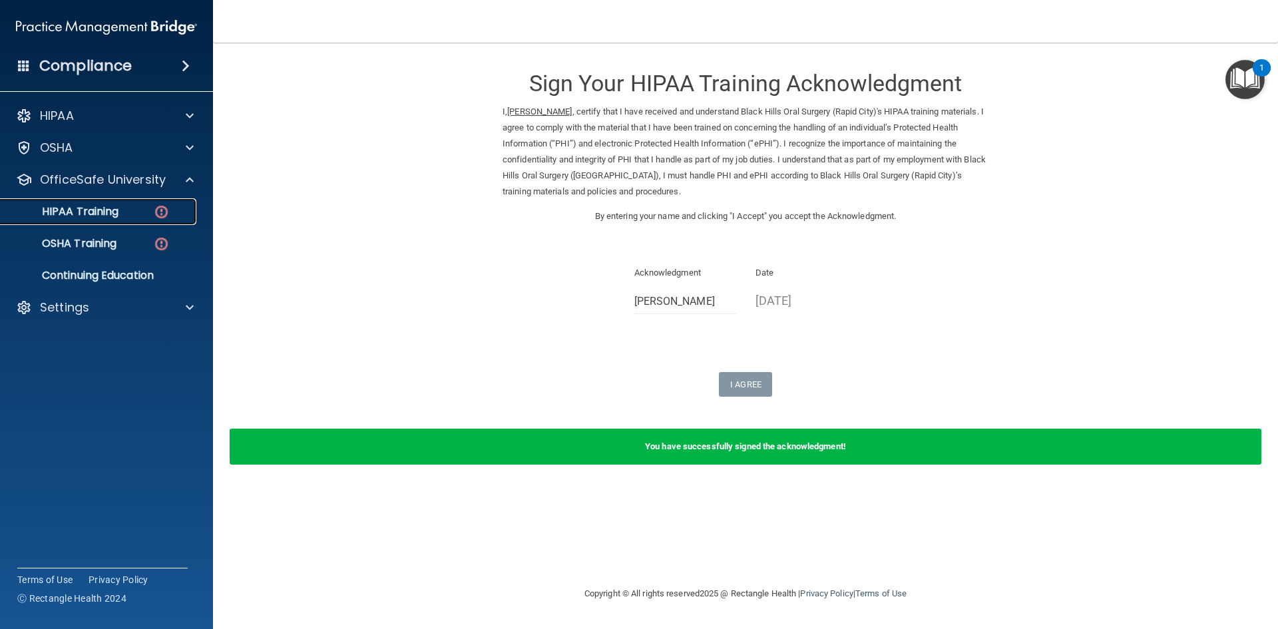
click at [79, 208] on p "HIPAA Training" at bounding box center [64, 211] width 110 height 13
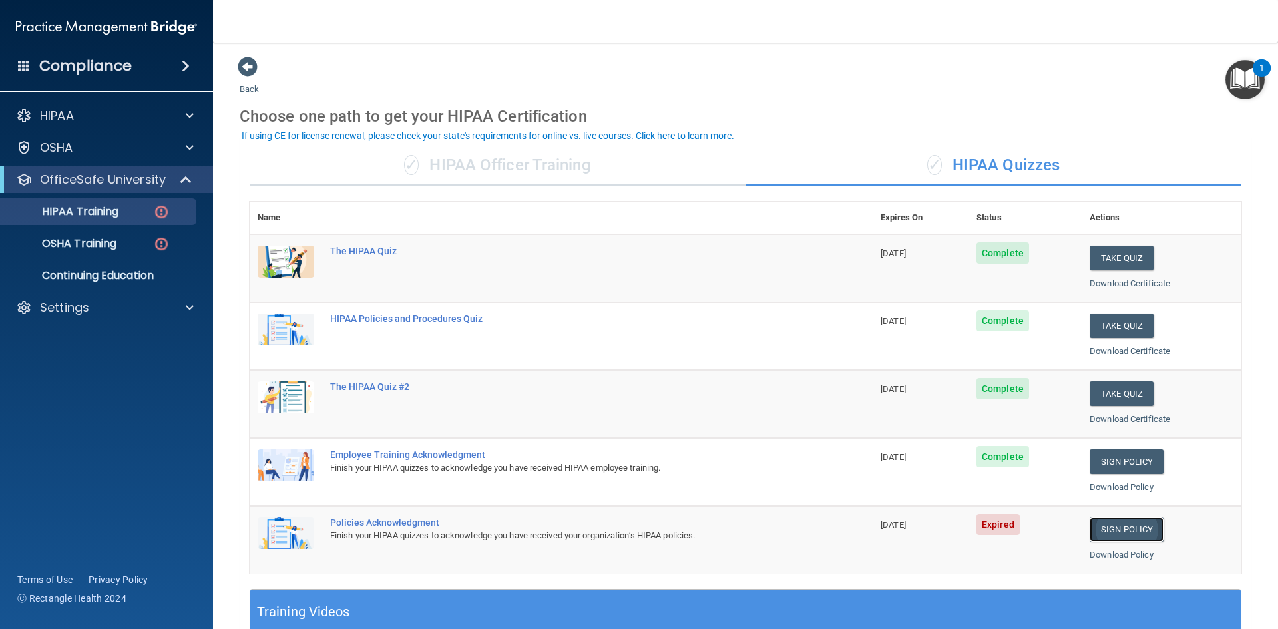
click at [1119, 531] on link "Sign Policy" at bounding box center [1127, 529] width 74 height 25
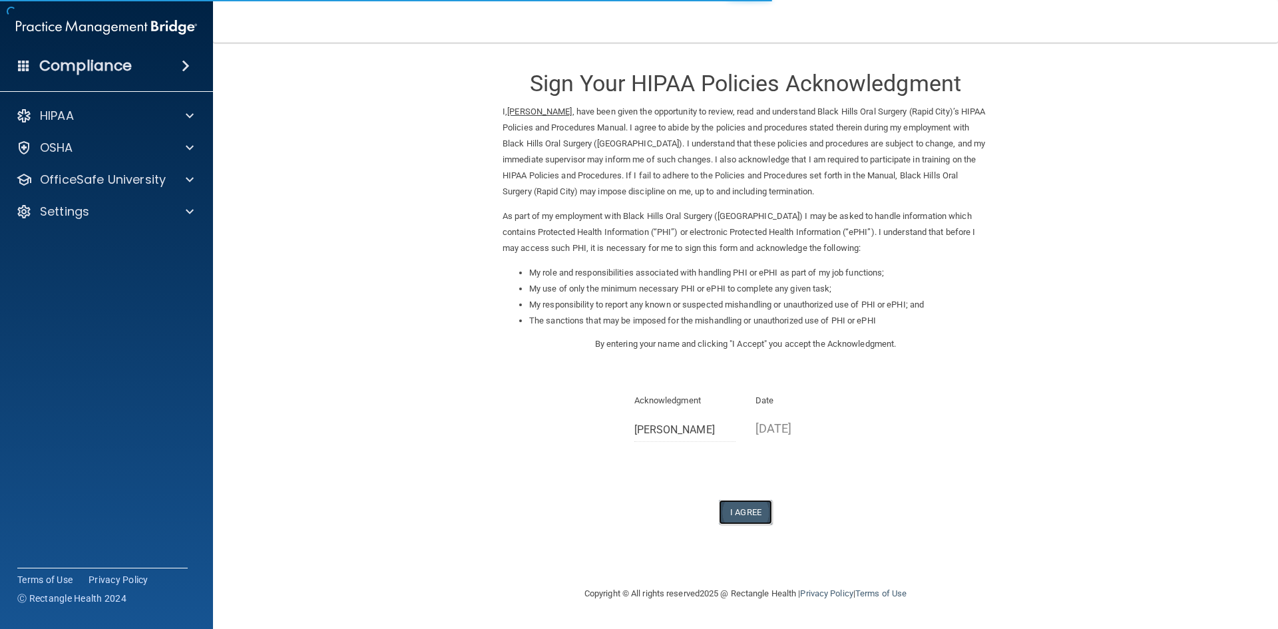
click at [747, 516] on button "I Agree" at bounding box center [745, 512] width 53 height 25
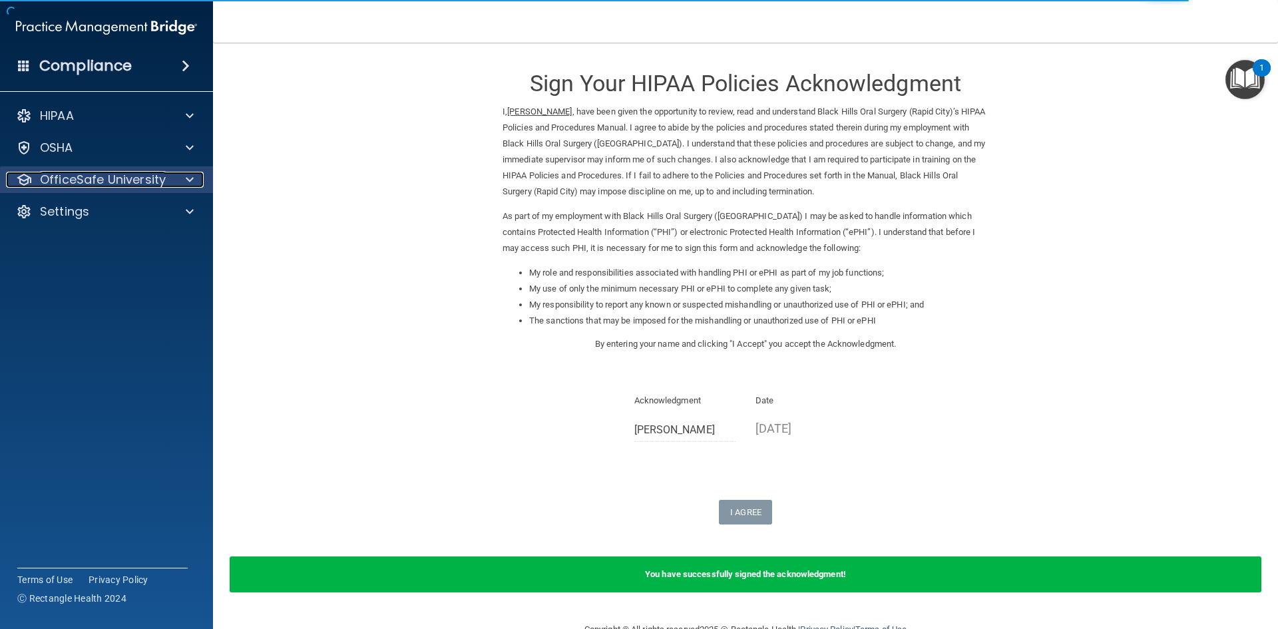
click at [108, 177] on p "OfficeSafe University" at bounding box center [103, 180] width 126 height 16
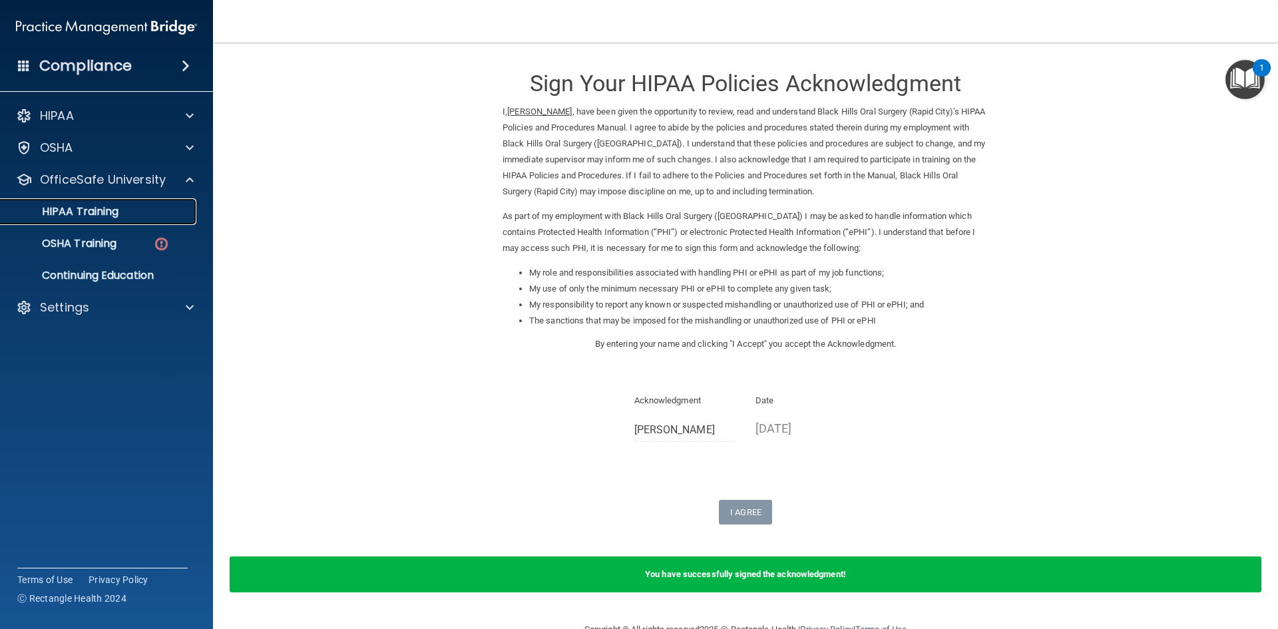
click at [106, 214] on p "HIPAA Training" at bounding box center [64, 211] width 110 height 13
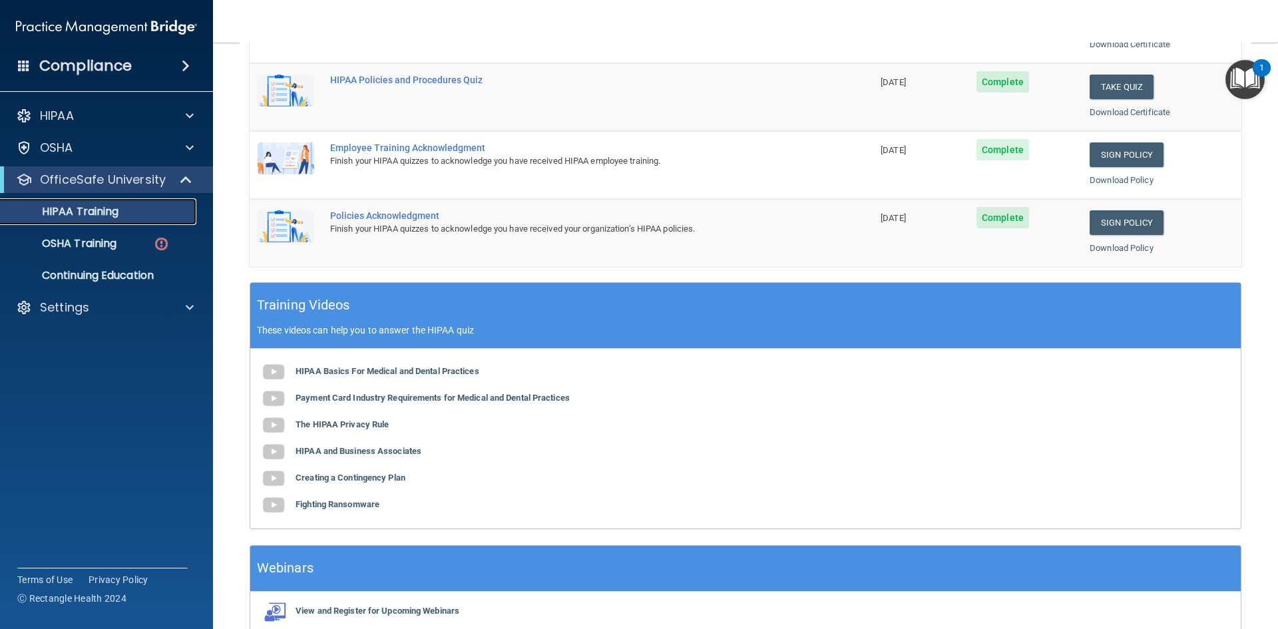
scroll to position [374, 0]
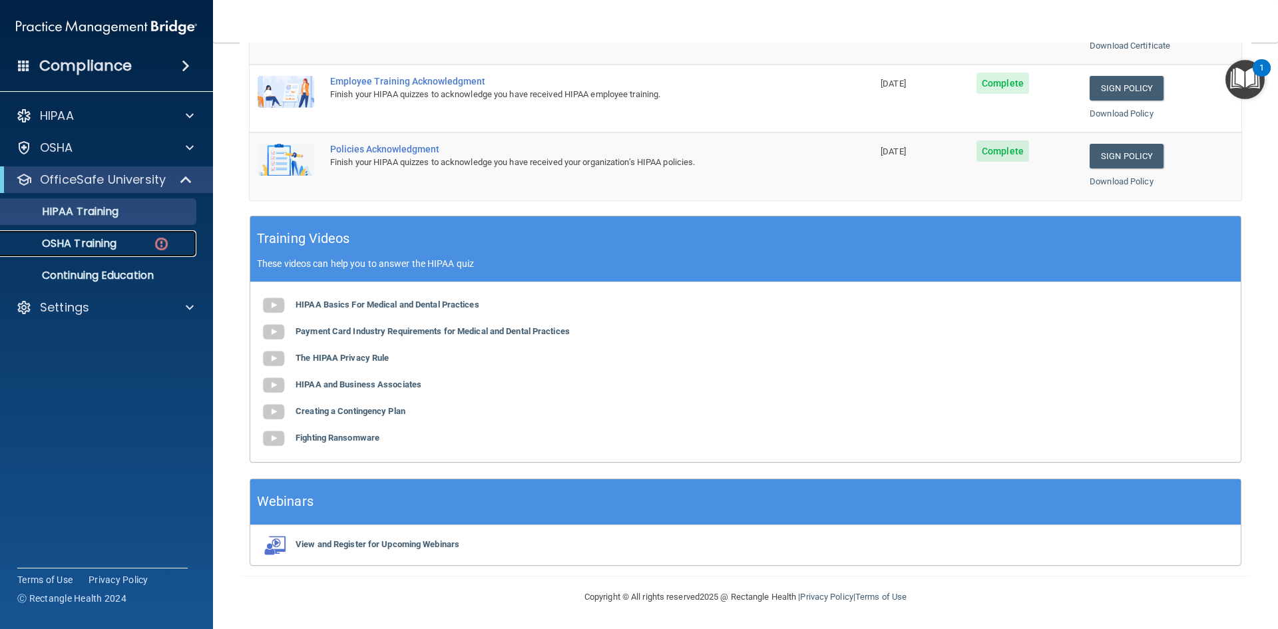
click at [129, 242] on div "OSHA Training" at bounding box center [100, 243] width 182 height 13
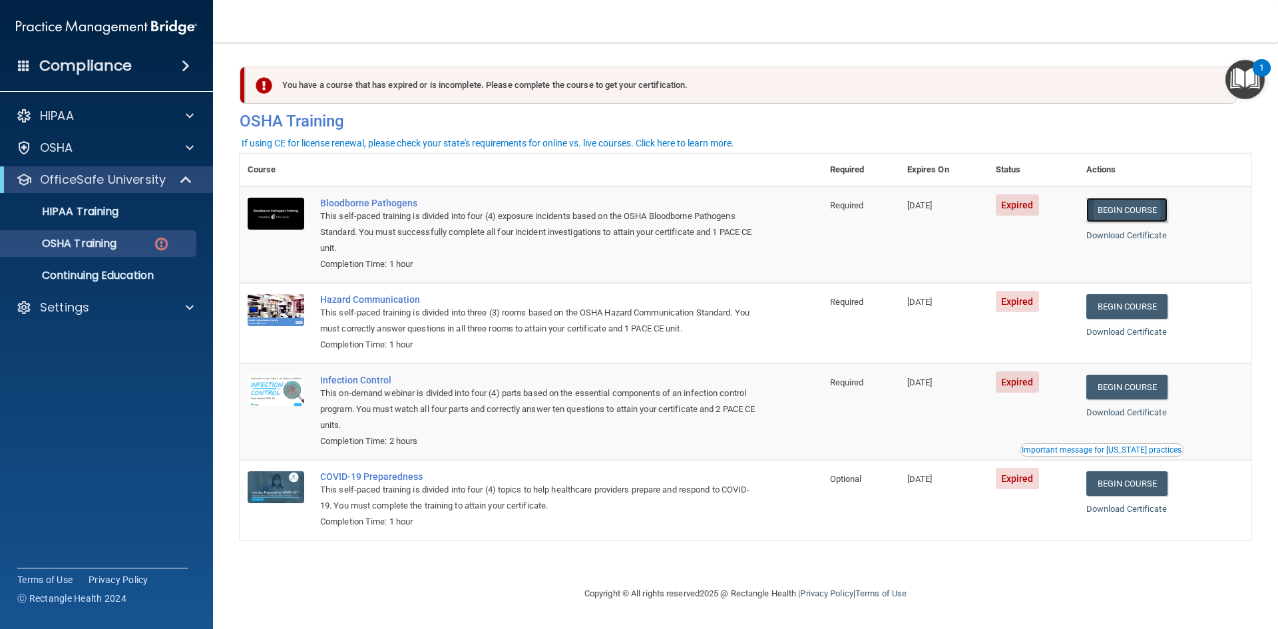
click at [1143, 210] on link "Begin Course" at bounding box center [1127, 210] width 81 height 25
click at [183, 183] on span at bounding box center [187, 180] width 11 height 16
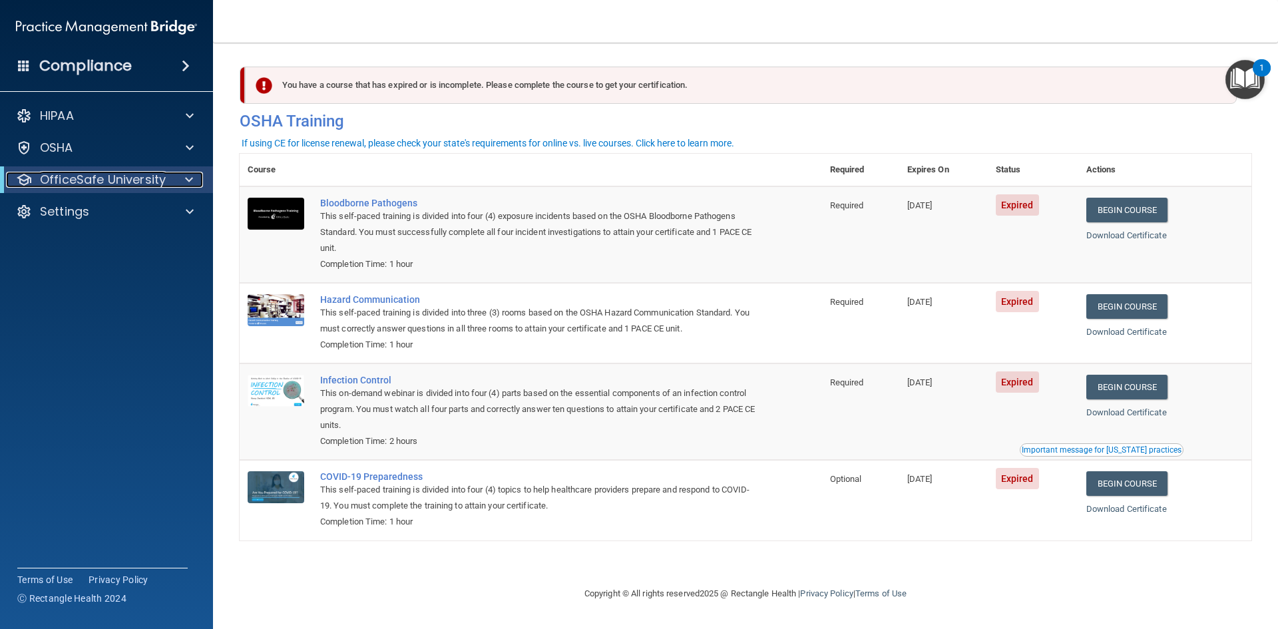
click at [184, 177] on div at bounding box center [186, 180] width 33 height 16
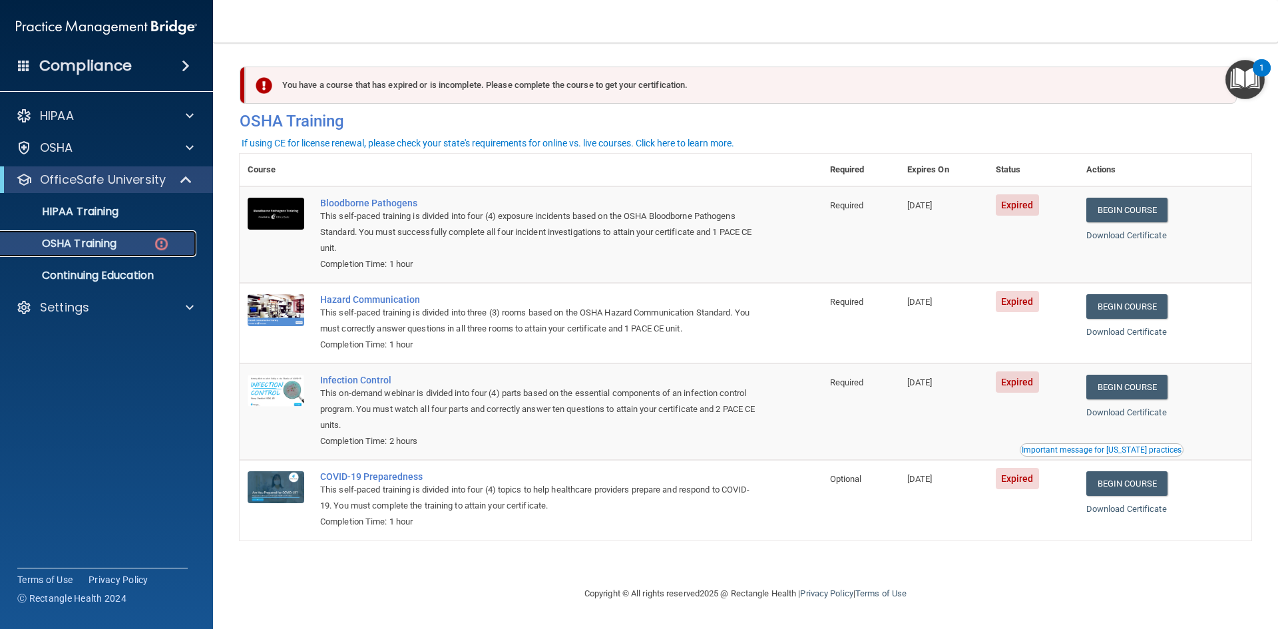
click at [125, 240] on div "OSHA Training" at bounding box center [100, 243] width 182 height 13
click at [156, 240] on img at bounding box center [161, 244] width 17 height 17
click at [135, 210] on div "HIPAA Training" at bounding box center [100, 211] width 182 height 13
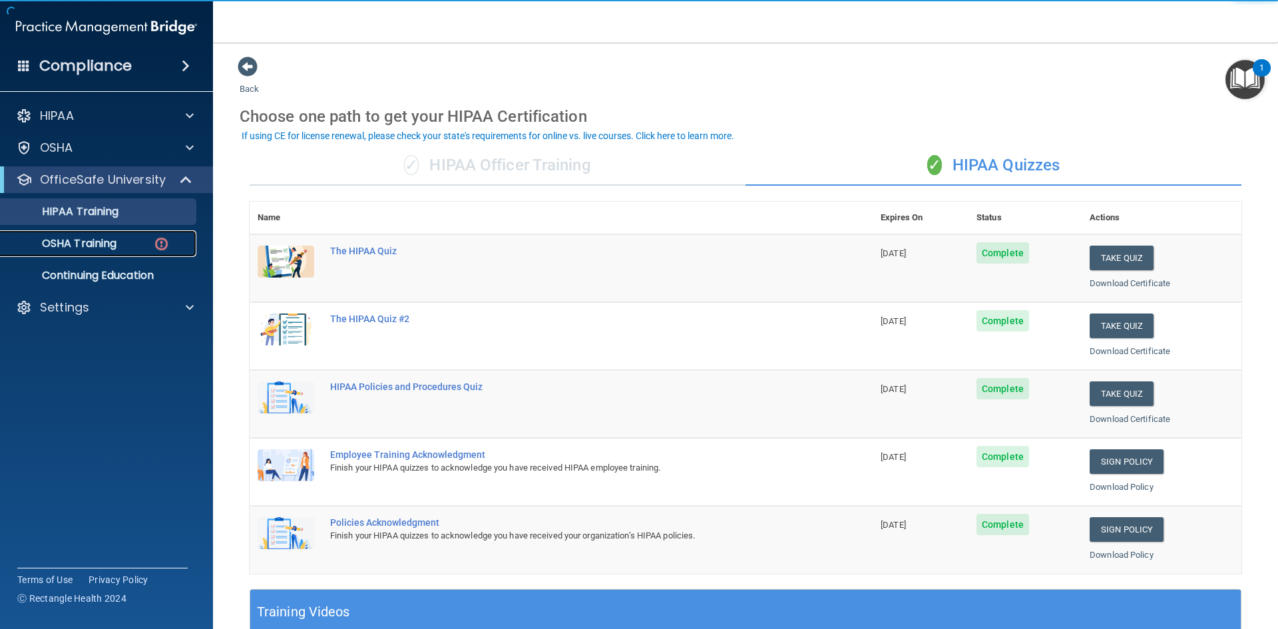
click at [139, 242] on div "OSHA Training" at bounding box center [100, 243] width 182 height 13
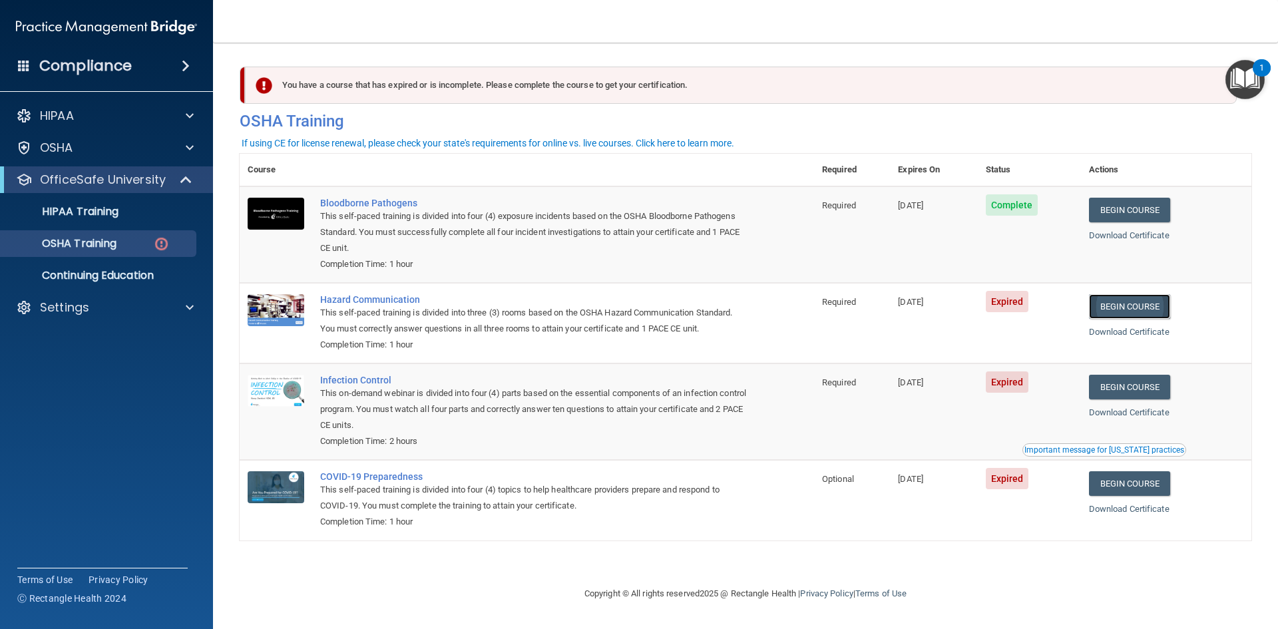
click at [1151, 304] on link "Begin Course" at bounding box center [1129, 306] width 81 height 25
click at [105, 205] on p "HIPAA Training" at bounding box center [64, 211] width 110 height 13
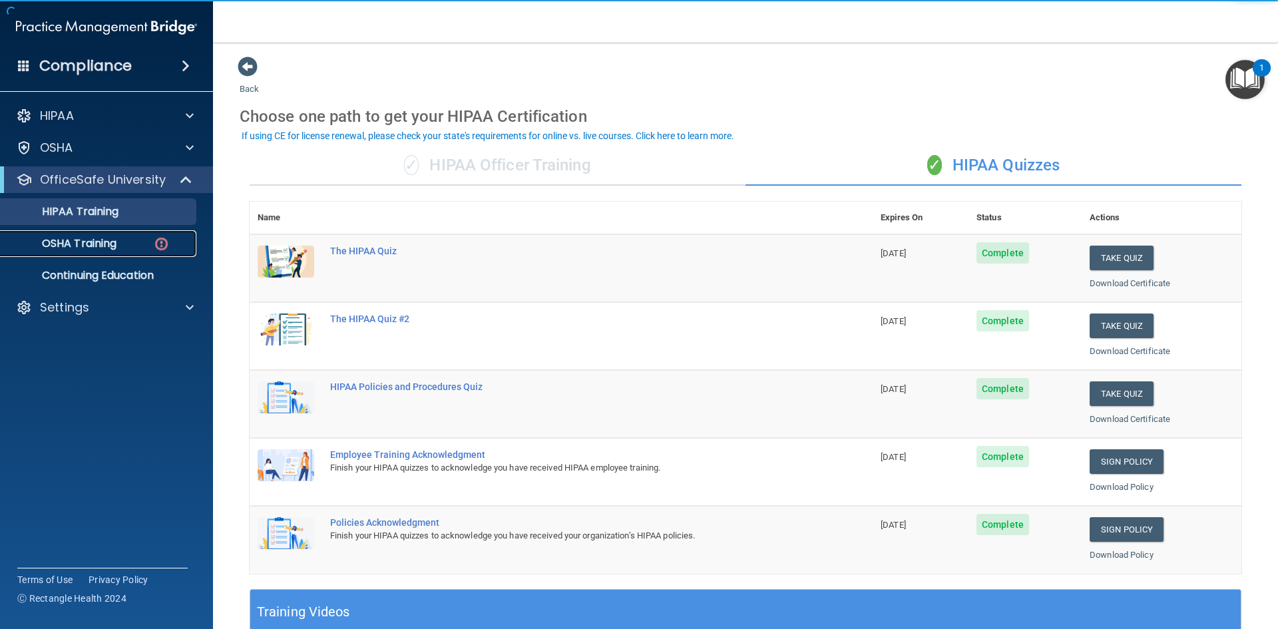
click at [83, 252] on link "OSHA Training" at bounding box center [92, 243] width 210 height 27
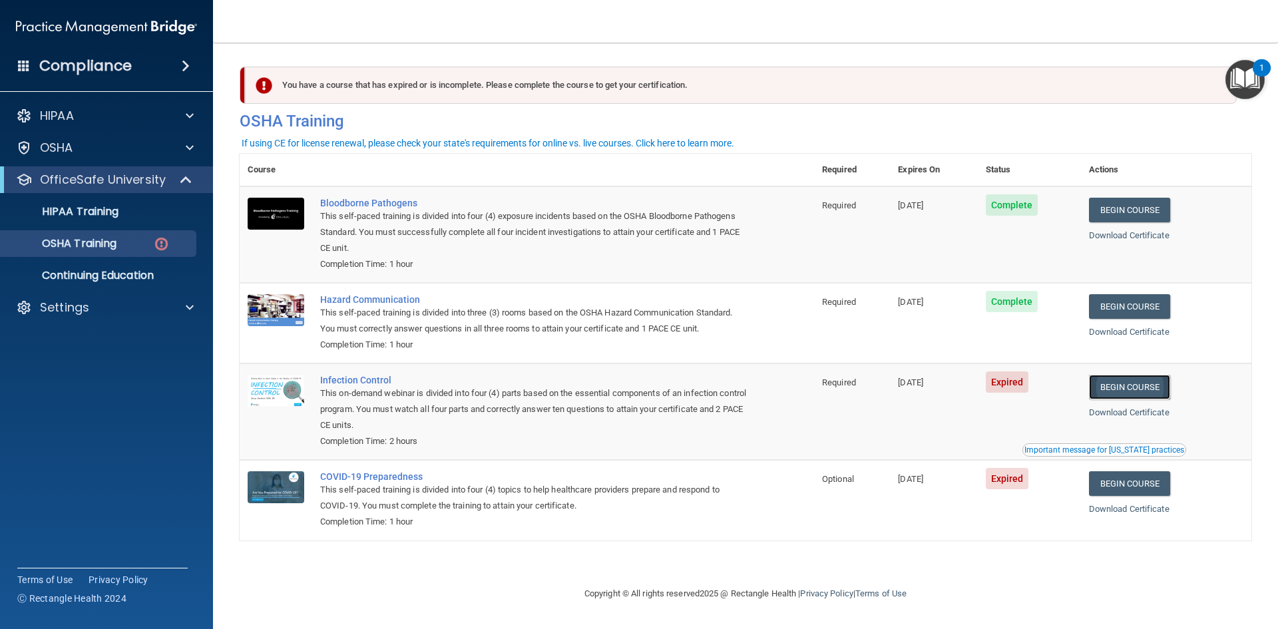
click at [1143, 390] on link "Begin Course" at bounding box center [1129, 387] width 81 height 25
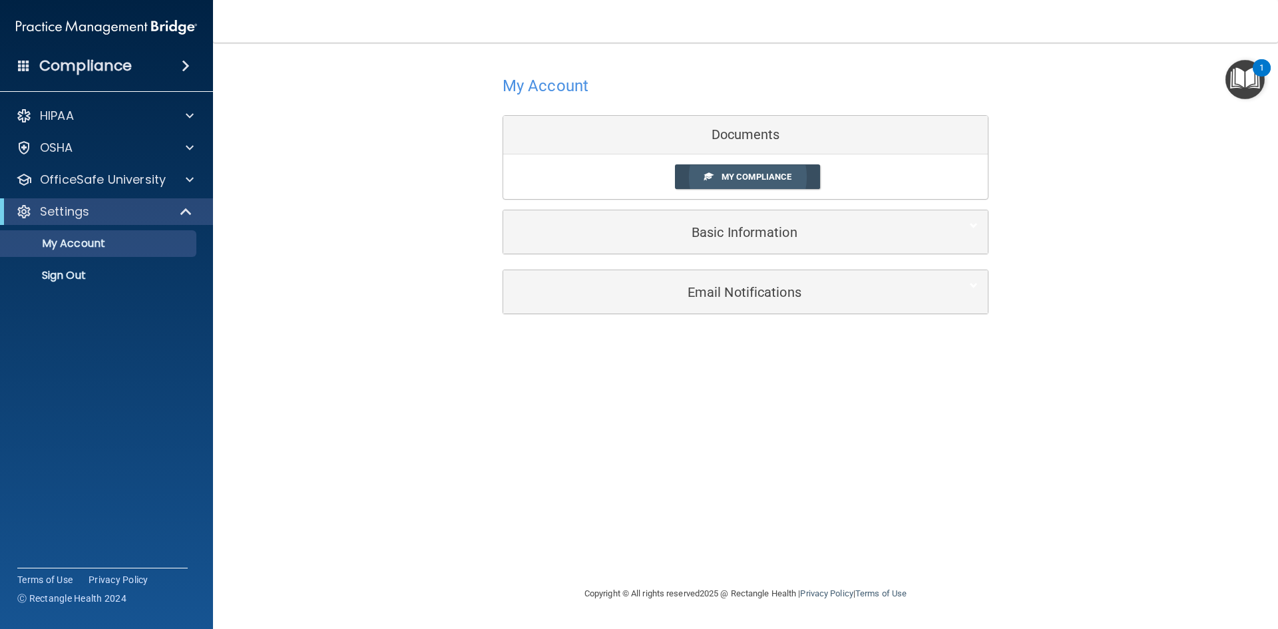
click at [716, 178] on link "My Compliance" at bounding box center [748, 176] width 146 height 25
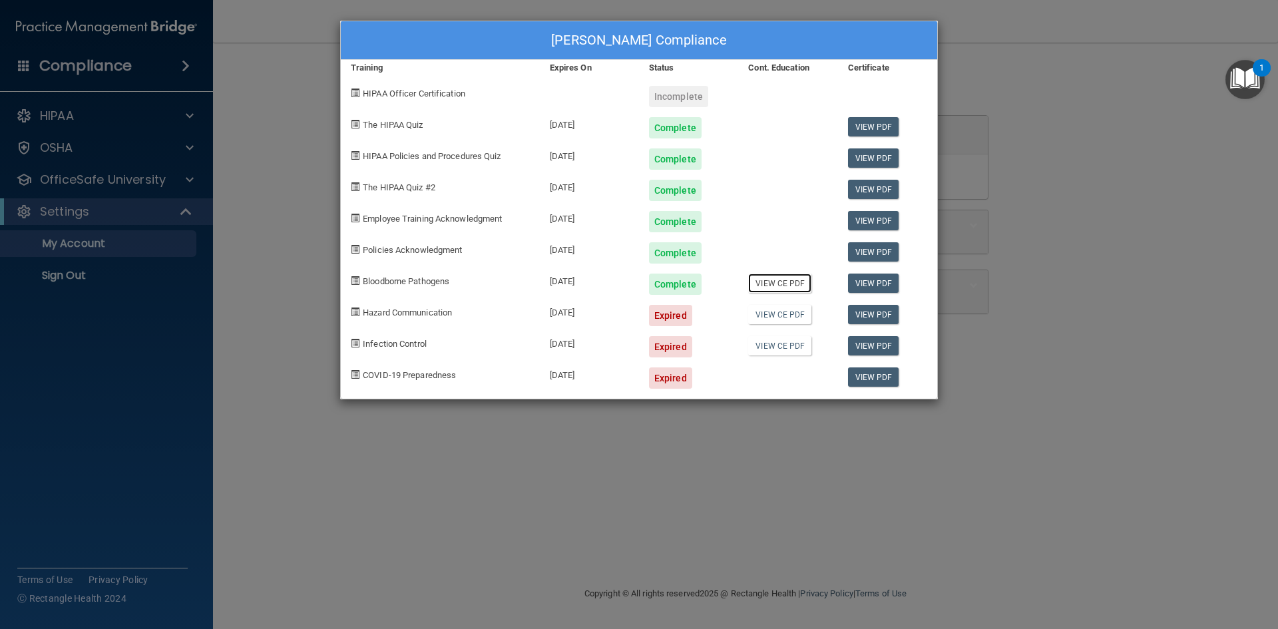
click at [777, 285] on link "View CE PDF" at bounding box center [779, 283] width 63 height 19
click at [670, 312] on div "Expired" at bounding box center [670, 315] width 43 height 21
click at [882, 314] on link "View PDF" at bounding box center [873, 314] width 51 height 19
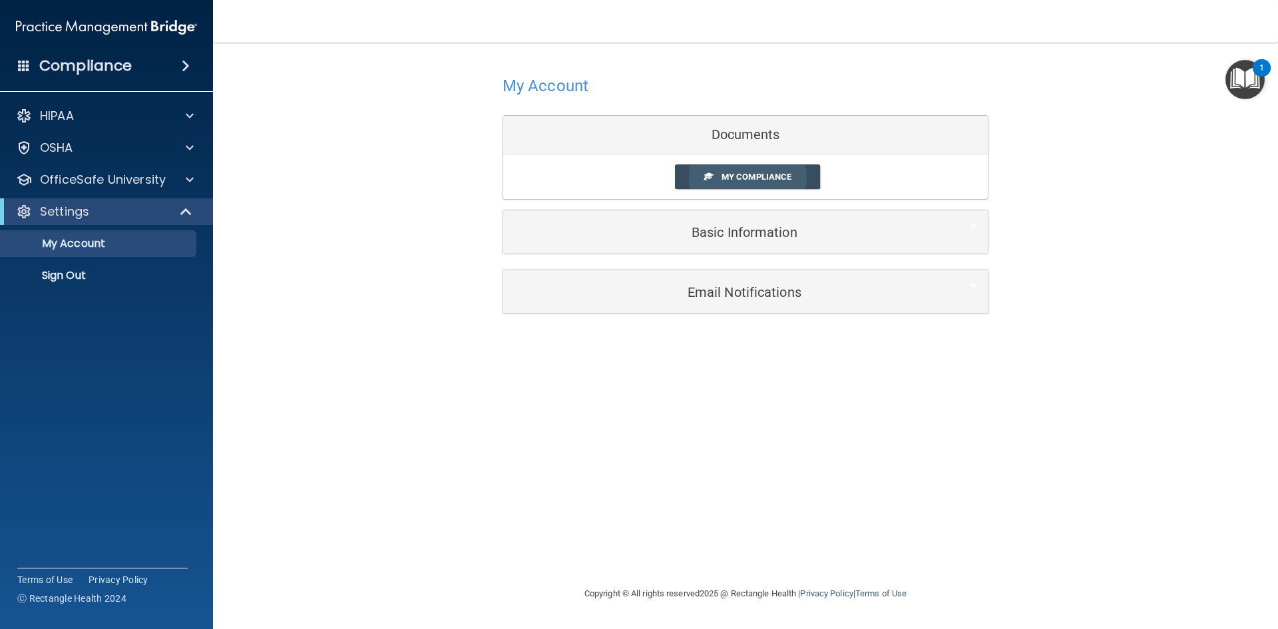
click at [743, 173] on span "My Compliance" at bounding box center [757, 177] width 70 height 10
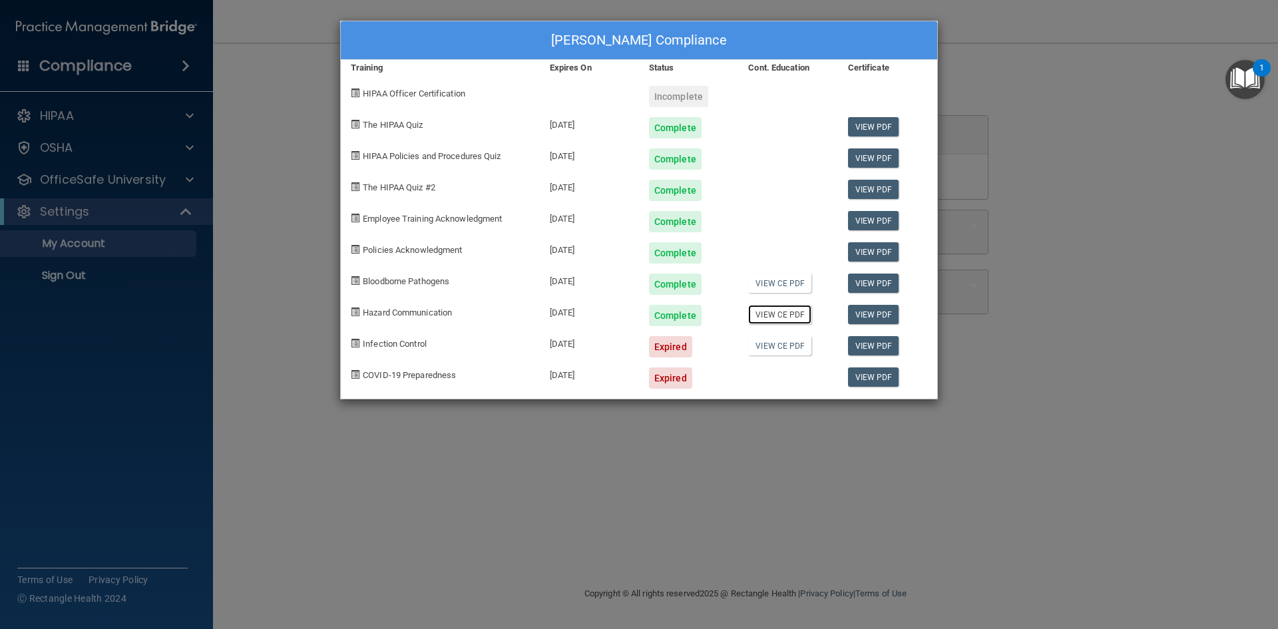
click at [786, 310] on link "View CE PDF" at bounding box center [779, 314] width 63 height 19
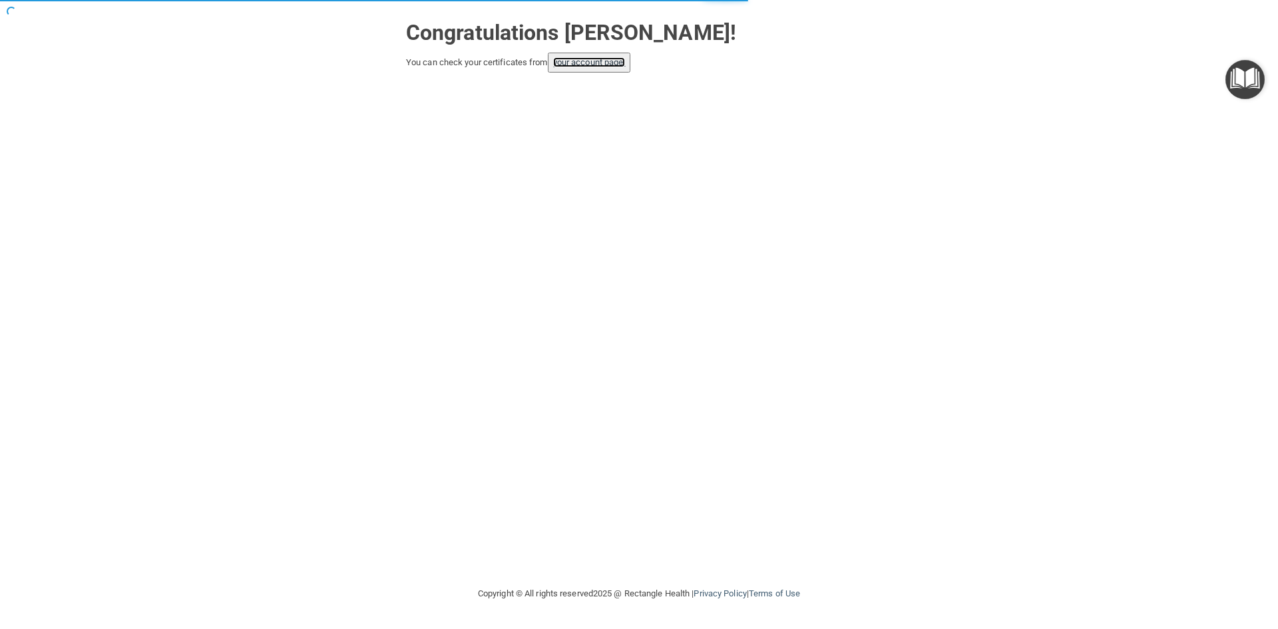
click at [609, 64] on link "your account page!" at bounding box center [589, 62] width 73 height 10
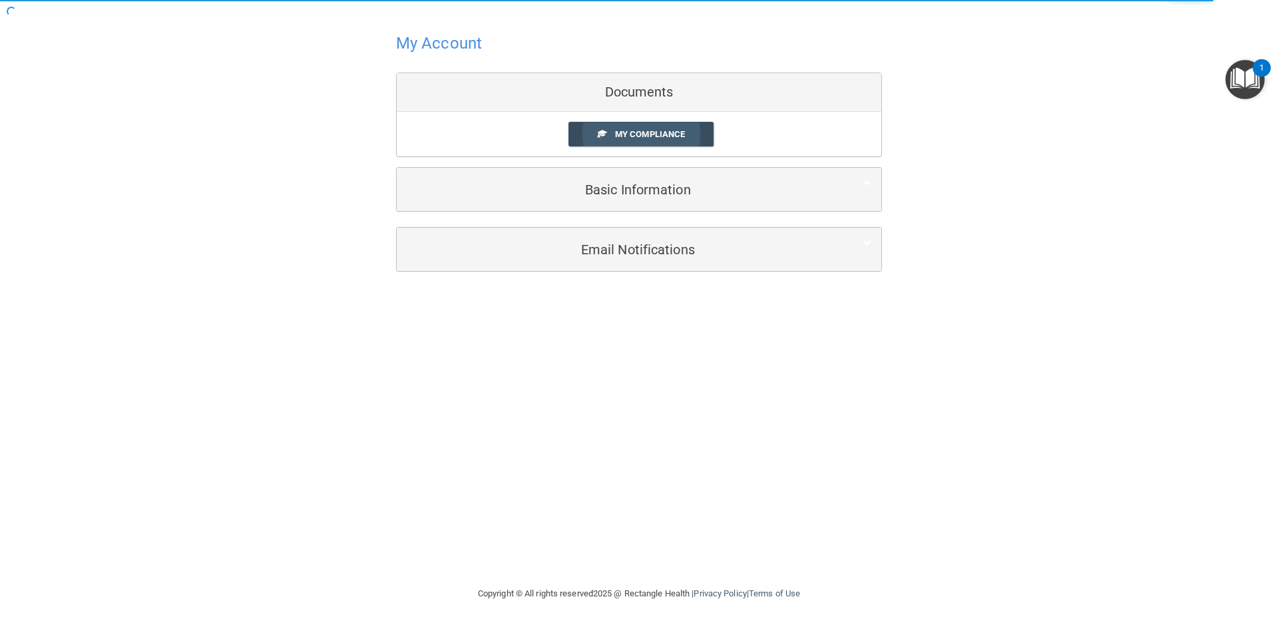
click at [657, 134] on span "My Compliance" at bounding box center [650, 134] width 70 height 10
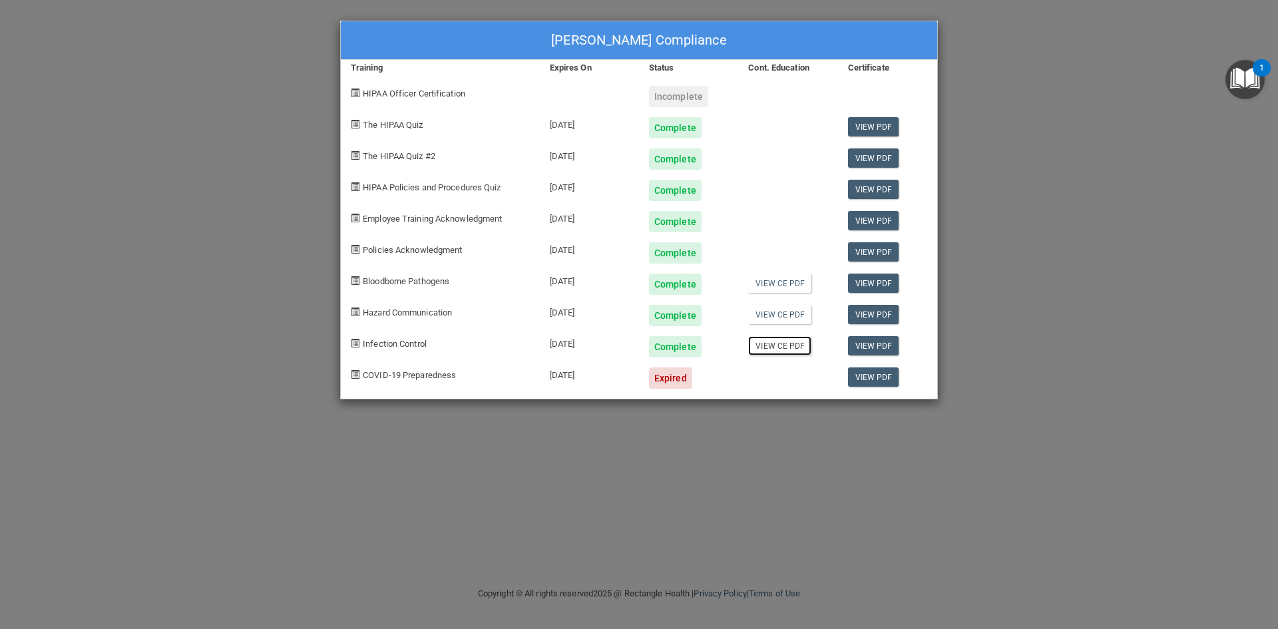
click at [768, 345] on link "View CE PDF" at bounding box center [779, 345] width 63 height 19
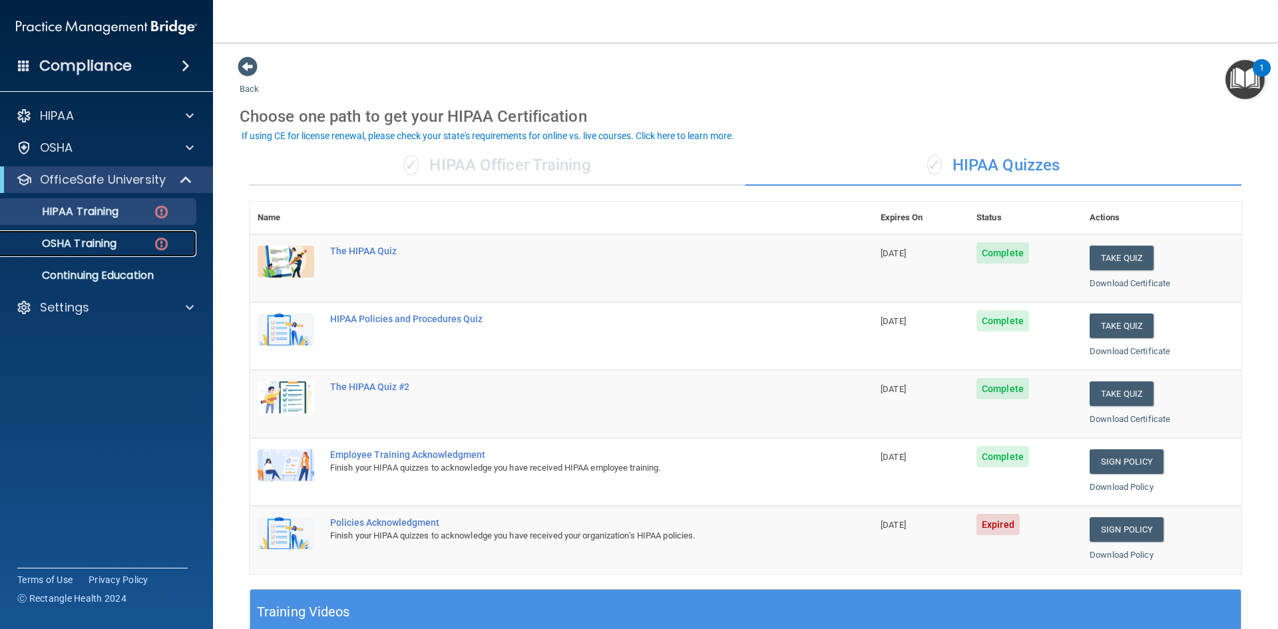
click at [109, 244] on p "OSHA Training" at bounding box center [63, 243] width 108 height 13
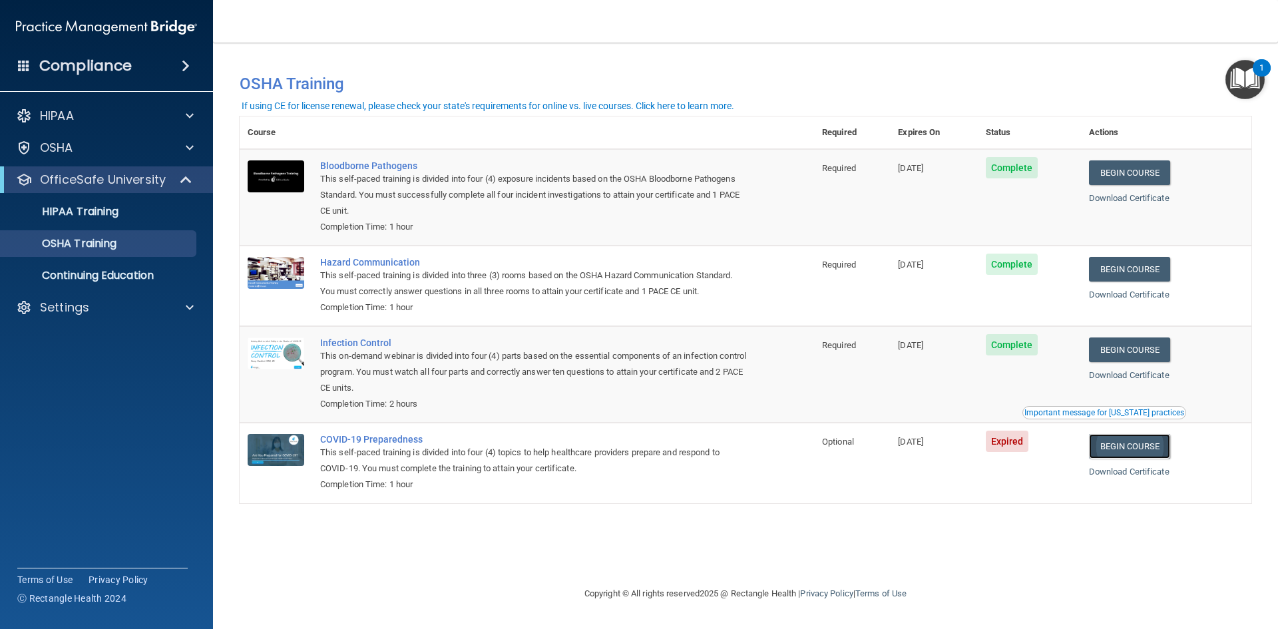
click at [1130, 445] on link "Begin Course" at bounding box center [1129, 446] width 81 height 25
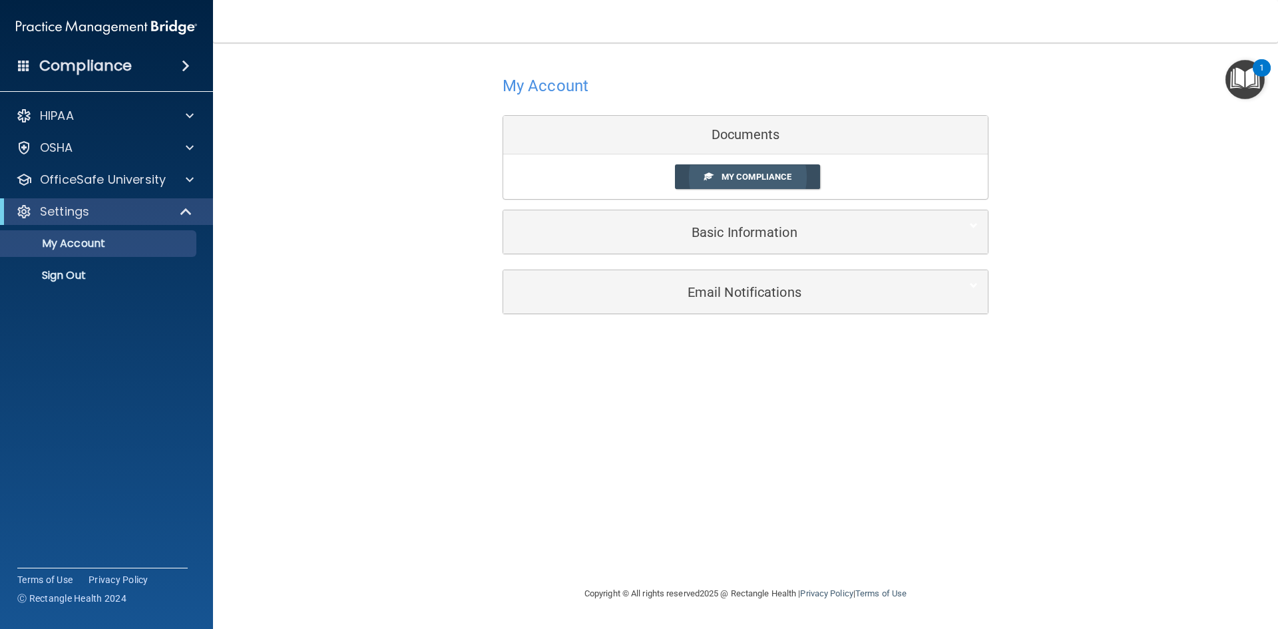
click at [750, 178] on span "My Compliance" at bounding box center [757, 177] width 70 height 10
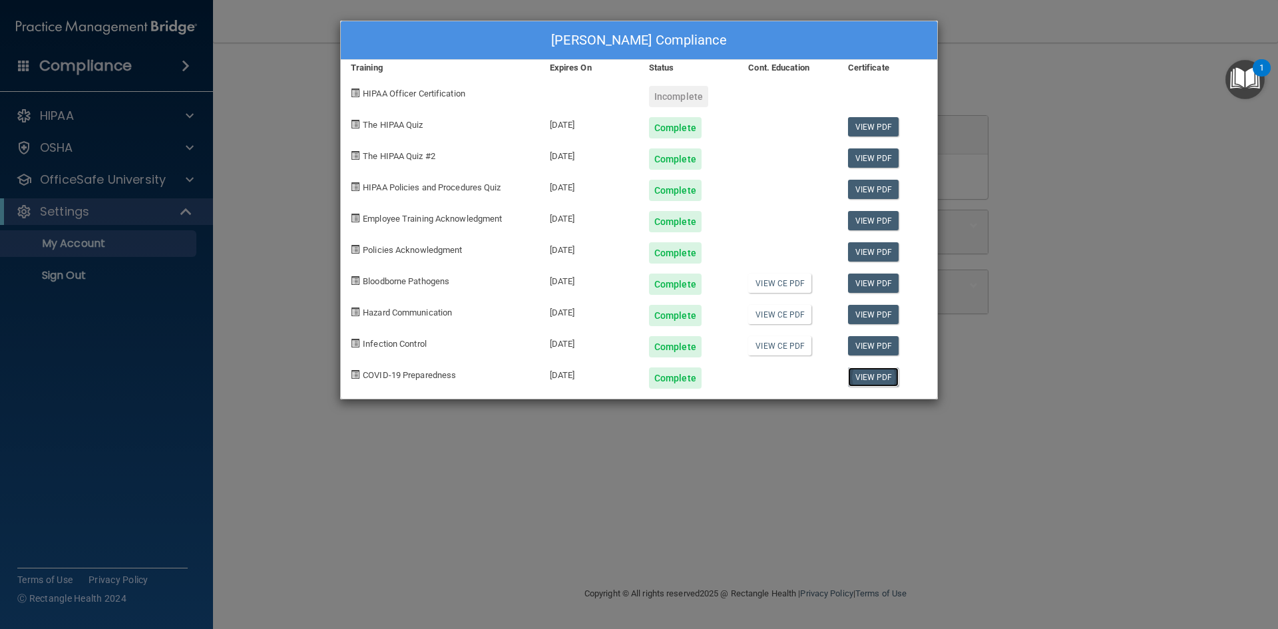
click at [852, 378] on link "View PDF" at bounding box center [873, 377] width 51 height 19
drag, startPoint x: 740, startPoint y: 371, endPoint x: 734, endPoint y: 363, distance: 9.6
click at [737, 367] on div "[MEDICAL_DATA] Preparedness [DATE] Complete View PDF" at bounding box center [639, 373] width 597 height 31
click at [255, 169] on div "Deanna Gleffe's Compliance Training Expires On Status Cont. Education Certifica…" at bounding box center [639, 314] width 1278 height 629
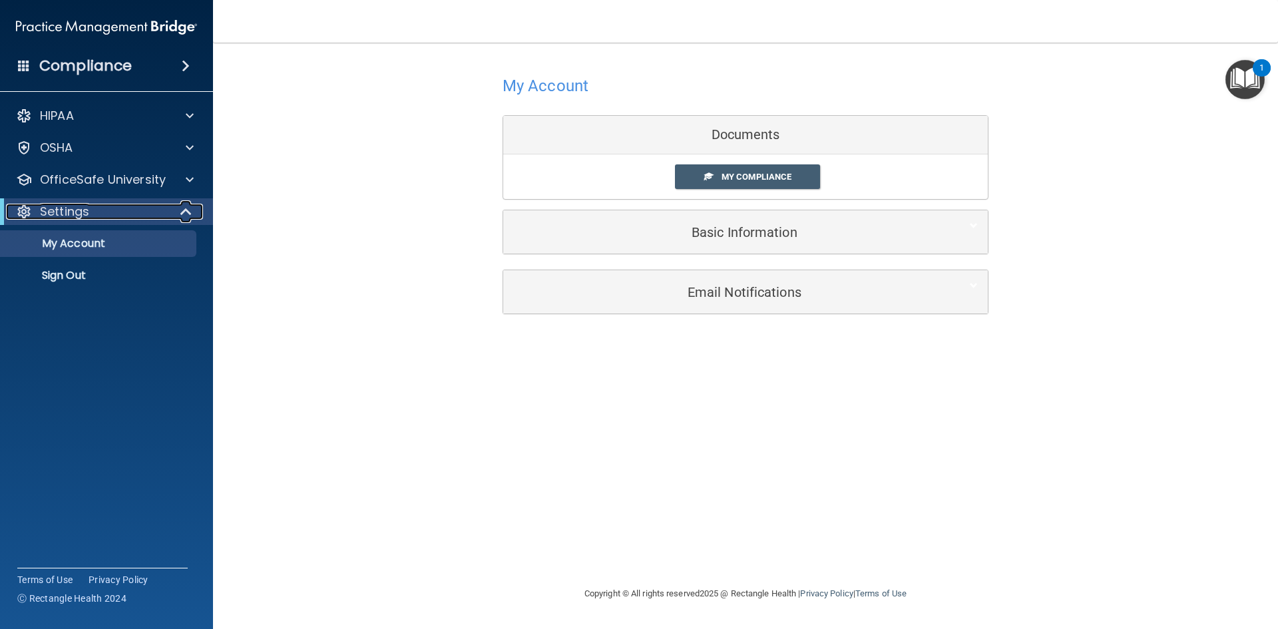
click at [103, 216] on div "Settings" at bounding box center [88, 212] width 164 height 16
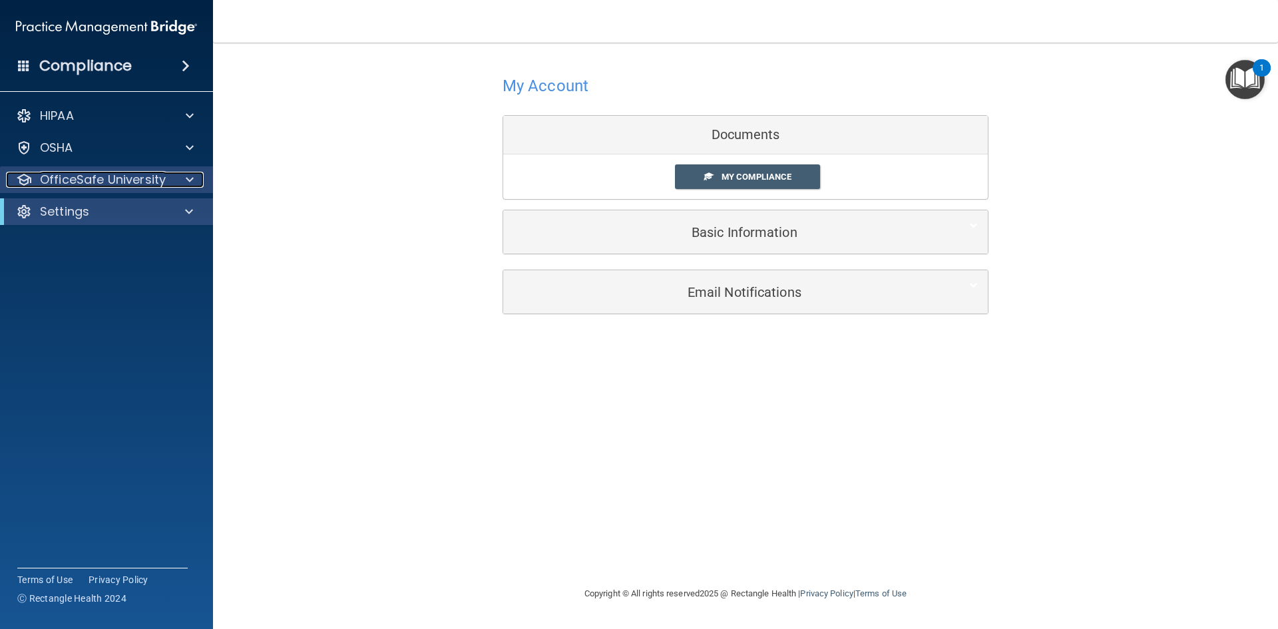
click at [95, 172] on p "OfficeSafe University" at bounding box center [103, 180] width 126 height 16
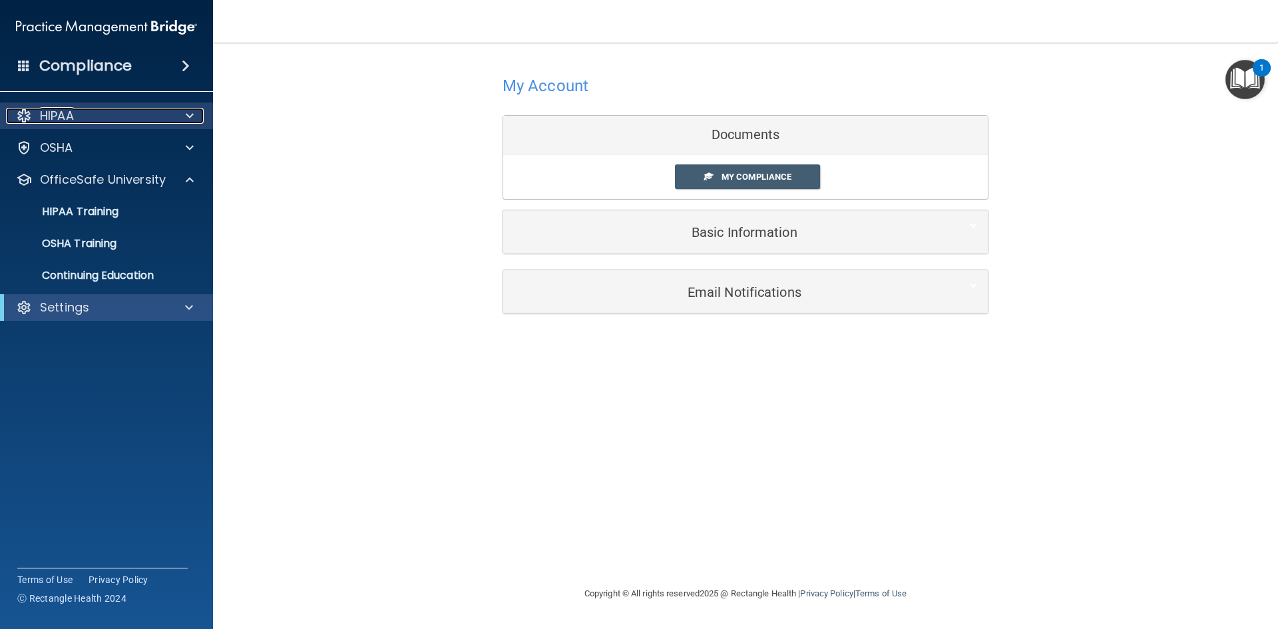
click at [74, 113] on p "HIPAA" at bounding box center [57, 116] width 34 height 16
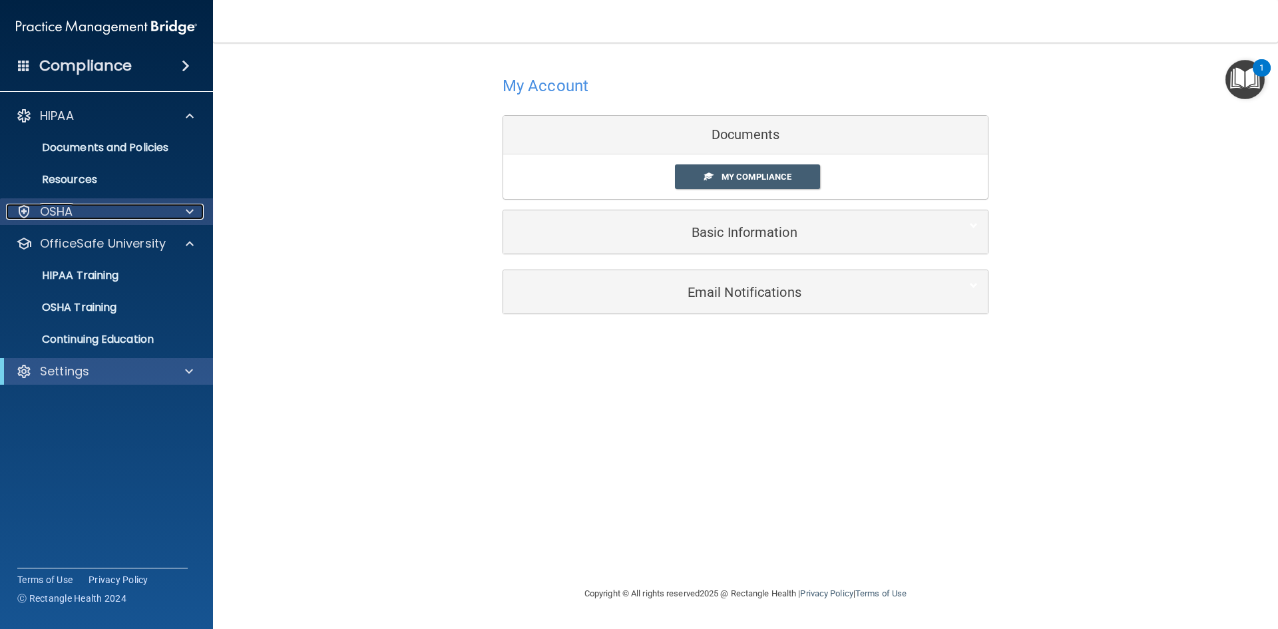
click at [87, 209] on div "OSHA" at bounding box center [88, 212] width 165 height 16
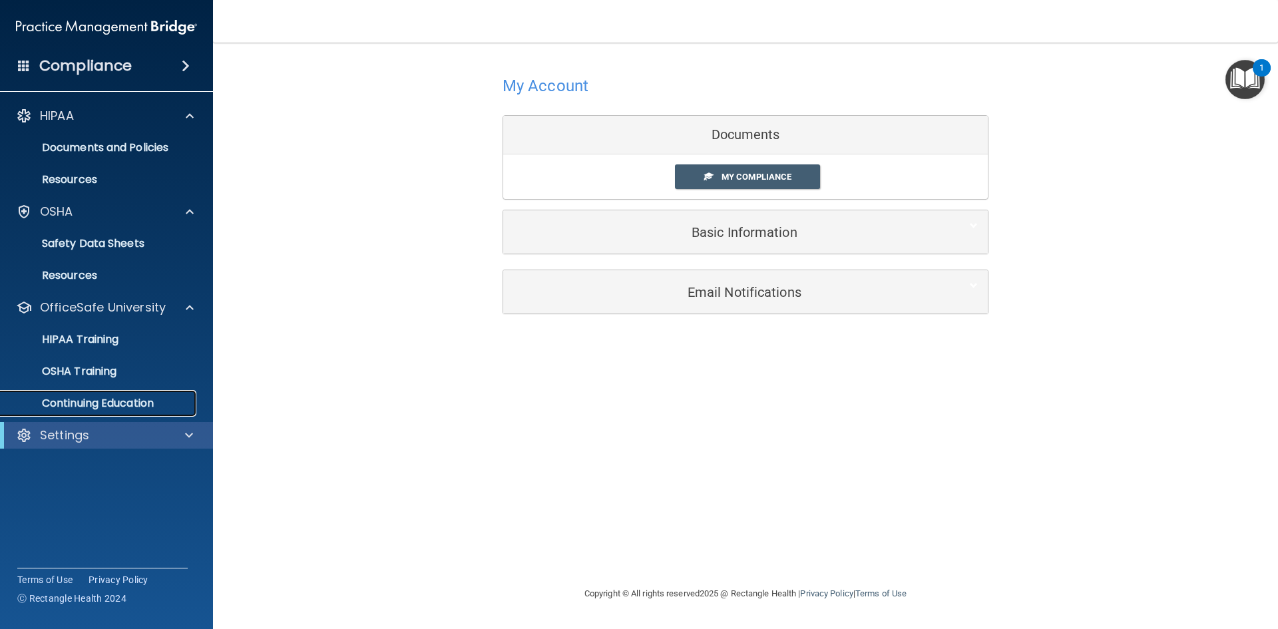
click at [94, 405] on p "Continuing Education" at bounding box center [100, 403] width 182 height 13
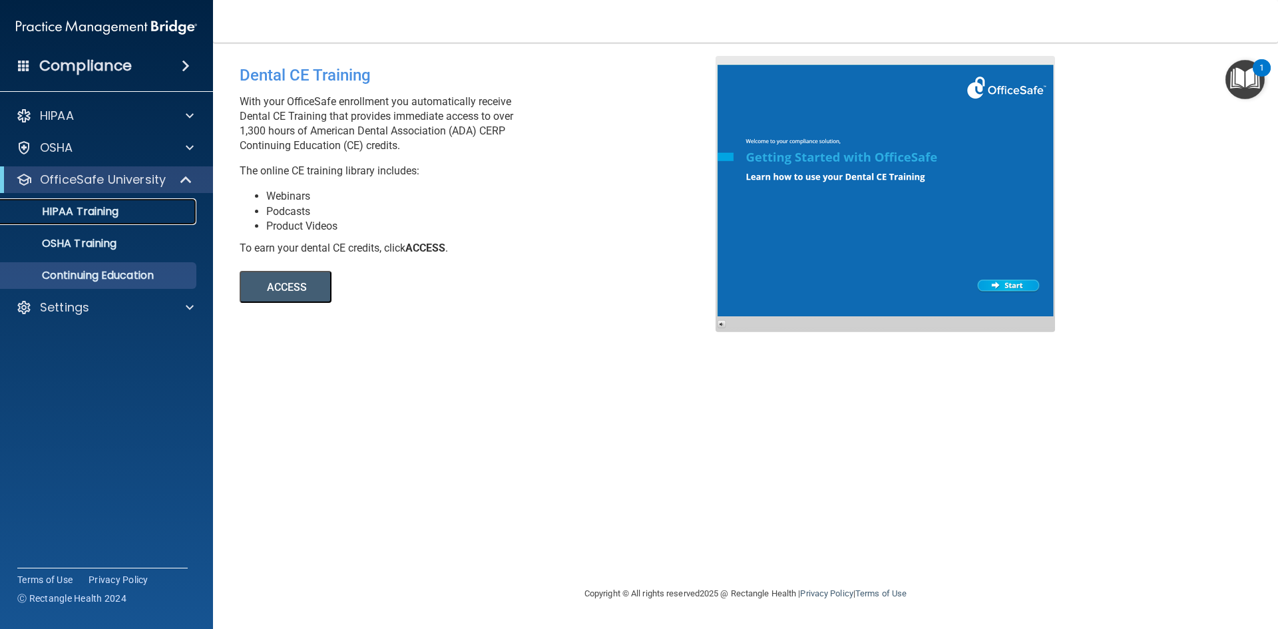
click at [114, 211] on p "HIPAA Training" at bounding box center [64, 211] width 110 height 13
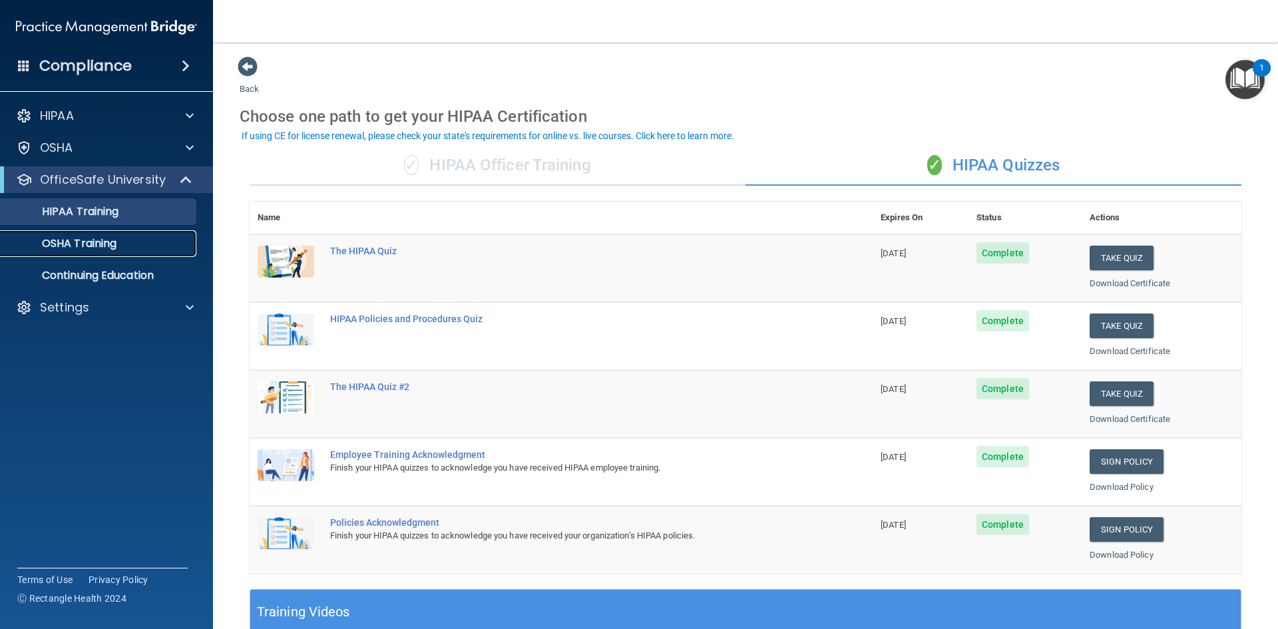
click at [121, 238] on div "OSHA Training" at bounding box center [100, 243] width 182 height 13
